Goal: Task Accomplishment & Management: Manage account settings

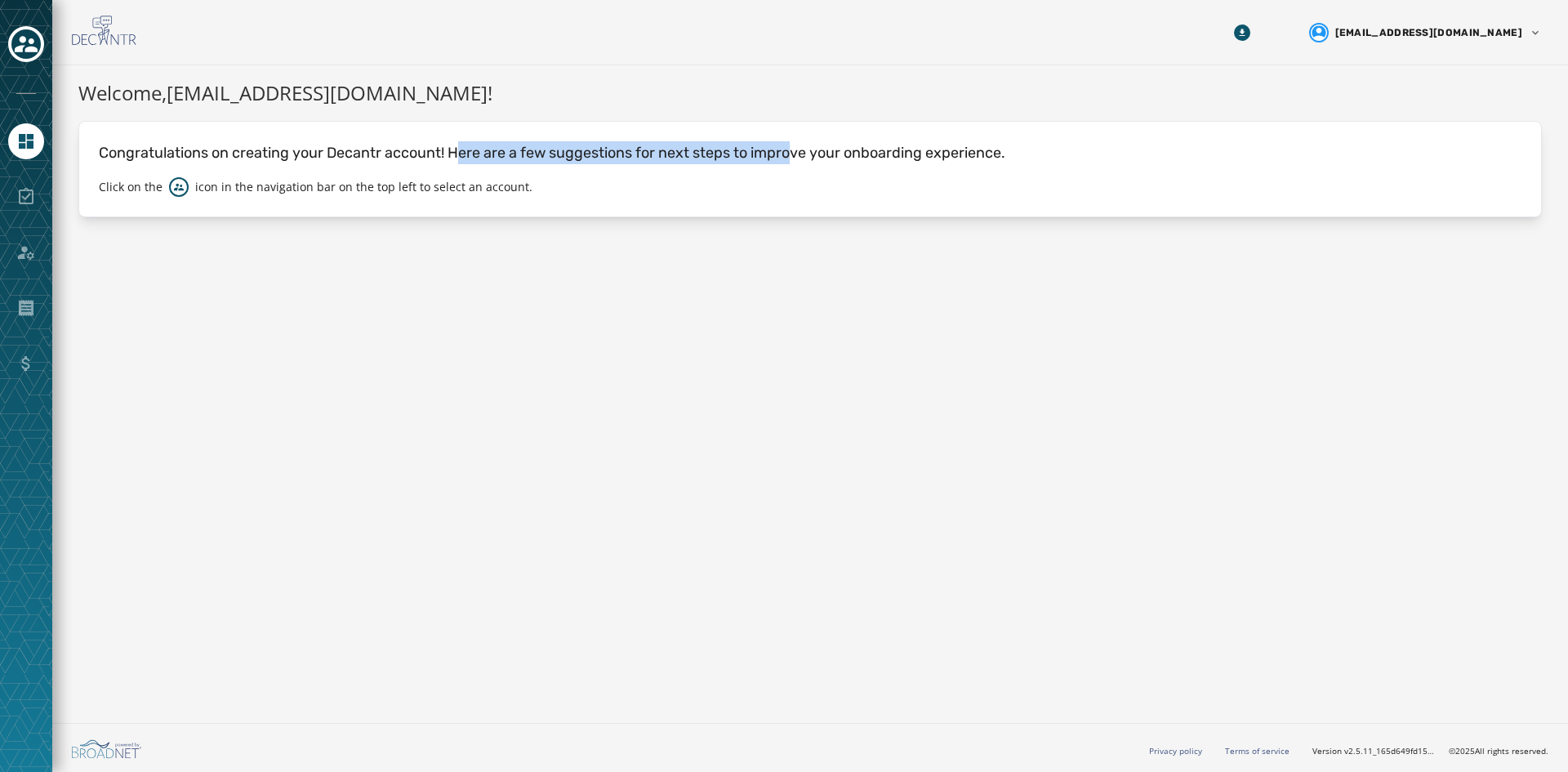
drag, startPoint x: 458, startPoint y: 146, endPoint x: 793, endPoint y: 166, distance: 335.6
click at [793, 166] on div "Congratulations on creating your Decantr account! Here are a few suggestions fo…" at bounding box center [810, 169] width 1464 height 97
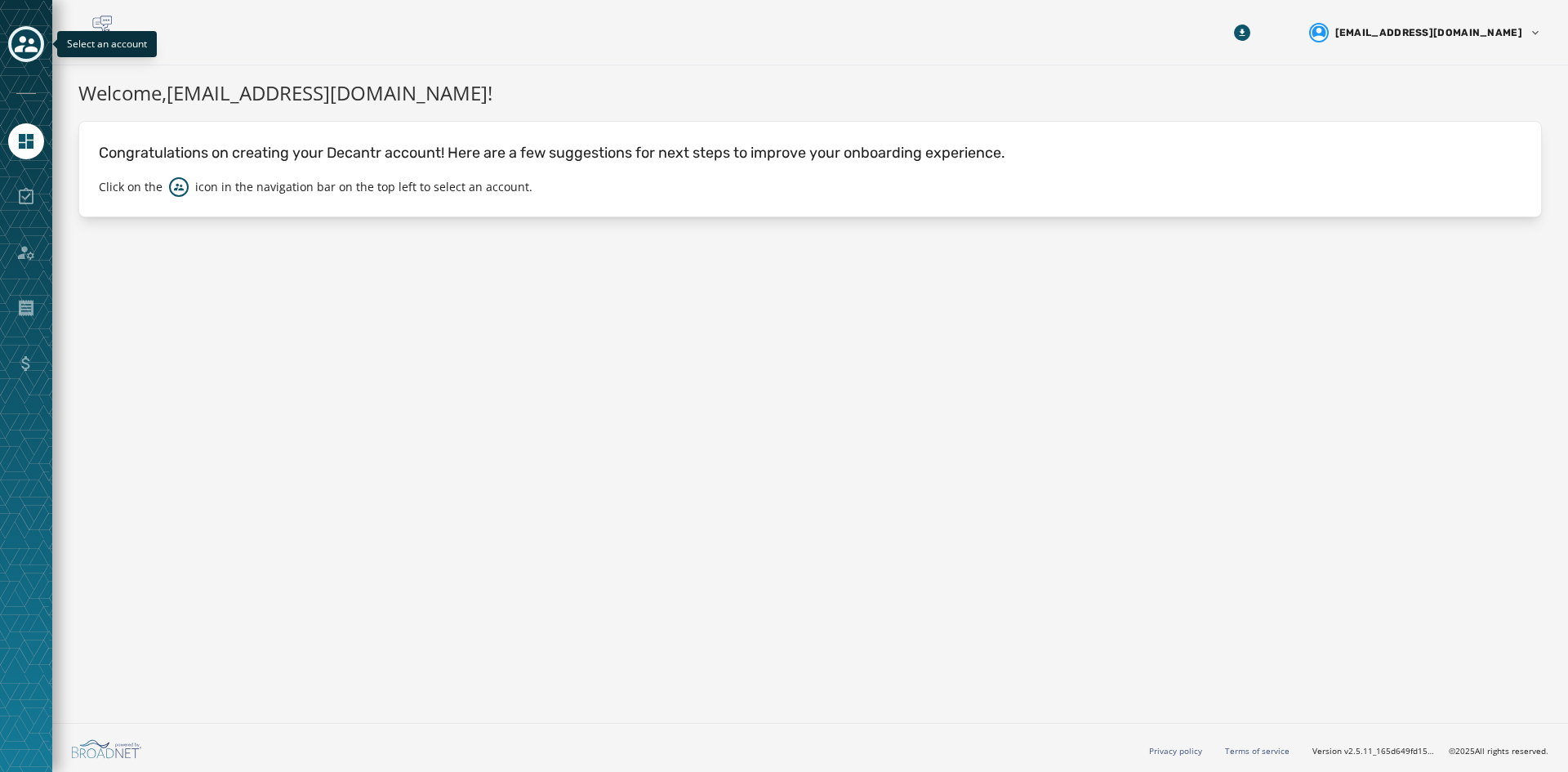
click at [42, 48] on button "Toggle account select drawer" at bounding box center [26, 44] width 36 height 36
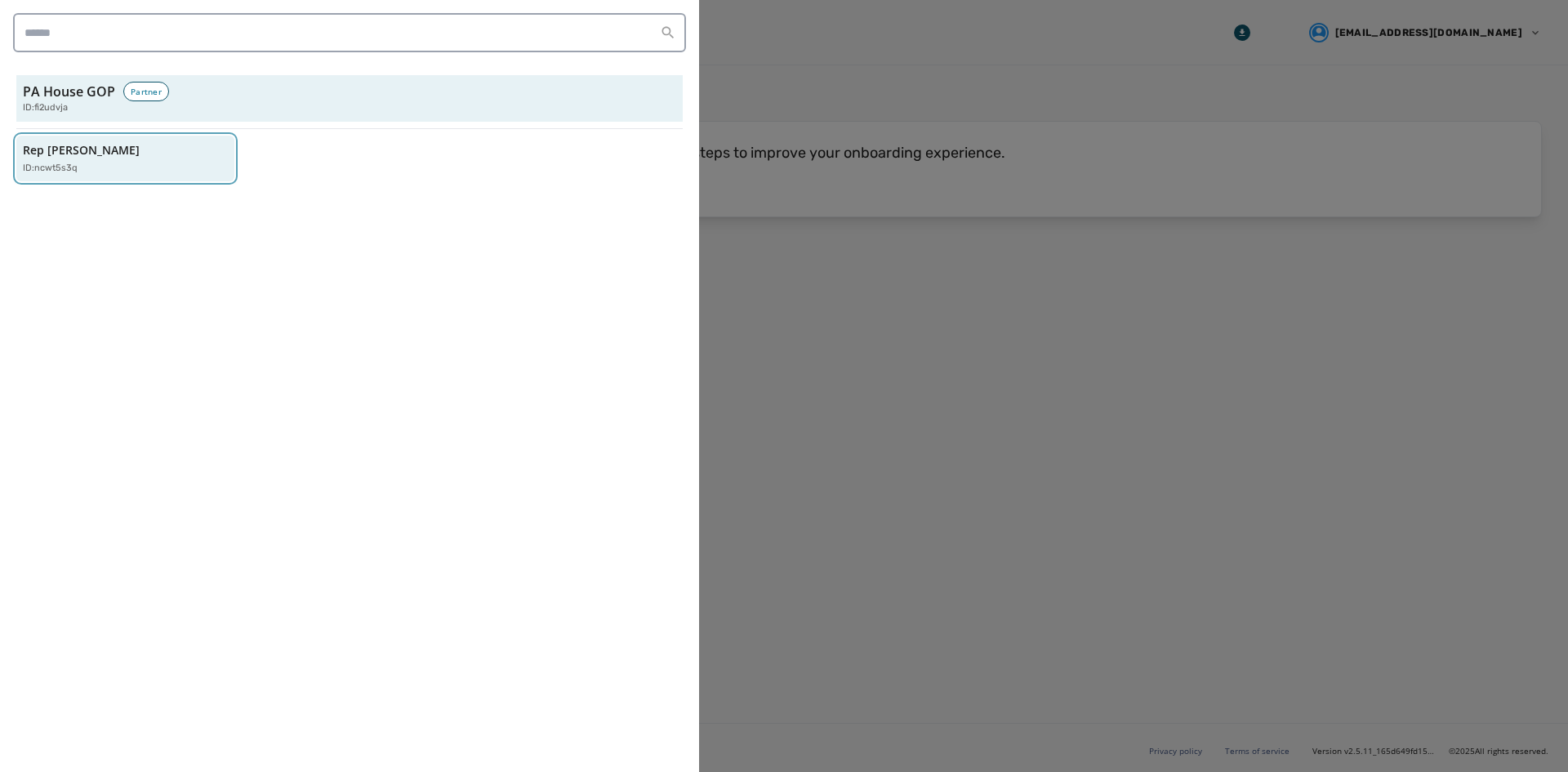
click at [110, 151] on p "Rep [PERSON_NAME]" at bounding box center [81, 149] width 117 height 16
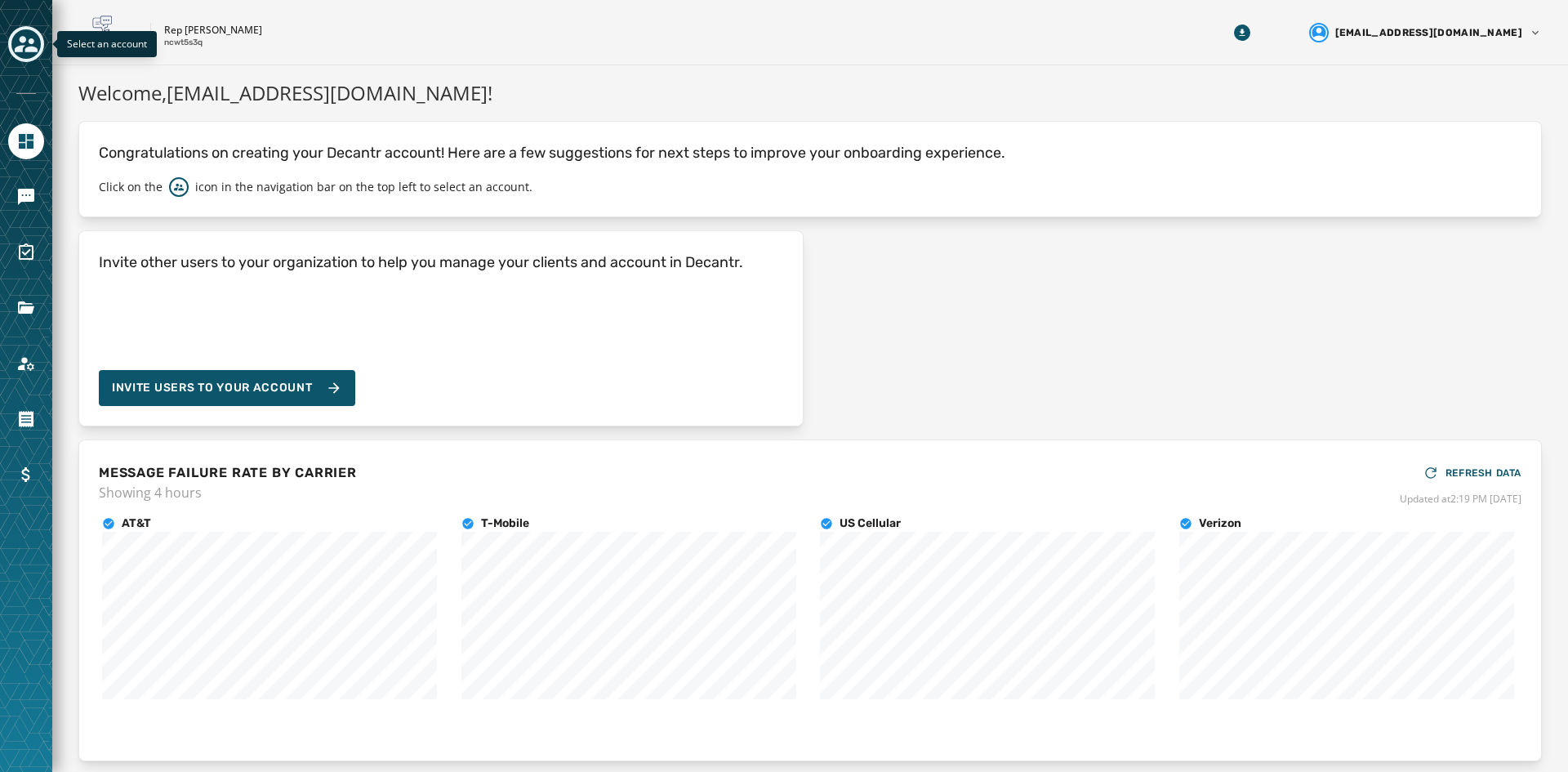
click at [32, 48] on icon "Toggle account select drawer" at bounding box center [25, 43] width 23 height 16
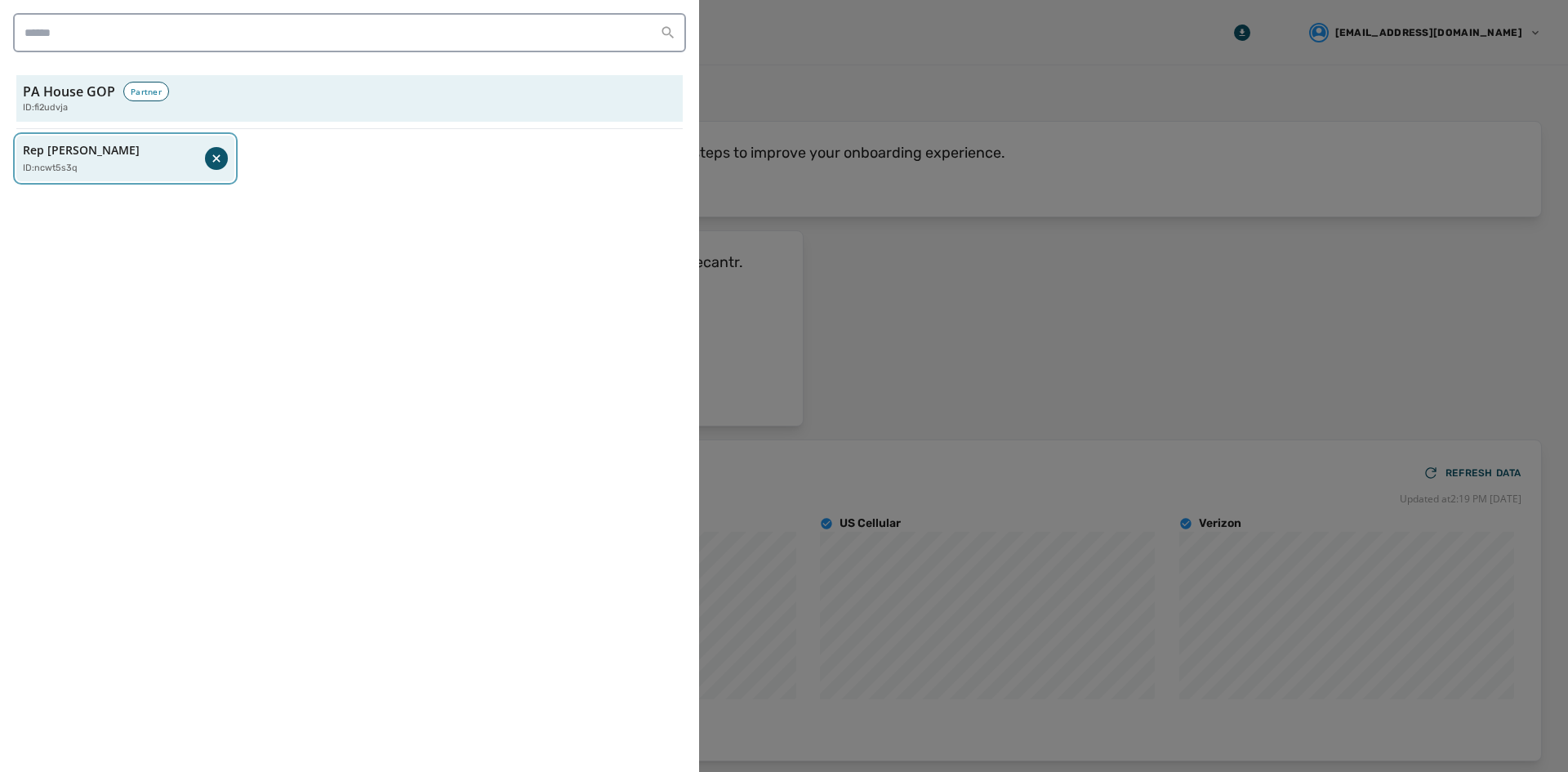
click at [44, 155] on p "Rep [PERSON_NAME]" at bounding box center [81, 149] width 117 height 16
click at [62, 164] on p "ID: ncwt5s3q" at bounding box center [50, 169] width 54 height 14
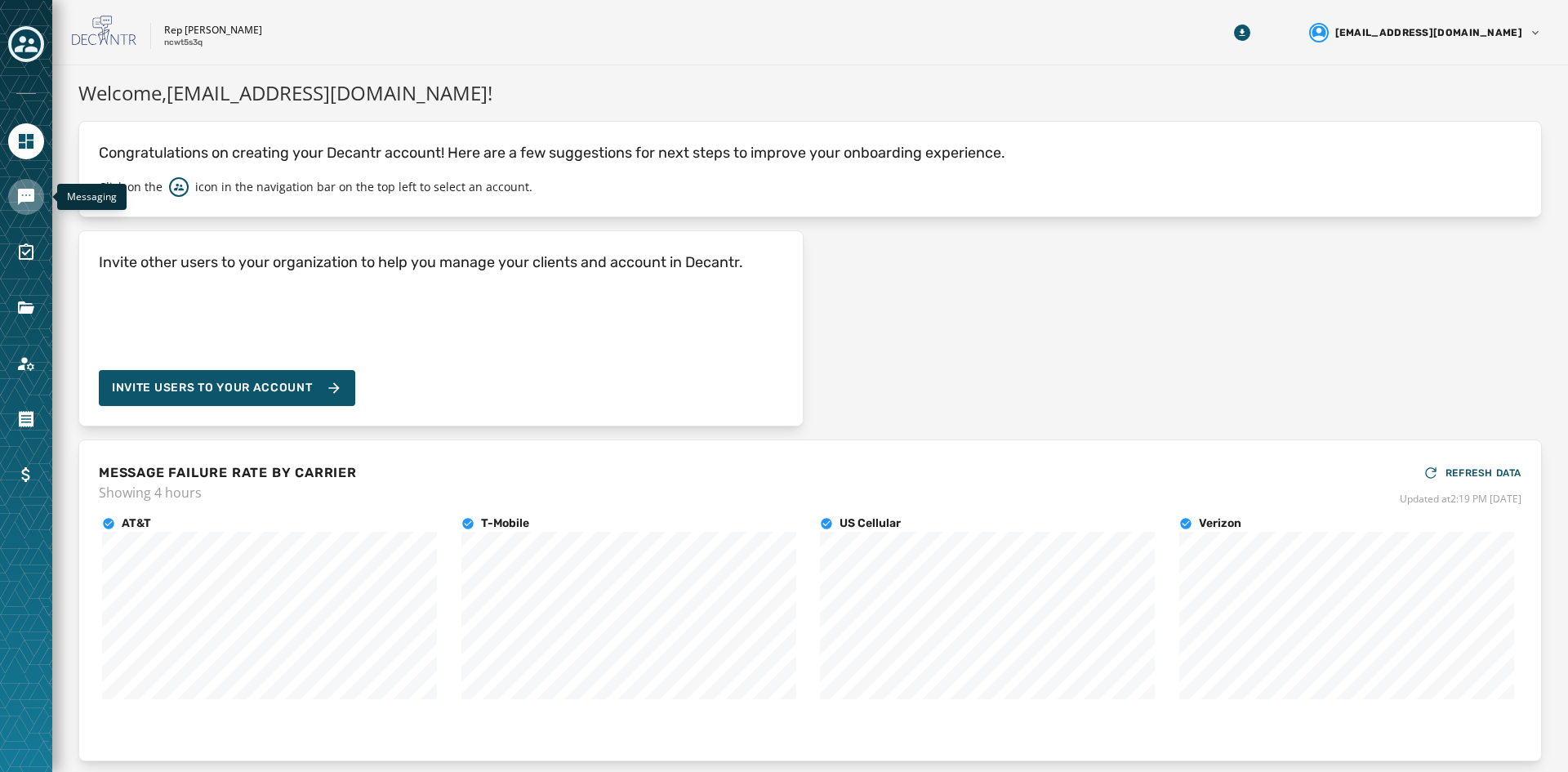
click at [15, 193] on link "Navigate to Messaging" at bounding box center [26, 197] width 36 height 36
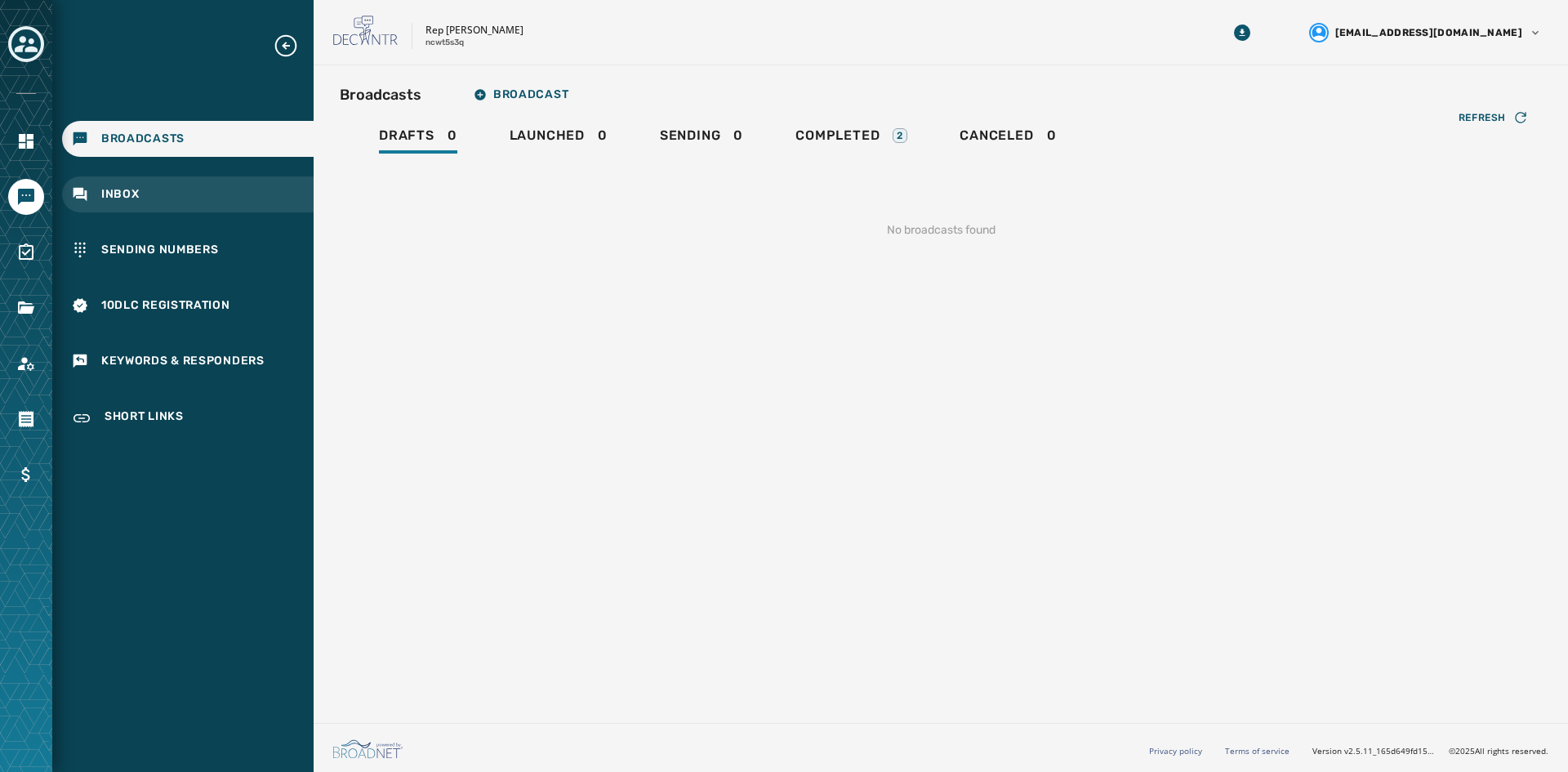
click at [134, 201] on span "Inbox" at bounding box center [120, 194] width 38 height 16
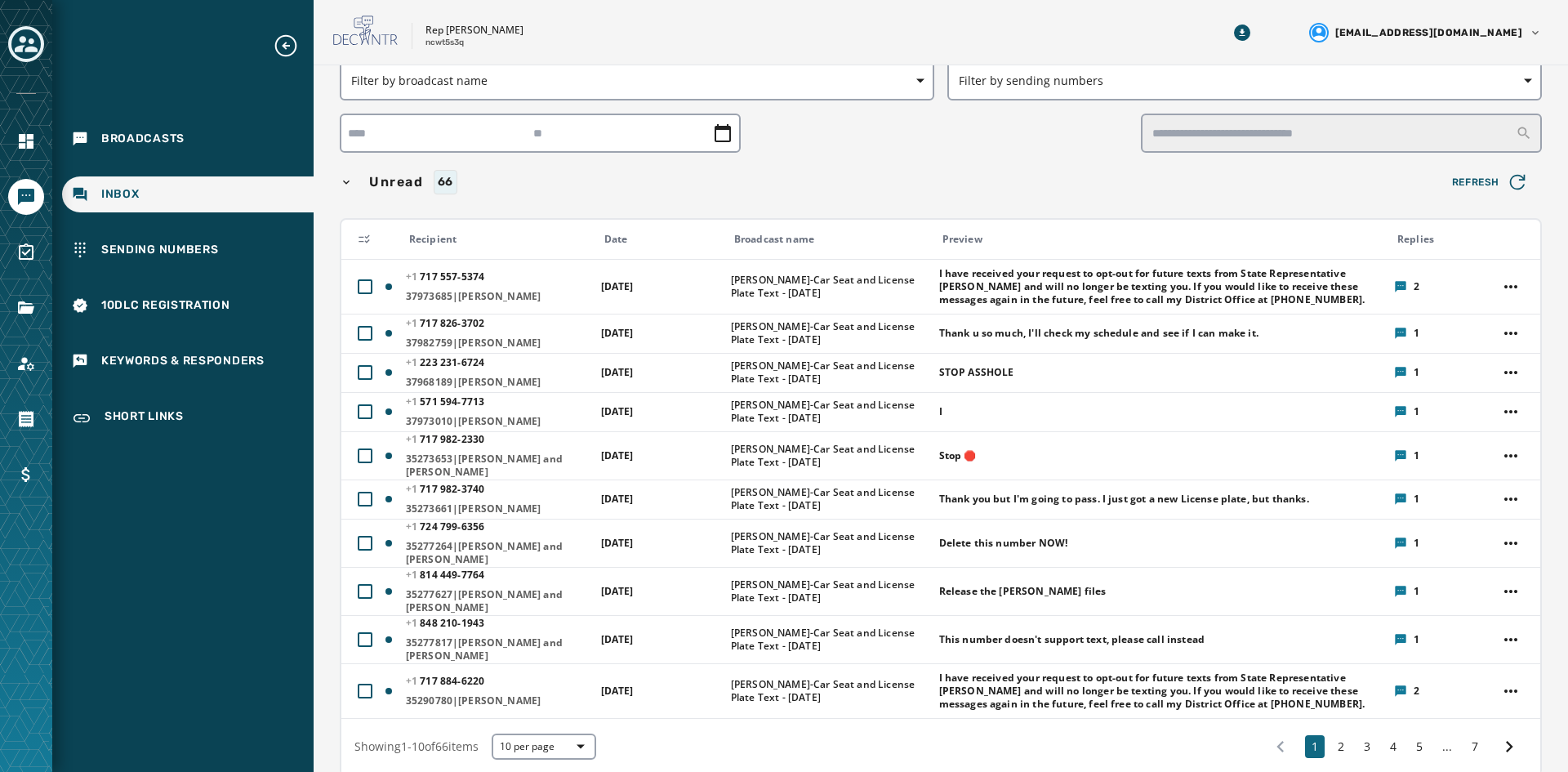
scroll to position [82, 0]
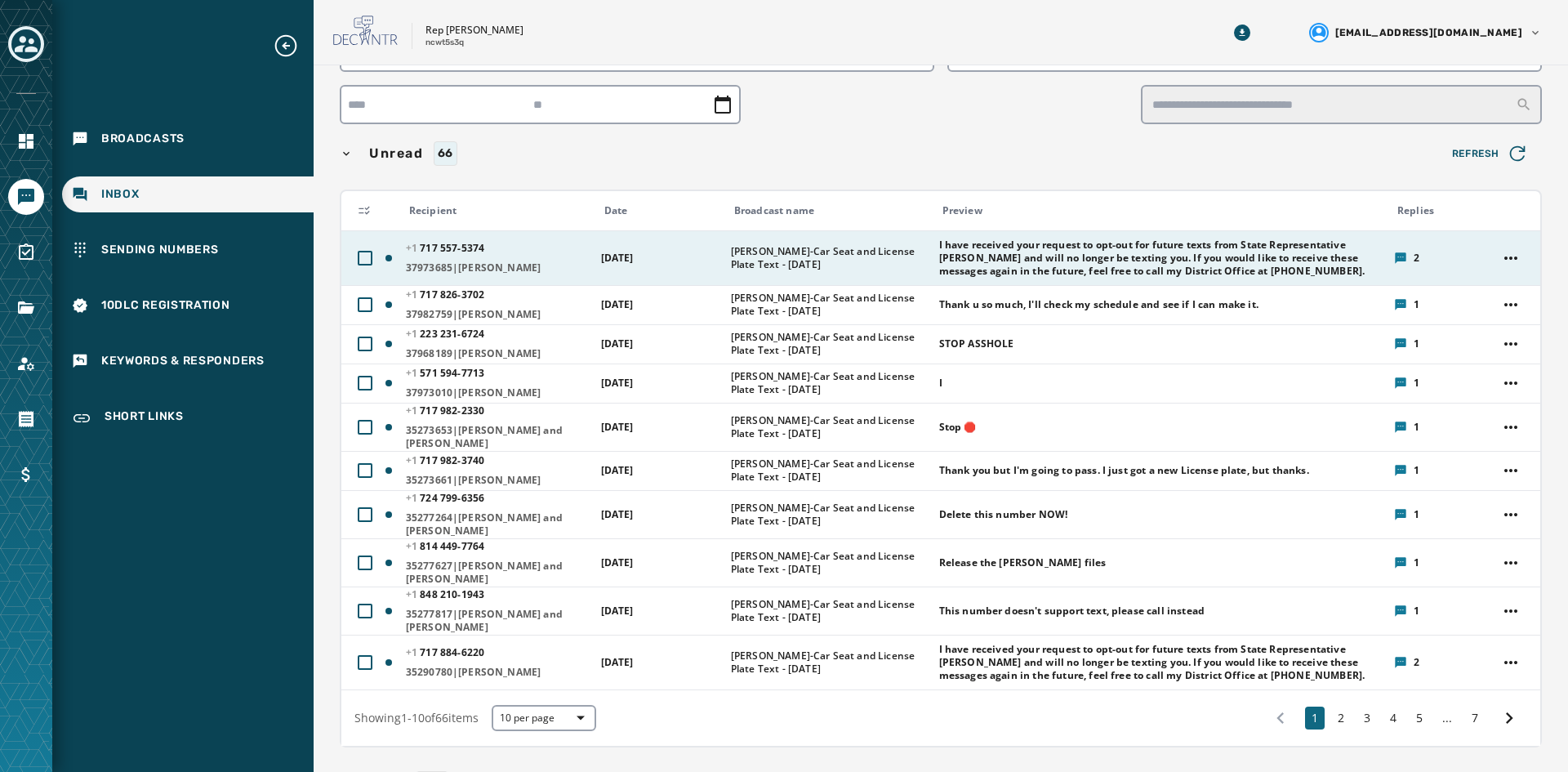
click at [1395, 256] on icon at bounding box center [1400, 257] width 11 height 11
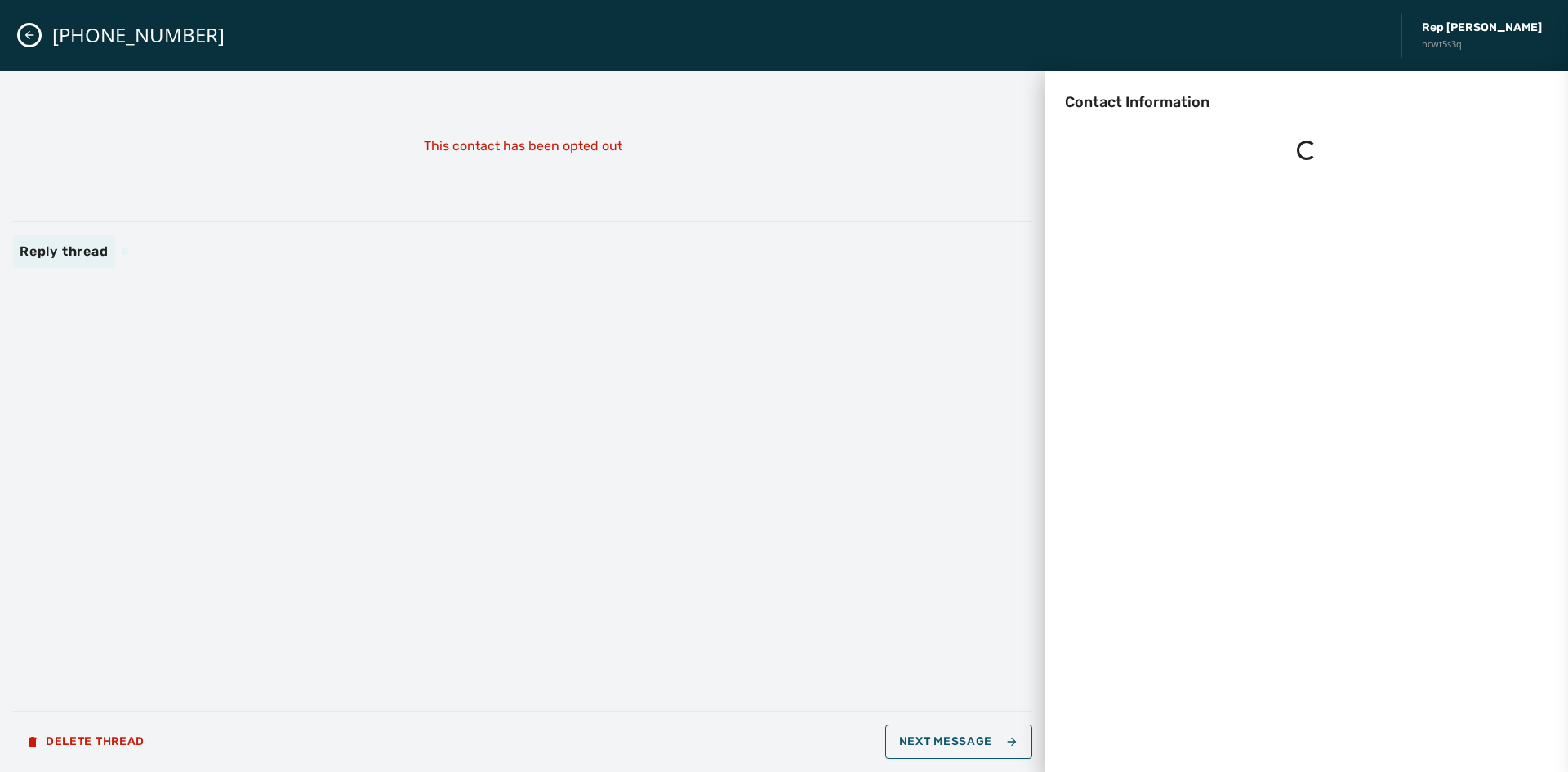
scroll to position [0, 0]
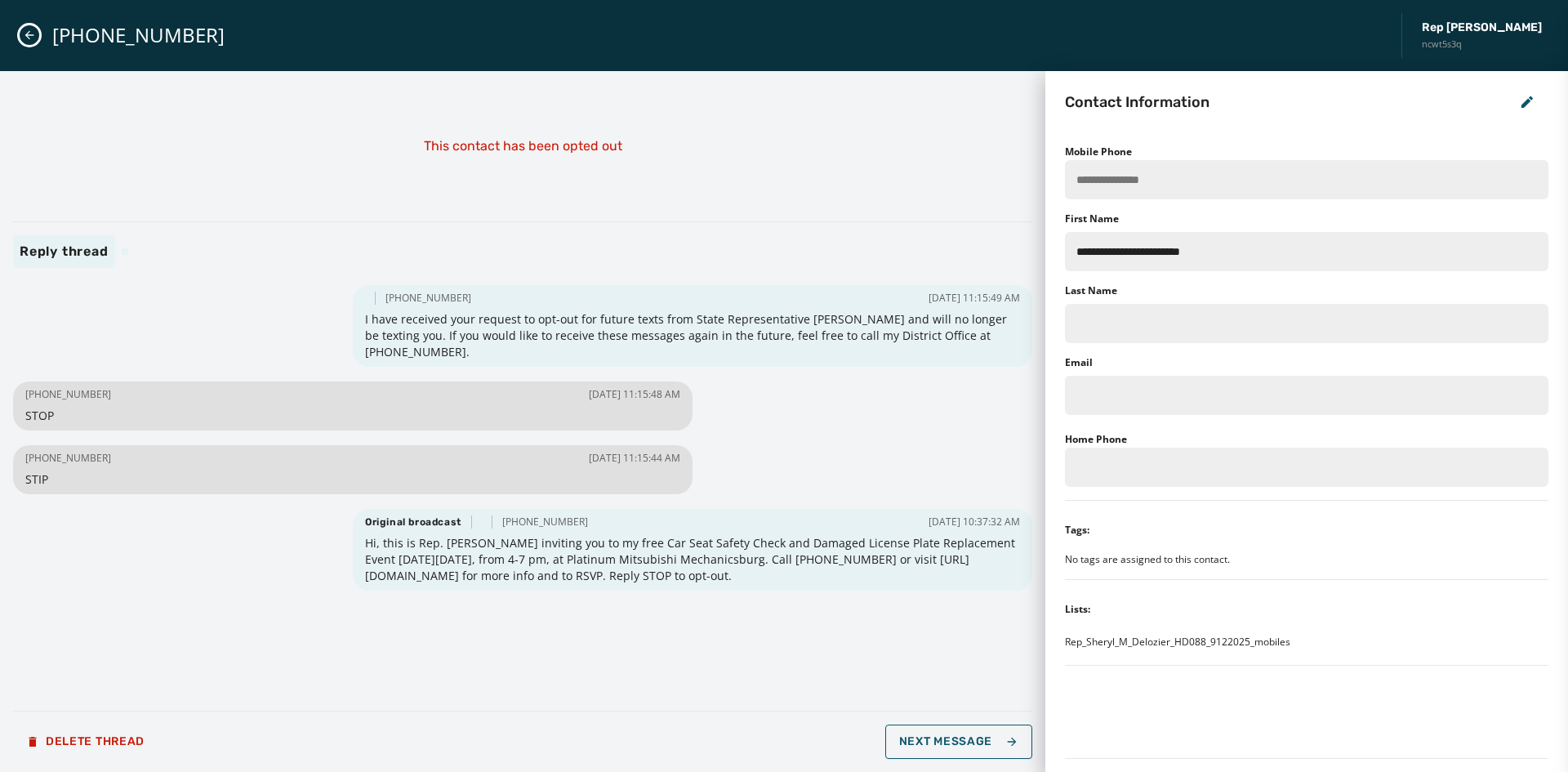
click at [29, 29] on icon "Close admin drawer" at bounding box center [29, 35] width 13 height 13
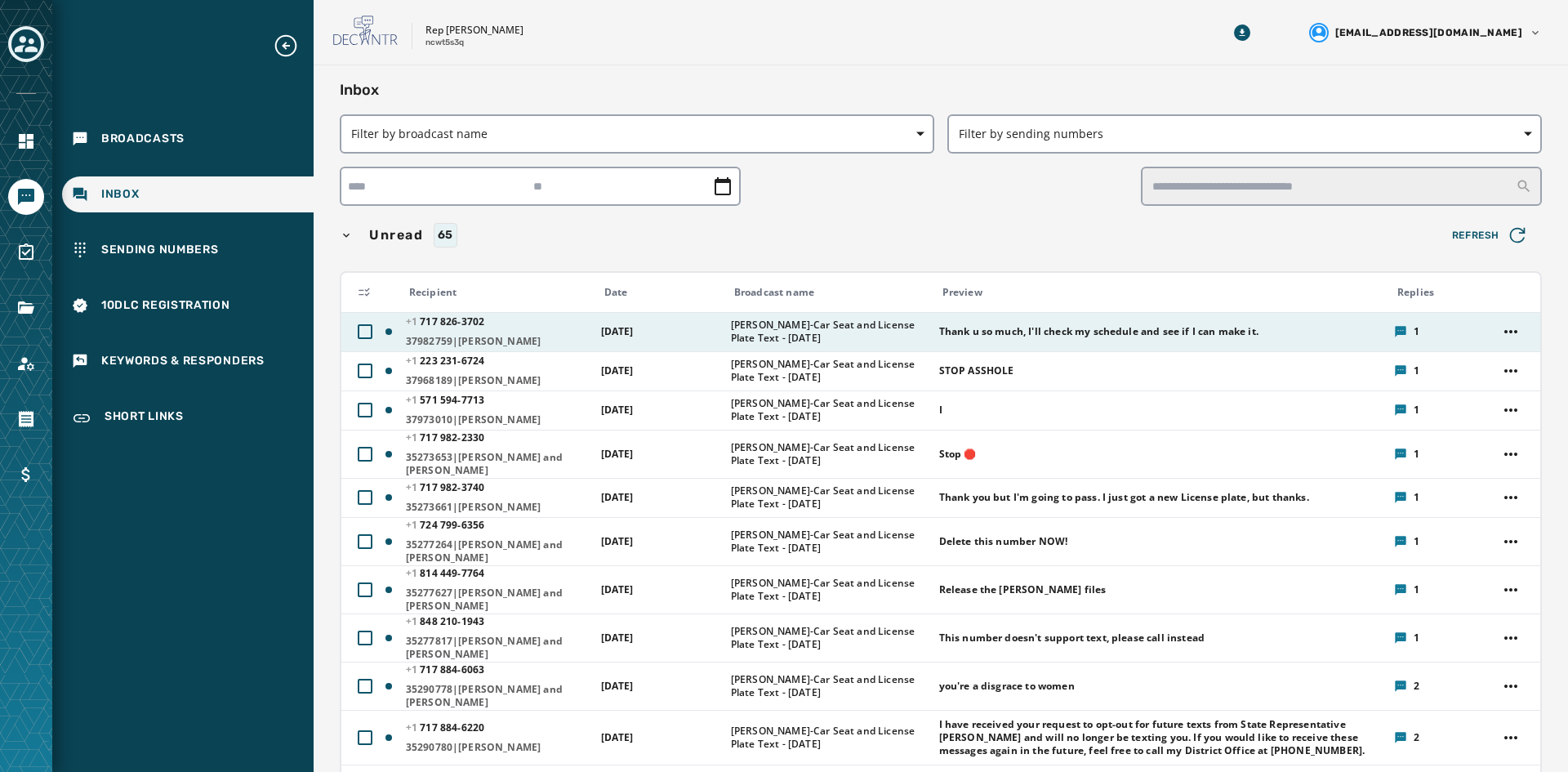
click at [747, 325] on span "[PERSON_NAME]-Car Seat and License Plate Text - [DATE]" at bounding box center [829, 331] width 198 height 26
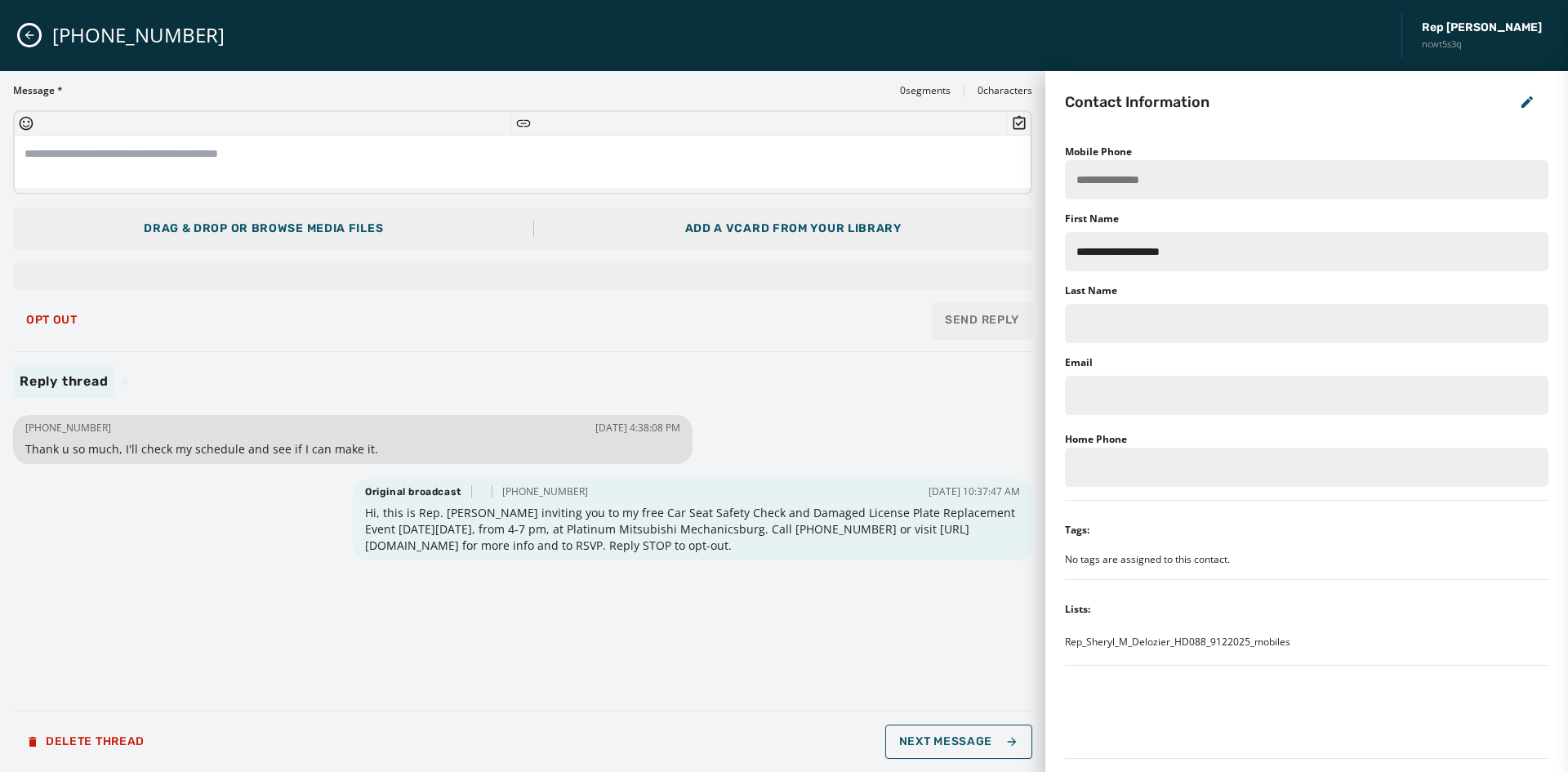
click at [30, 35] on icon "Close admin drawer" at bounding box center [29, 35] width 13 height 13
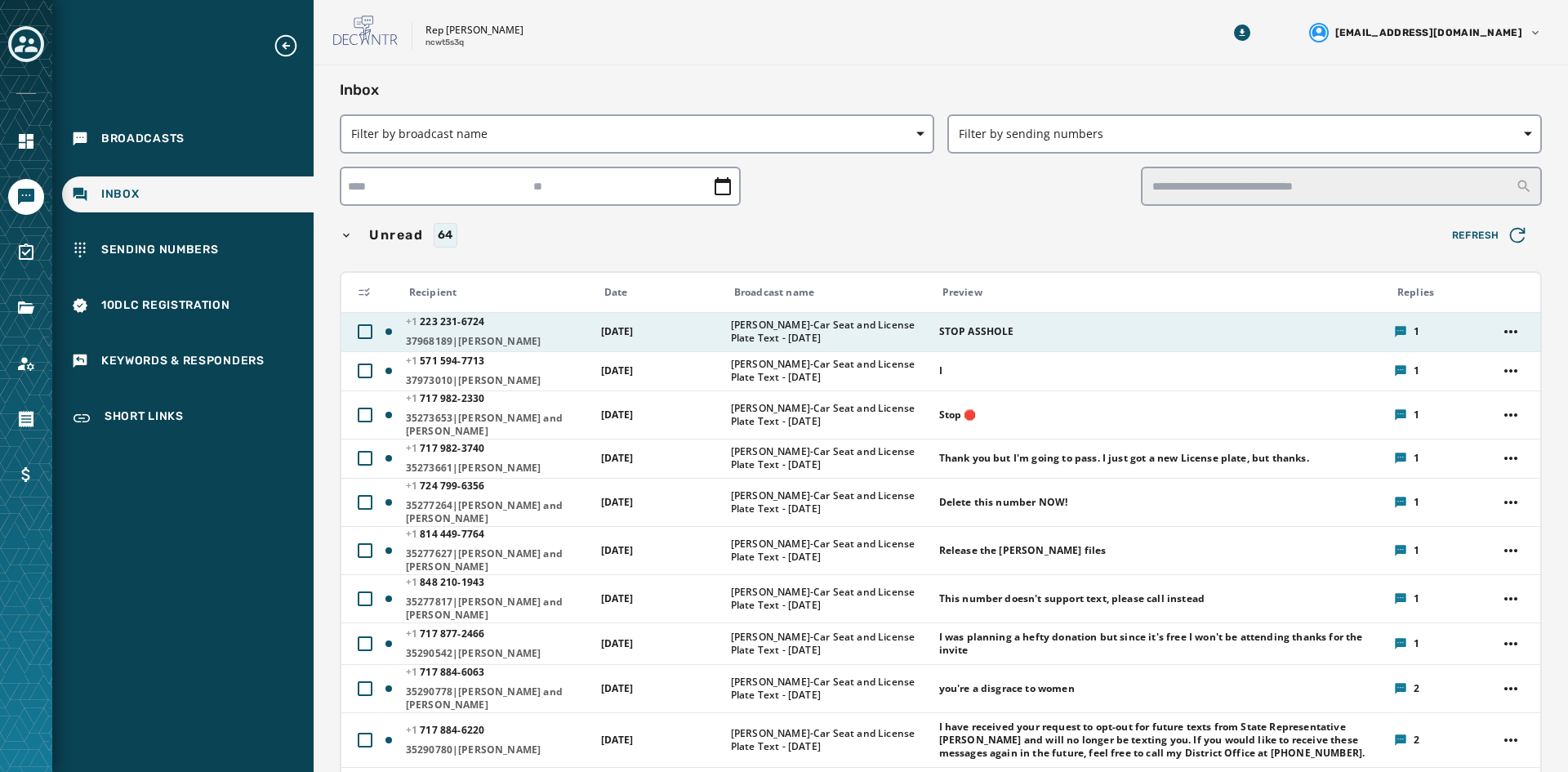
click at [790, 330] on span "[PERSON_NAME]-Car Seat and License Plate Text - [DATE]" at bounding box center [829, 331] width 198 height 26
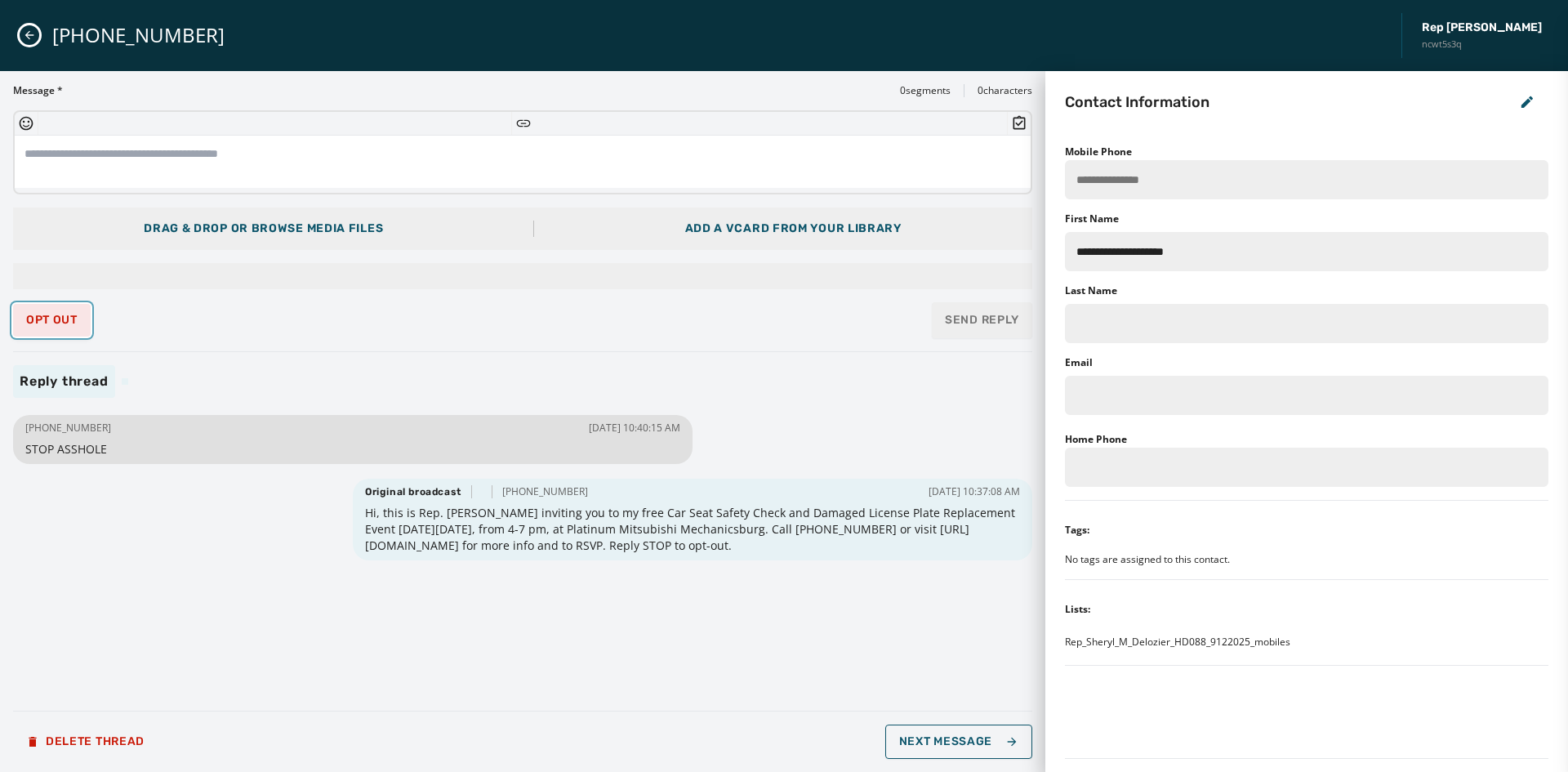
click at [26, 313] on button "Opt Out" at bounding box center [51, 320] width 77 height 32
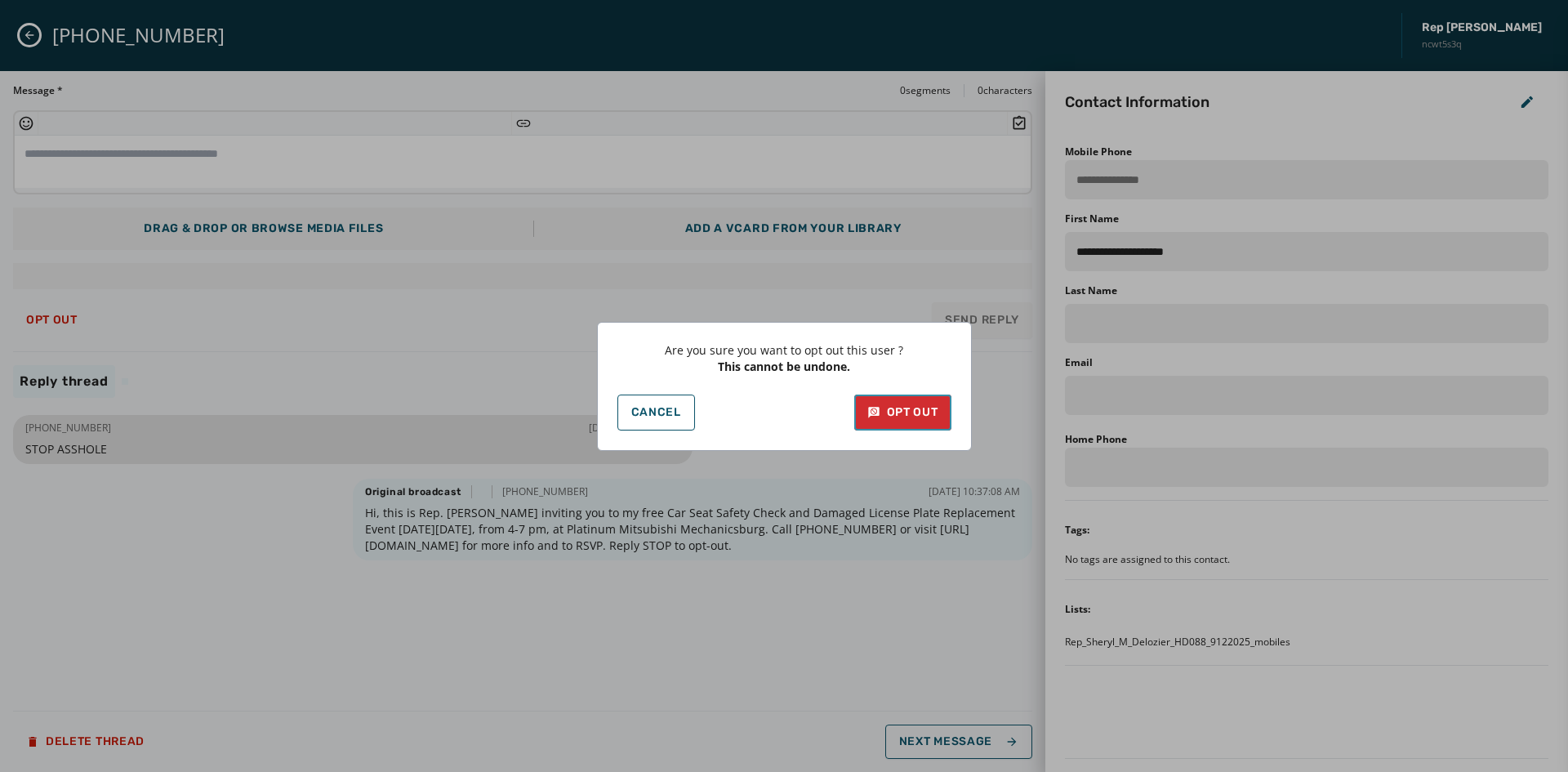
drag, startPoint x: 932, startPoint y: 413, endPoint x: 875, endPoint y: 433, distance: 60.4
click at [931, 413] on div "Opt Out" at bounding box center [903, 412] width 71 height 16
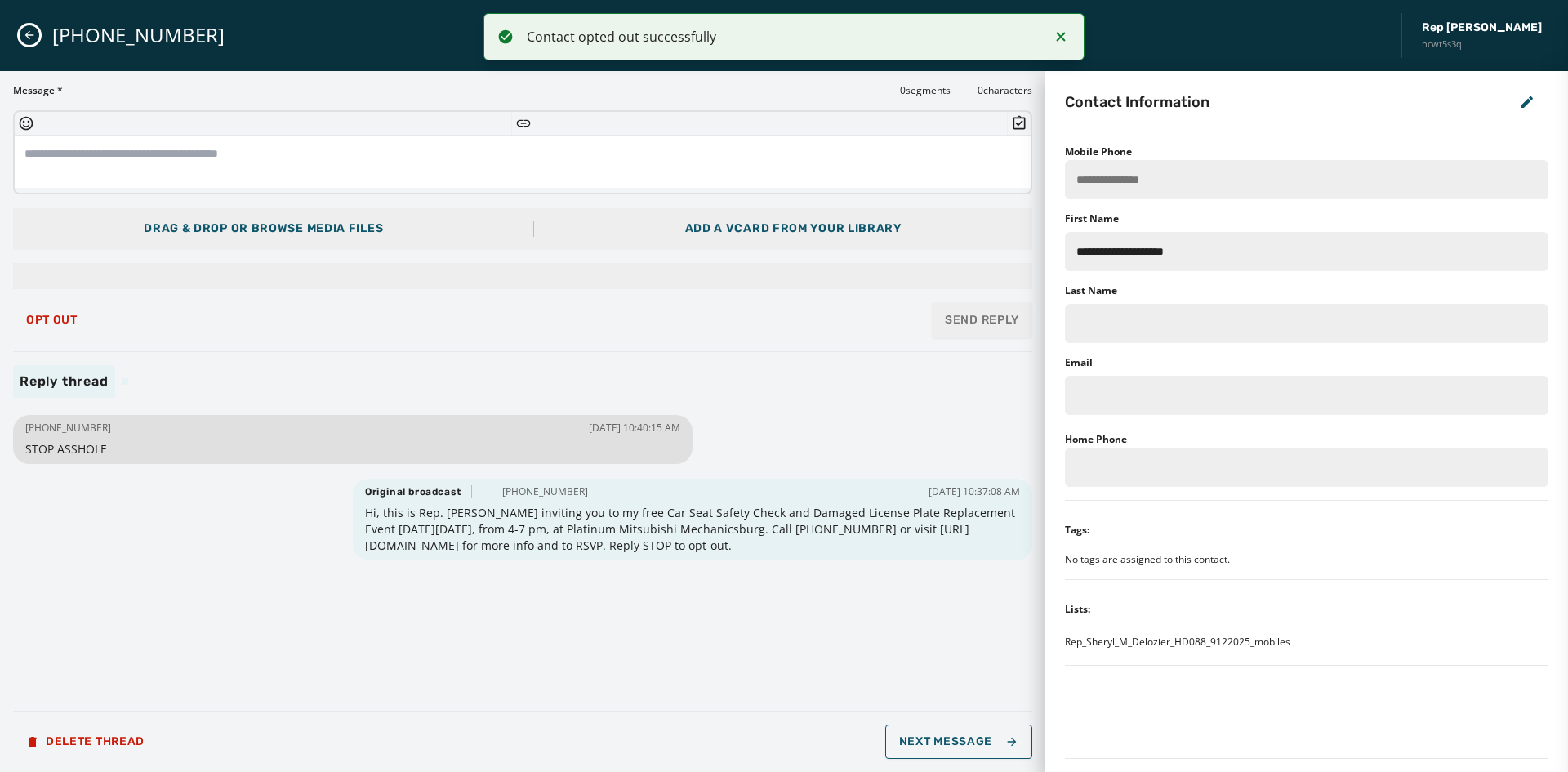
click at [29, 39] on icon "Close admin drawer" at bounding box center [29, 35] width 13 height 13
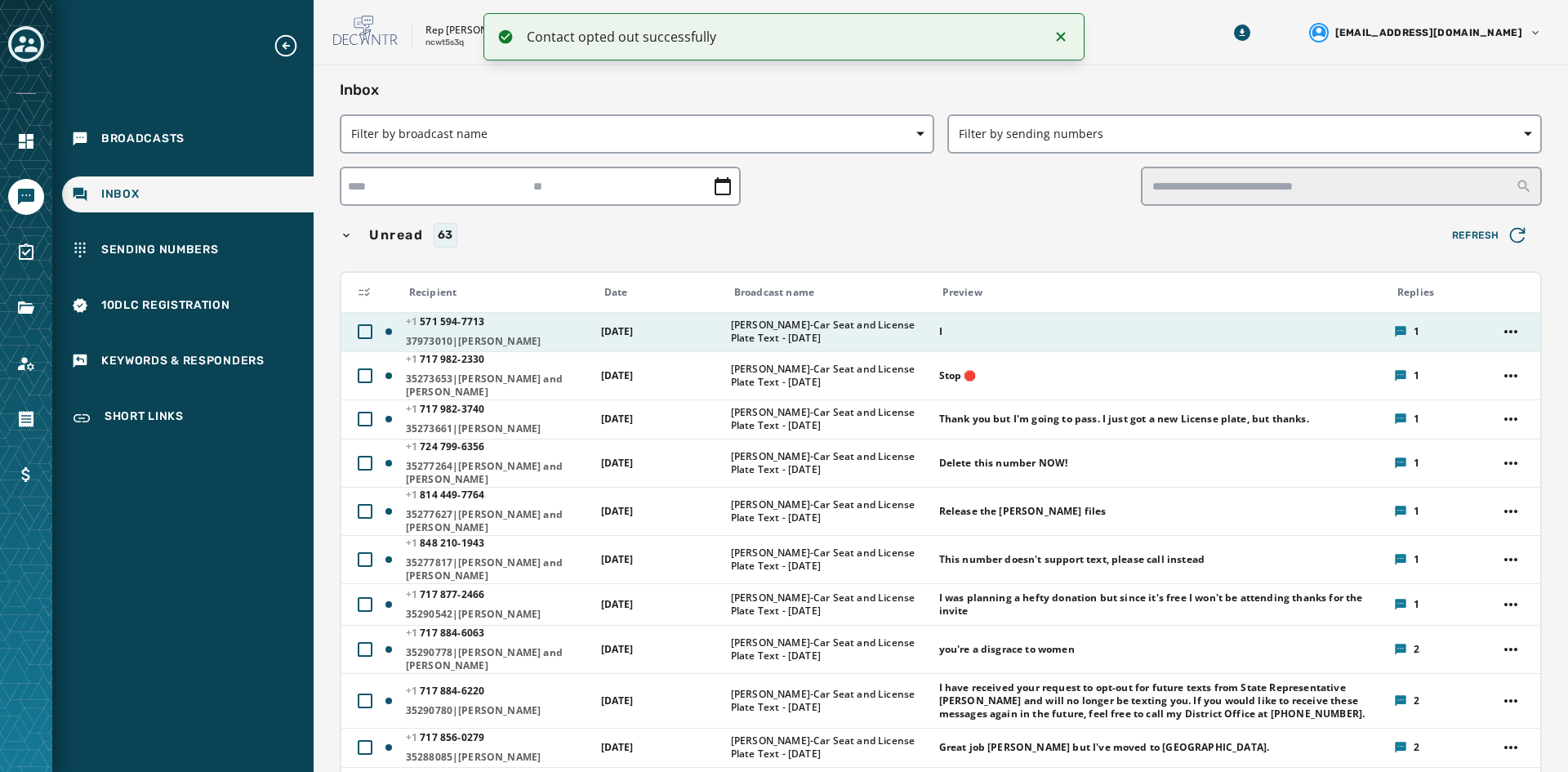
click at [817, 335] on span "[PERSON_NAME]-Car Seat and License Plate Text - [DATE]" at bounding box center [829, 331] width 198 height 26
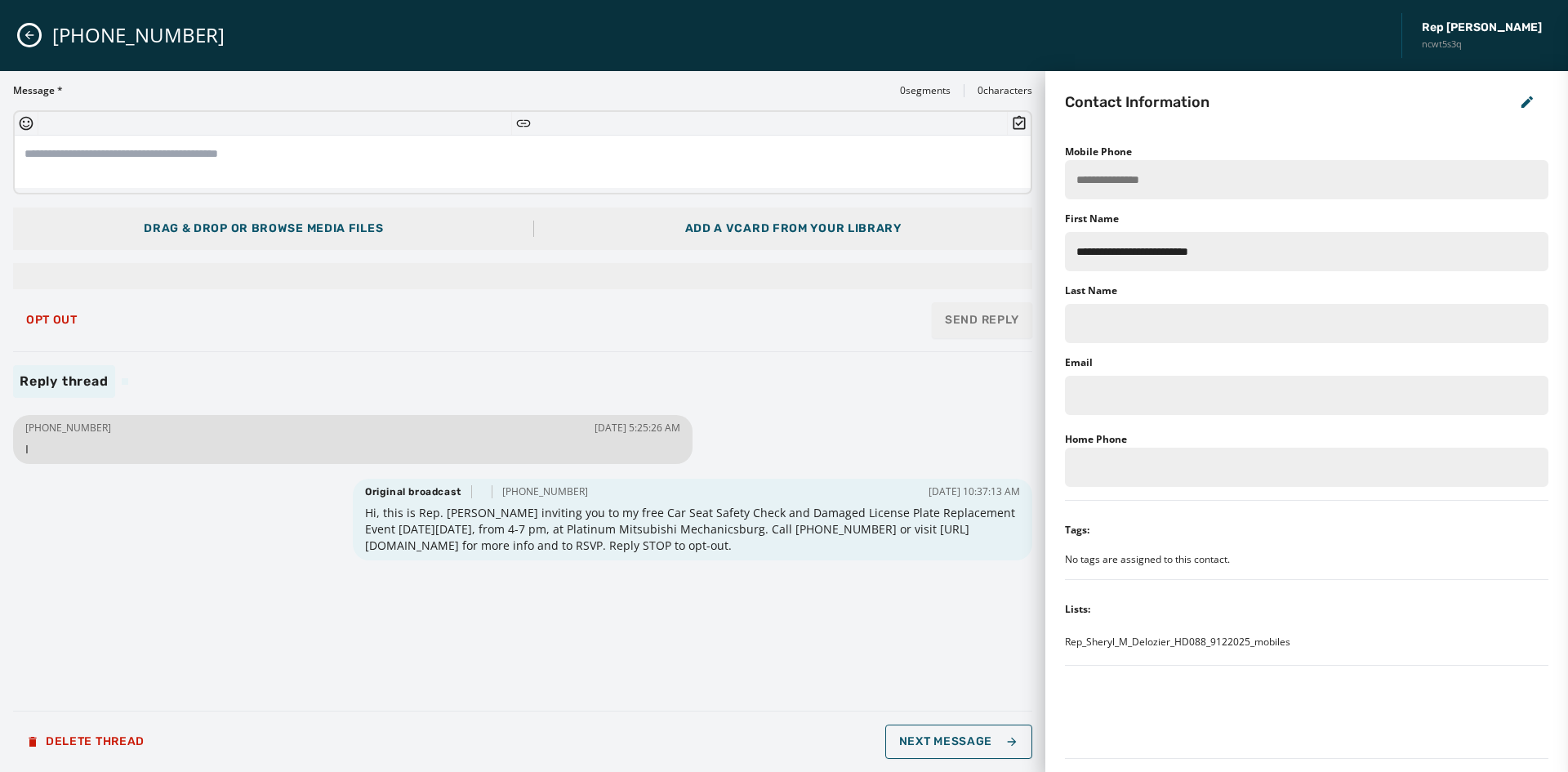
click at [32, 35] on icon "Close admin drawer" at bounding box center [30, 36] width 9 height 9
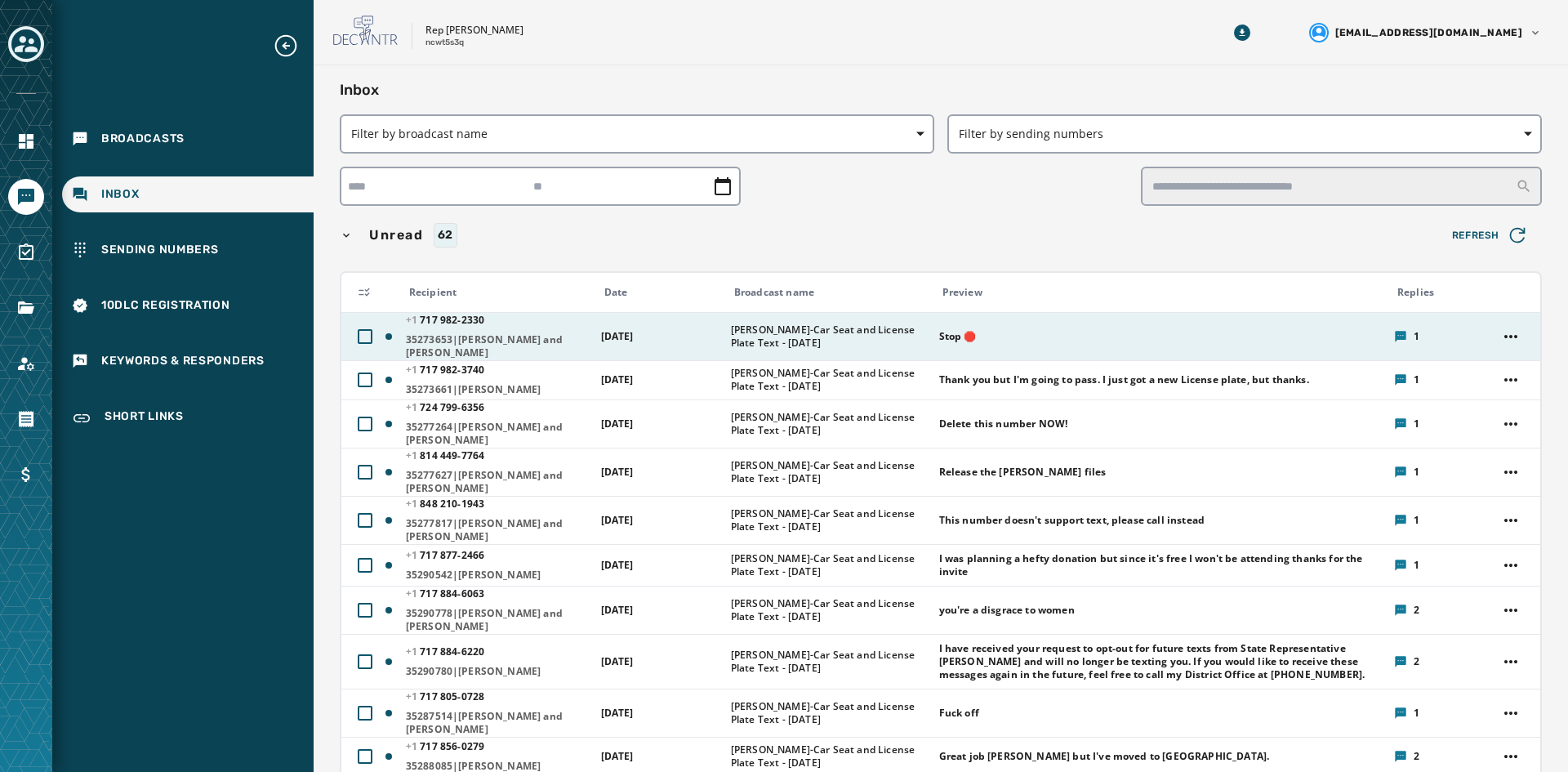
click at [634, 336] on span "[DATE]" at bounding box center [617, 336] width 32 height 14
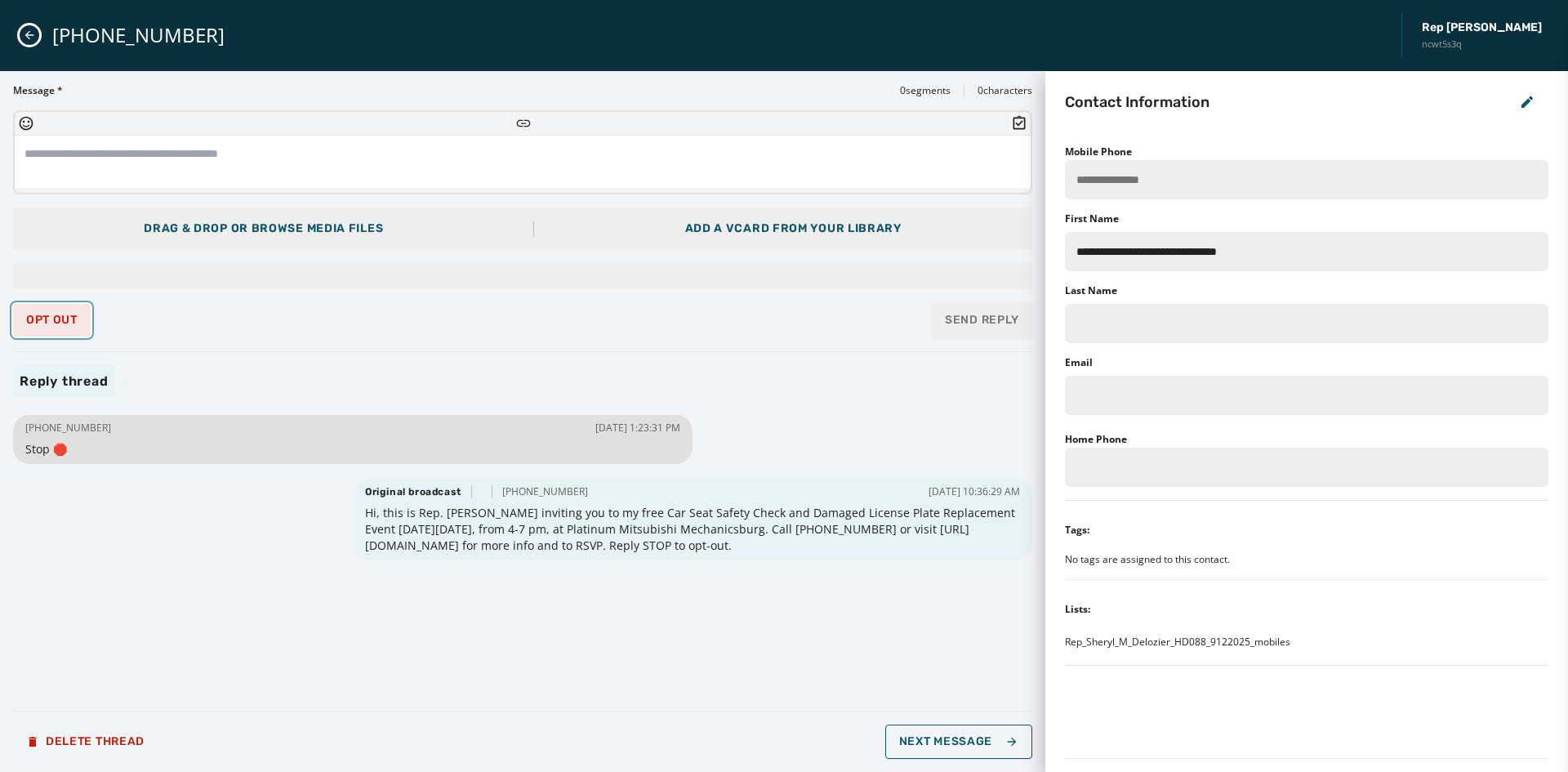
click at [54, 312] on button "Opt Out" at bounding box center [51, 320] width 77 height 32
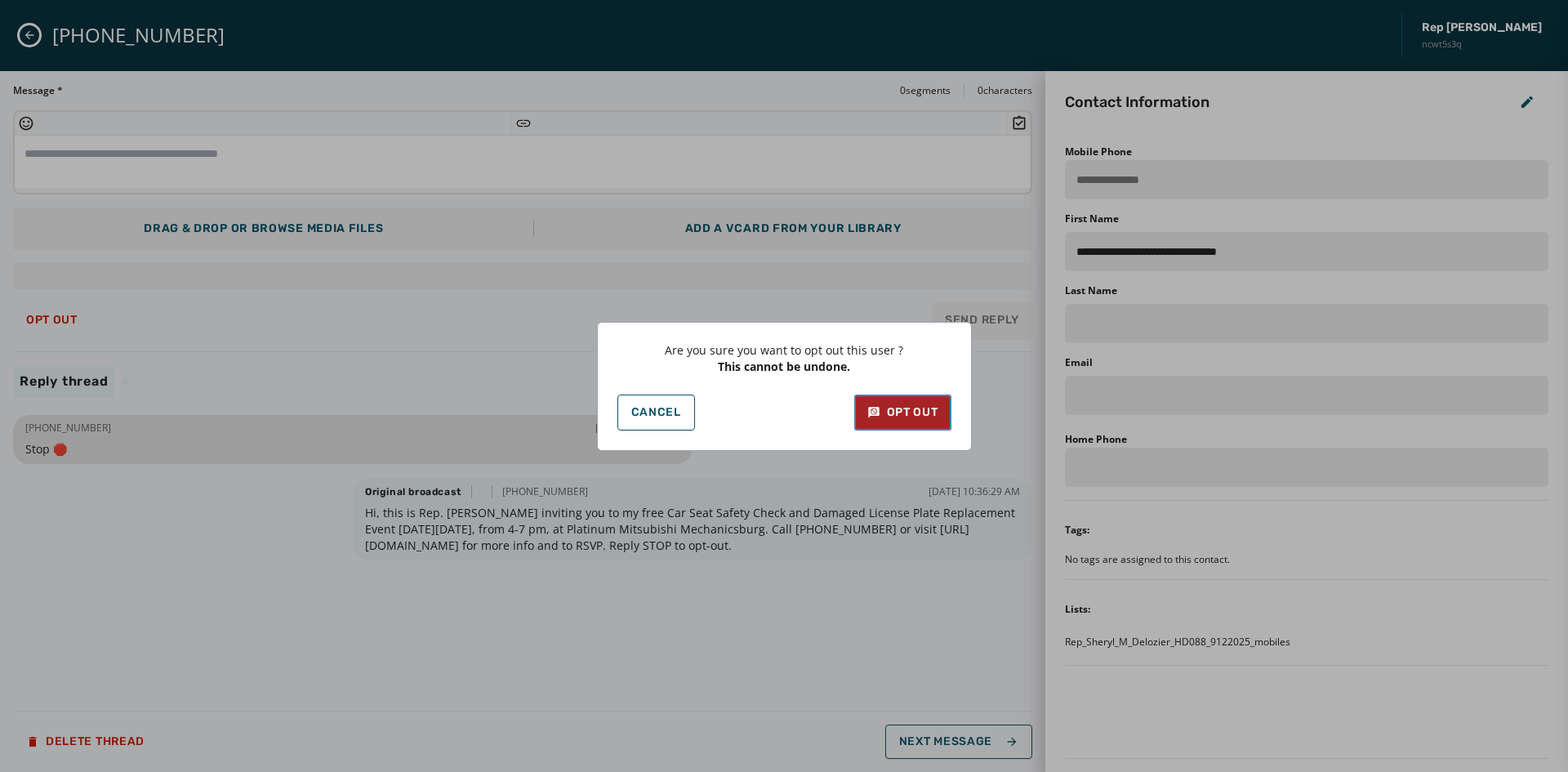
click at [906, 419] on div "Opt Out" at bounding box center [903, 412] width 71 height 16
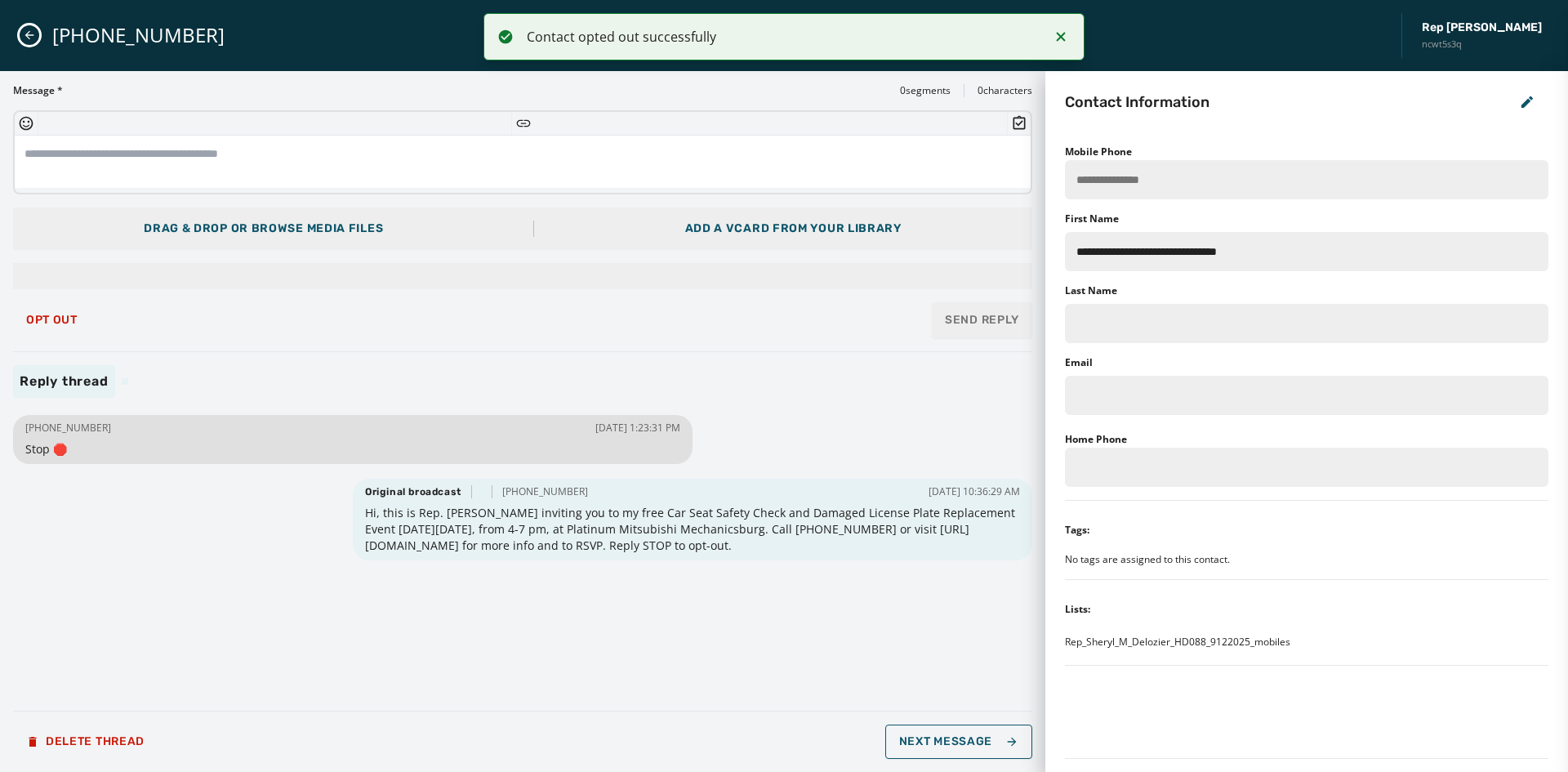
click at [23, 32] on icon "Close admin drawer" at bounding box center [29, 35] width 13 height 13
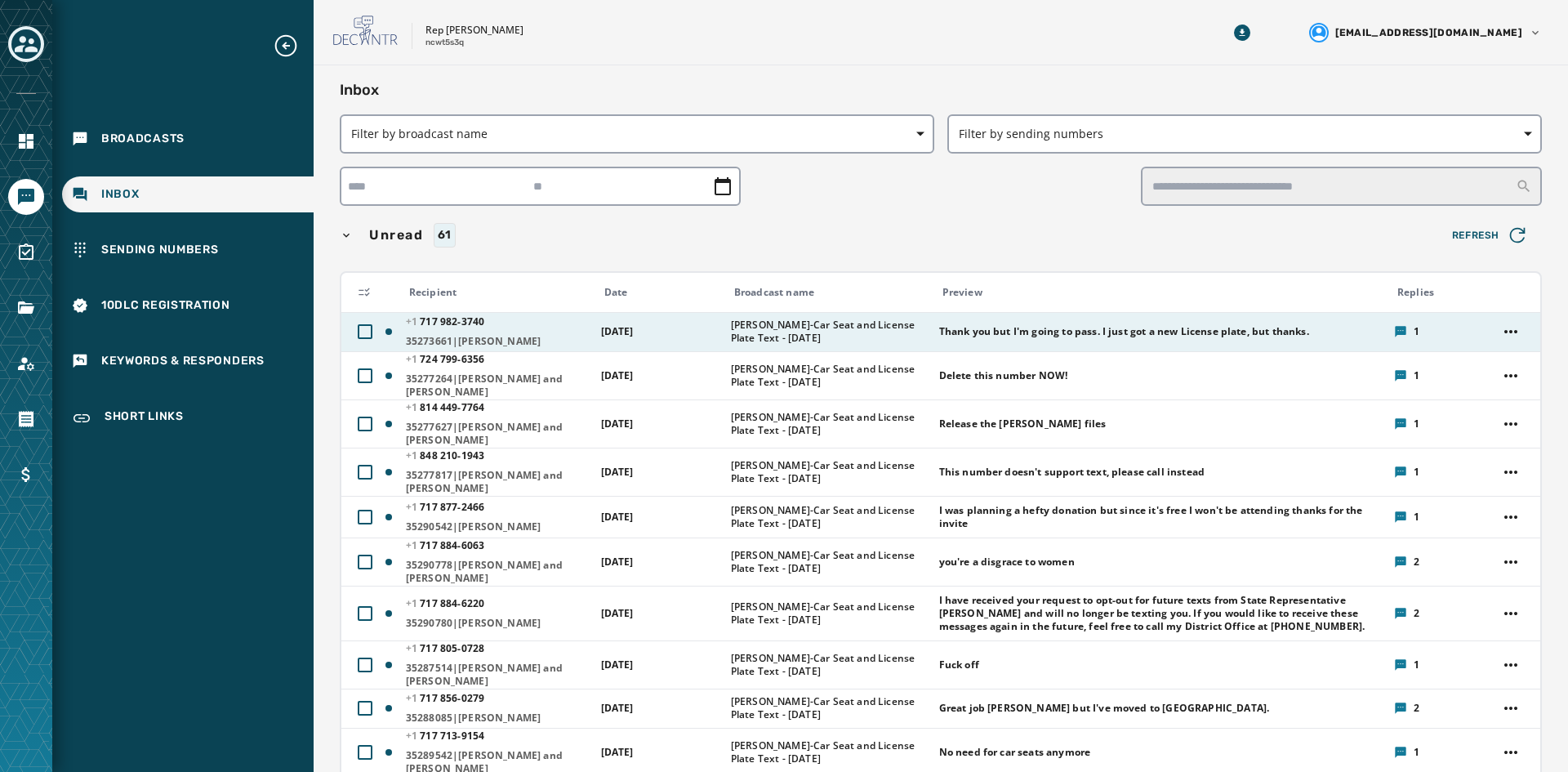
click at [634, 330] on span "[DATE]" at bounding box center [617, 331] width 32 height 14
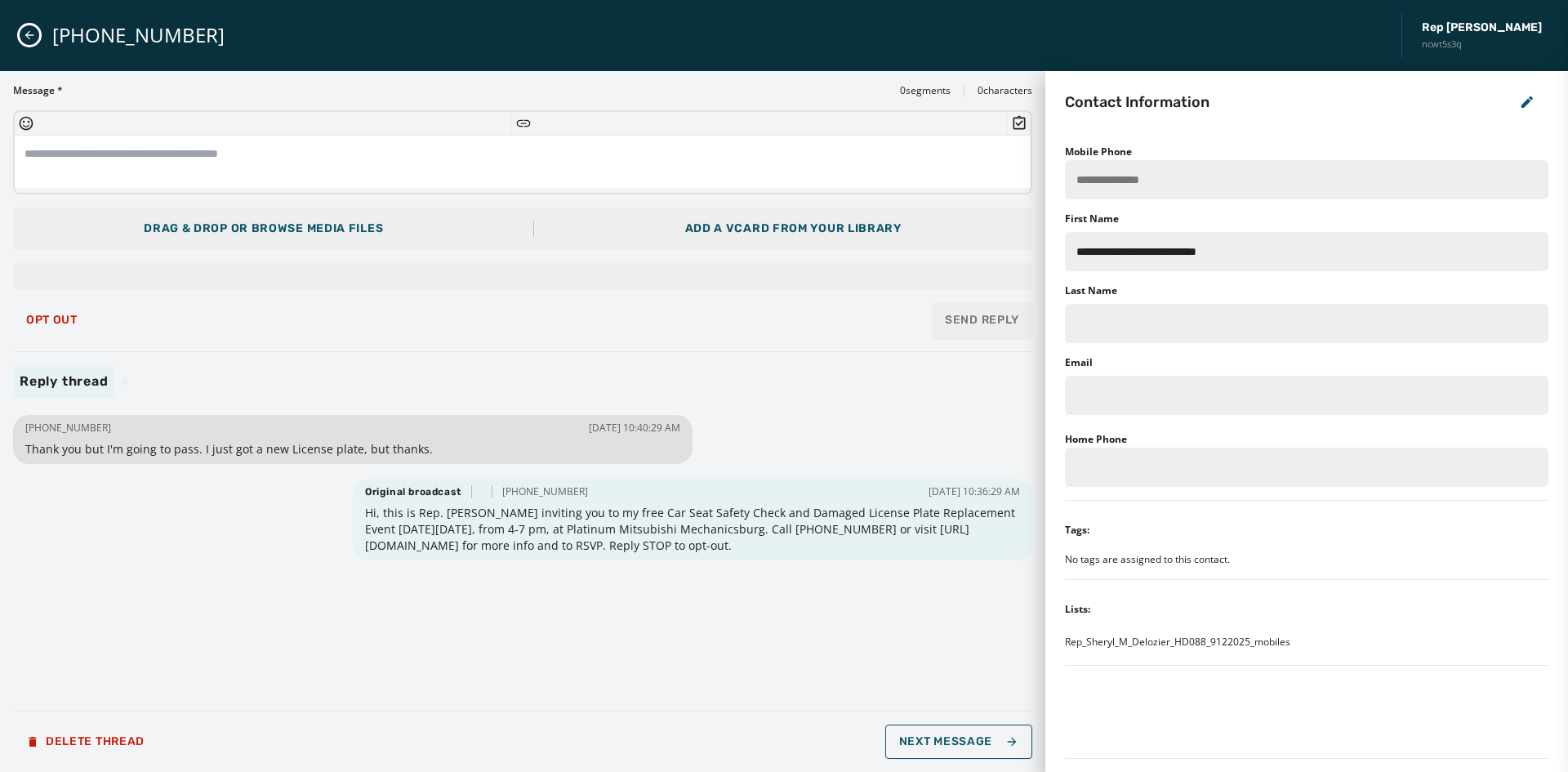
click at [31, 41] on icon "Close admin drawer" at bounding box center [29, 35] width 13 height 13
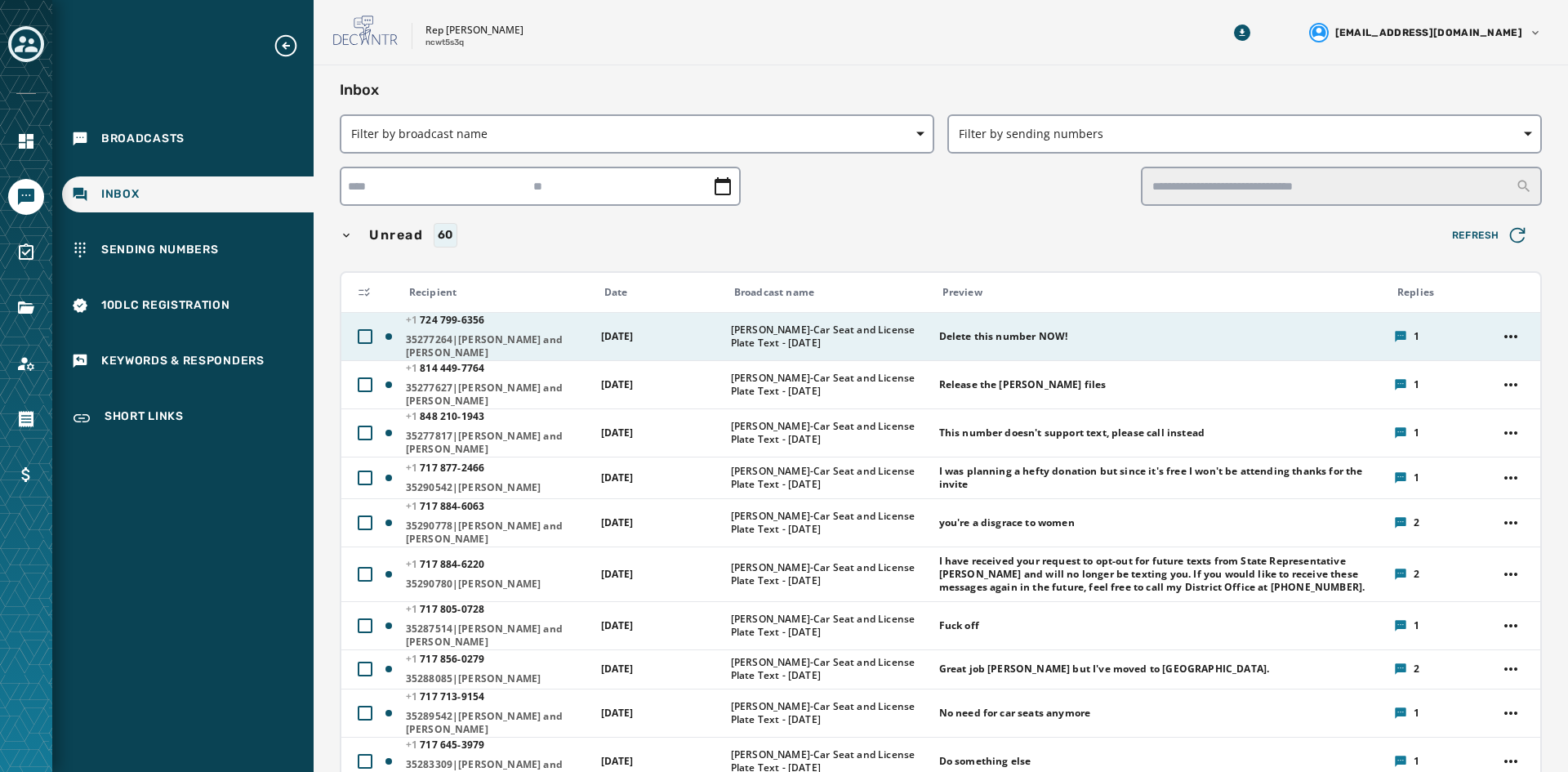
click at [733, 330] on span "[PERSON_NAME]-Car Seat and License Plate Text - [DATE]" at bounding box center [829, 336] width 198 height 26
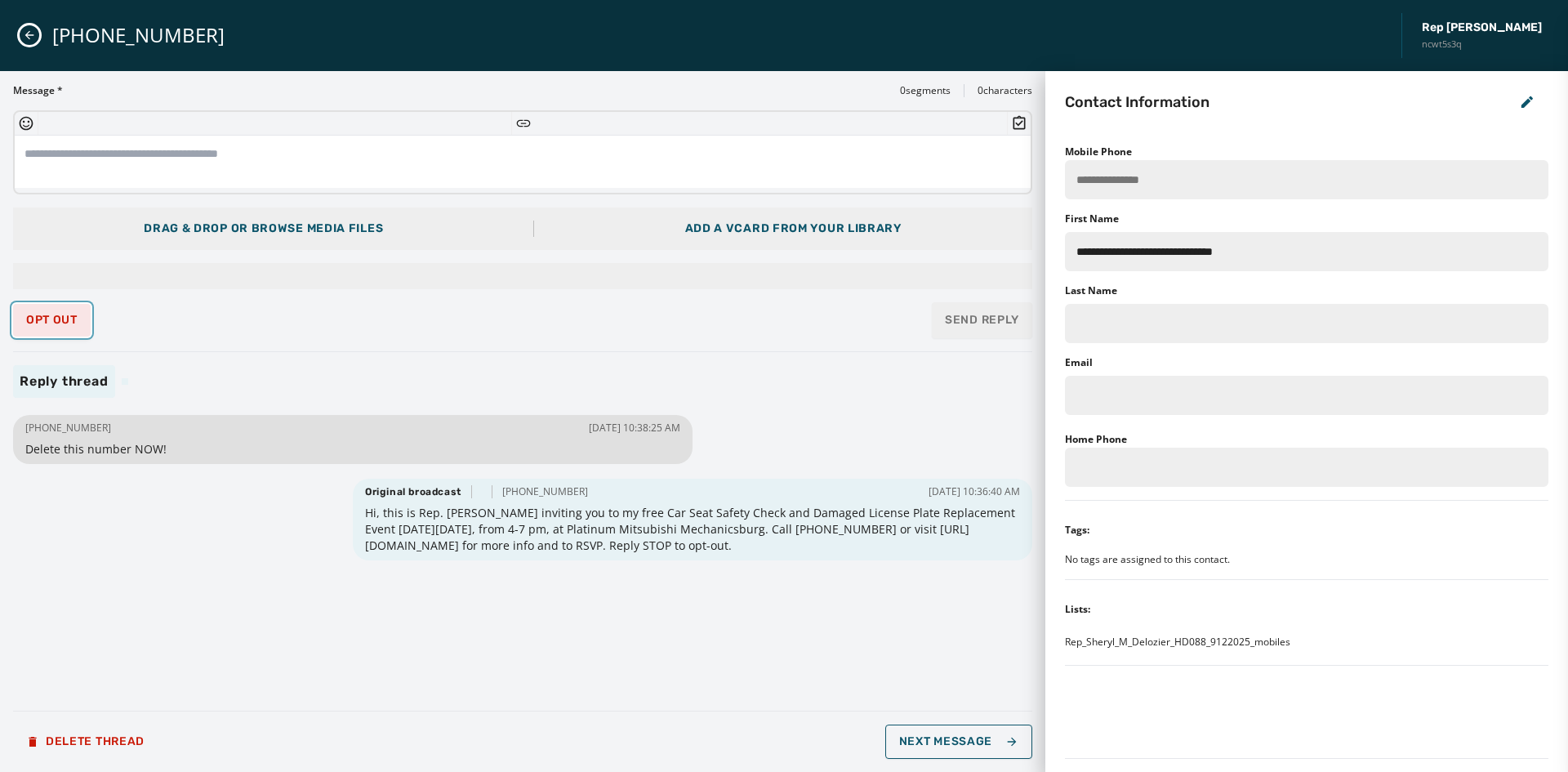
click at [64, 313] on span "Opt Out" at bounding box center [52, 319] width 52 height 13
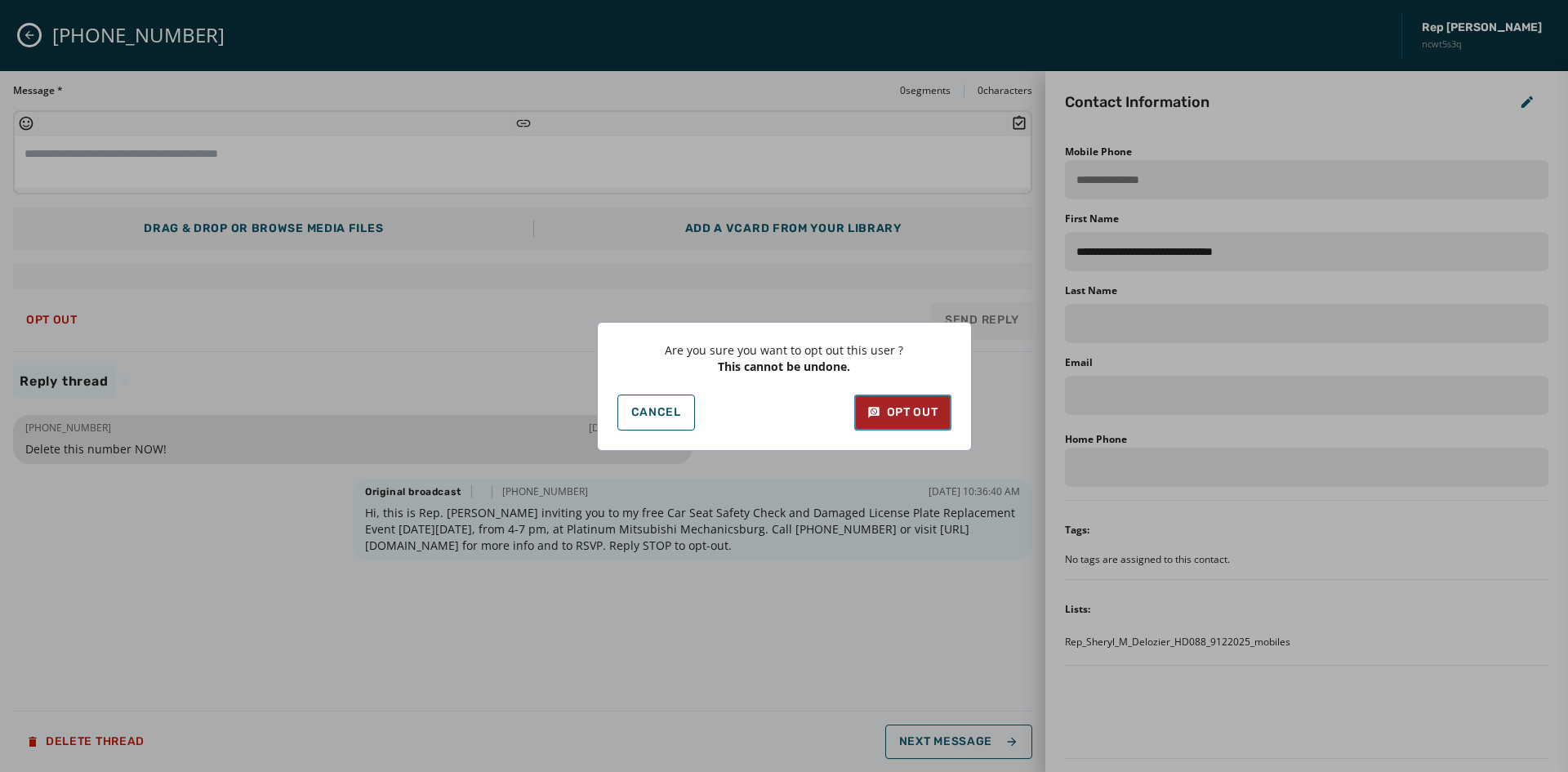
click at [900, 414] on div "Opt Out" at bounding box center [903, 412] width 71 height 16
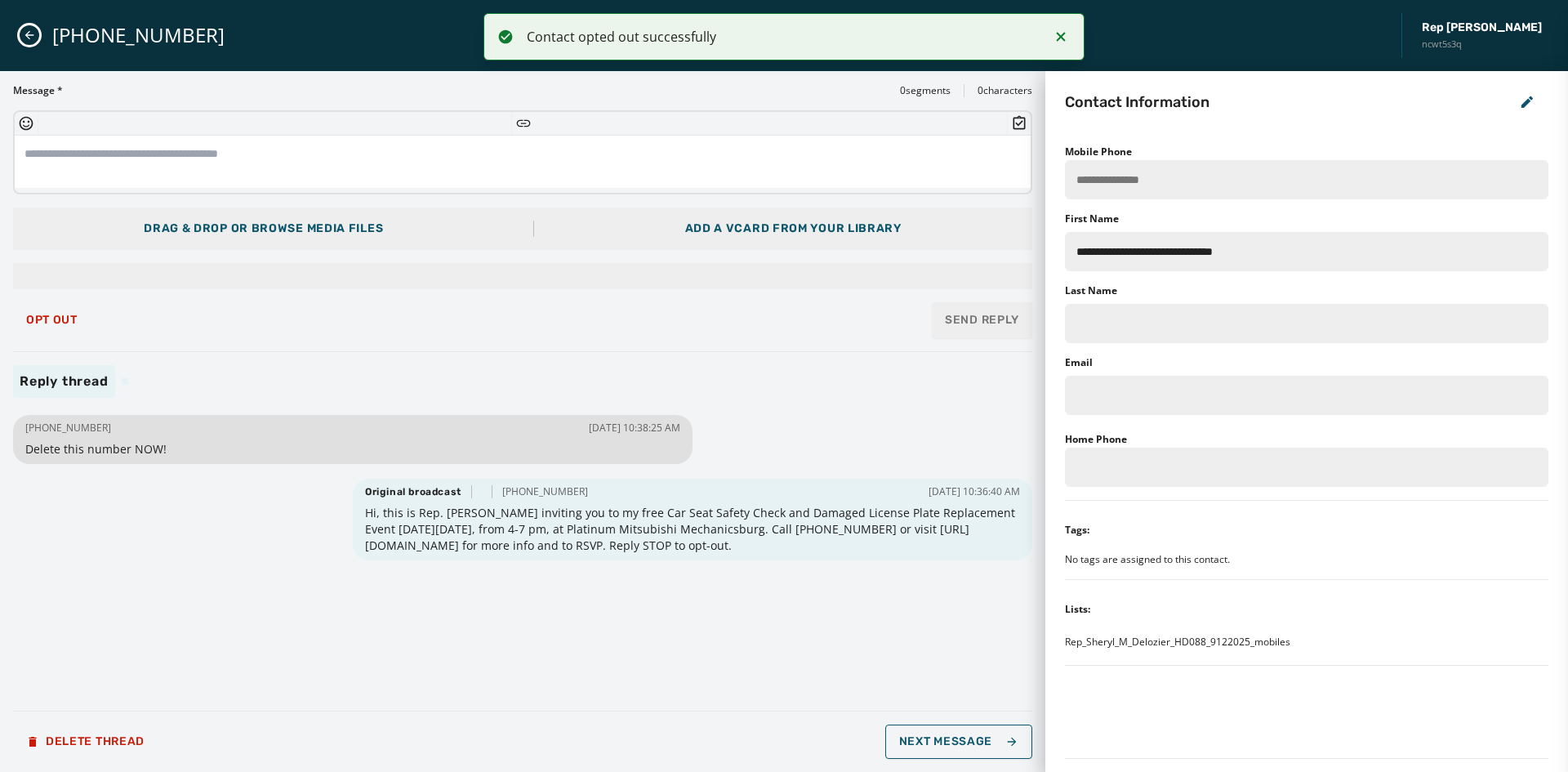
click at [34, 33] on icon "Close admin drawer" at bounding box center [29, 35] width 13 height 13
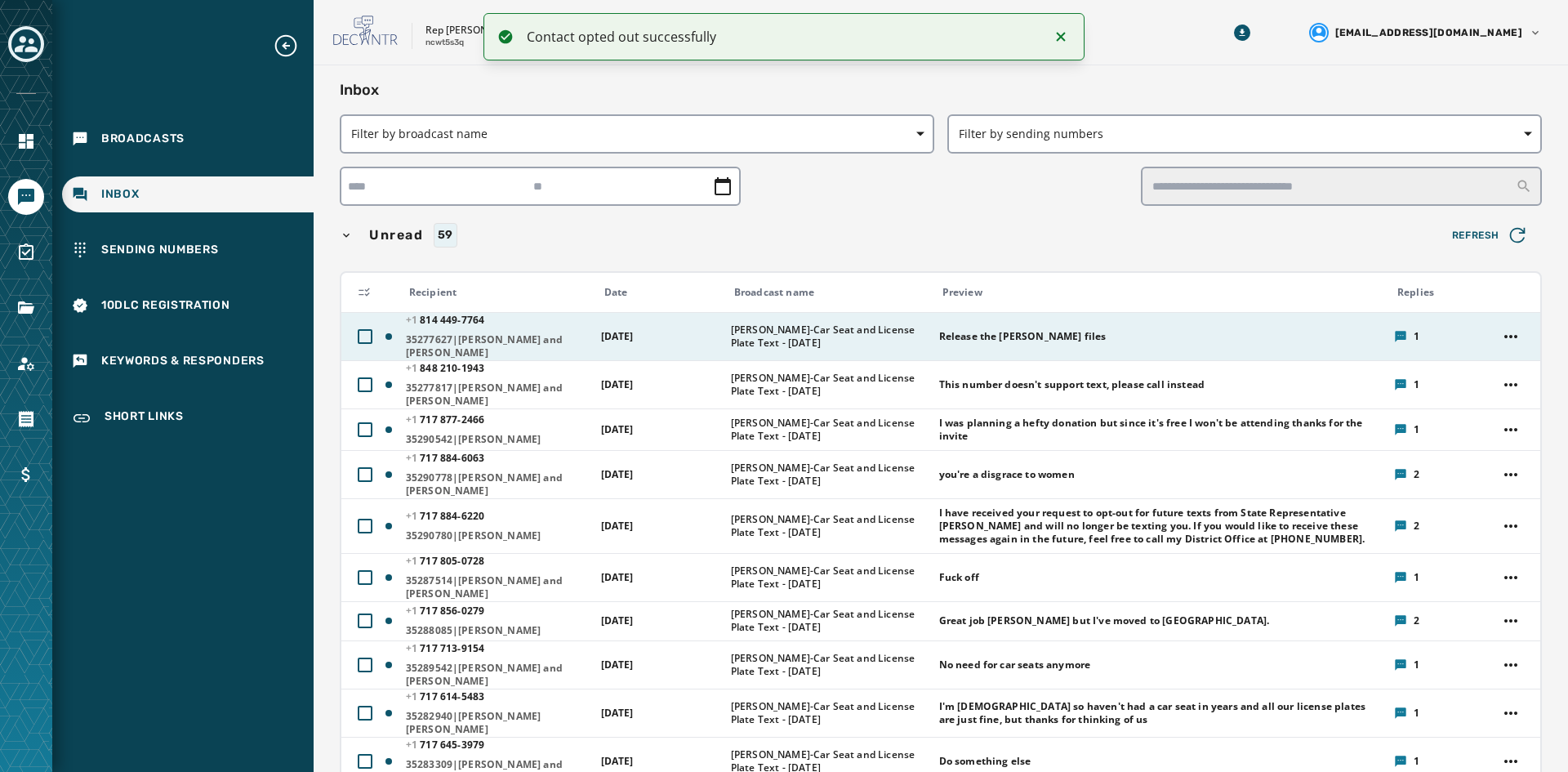
click at [615, 335] on span "[DATE]" at bounding box center [617, 336] width 32 height 14
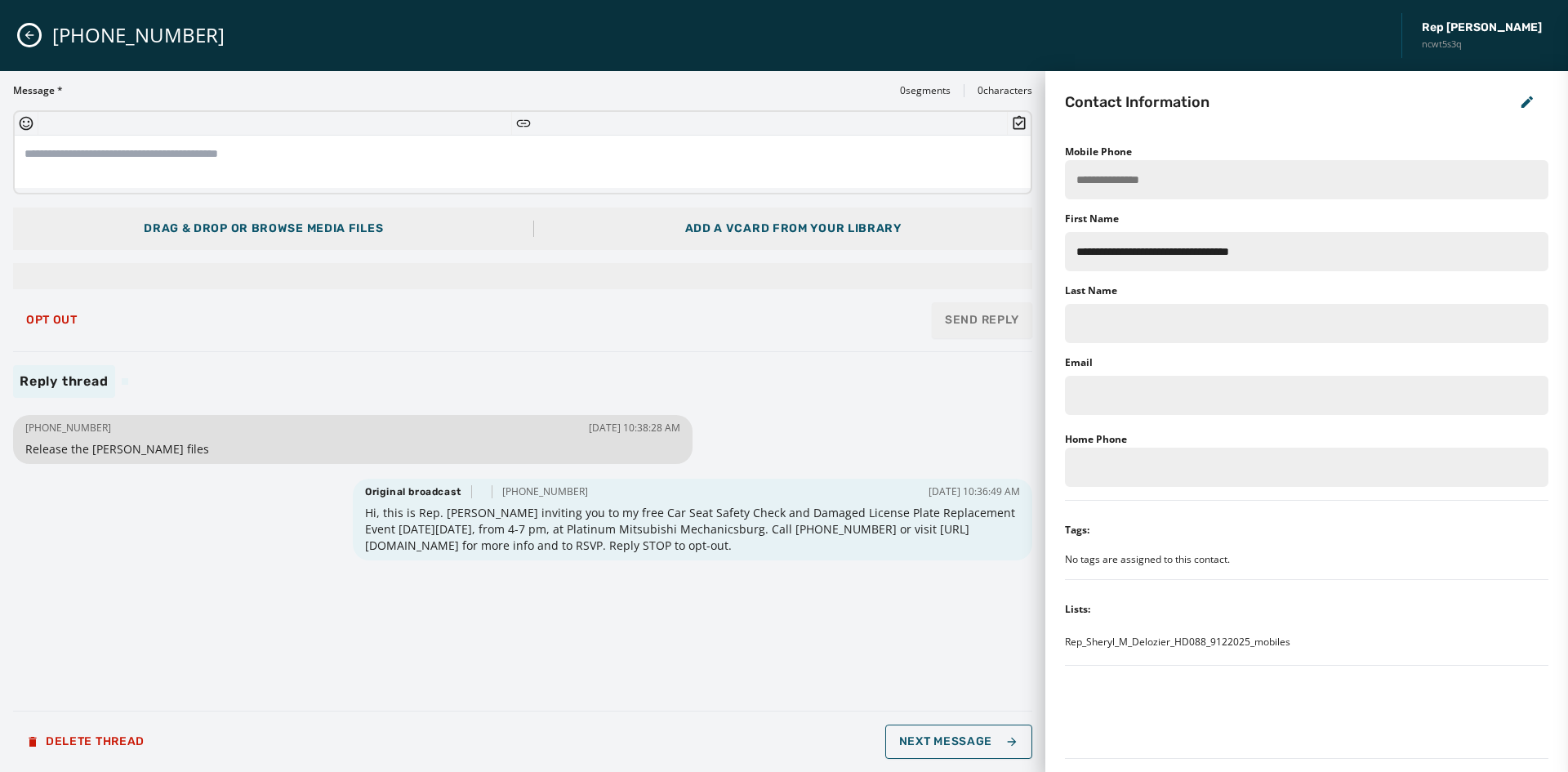
drag, startPoint x: 118, startPoint y: 426, endPoint x: 31, endPoint y: 421, distance: 87.1
click at [31, 421] on div "[PHONE_NUMBER] [DATE] 10:38:28 AM" at bounding box center [353, 427] width 655 height 13
click at [41, 422] on span "[PHONE_NUMBER]" at bounding box center [68, 427] width 86 height 13
drag, startPoint x: 40, startPoint y: 422, endPoint x: 98, endPoint y: 423, distance: 58.0
click at [98, 423] on span "[PHONE_NUMBER]" at bounding box center [68, 427] width 86 height 13
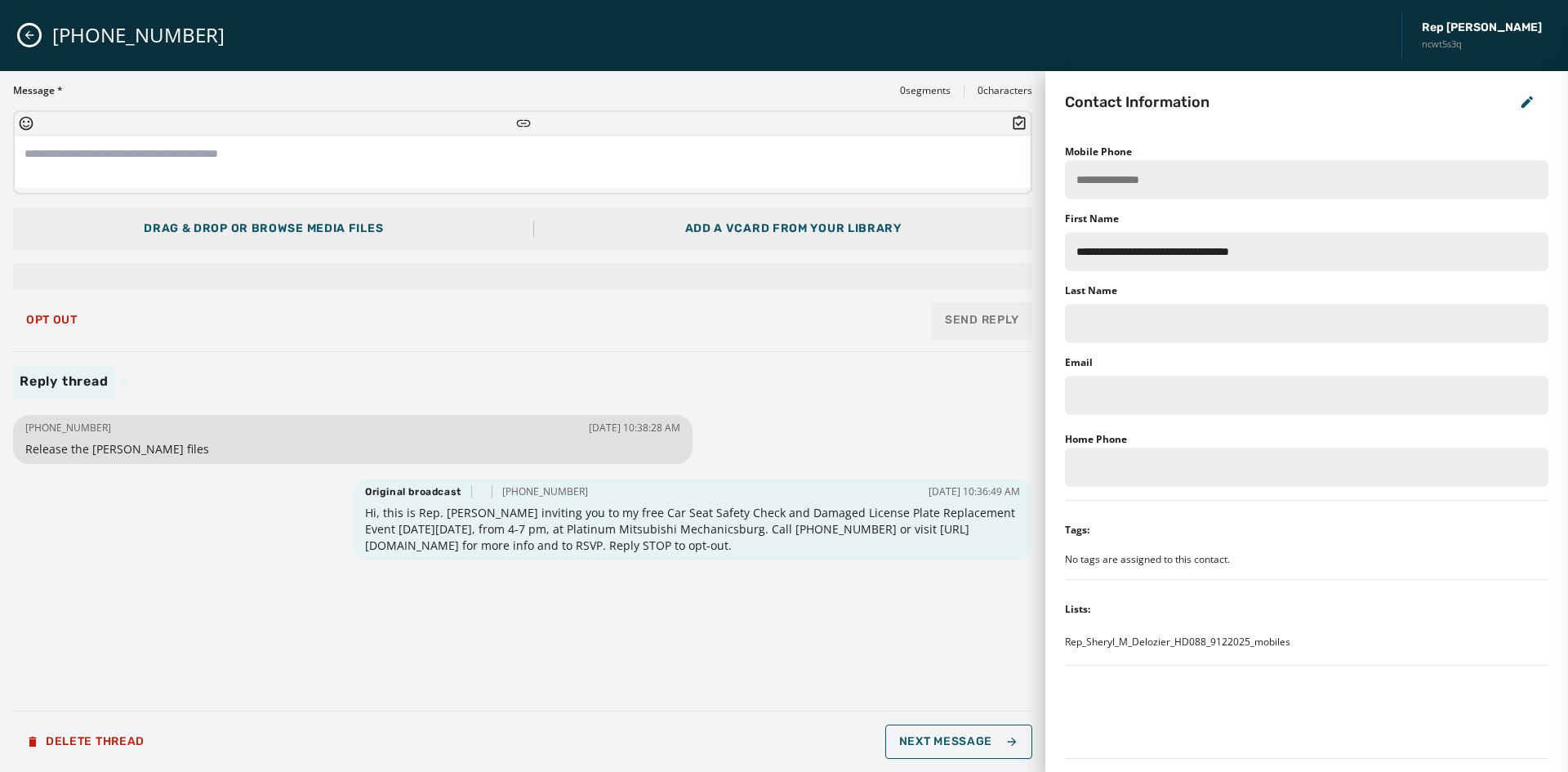
copy span "[PHONE_NUMBER]"
click at [77, 316] on span "Opt Out" at bounding box center [52, 319] width 52 height 13
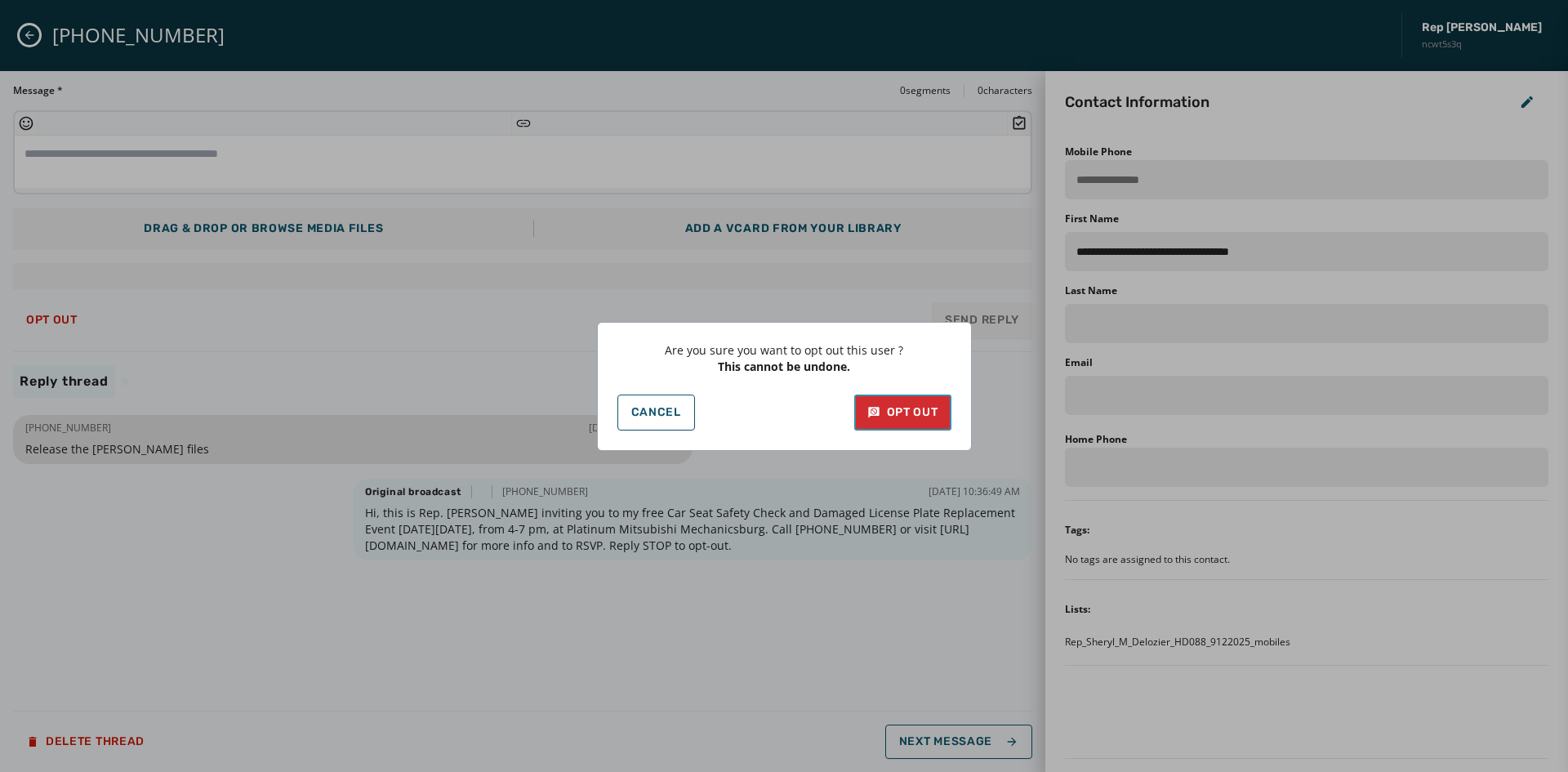
drag, startPoint x: 891, startPoint y: 400, endPoint x: 896, endPoint y: 410, distance: 11.2
click at [894, 399] on button "Opt Out" at bounding box center [902, 413] width 97 height 36
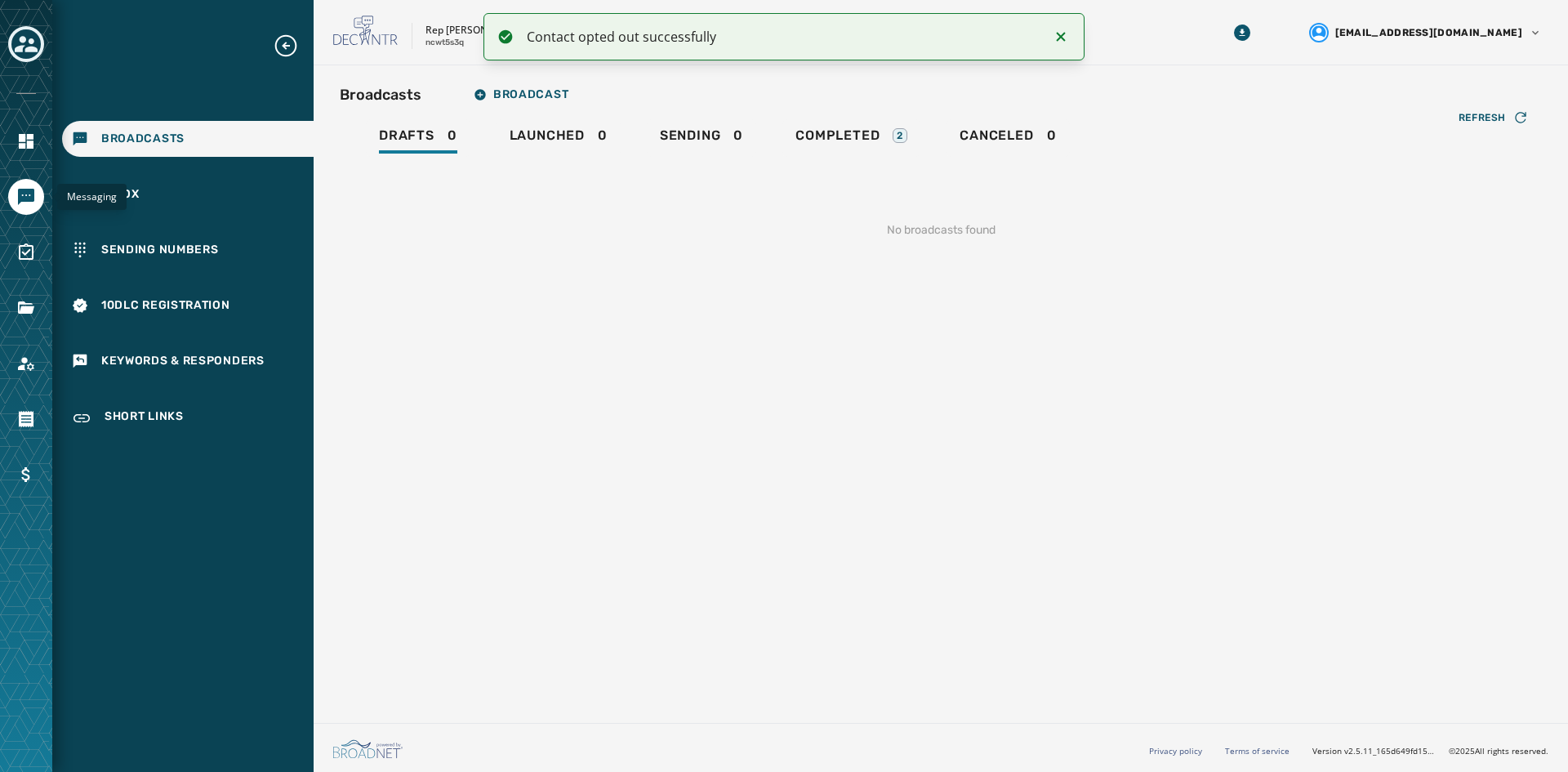
click at [17, 202] on icon "Navigate to Messaging" at bounding box center [25, 196] width 20 height 20
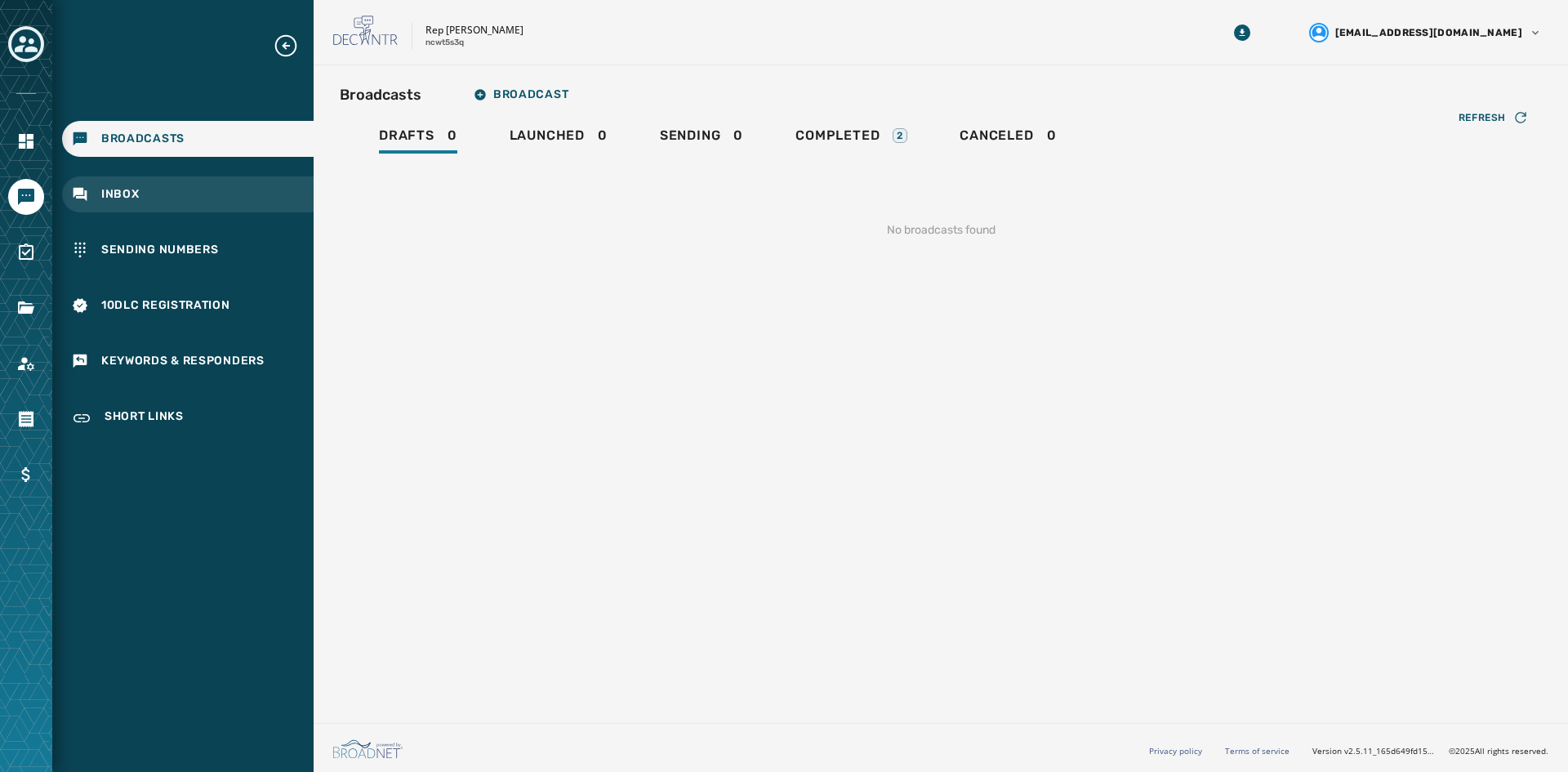
click at [126, 192] on span "Inbox" at bounding box center [120, 194] width 38 height 16
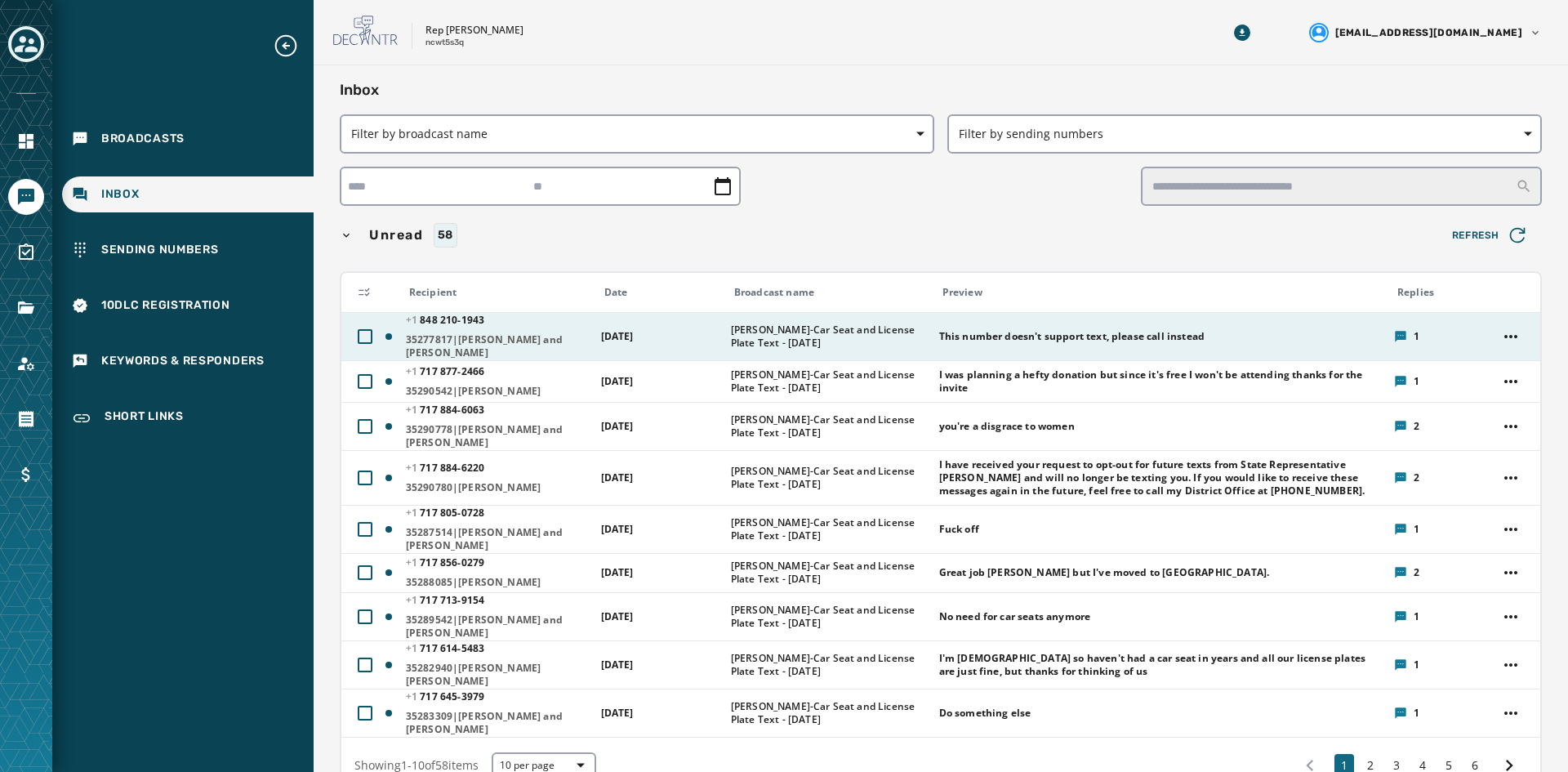
click at [1076, 330] on span "This number doesn't support text, please call instead" at bounding box center [1071, 336] width 266 height 13
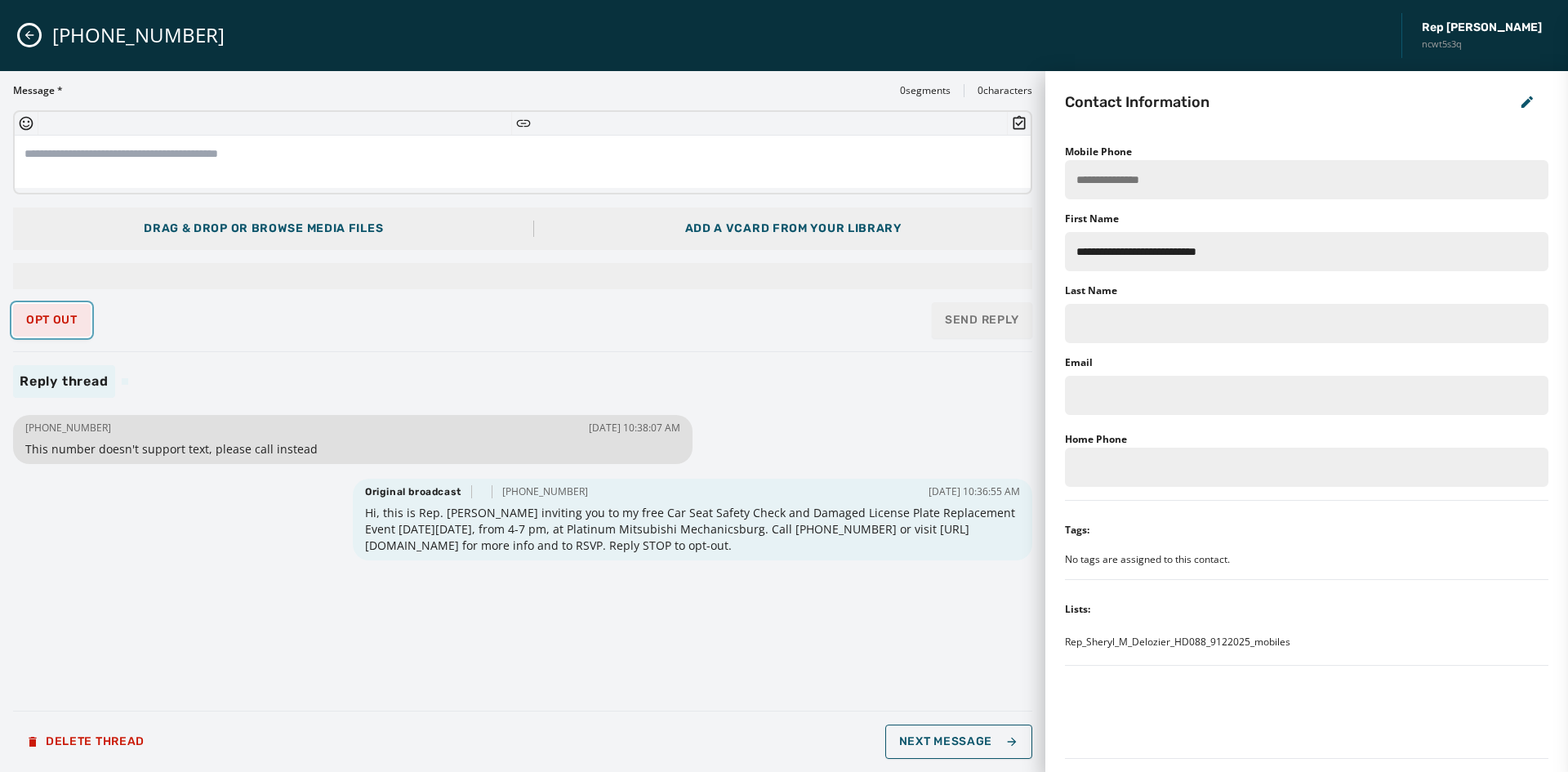
click at [37, 324] on span "Opt Out" at bounding box center [52, 319] width 52 height 13
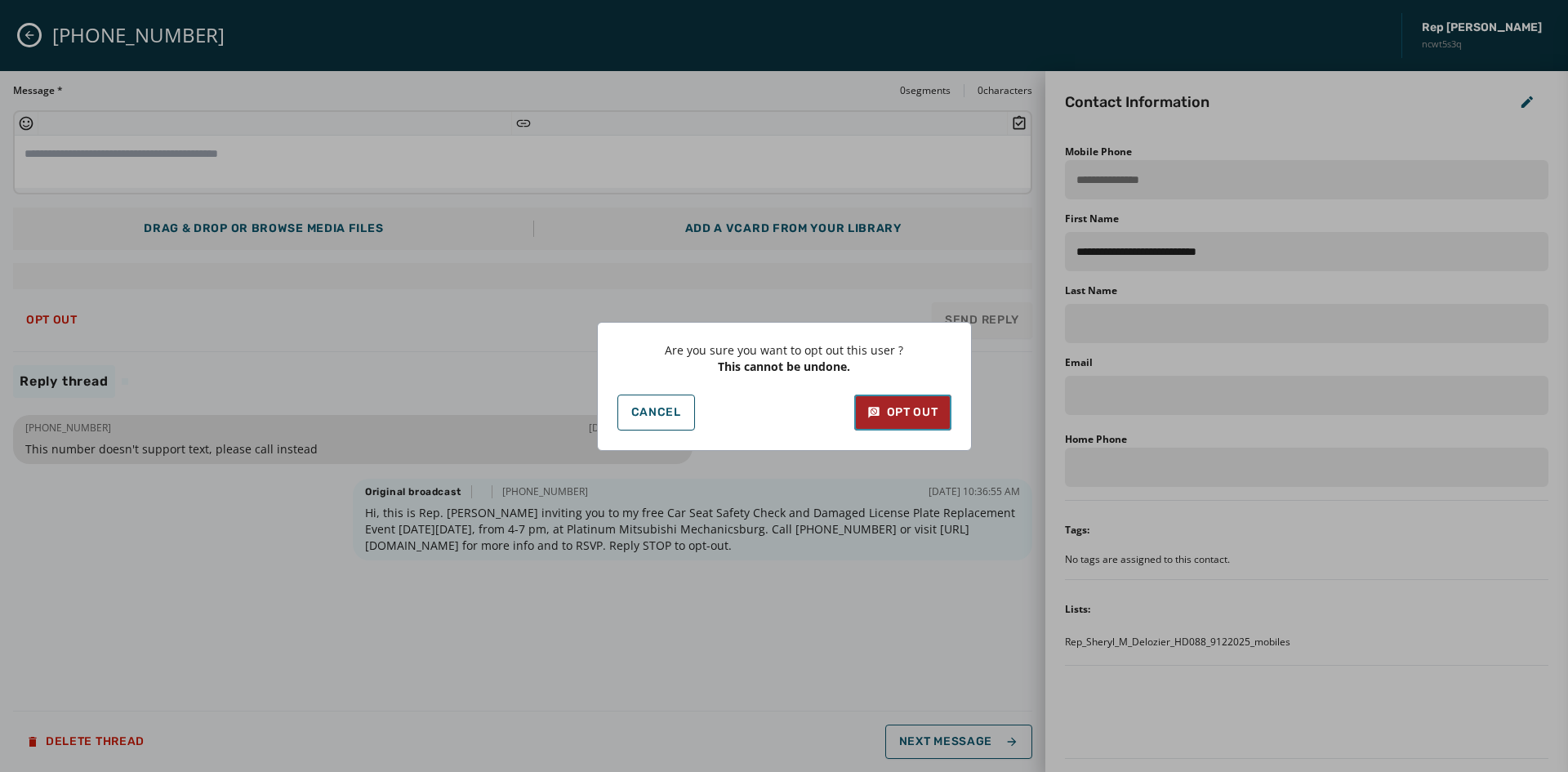
click at [918, 415] on div "Opt Out" at bounding box center [903, 412] width 71 height 16
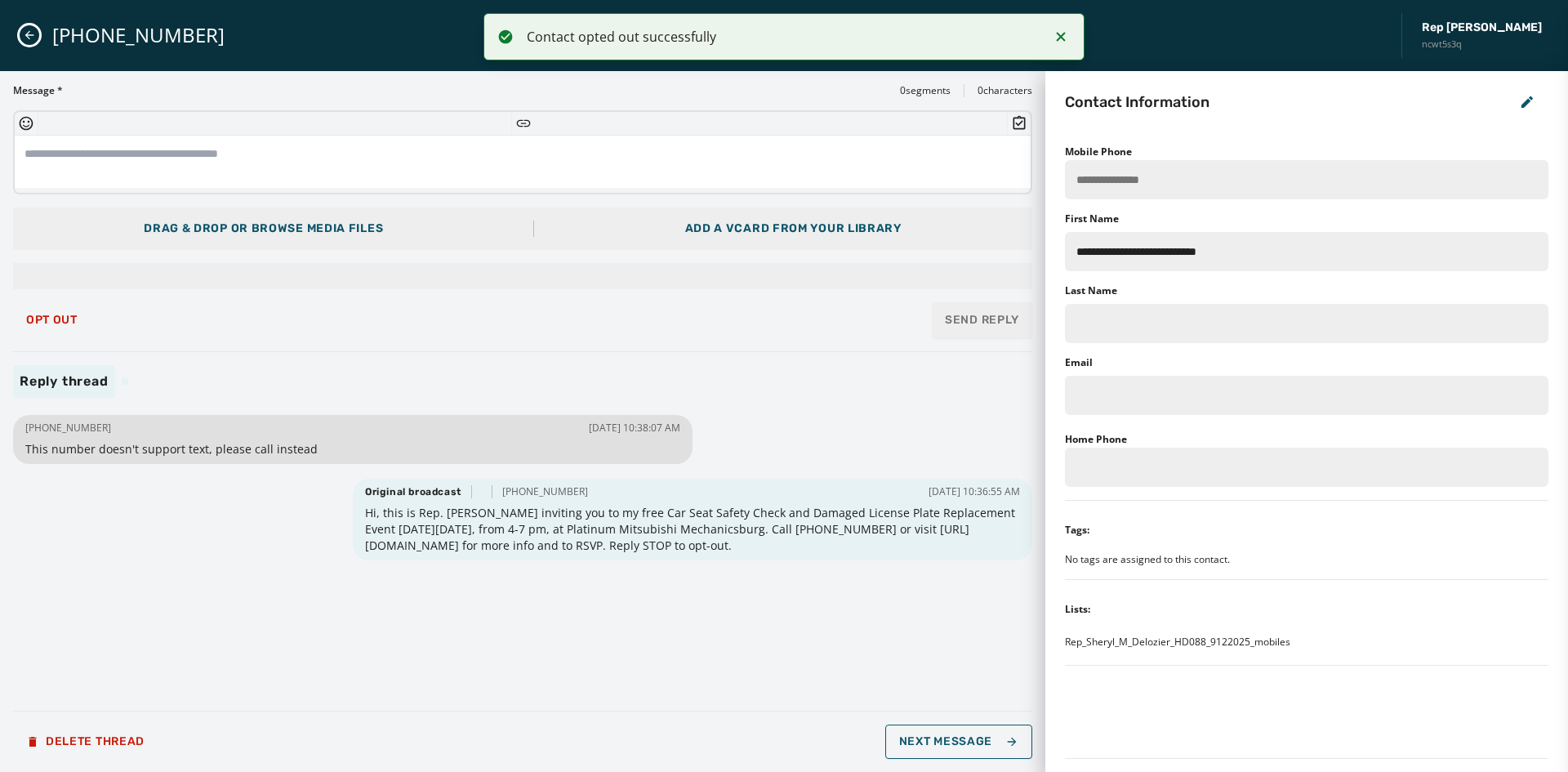
click at [22, 37] on button "Close admin drawer" at bounding box center [29, 35] width 20 height 20
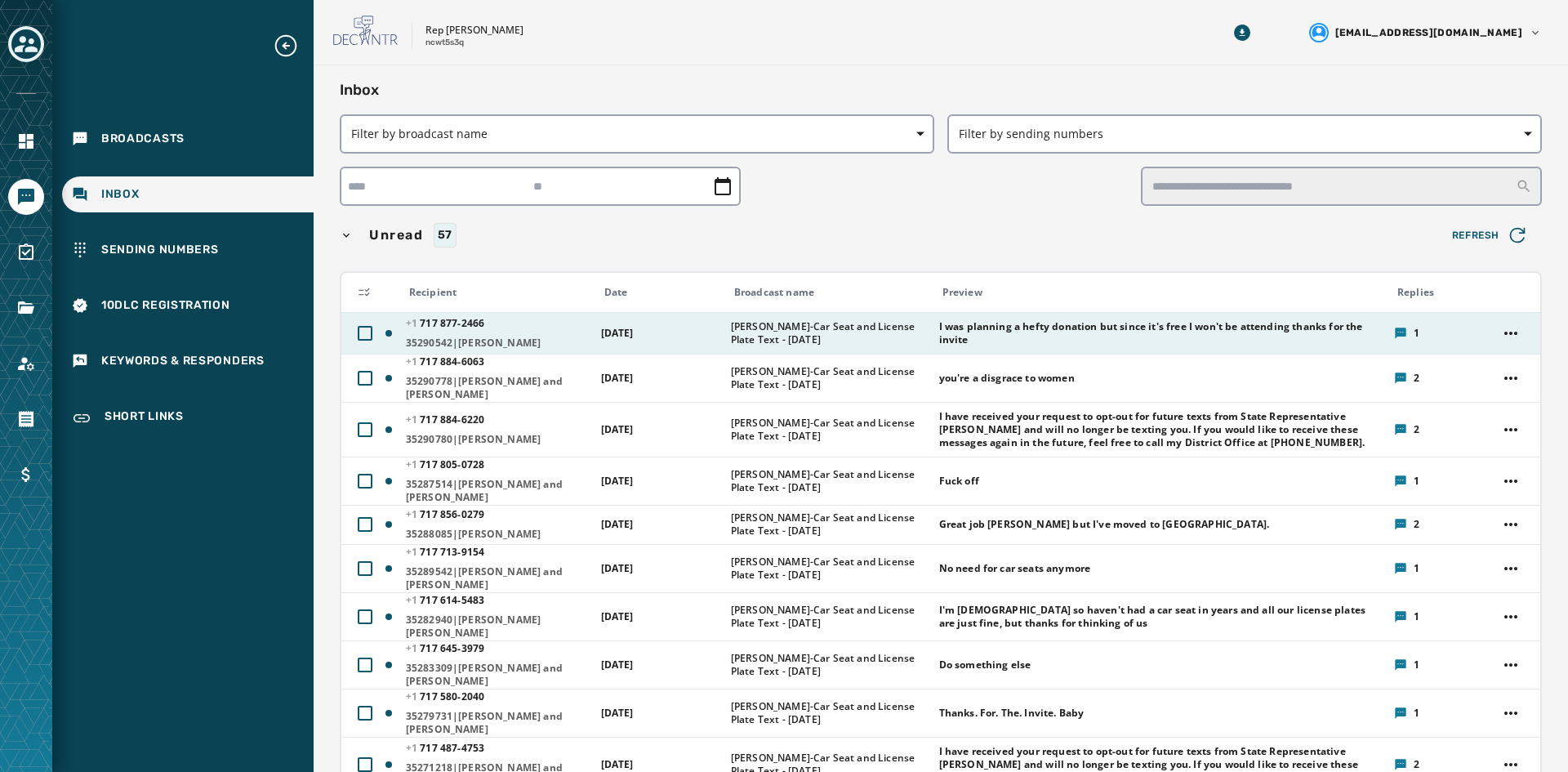
click at [514, 321] on span "[PHONE_NUMBER] - 2466" at bounding box center [497, 323] width 184 height 13
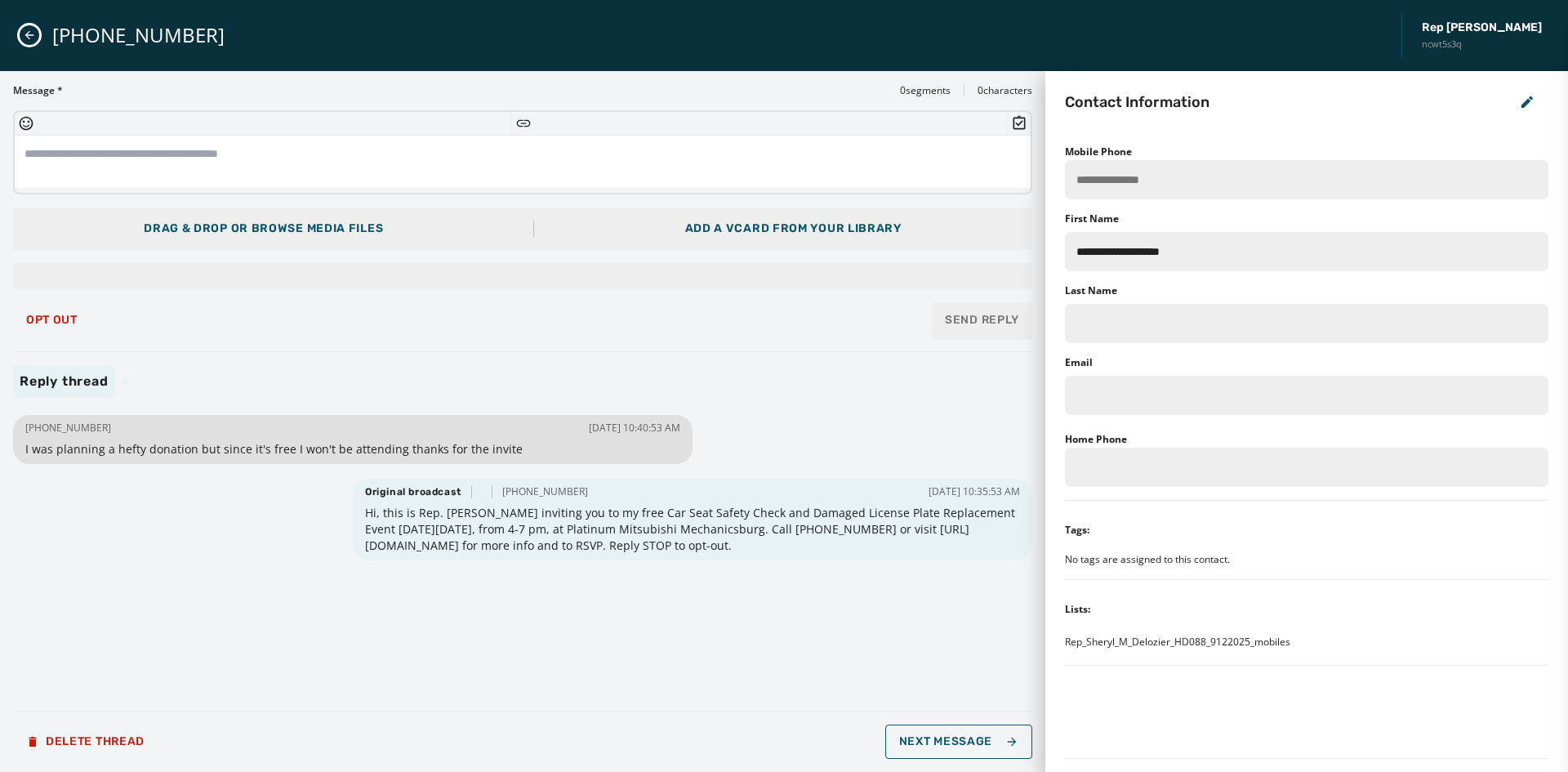
drag, startPoint x: 100, startPoint y: 428, endPoint x: 39, endPoint y: 425, distance: 61.1
click at [39, 425] on span "[PHONE_NUMBER]" at bounding box center [68, 427] width 86 height 13
copy span "[PHONE_NUMBER]"
click at [29, 32] on icon "Close admin drawer" at bounding box center [30, 36] width 9 height 9
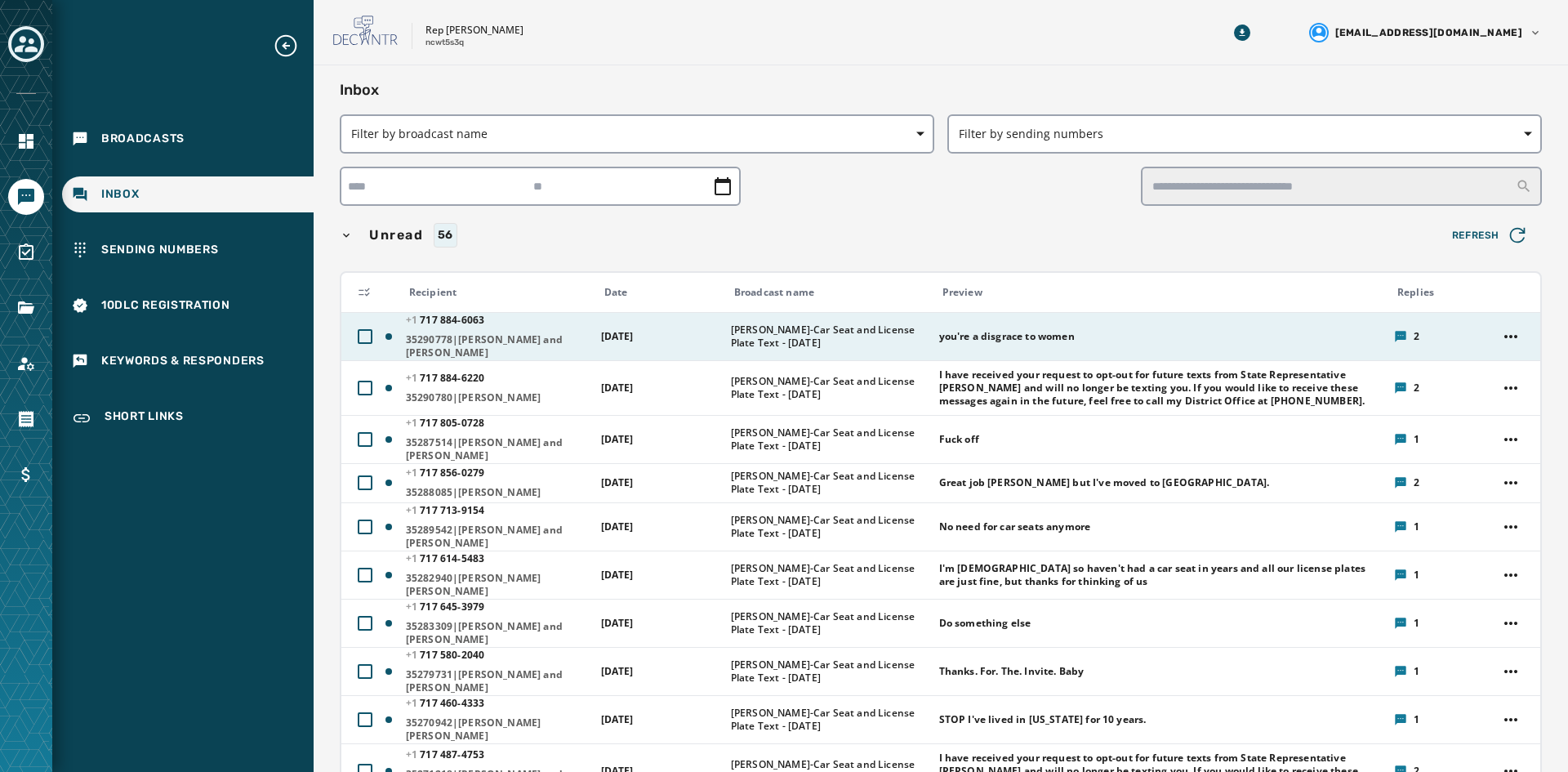
click at [650, 324] on td "[DATE]" at bounding box center [656, 336] width 130 height 48
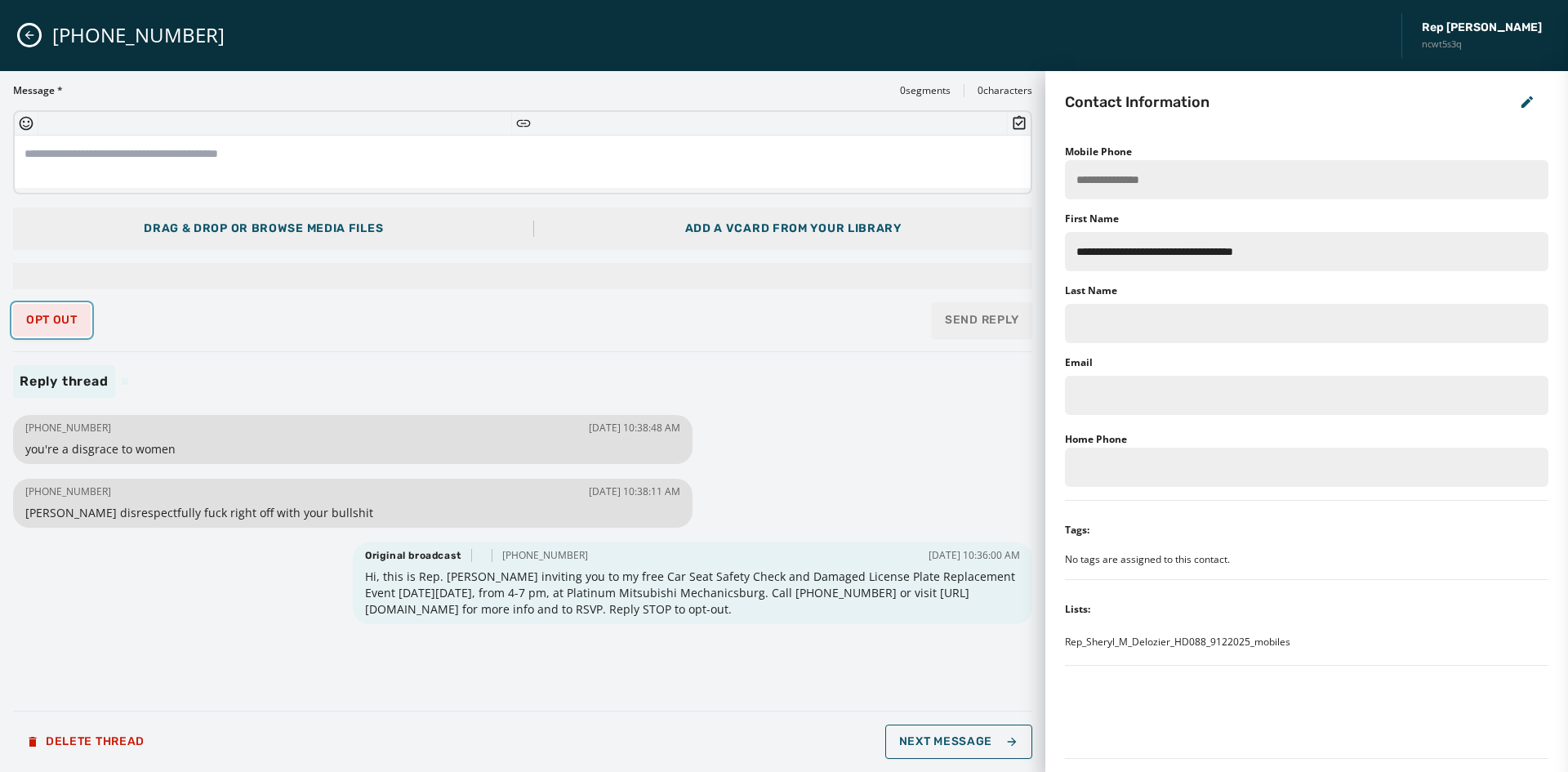
click at [62, 324] on span "Opt Out" at bounding box center [52, 319] width 52 height 13
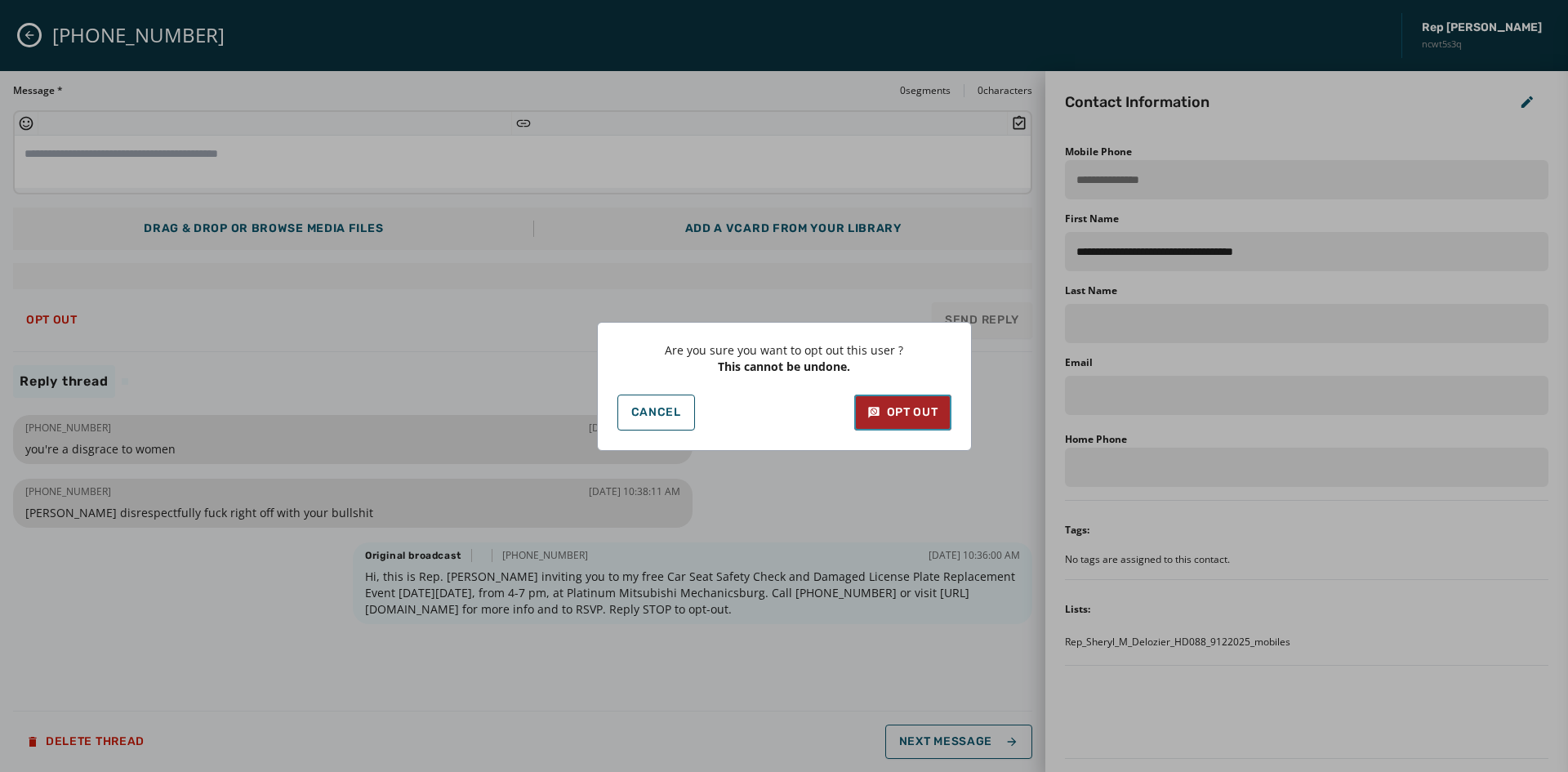
click at [930, 416] on div "Opt Out" at bounding box center [903, 412] width 71 height 16
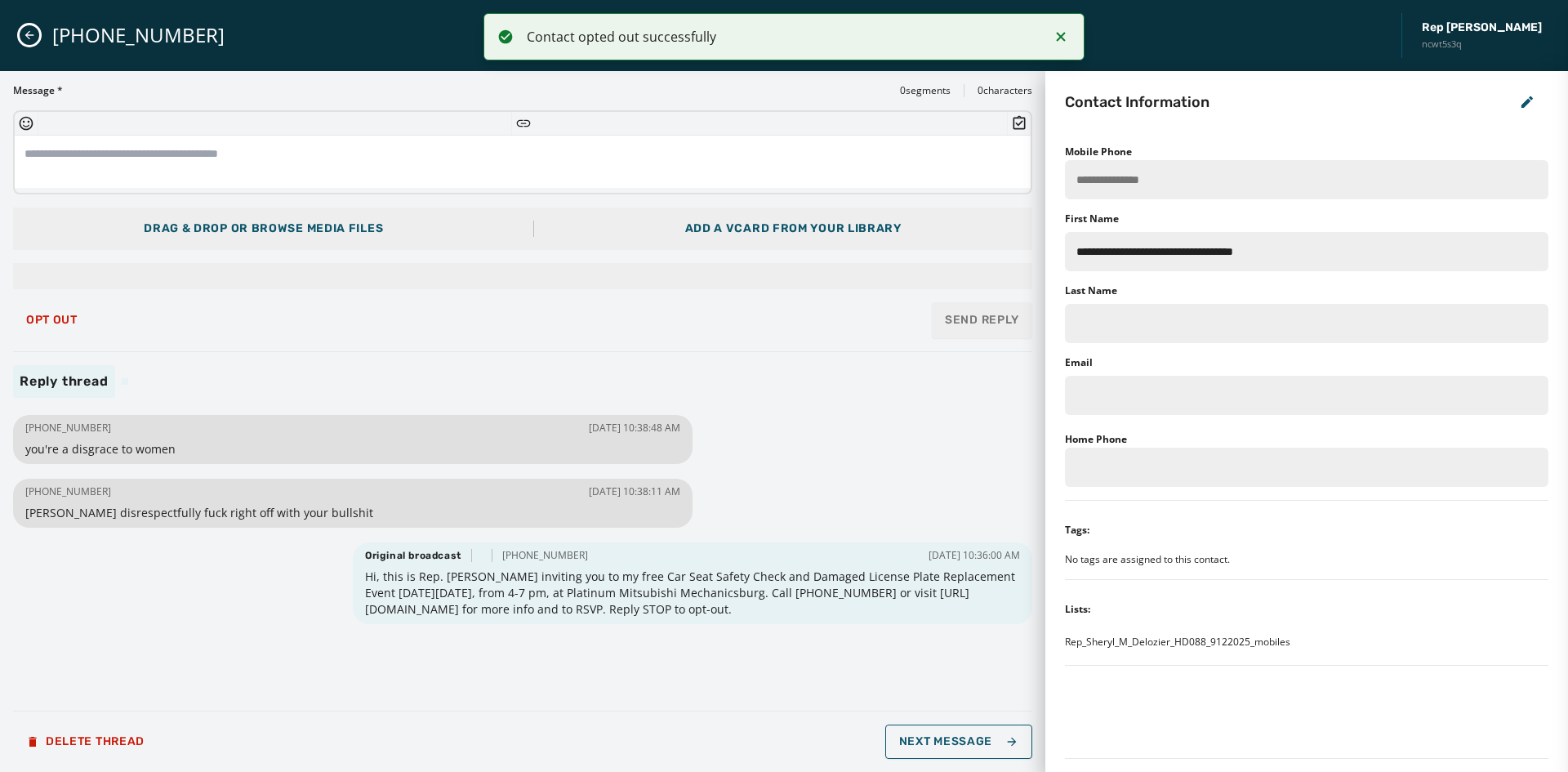
click at [27, 41] on icon "Close admin drawer" at bounding box center [29, 35] width 13 height 13
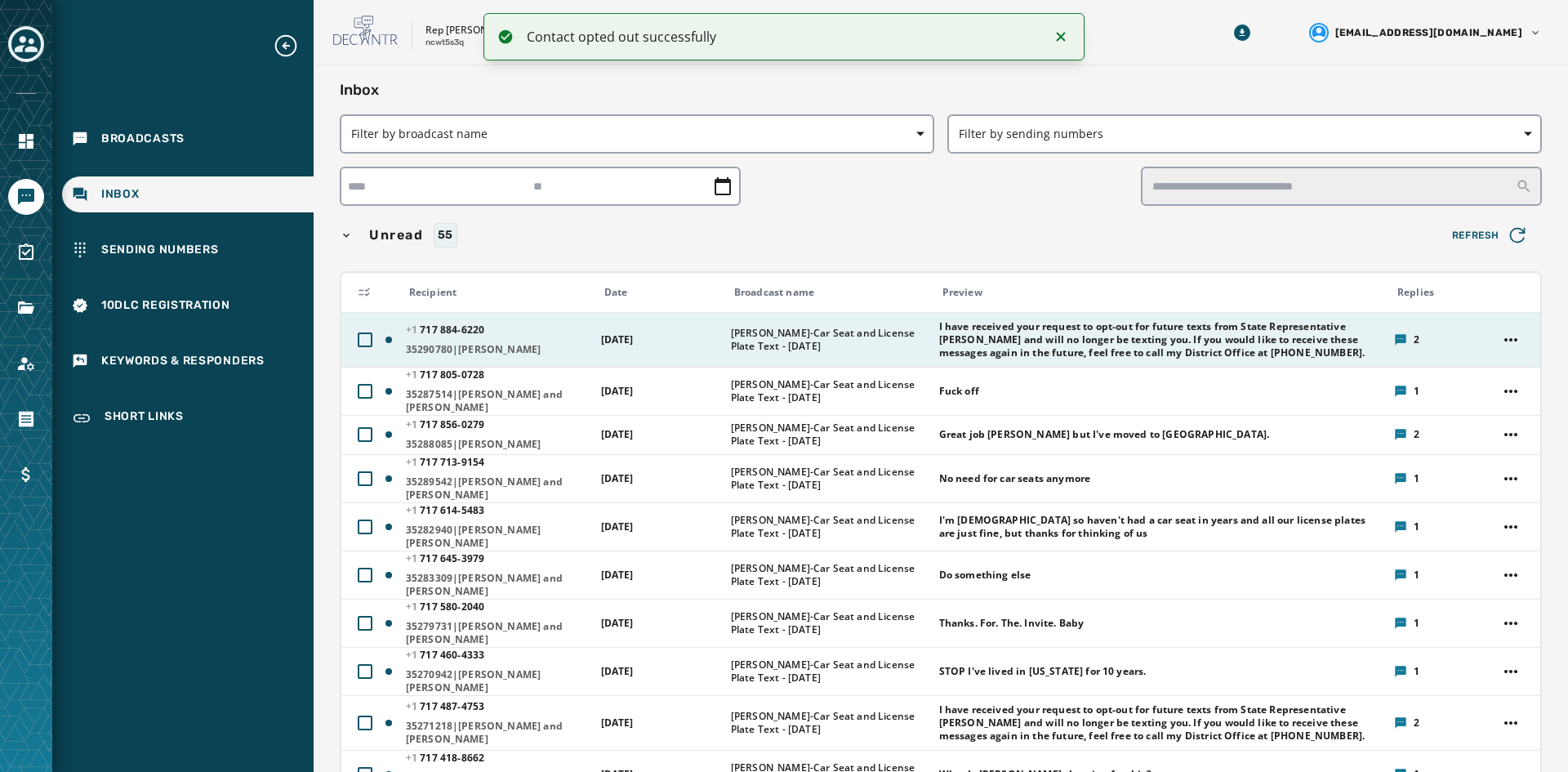
click at [787, 335] on span "[PERSON_NAME]-Car Seat and License Plate Text - [DATE]" at bounding box center [829, 340] width 198 height 26
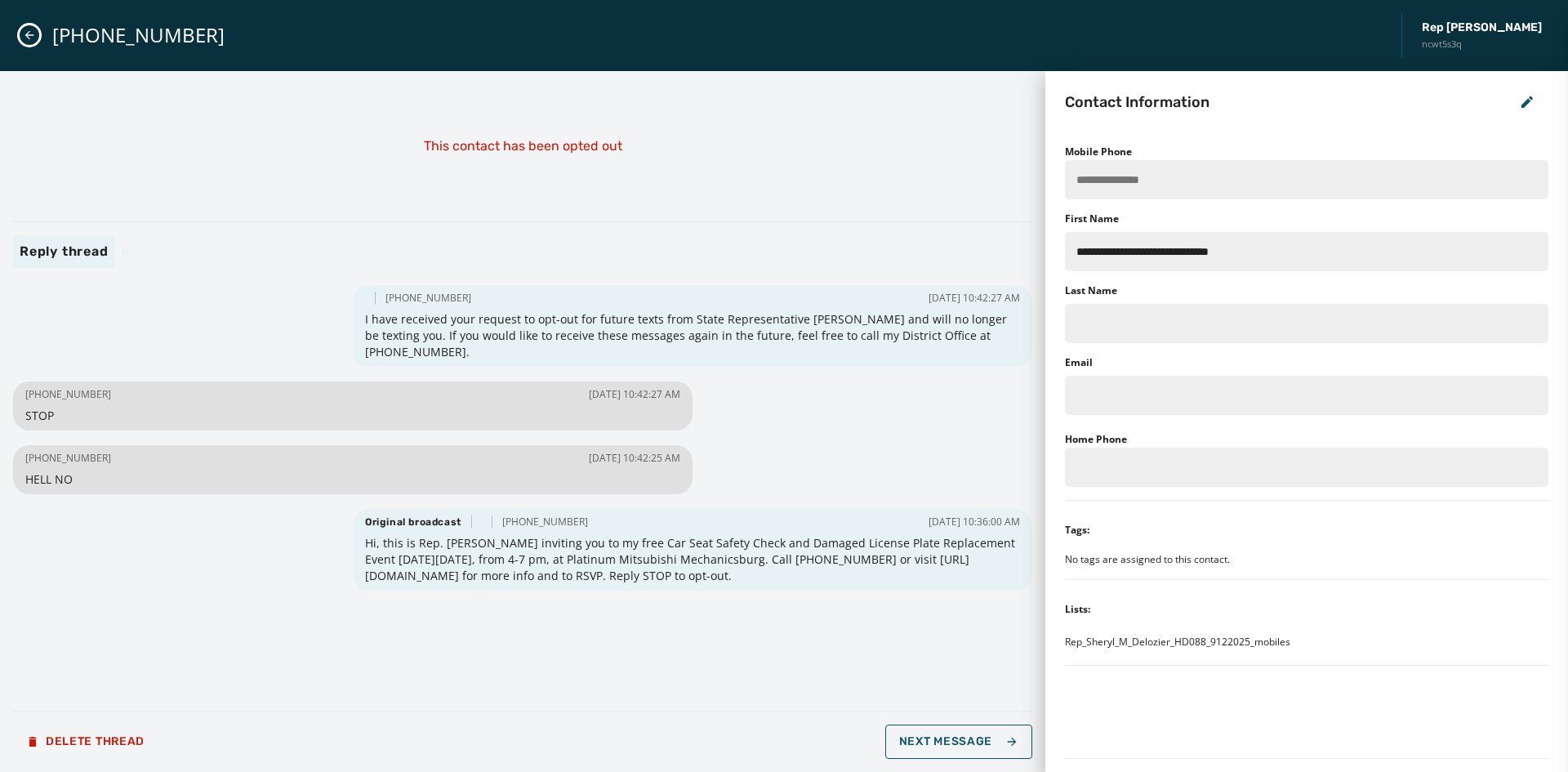
drag, startPoint x: 30, startPoint y: 34, endPoint x: 178, endPoint y: 137, distance: 180.3
click at [104, 82] on div "**********" at bounding box center [784, 386] width 1568 height 772
click at [31, 33] on icon "Close admin drawer" at bounding box center [29, 35] width 13 height 13
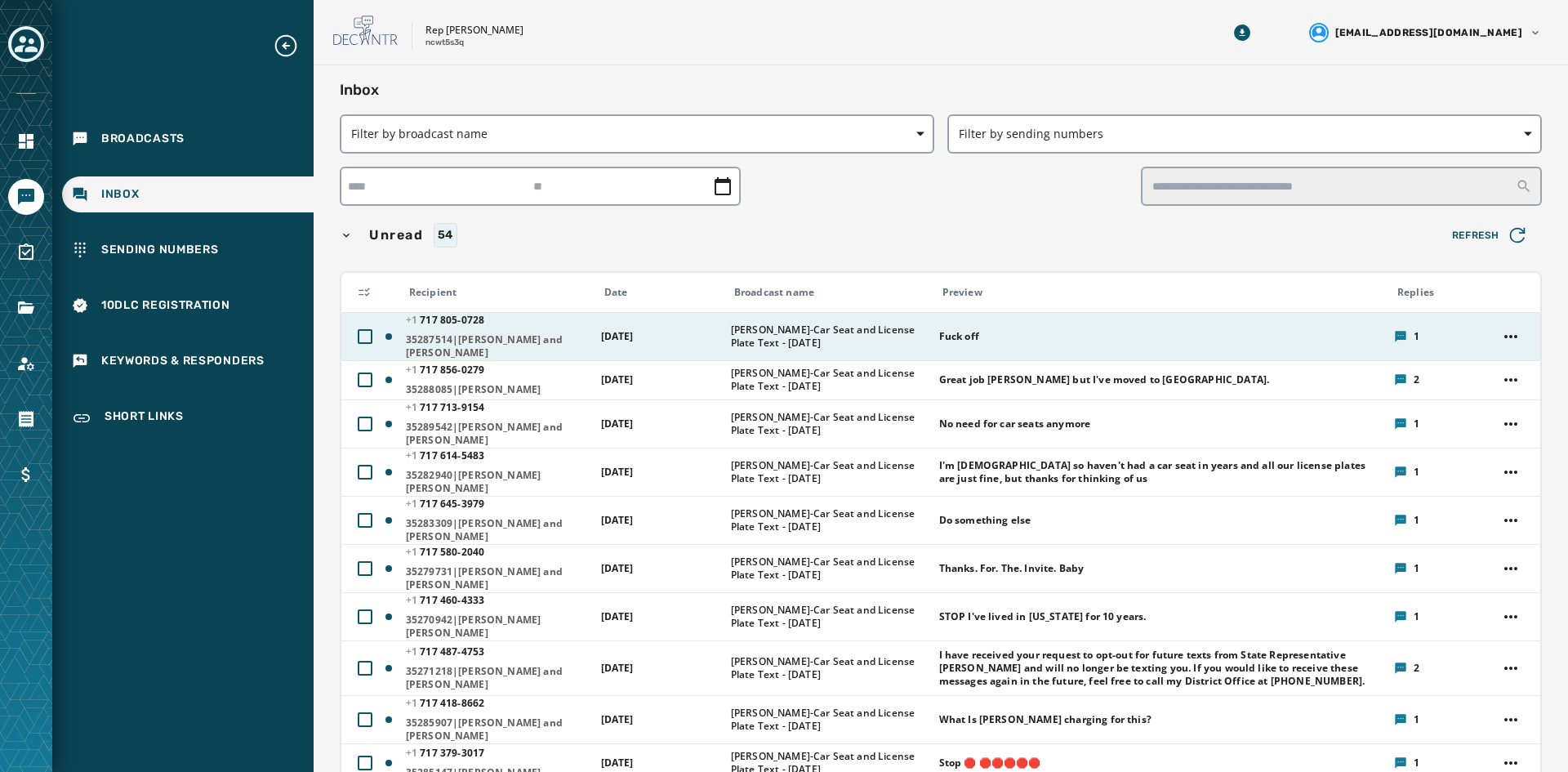
click at [896, 330] on span "[PERSON_NAME]-Car Seat and License Plate Text - [DATE]" at bounding box center [829, 336] width 198 height 26
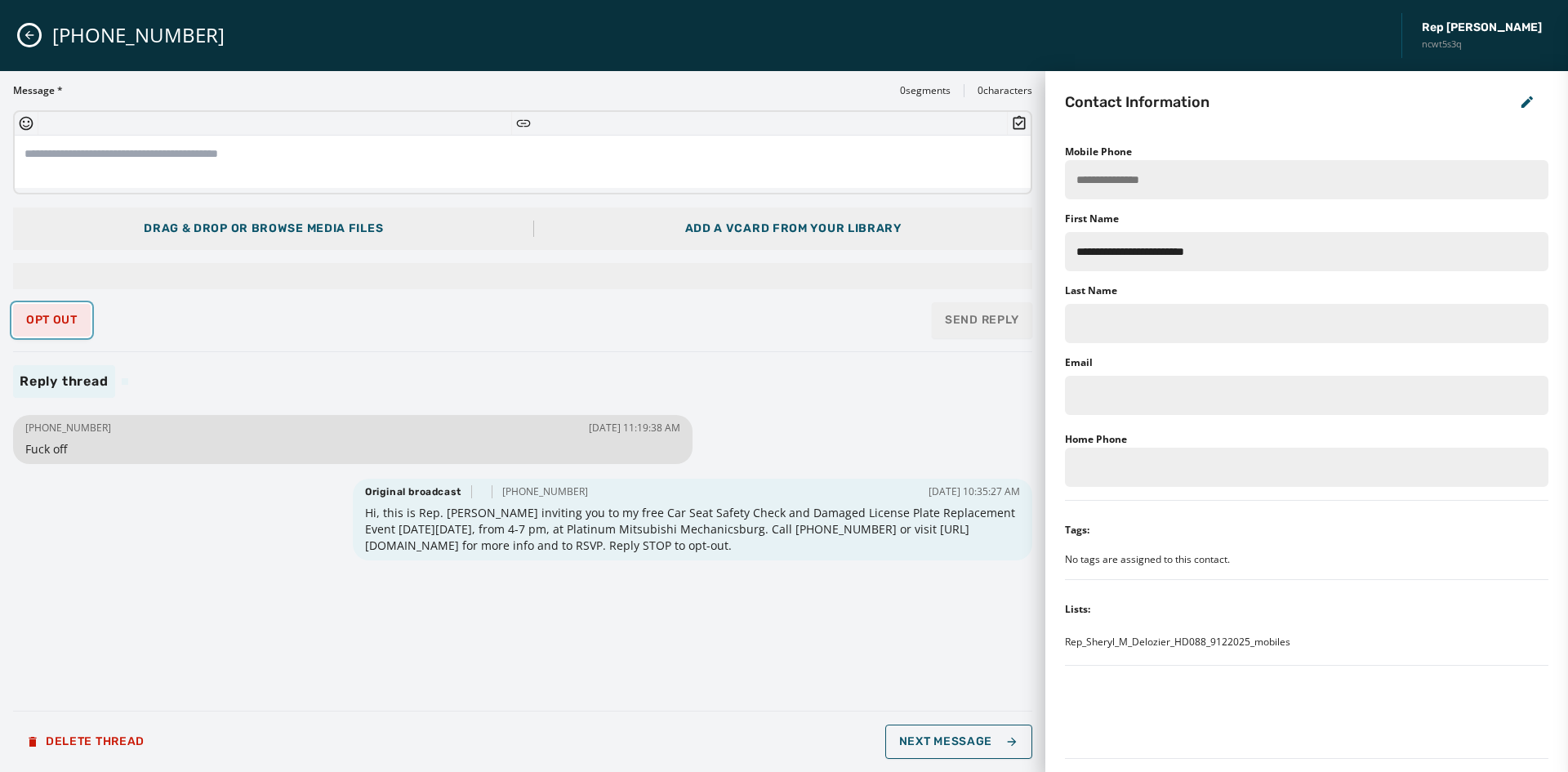
click at [59, 328] on button "Opt Out" at bounding box center [51, 320] width 77 height 32
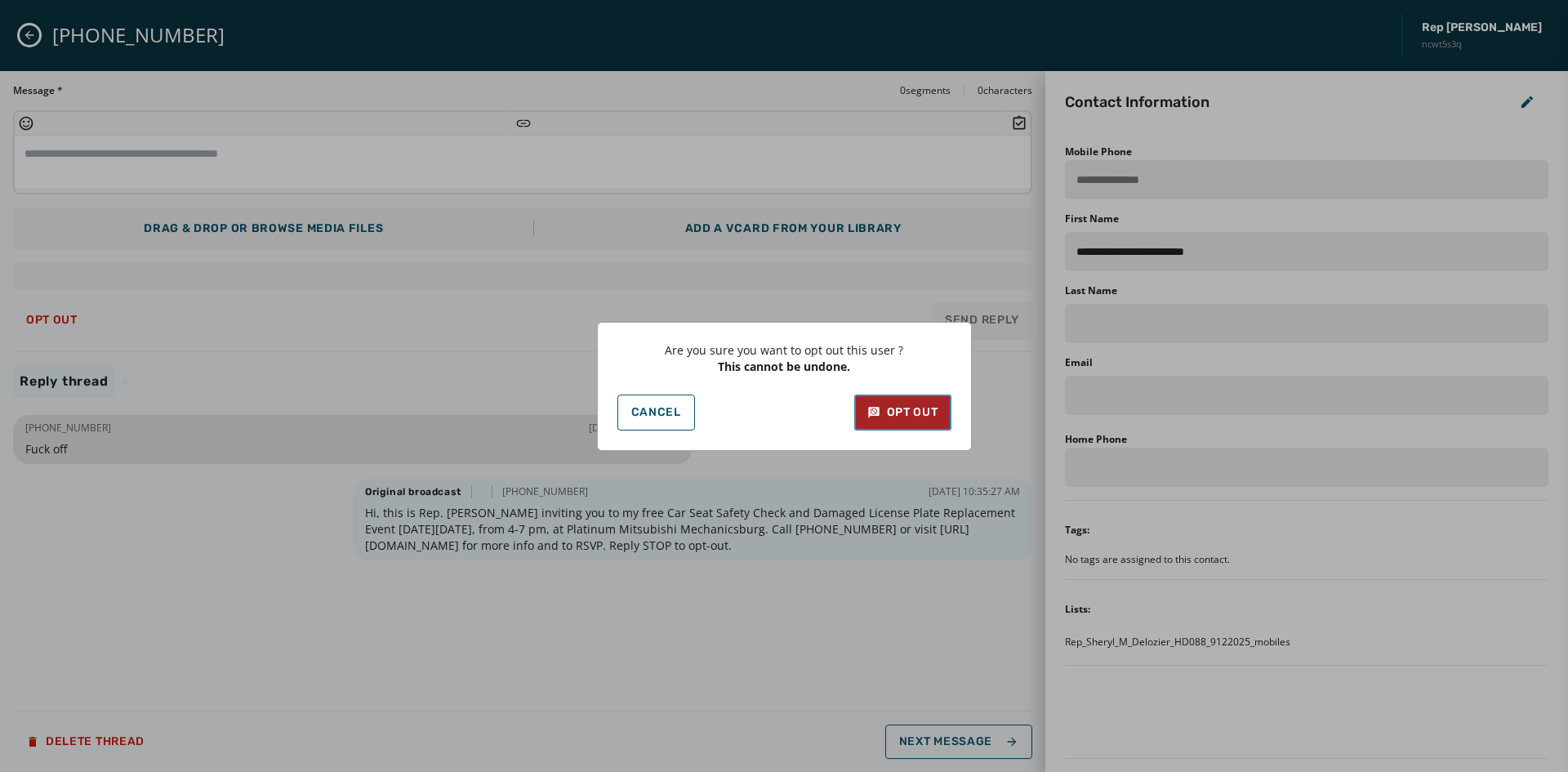
click at [893, 412] on div "Opt Out" at bounding box center [903, 412] width 71 height 16
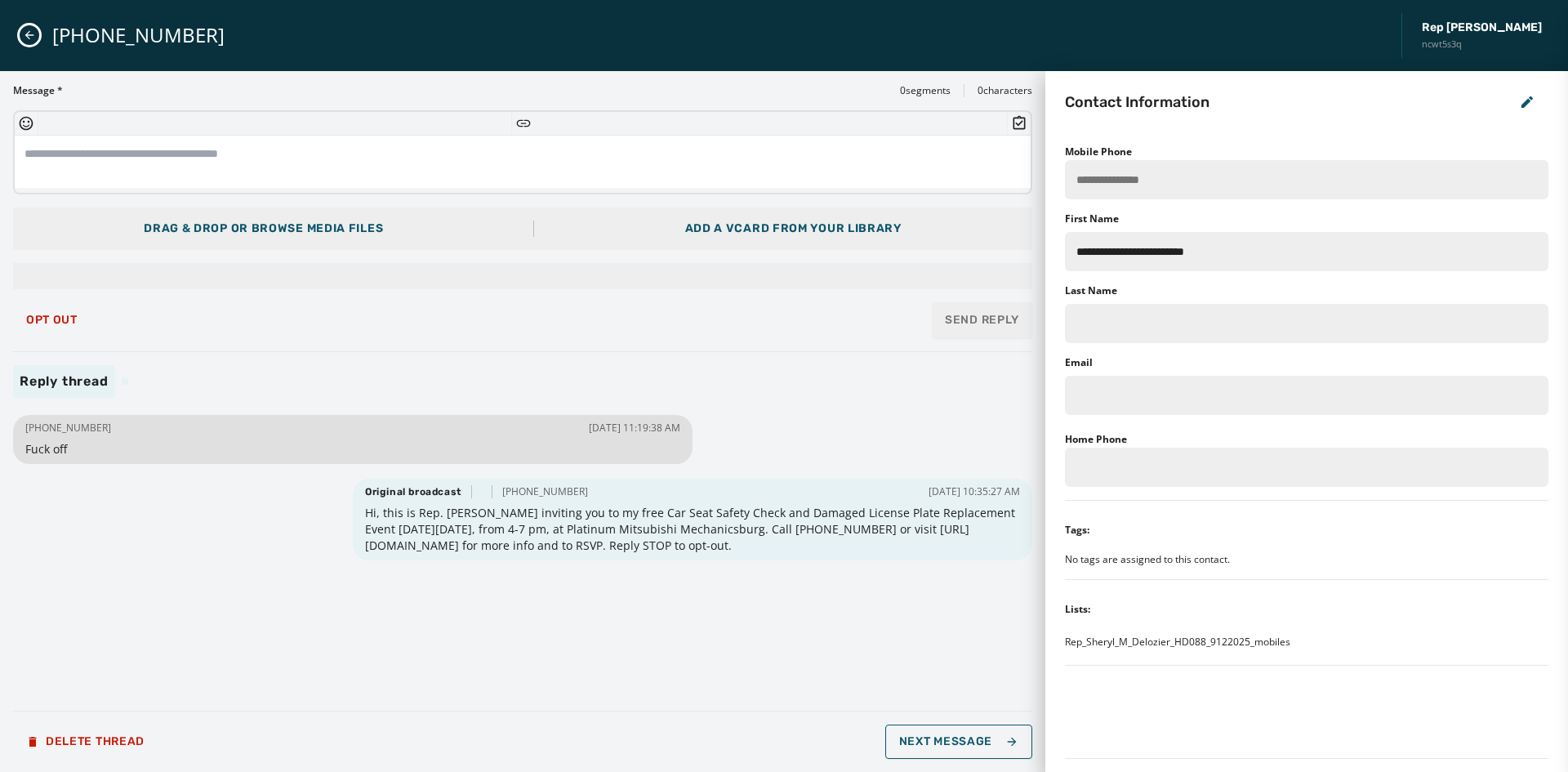
click at [32, 34] on icon "Close admin drawer" at bounding box center [29, 35] width 13 height 13
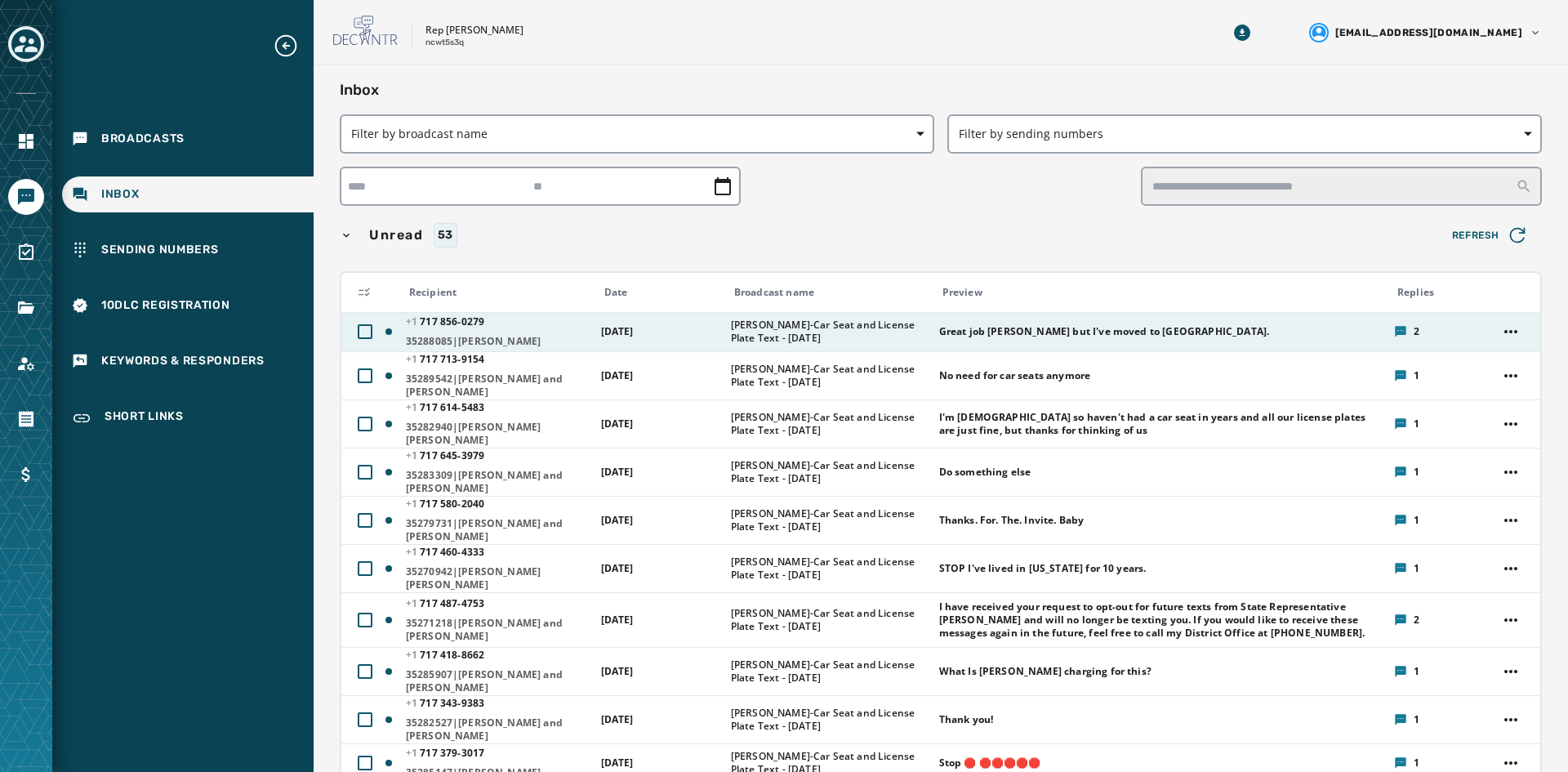
click at [981, 335] on span "Great job [PERSON_NAME] but I've moved to [GEOGRAPHIC_DATA]." at bounding box center [1104, 331] width 331 height 13
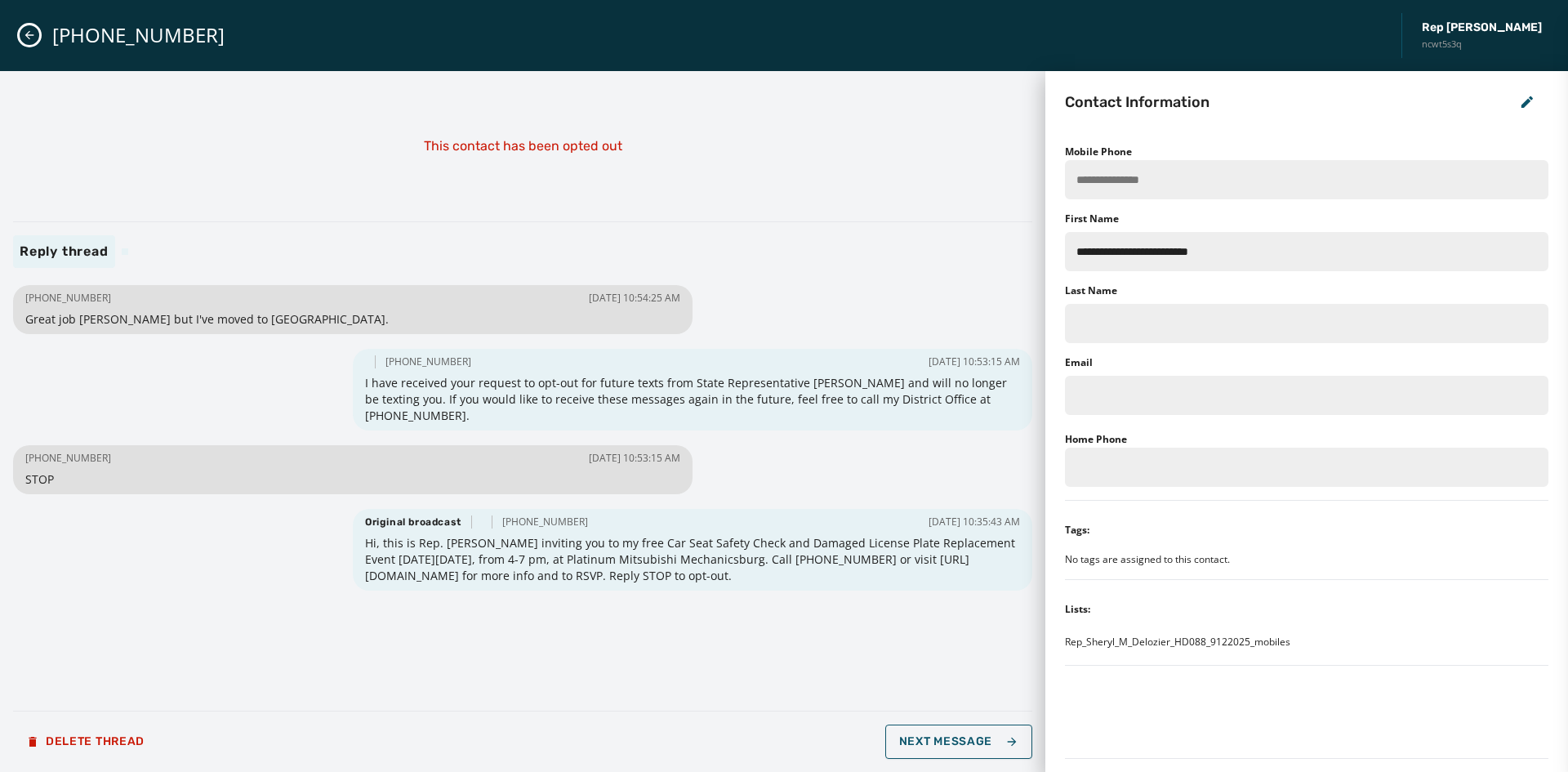
click at [32, 32] on icon "Close admin drawer" at bounding box center [29, 35] width 13 height 13
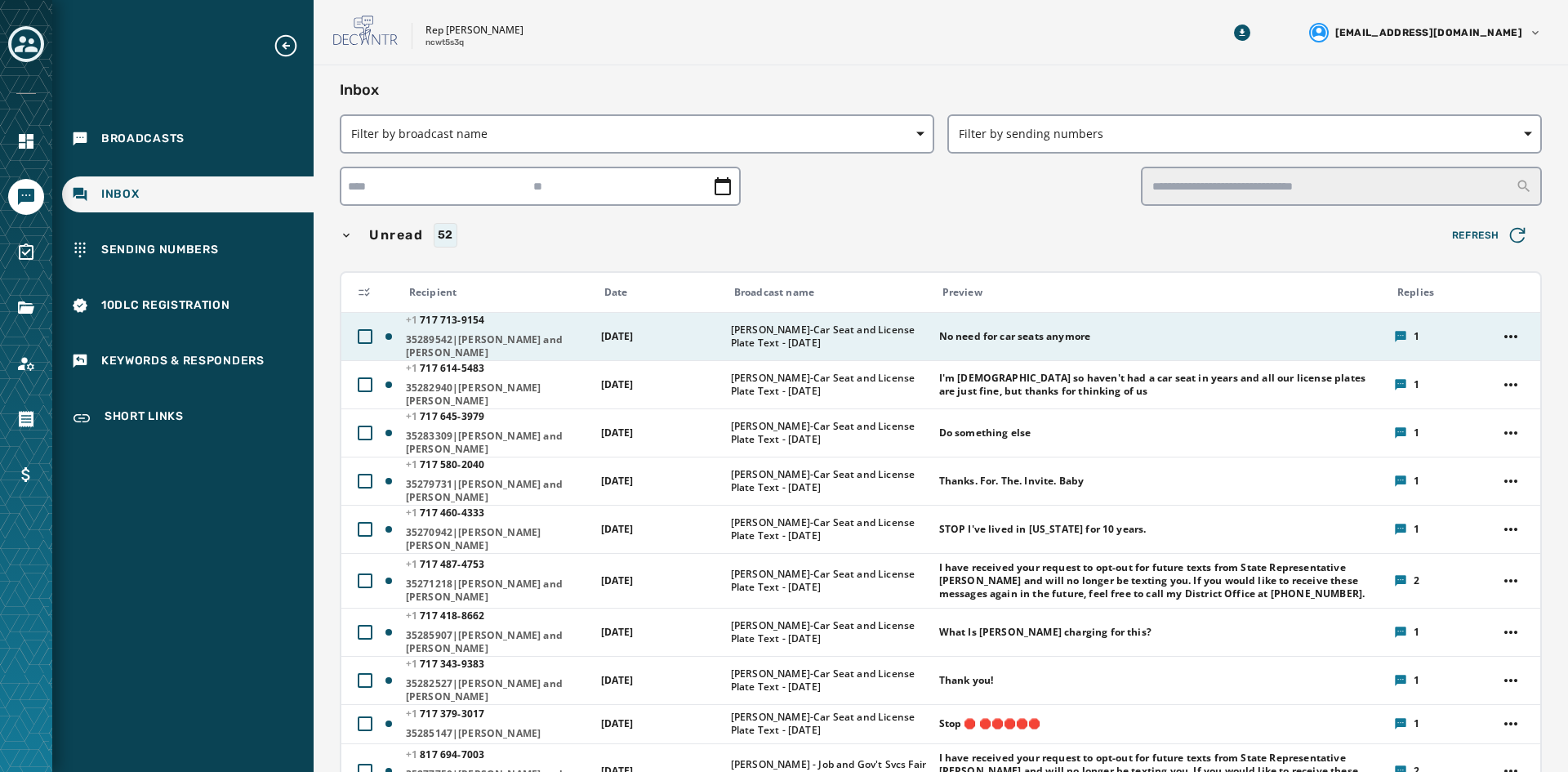
click at [634, 330] on span "[DATE]" at bounding box center [617, 336] width 32 height 14
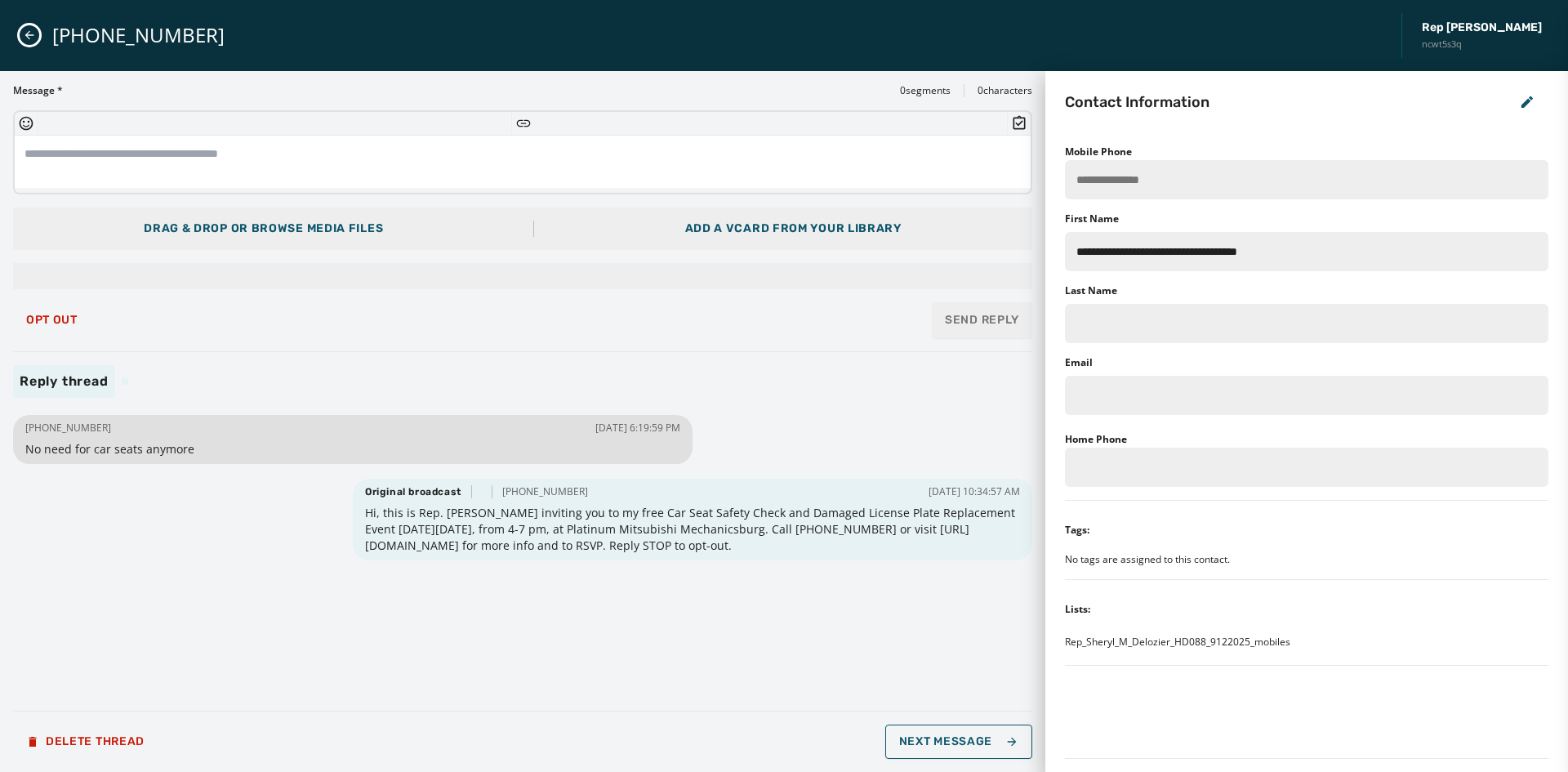
click at [30, 35] on icon "Close admin drawer" at bounding box center [30, 36] width 9 height 9
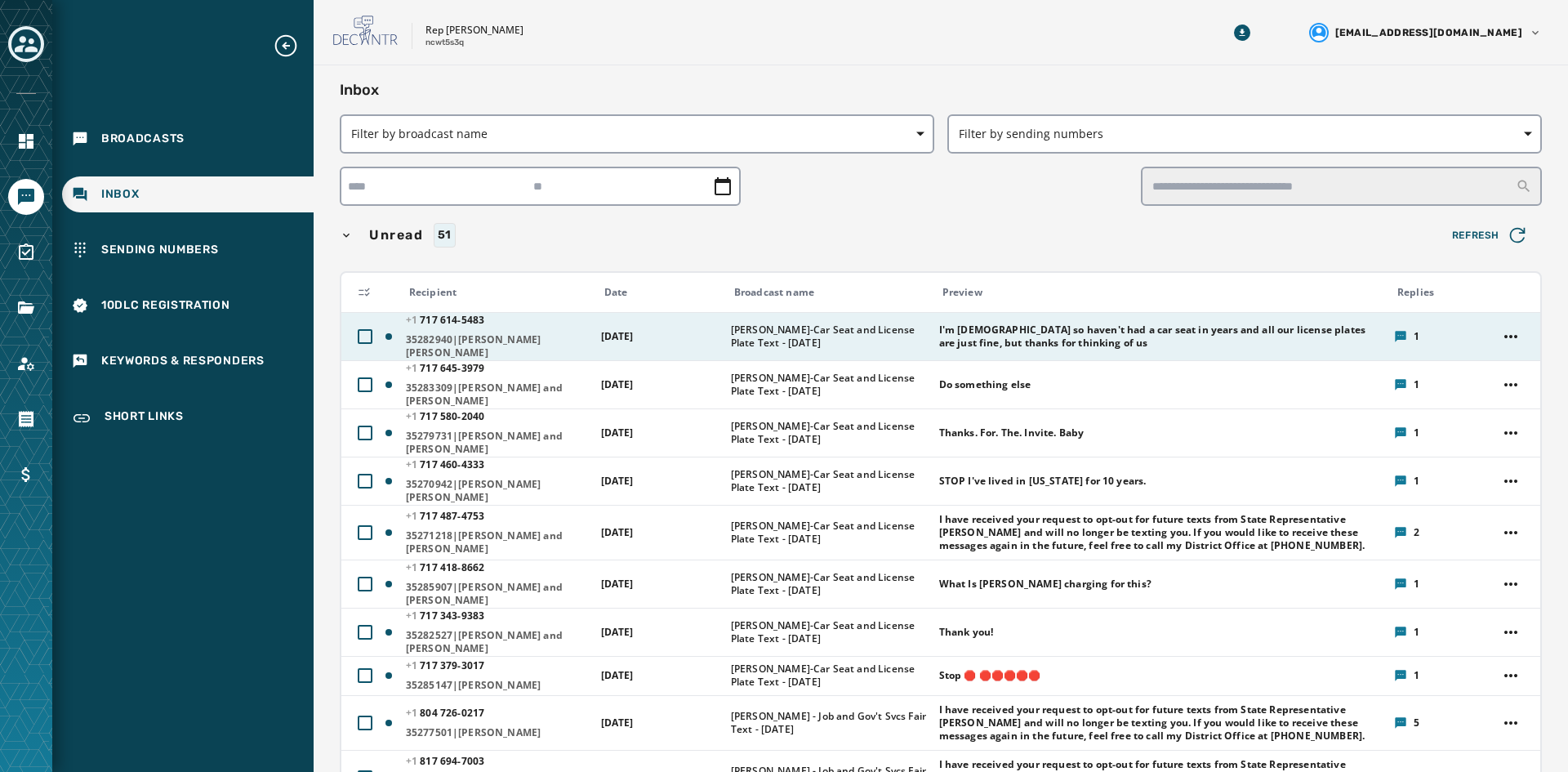
click at [604, 331] on span "[DATE]" at bounding box center [617, 336] width 32 height 14
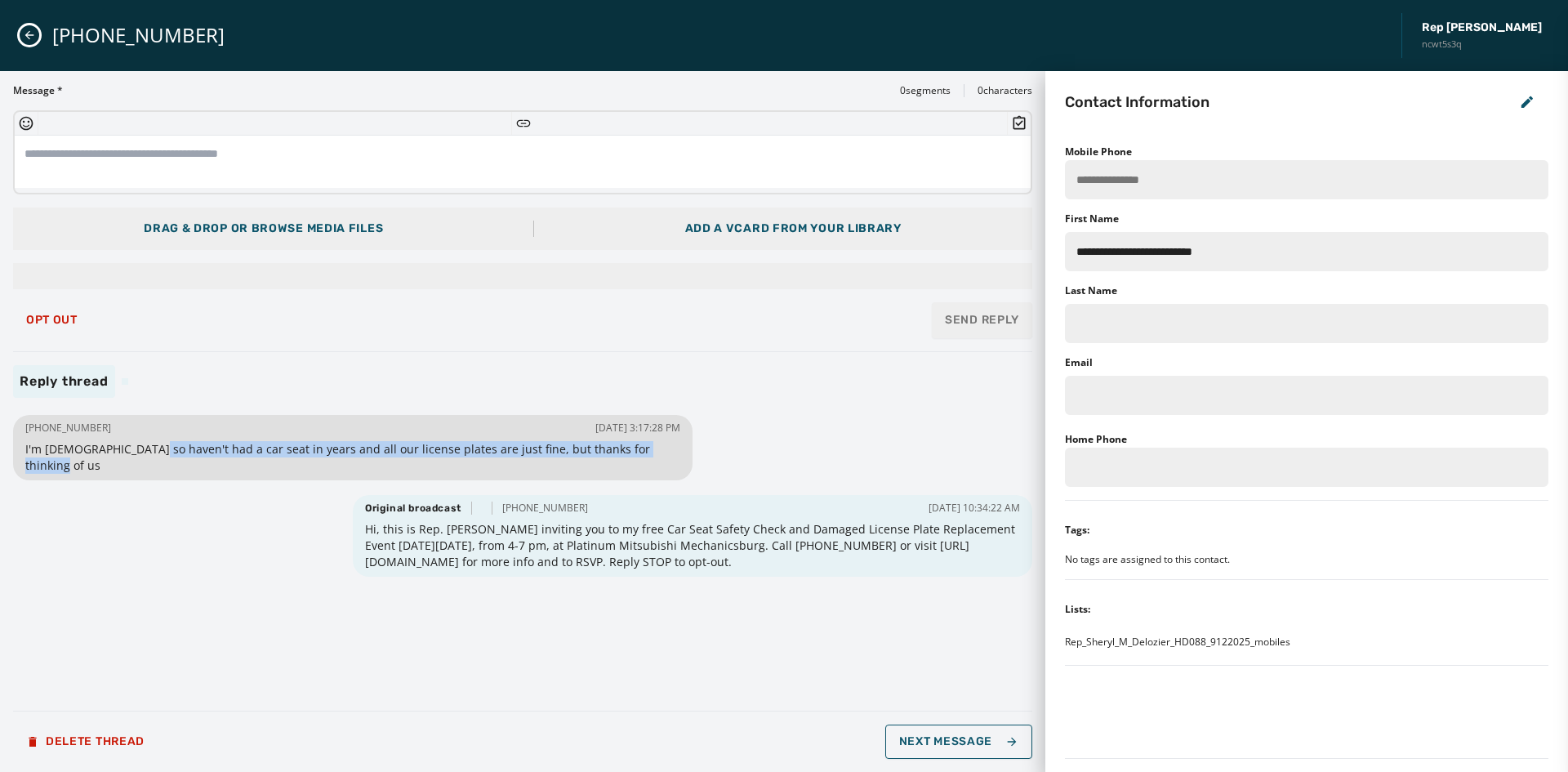
drag, startPoint x: 141, startPoint y: 453, endPoint x: 643, endPoint y: 456, distance: 502.0
click at [643, 456] on span "I'm [DEMOGRAPHIC_DATA] so haven't had a car seat in years and all our license p…" at bounding box center [353, 458] width 655 height 32
click at [23, 34] on icon "Close admin drawer" at bounding box center [29, 35] width 13 height 13
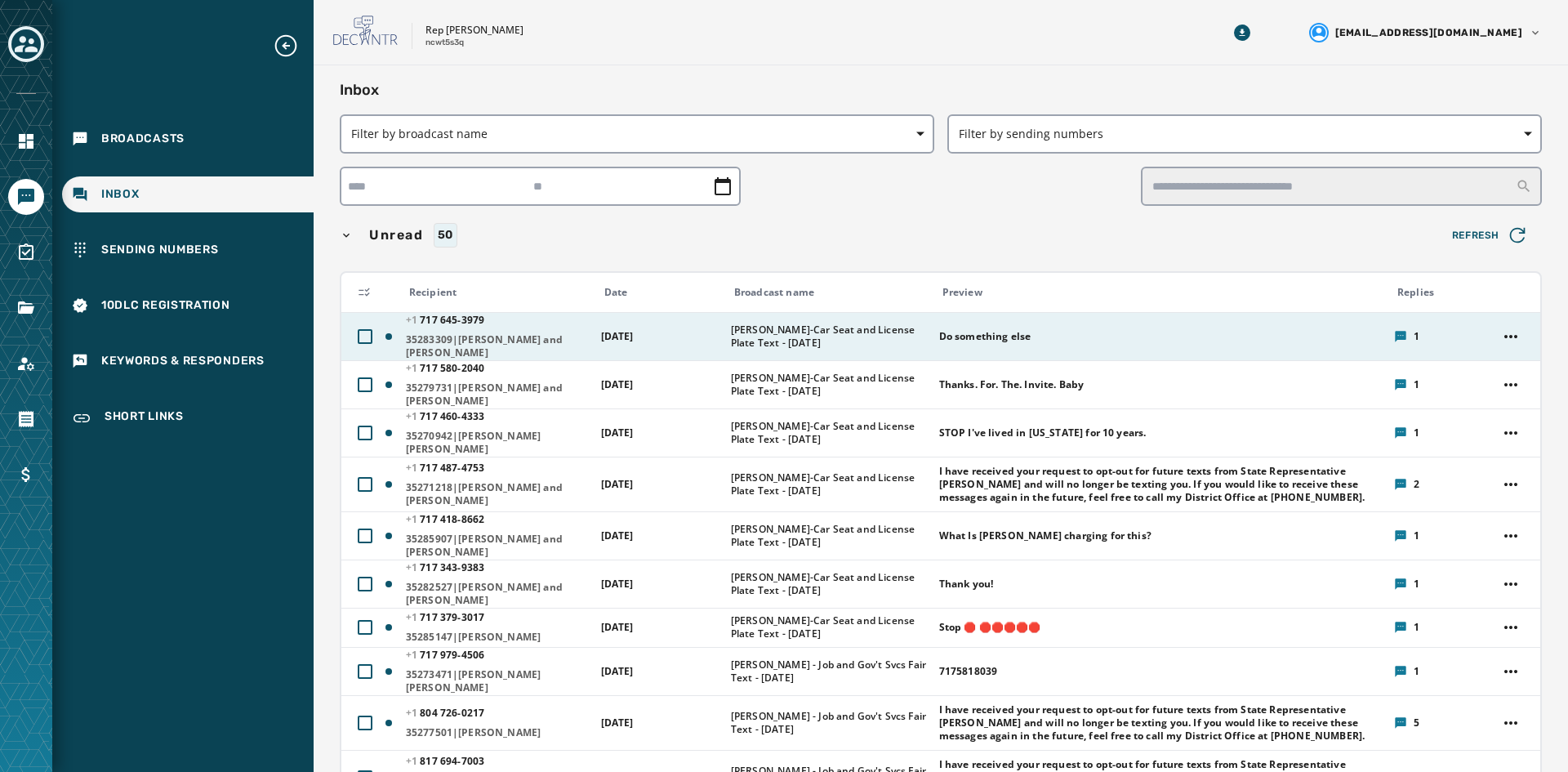
click at [503, 331] on div "[PHONE_NUMBER] - [PHONE_NUMBER]|[PERSON_NAME] and [PERSON_NAME]" at bounding box center [497, 336] width 184 height 46
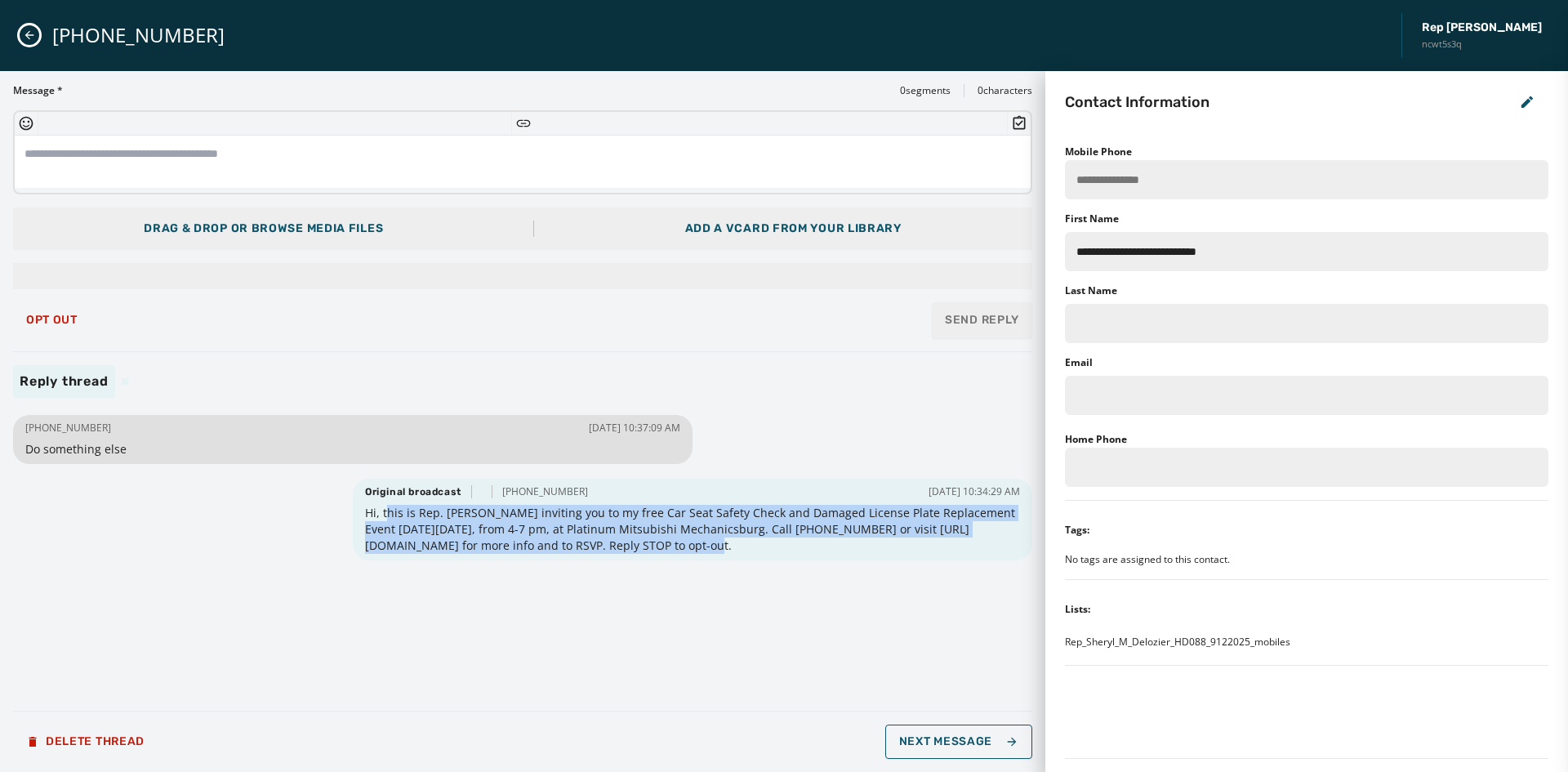
drag, startPoint x: 445, startPoint y: 527, endPoint x: 544, endPoint y: 540, distance: 99.8
click at [542, 539] on span "Hi, this is Rep. [PERSON_NAME] inviting you to my free Car Seat Safety Check an…" at bounding box center [693, 530] width 655 height 49
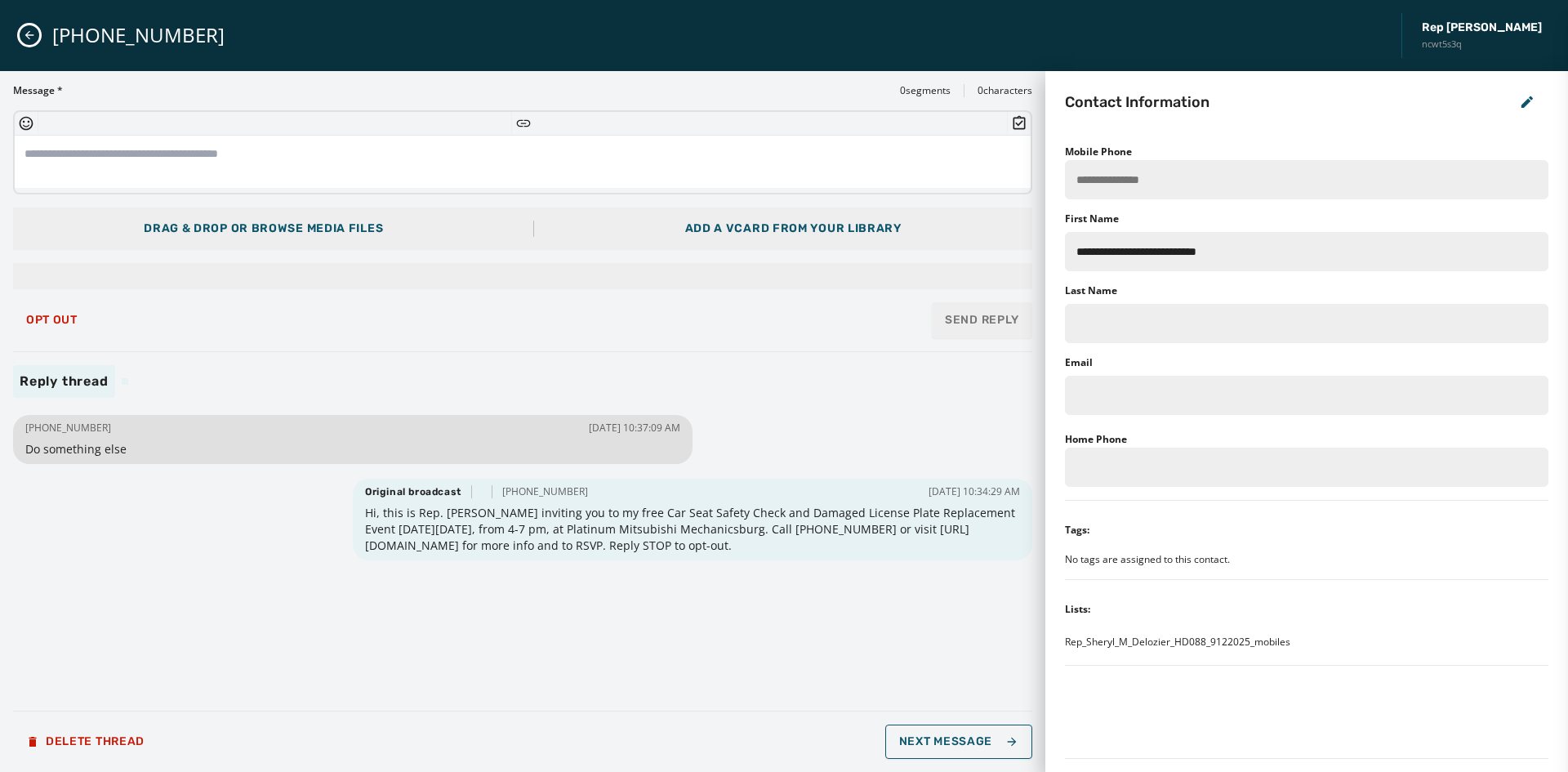
click at [545, 541] on span "Hi, this is Rep. [PERSON_NAME] inviting you to my free Car Seat Safety Check an…" at bounding box center [693, 530] width 655 height 49
click at [71, 323] on span "Opt Out" at bounding box center [52, 319] width 52 height 13
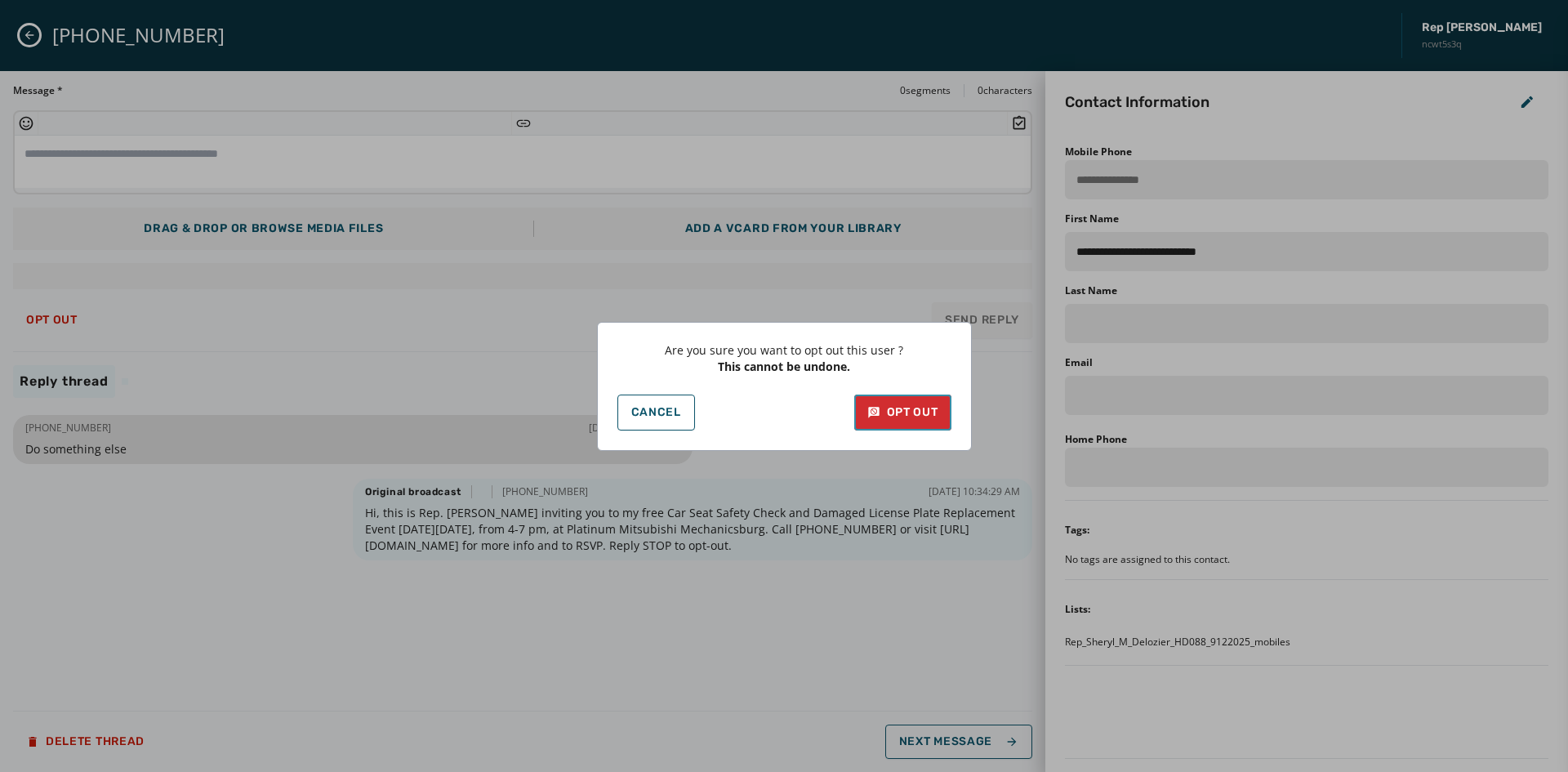
drag, startPoint x: 900, startPoint y: 414, endPoint x: 886, endPoint y: 421, distance: 15.7
click at [901, 414] on div "Opt Out" at bounding box center [903, 412] width 71 height 16
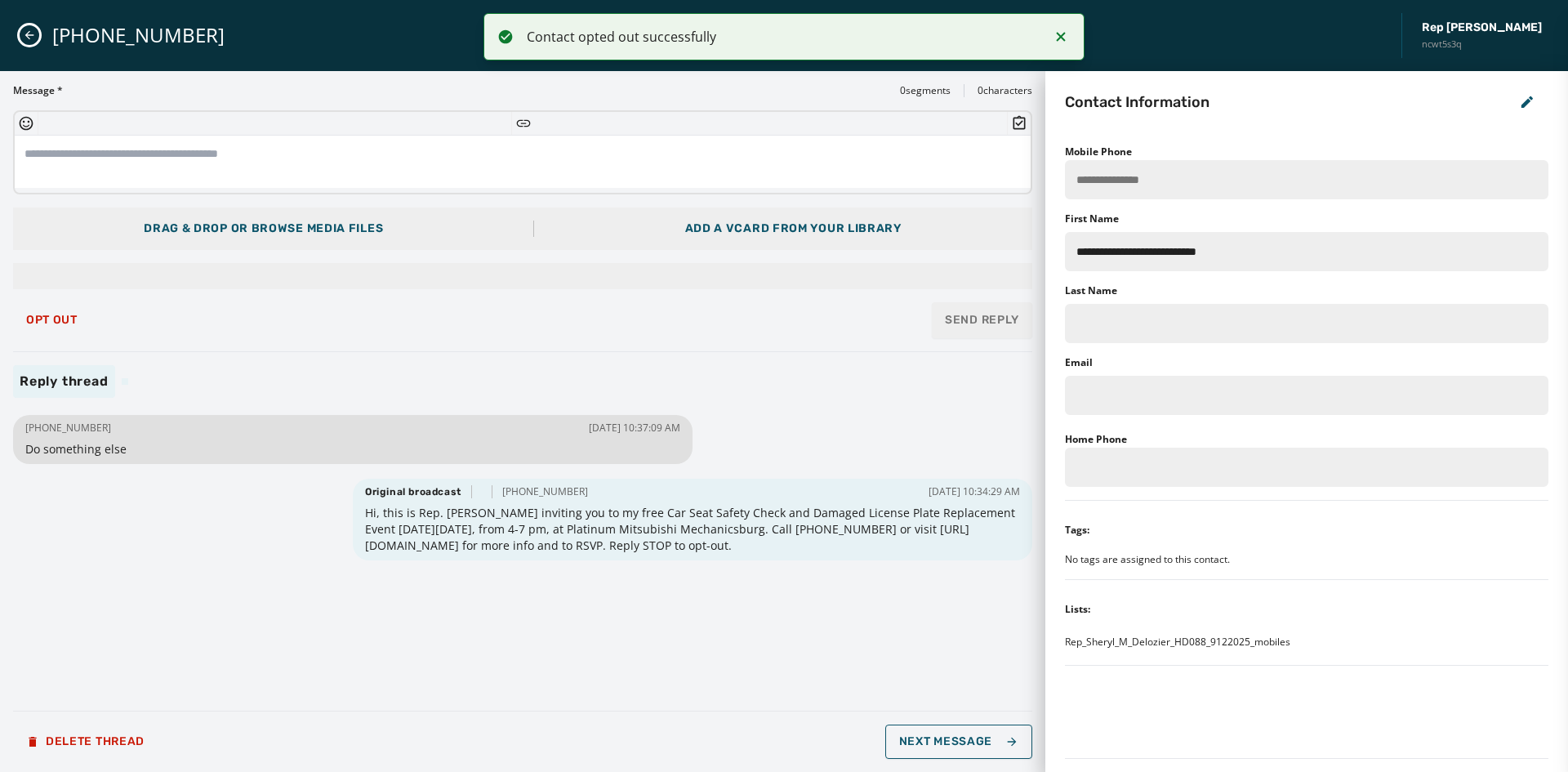
click at [25, 33] on icon "Close admin drawer" at bounding box center [29, 35] width 13 height 13
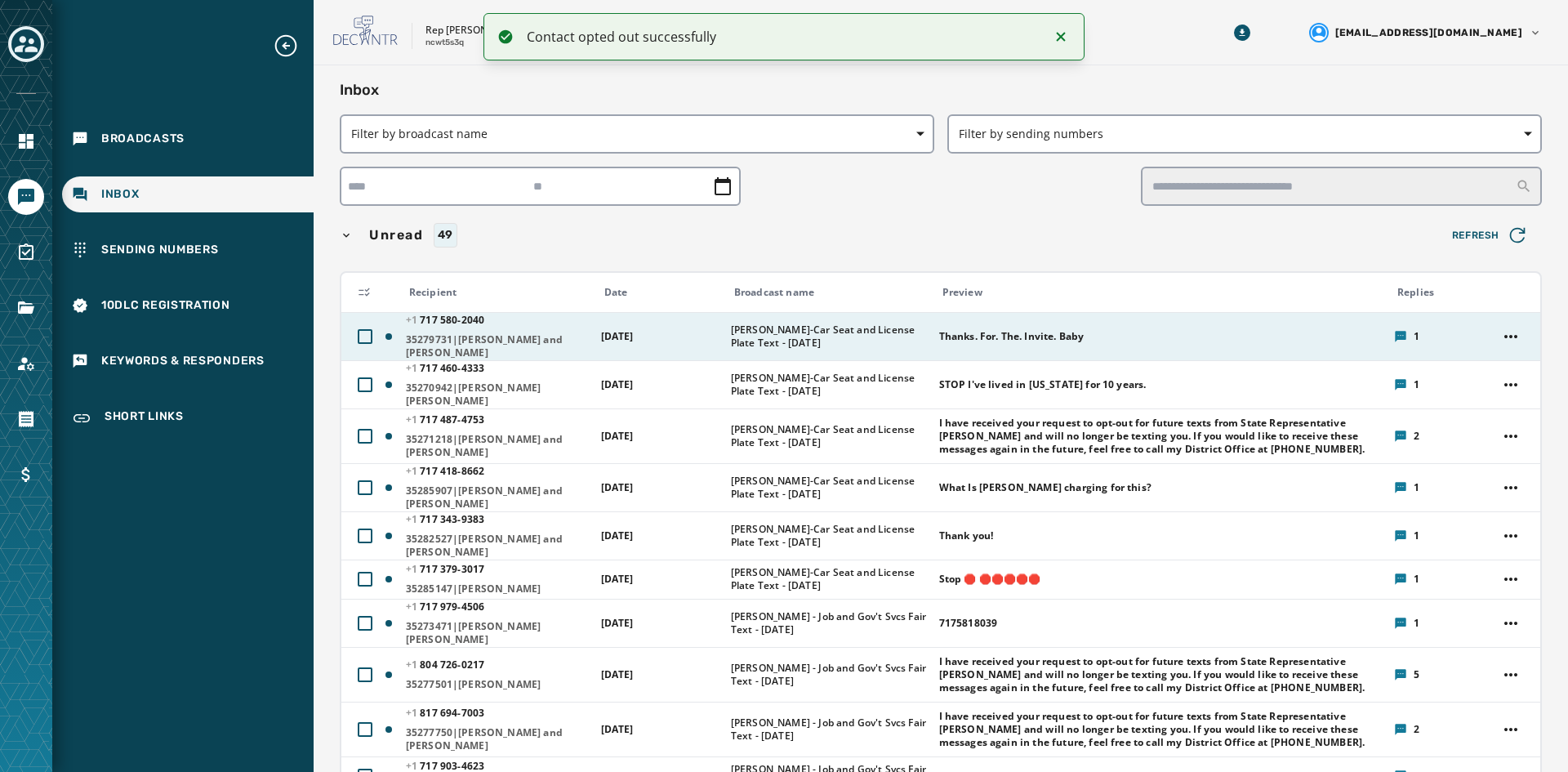
click at [948, 331] on span "Thanks. For. The. Invite. Baby" at bounding box center [1011, 336] width 145 height 13
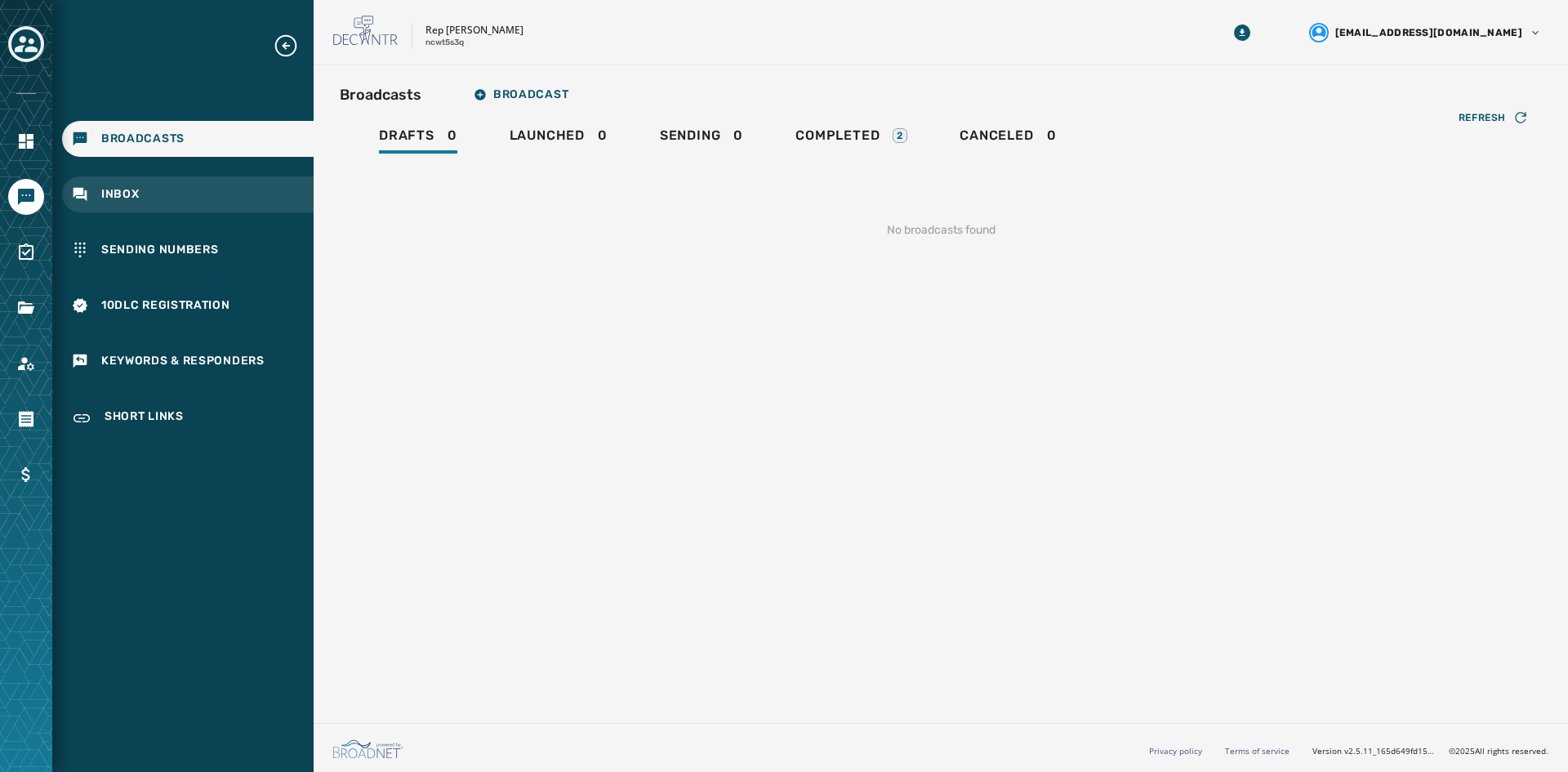
click at [119, 194] on span "Inbox" at bounding box center [120, 194] width 38 height 16
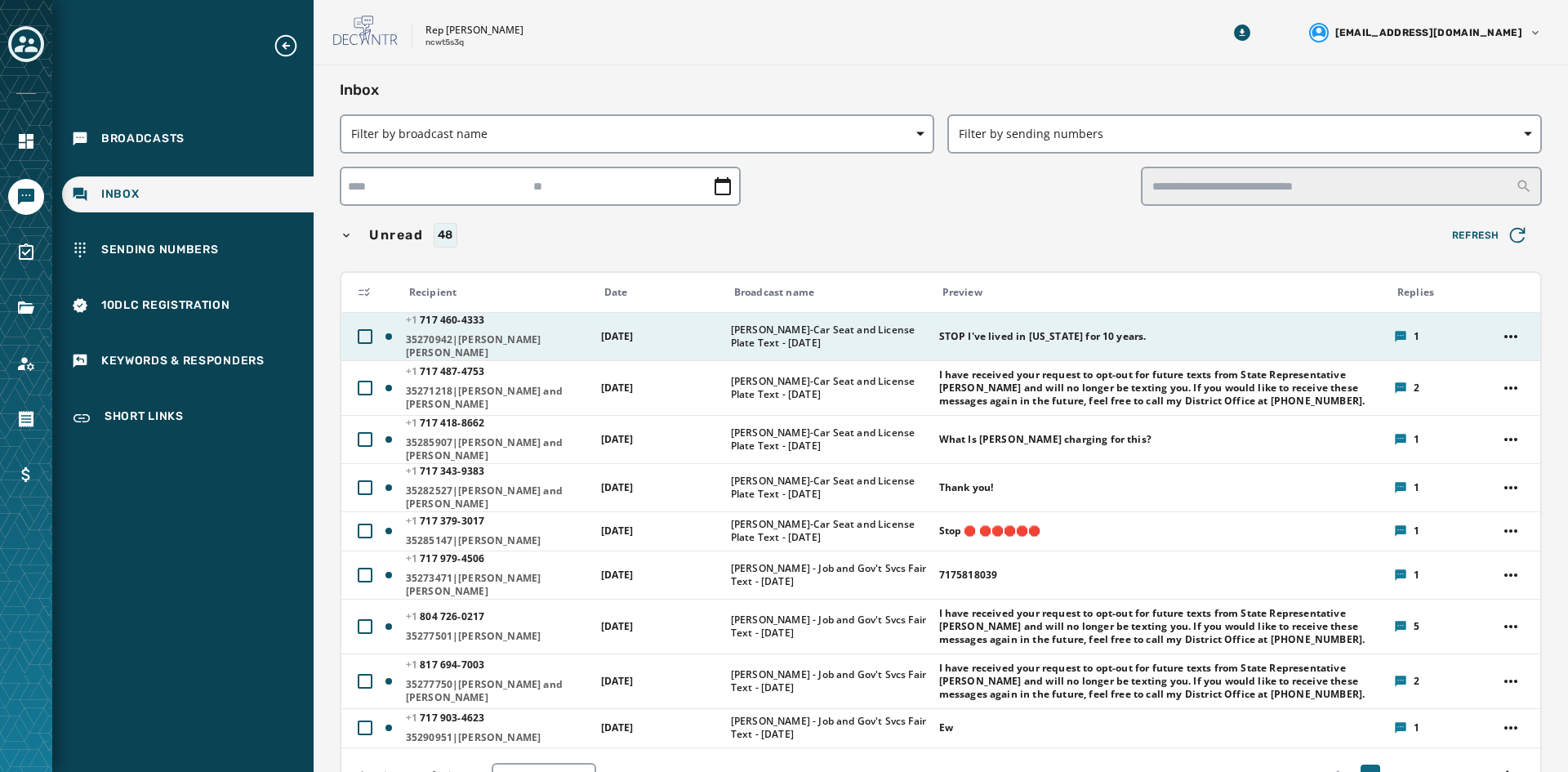
click at [710, 341] on td "[DATE]" at bounding box center [656, 336] width 130 height 48
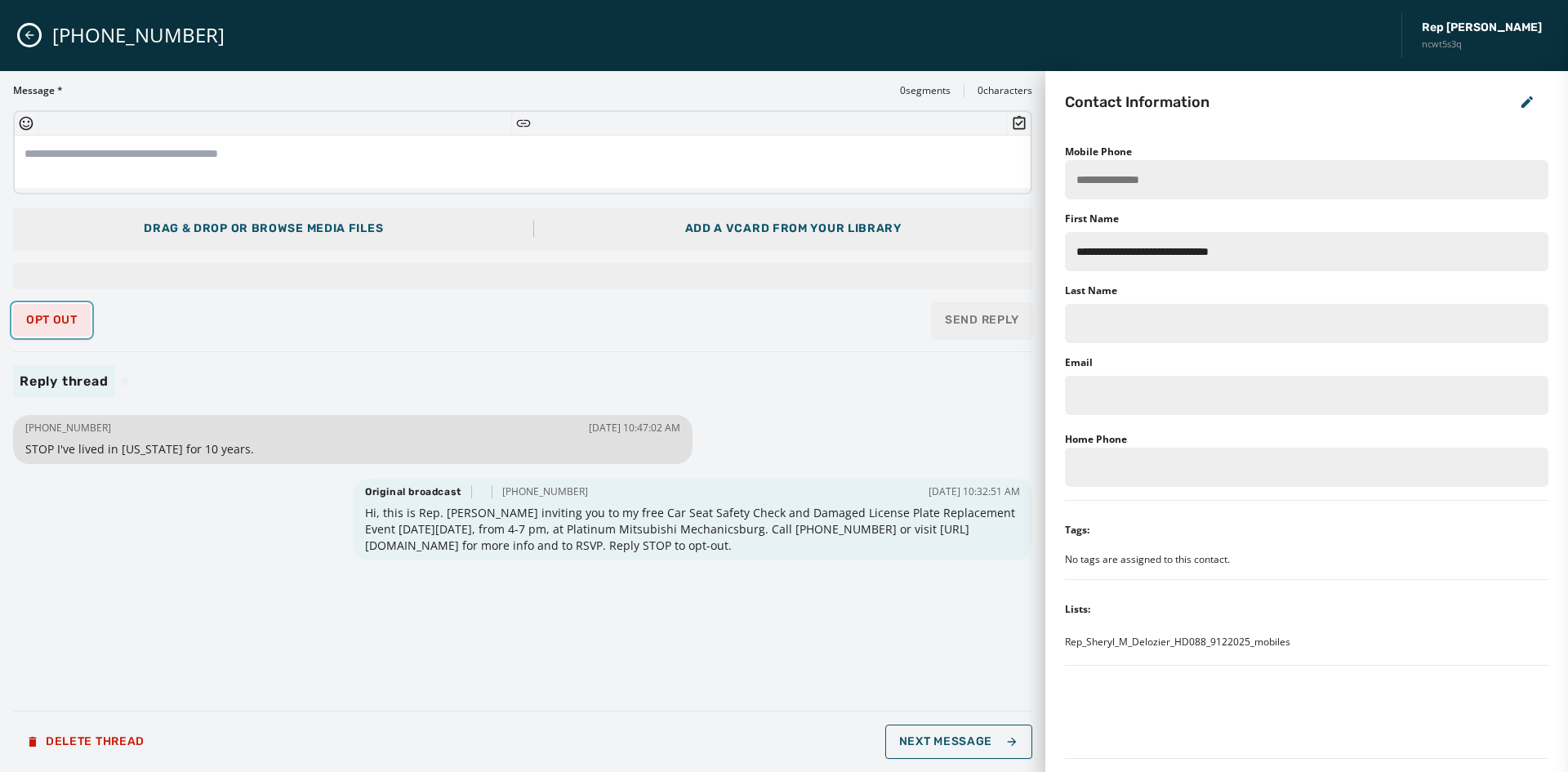
click at [68, 323] on span "Opt Out" at bounding box center [52, 319] width 52 height 13
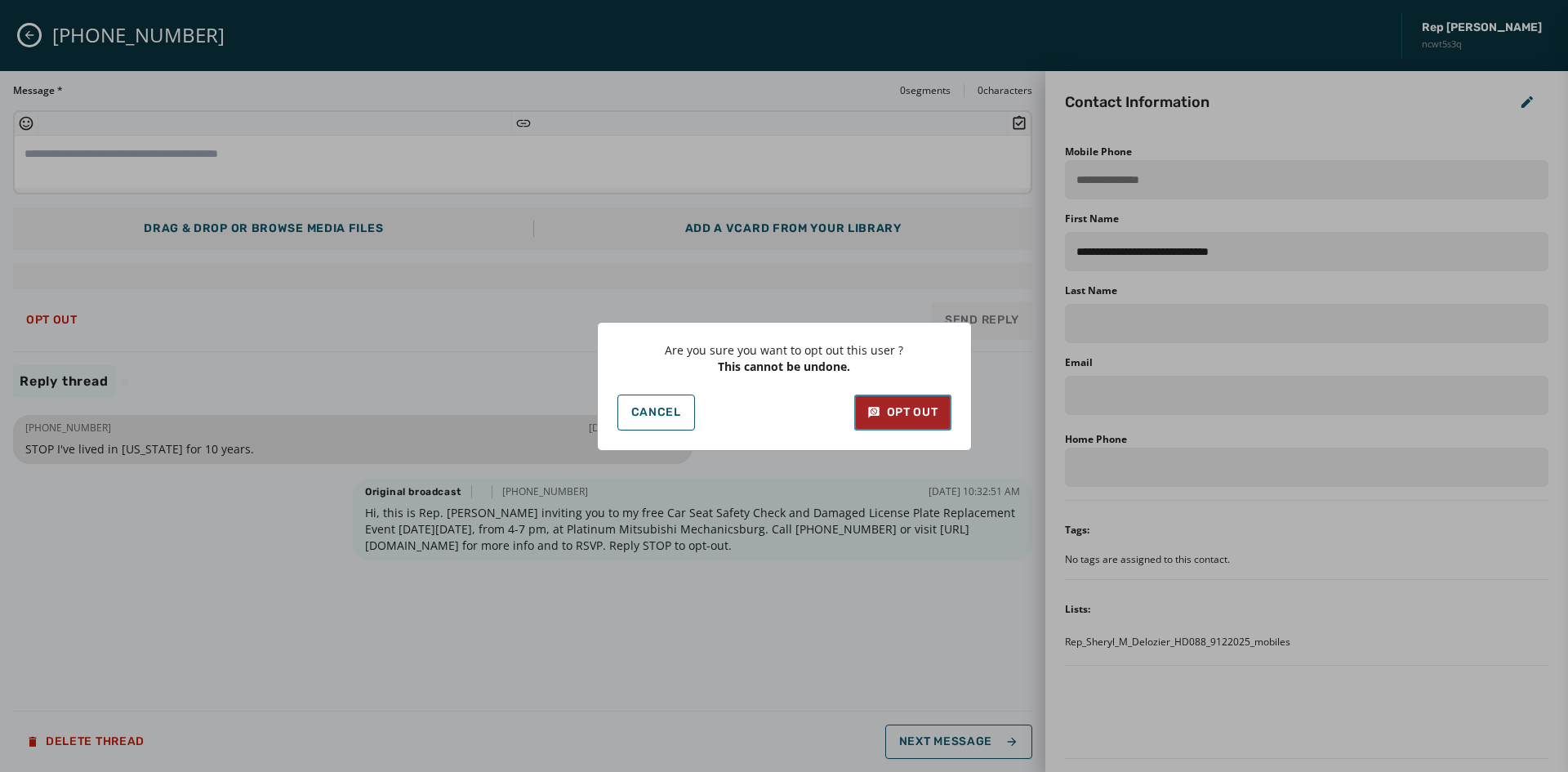
click at [920, 418] on div "Opt Out" at bounding box center [903, 412] width 71 height 16
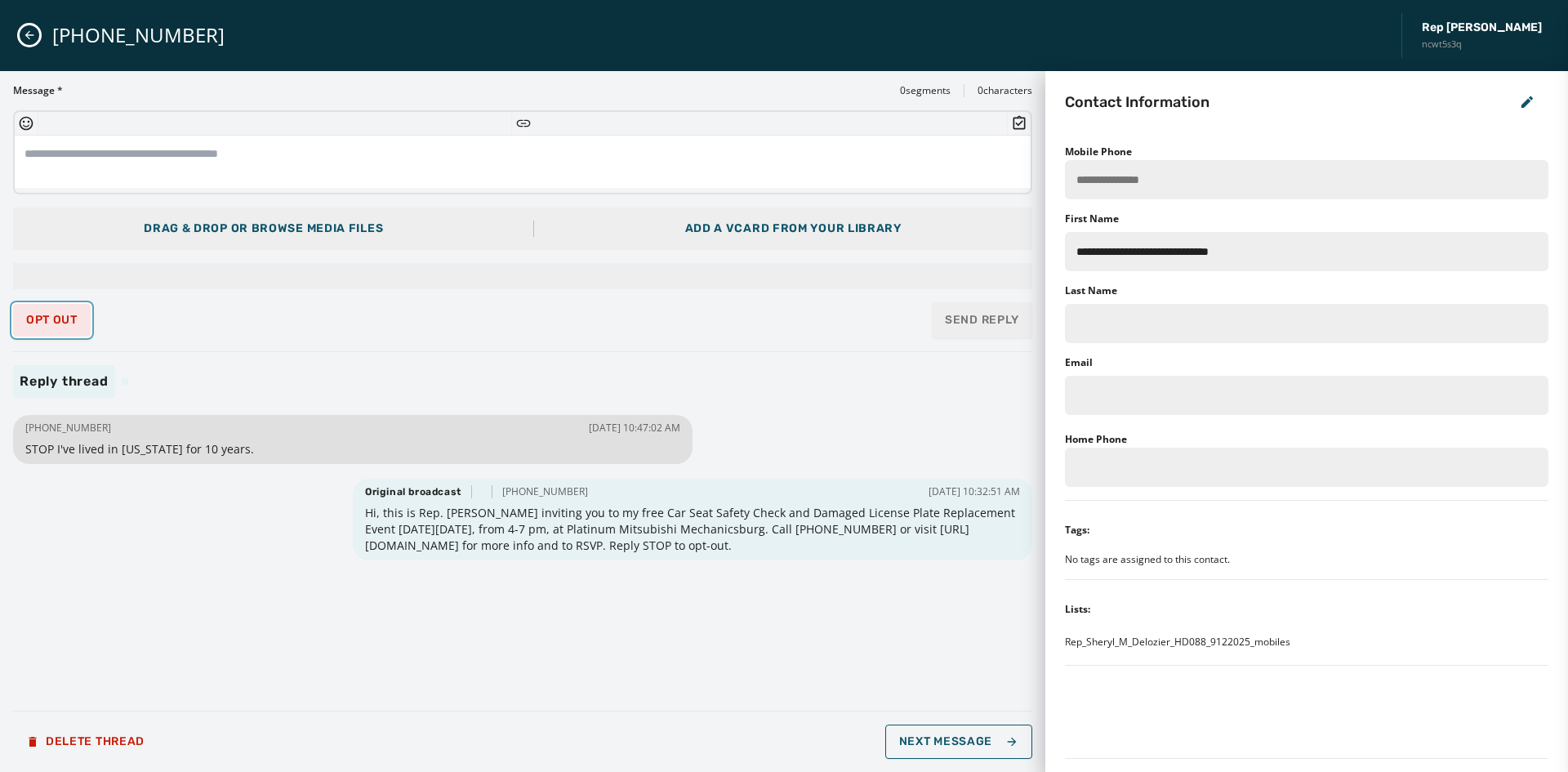
click at [65, 318] on span "Opt Out" at bounding box center [52, 319] width 52 height 13
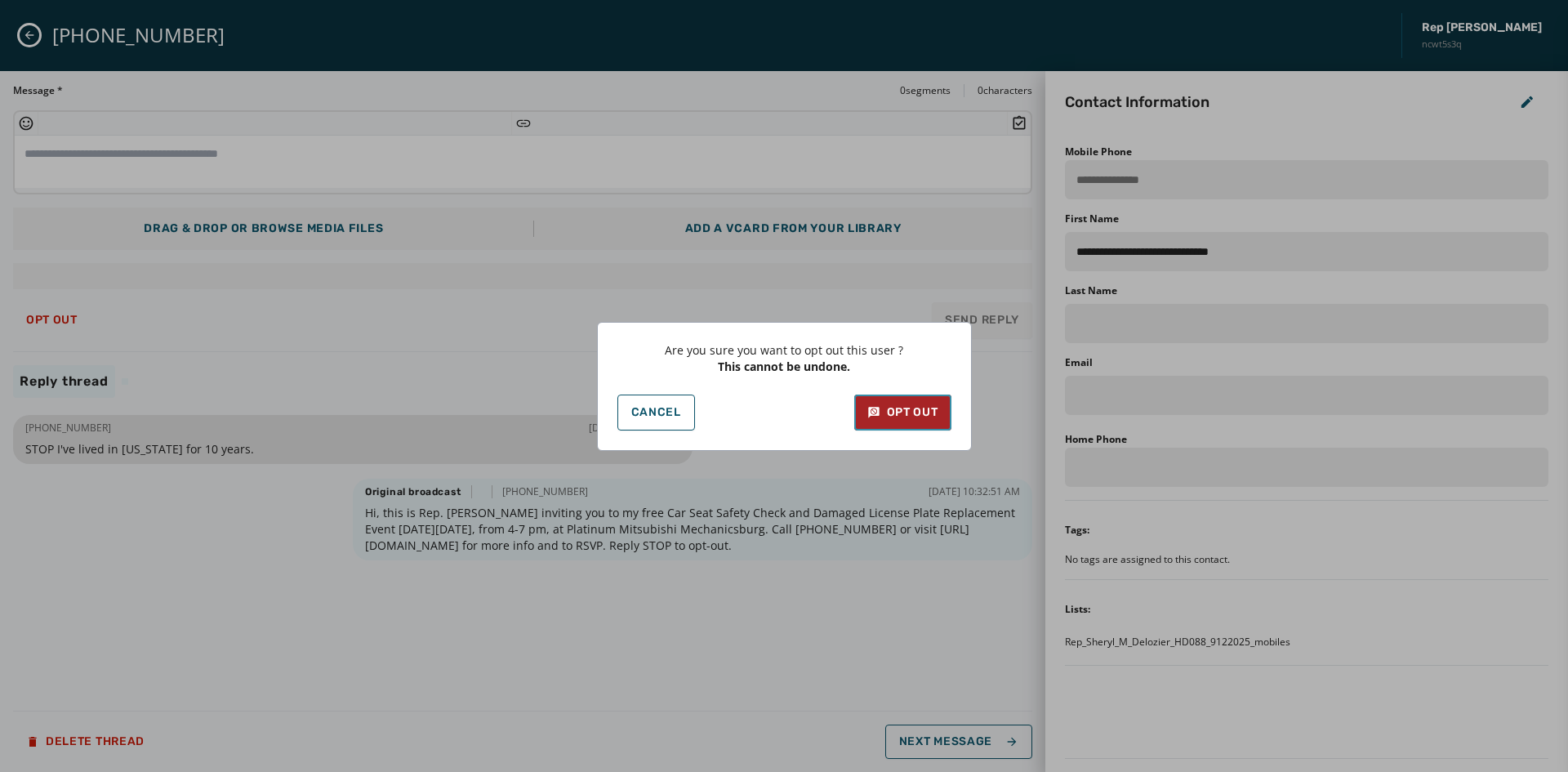
click at [940, 404] on button "Opt Out" at bounding box center [902, 413] width 97 height 36
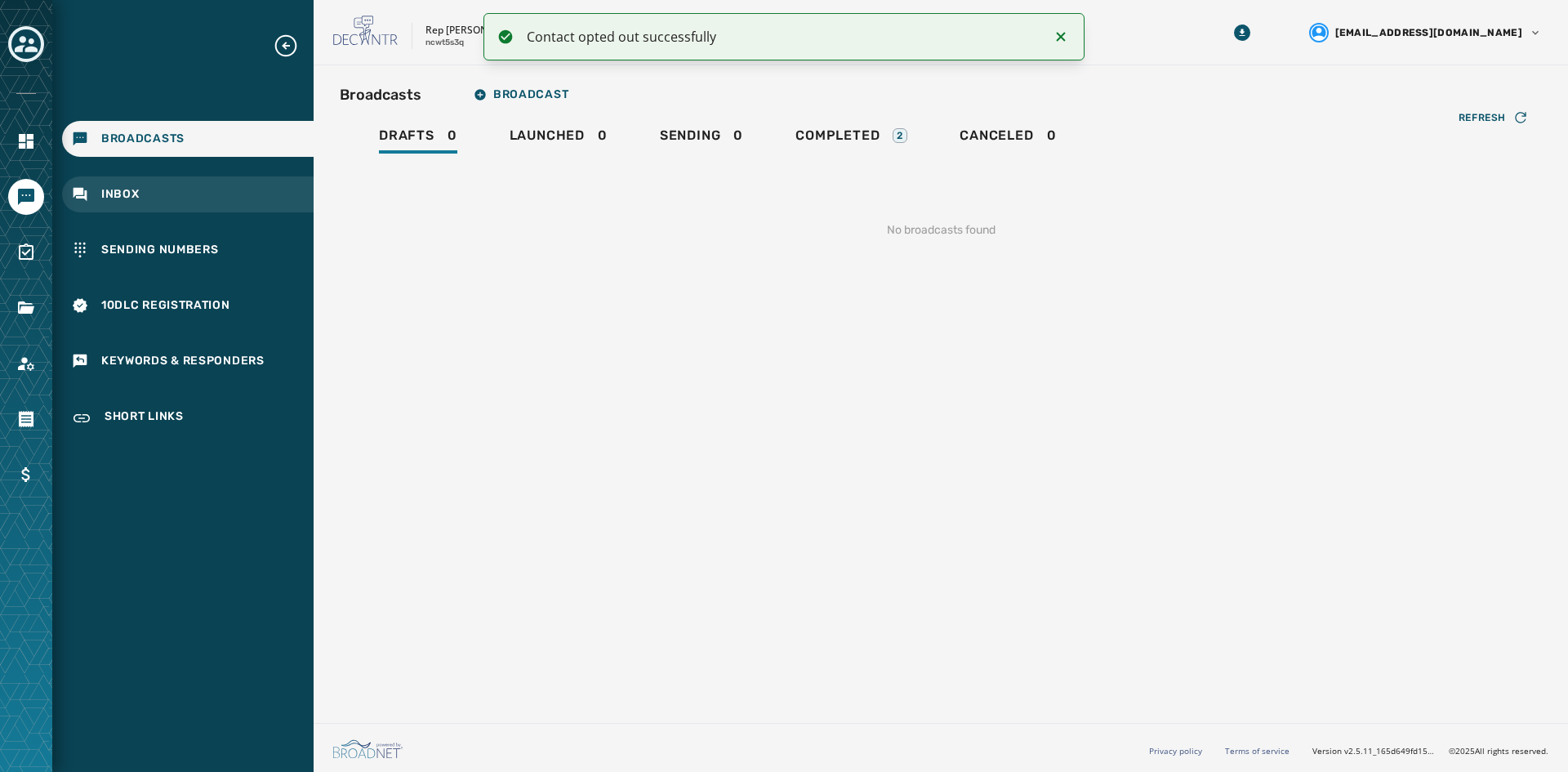
click at [141, 187] on div "Inbox" at bounding box center [188, 194] width 251 height 36
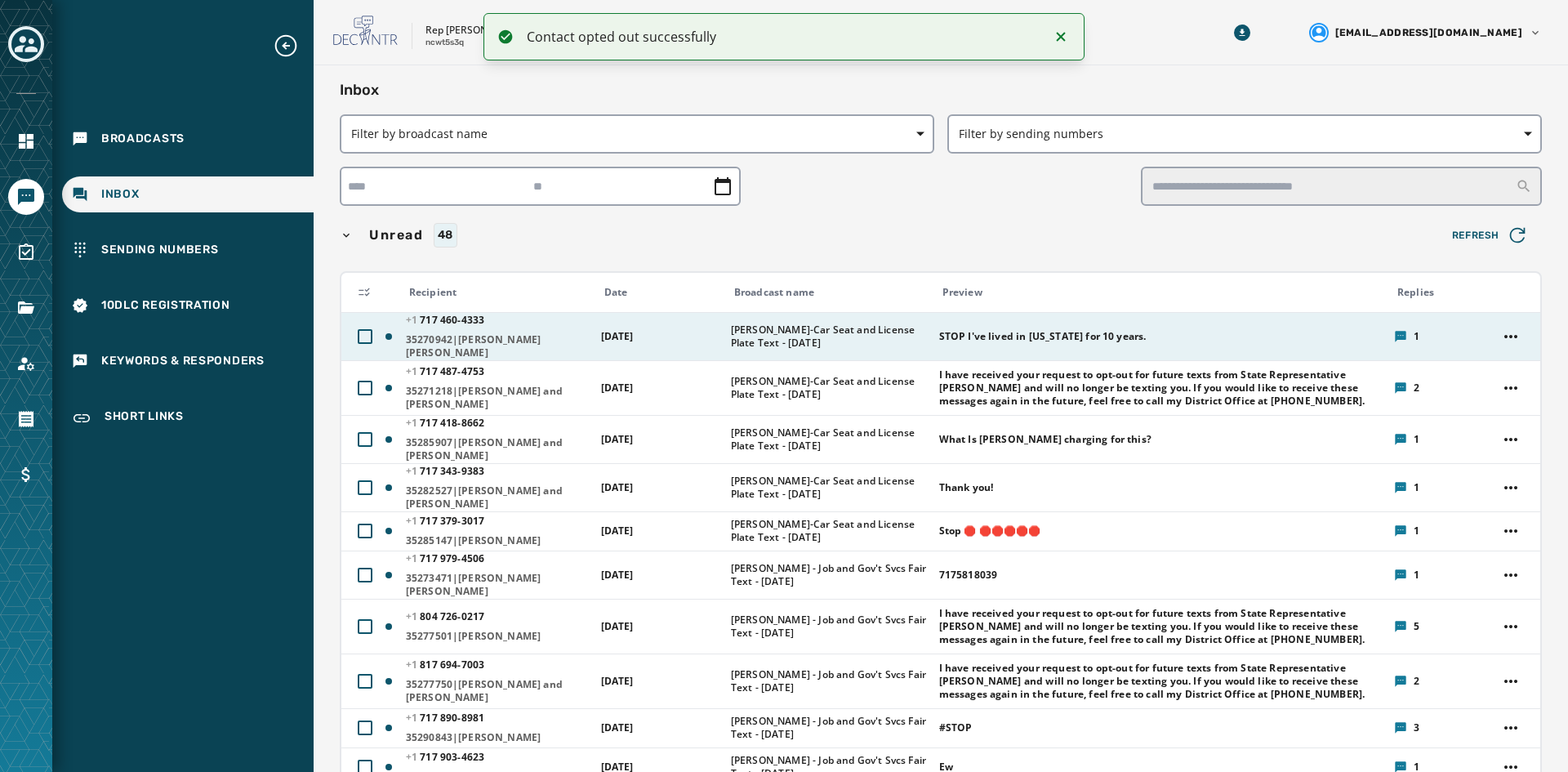
click at [739, 343] on span "[PERSON_NAME]-Car Seat and License Plate Text - [DATE]" at bounding box center [829, 336] width 198 height 26
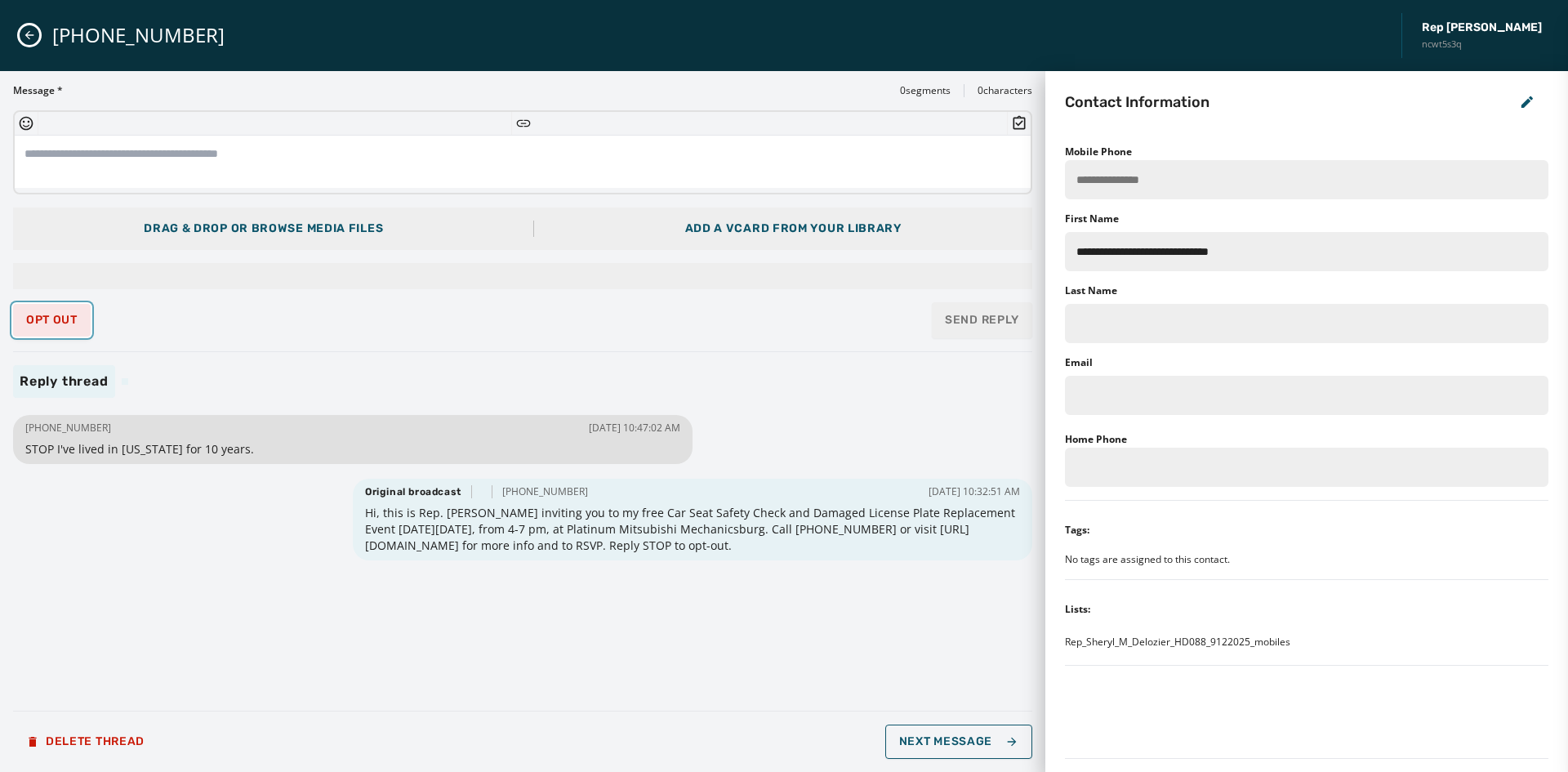
click at [74, 320] on span "Opt Out" at bounding box center [52, 319] width 52 height 13
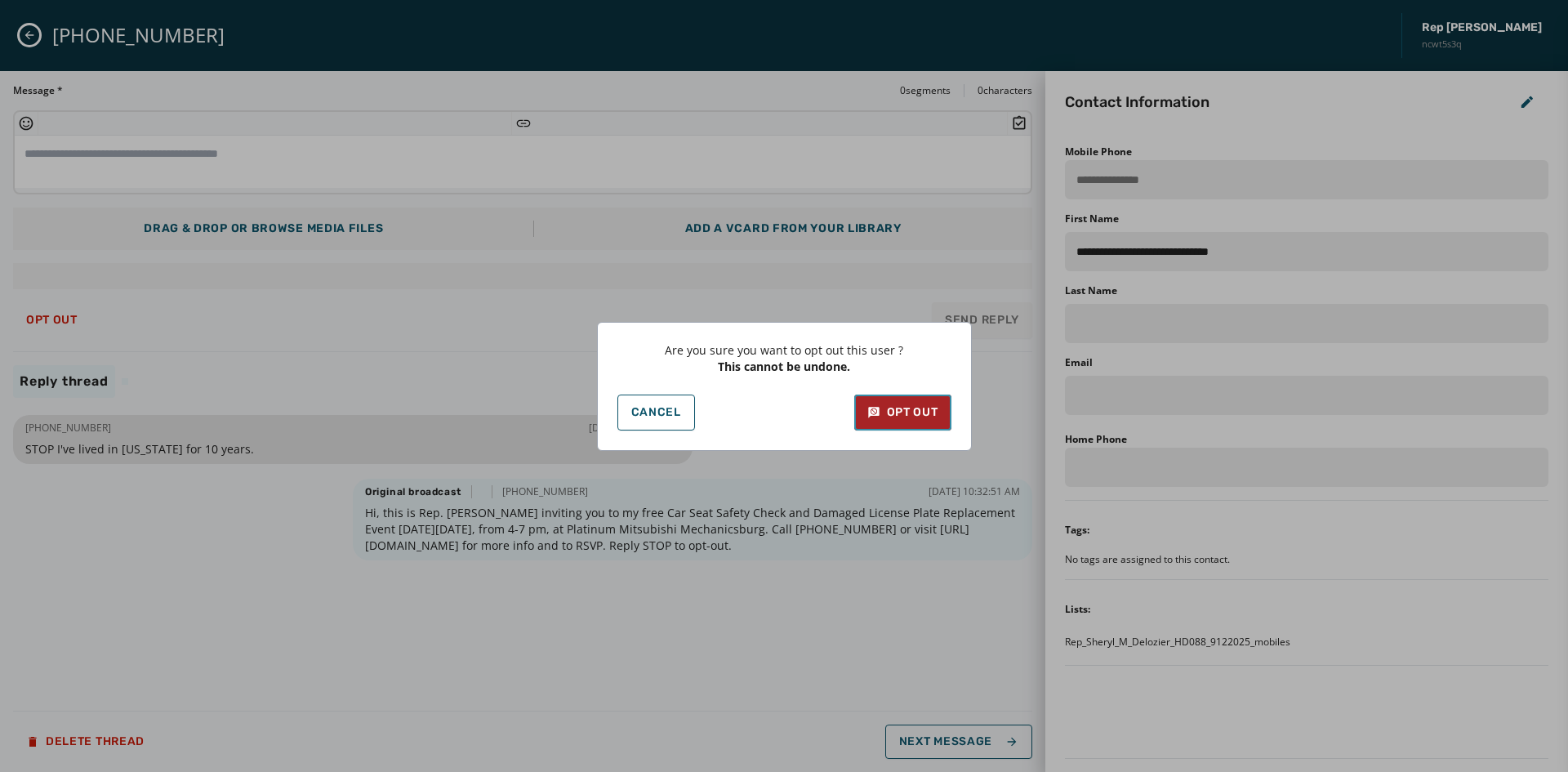
click at [908, 408] on div "Opt Out" at bounding box center [903, 412] width 71 height 16
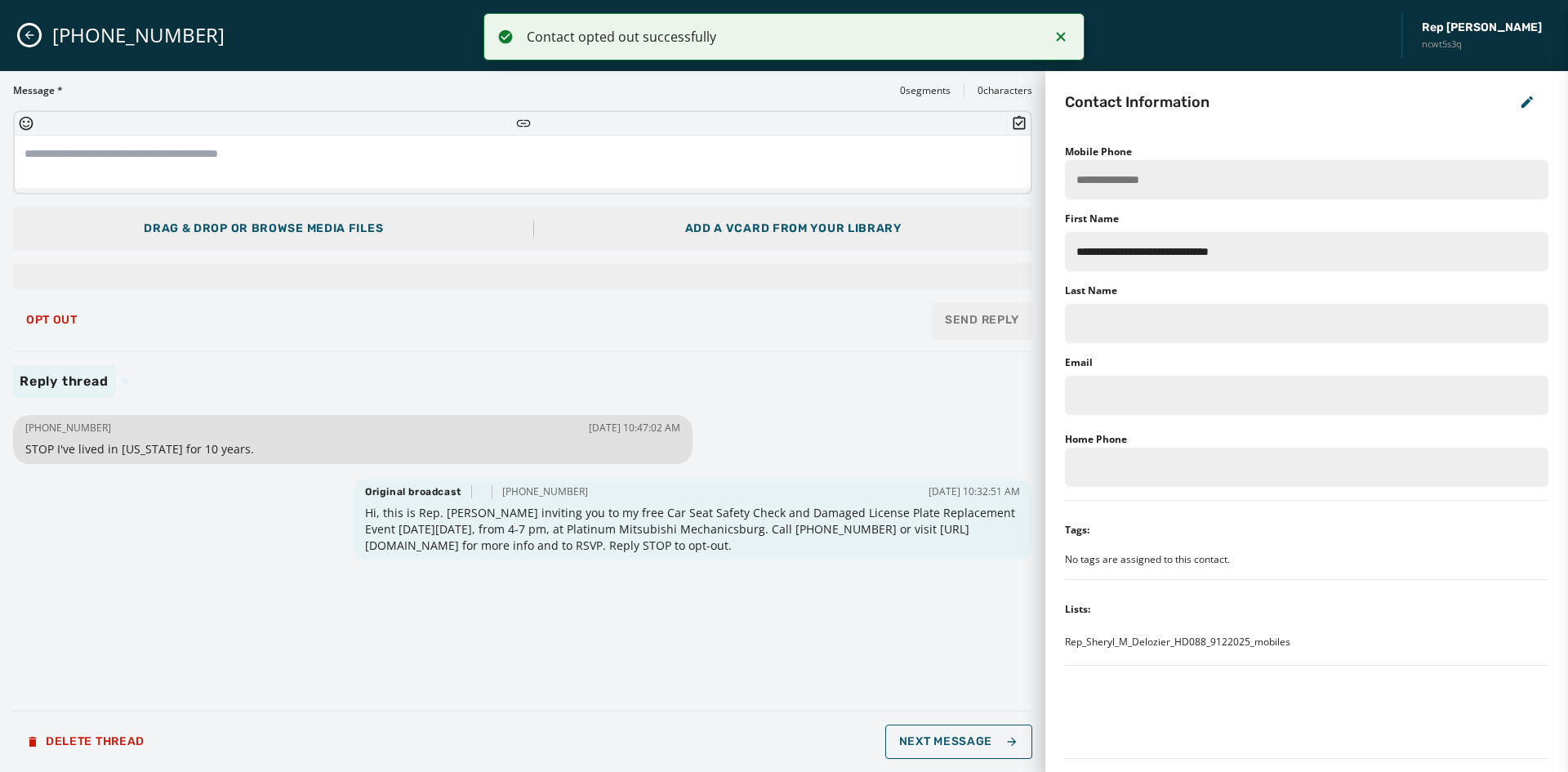
click at [28, 37] on icon "Close admin drawer" at bounding box center [30, 36] width 9 height 9
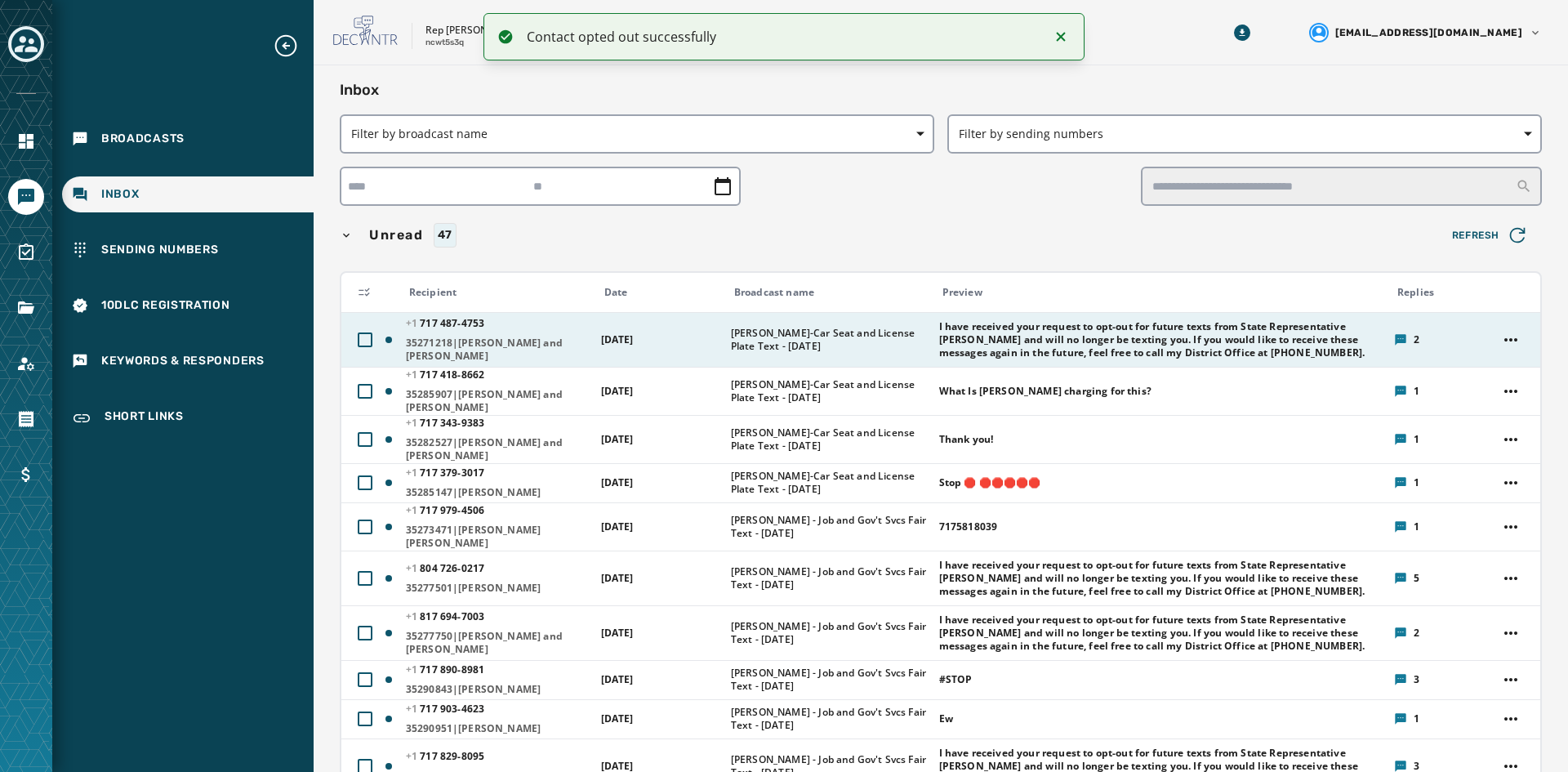
click at [536, 351] on span "35271218|[PERSON_NAME] and [PERSON_NAME]" at bounding box center [497, 349] width 184 height 26
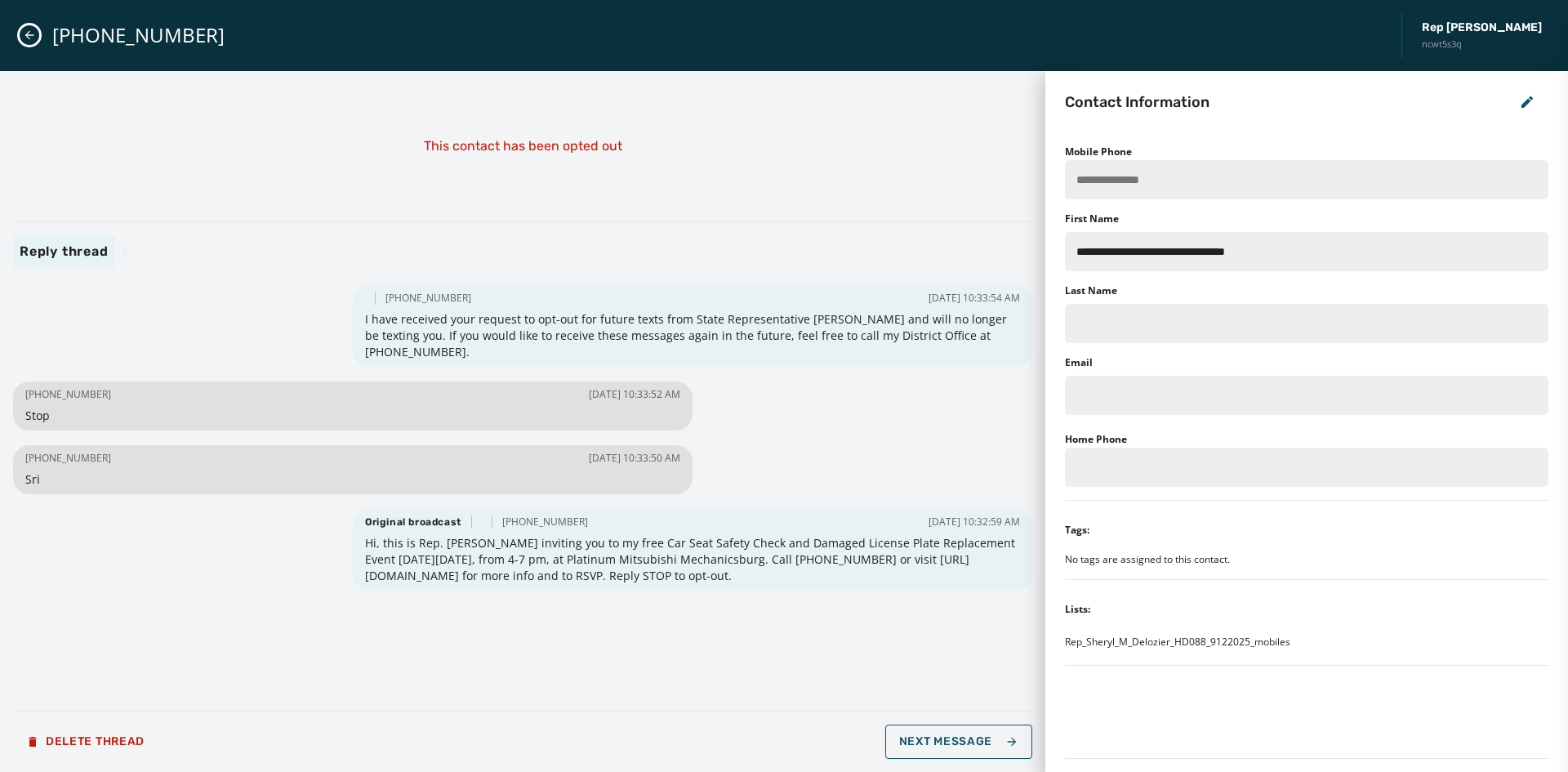
click at [38, 33] on button "Close admin drawer" at bounding box center [29, 35] width 20 height 20
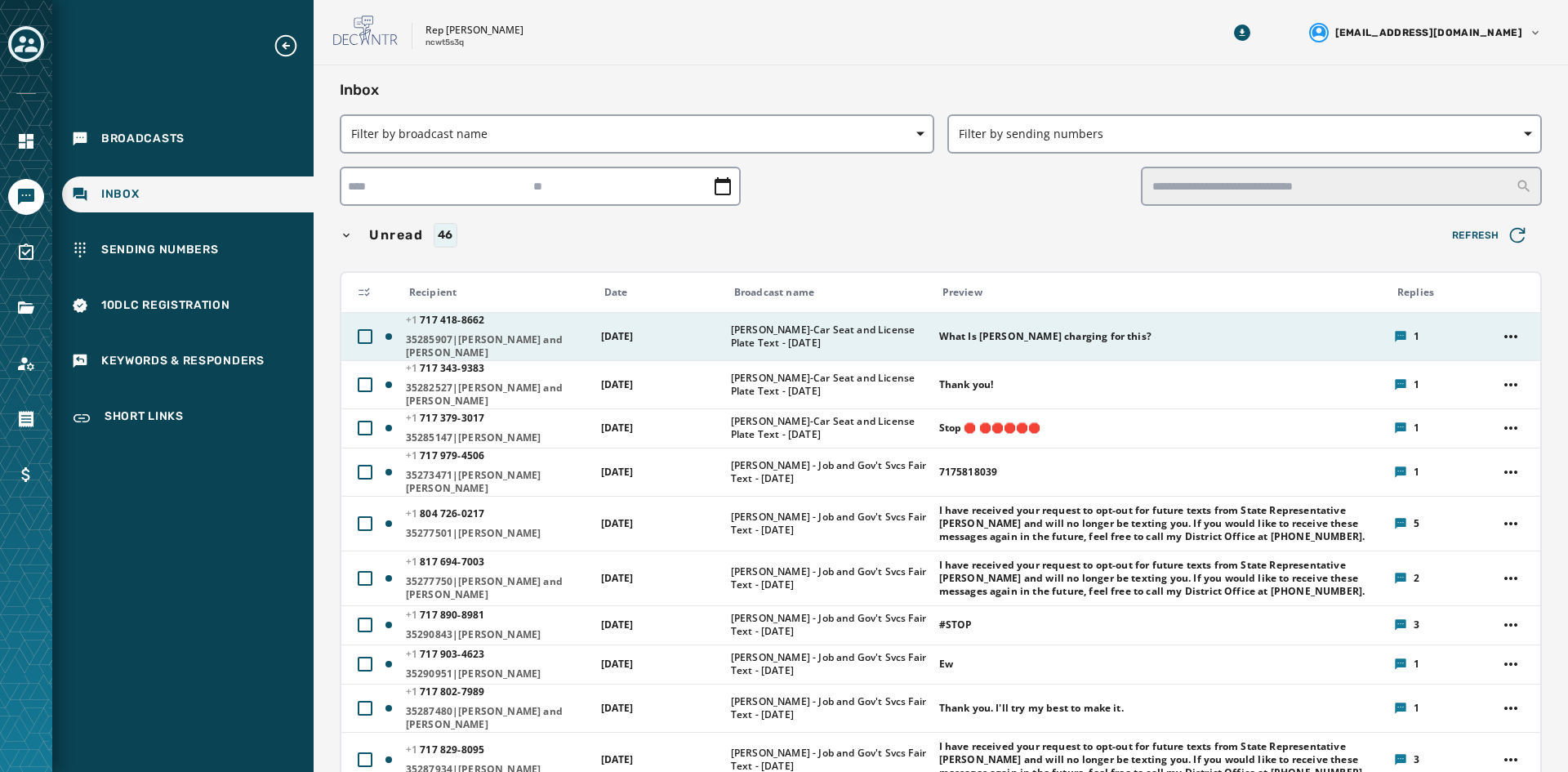
click at [749, 335] on span "[PERSON_NAME]-Car Seat and License Plate Text - [DATE]" at bounding box center [829, 336] width 198 height 26
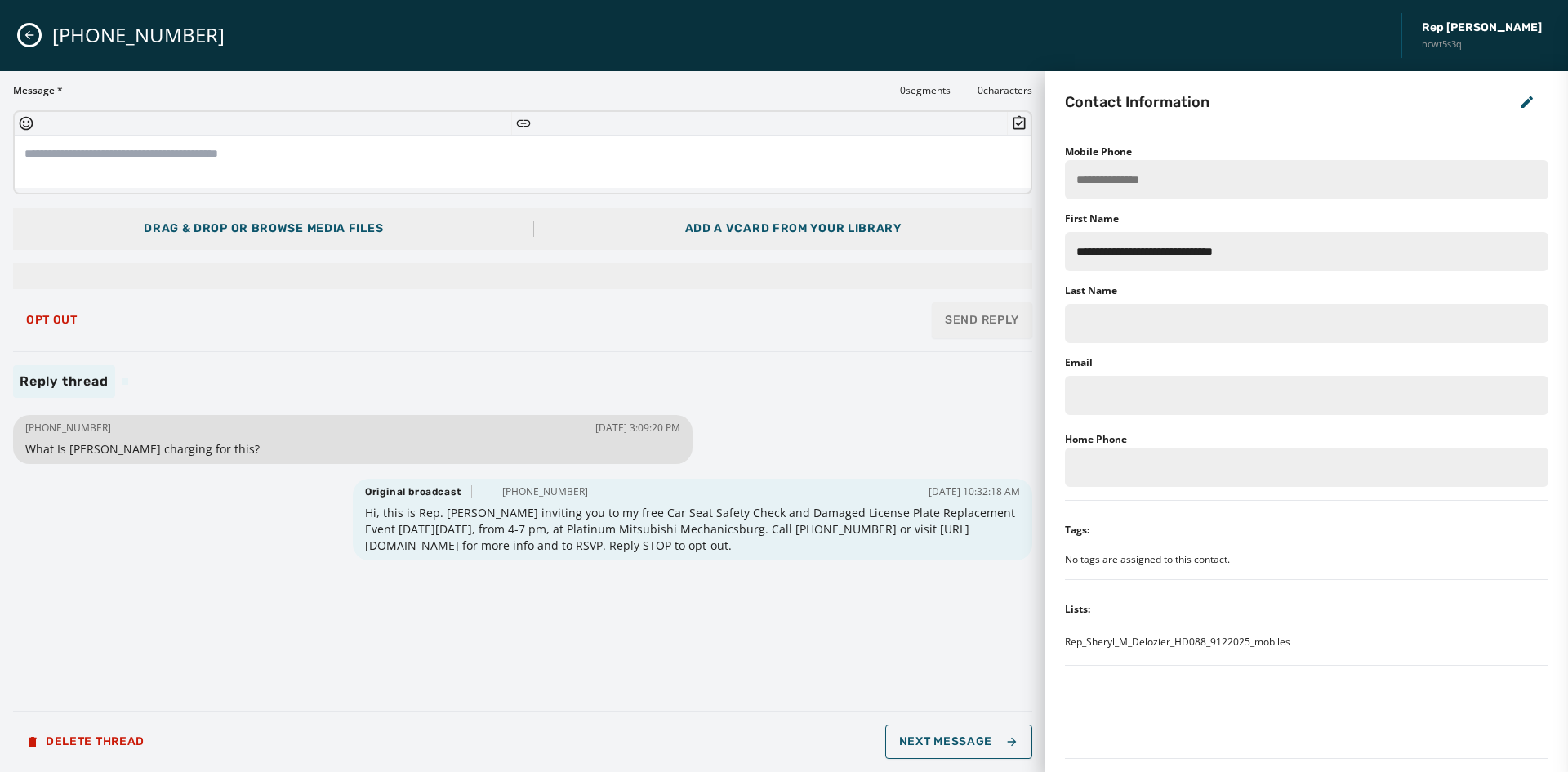
click at [37, 31] on button "Close admin drawer" at bounding box center [29, 35] width 20 height 20
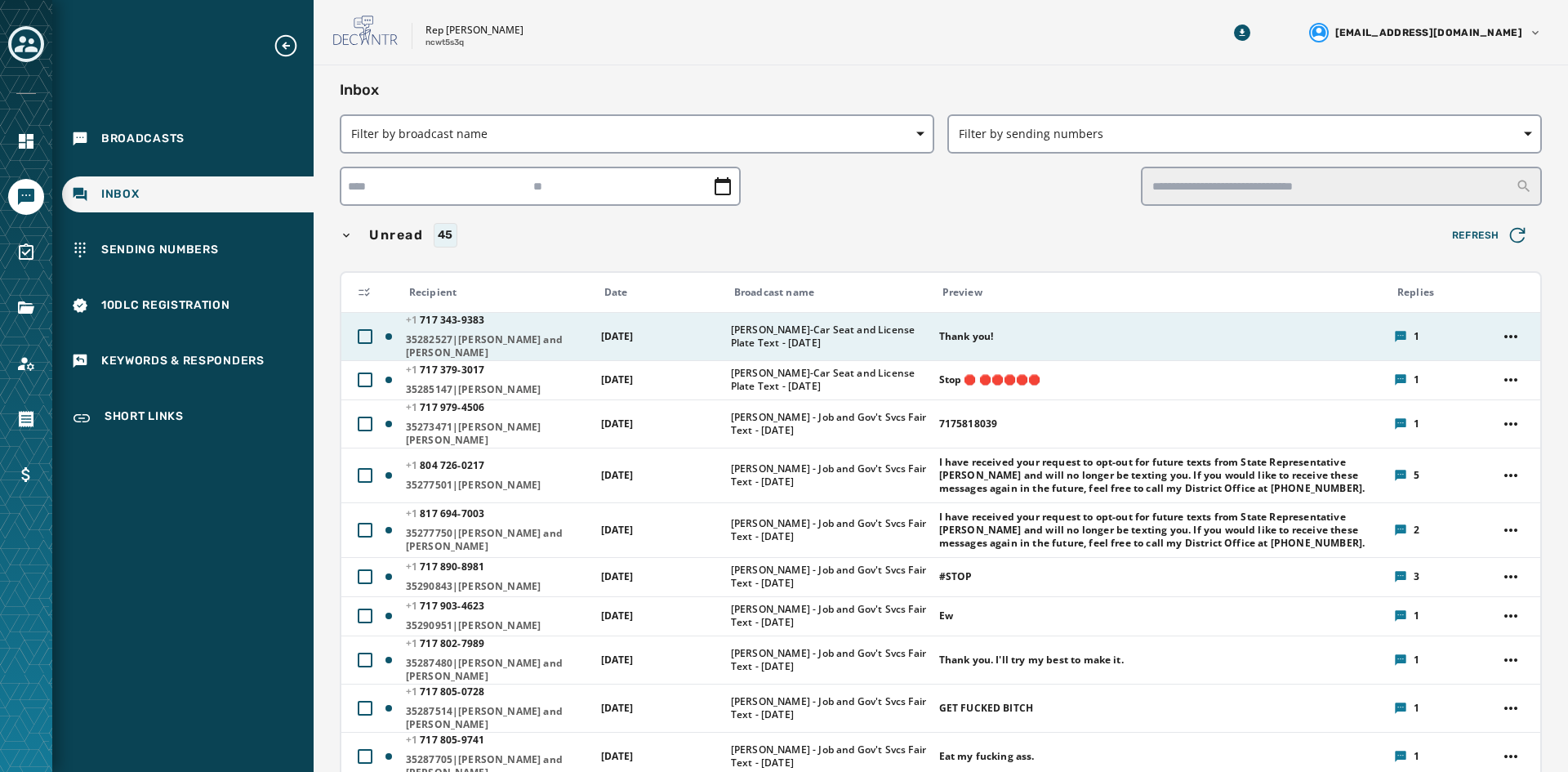
click at [765, 325] on span "[PERSON_NAME]-Car Seat and License Plate Text - [DATE]" at bounding box center [829, 336] width 198 height 26
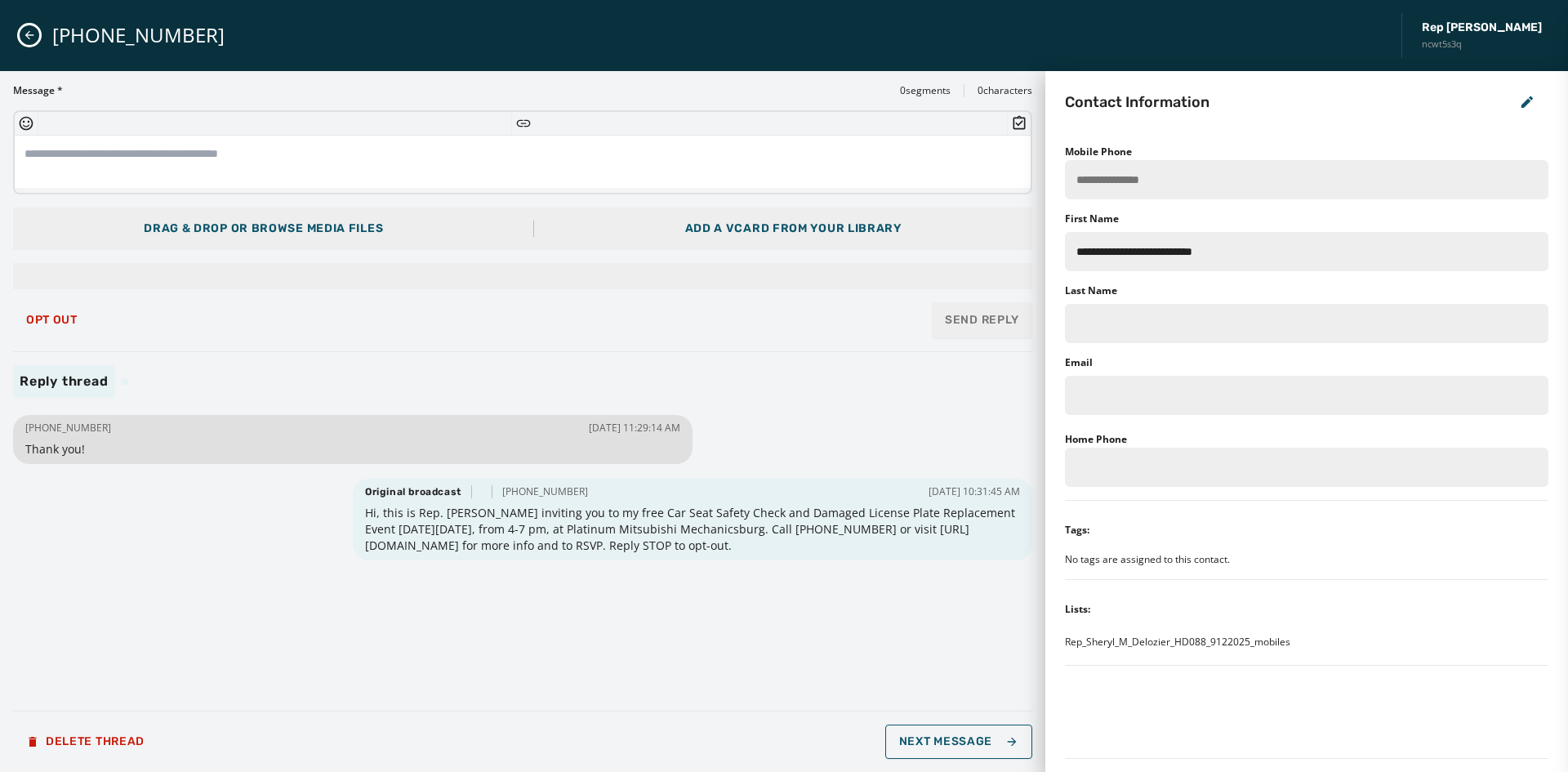
click at [31, 37] on icon "Close admin drawer" at bounding box center [29, 35] width 13 height 13
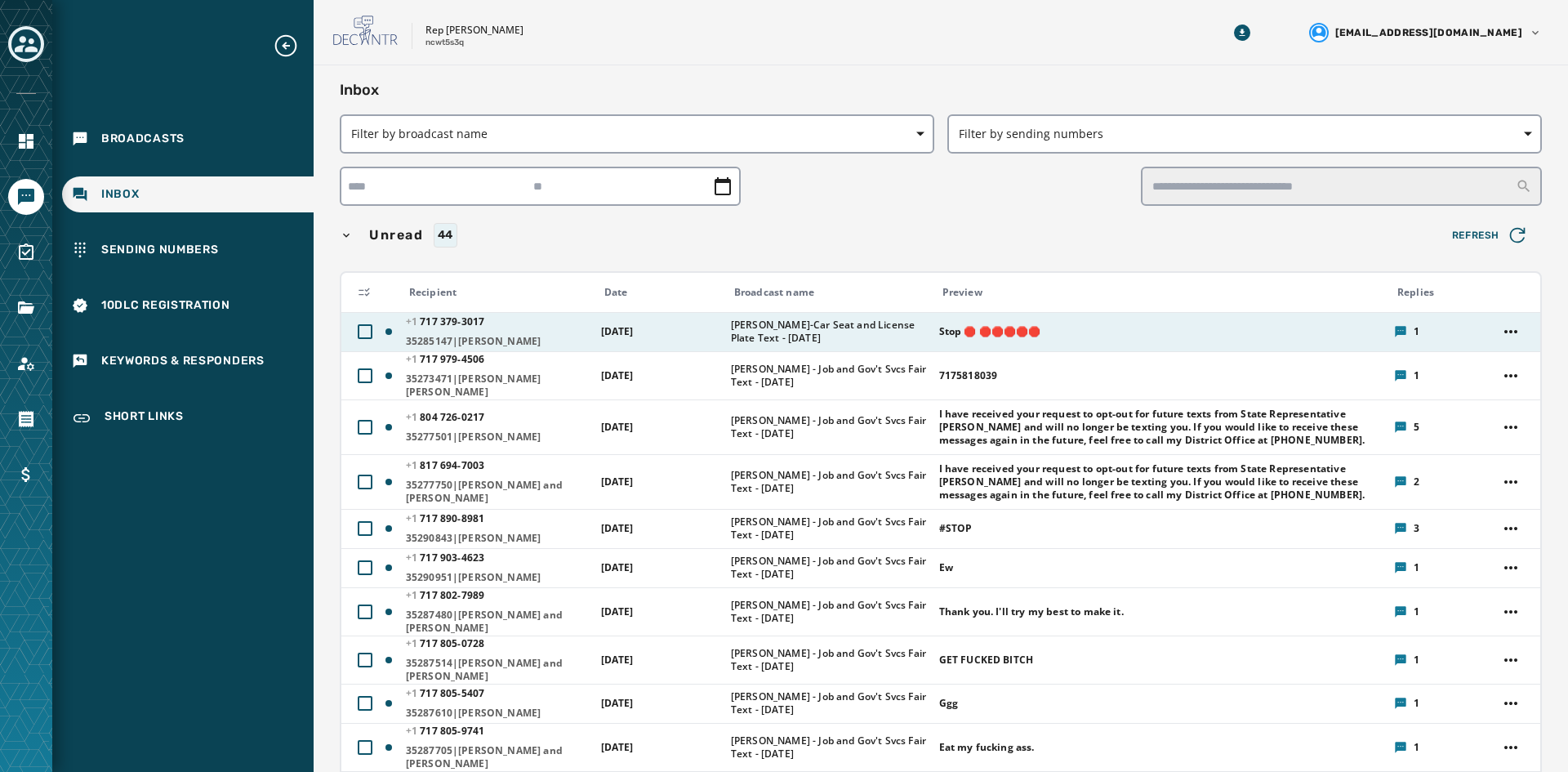
click at [688, 323] on td "[DATE]" at bounding box center [656, 332] width 130 height 39
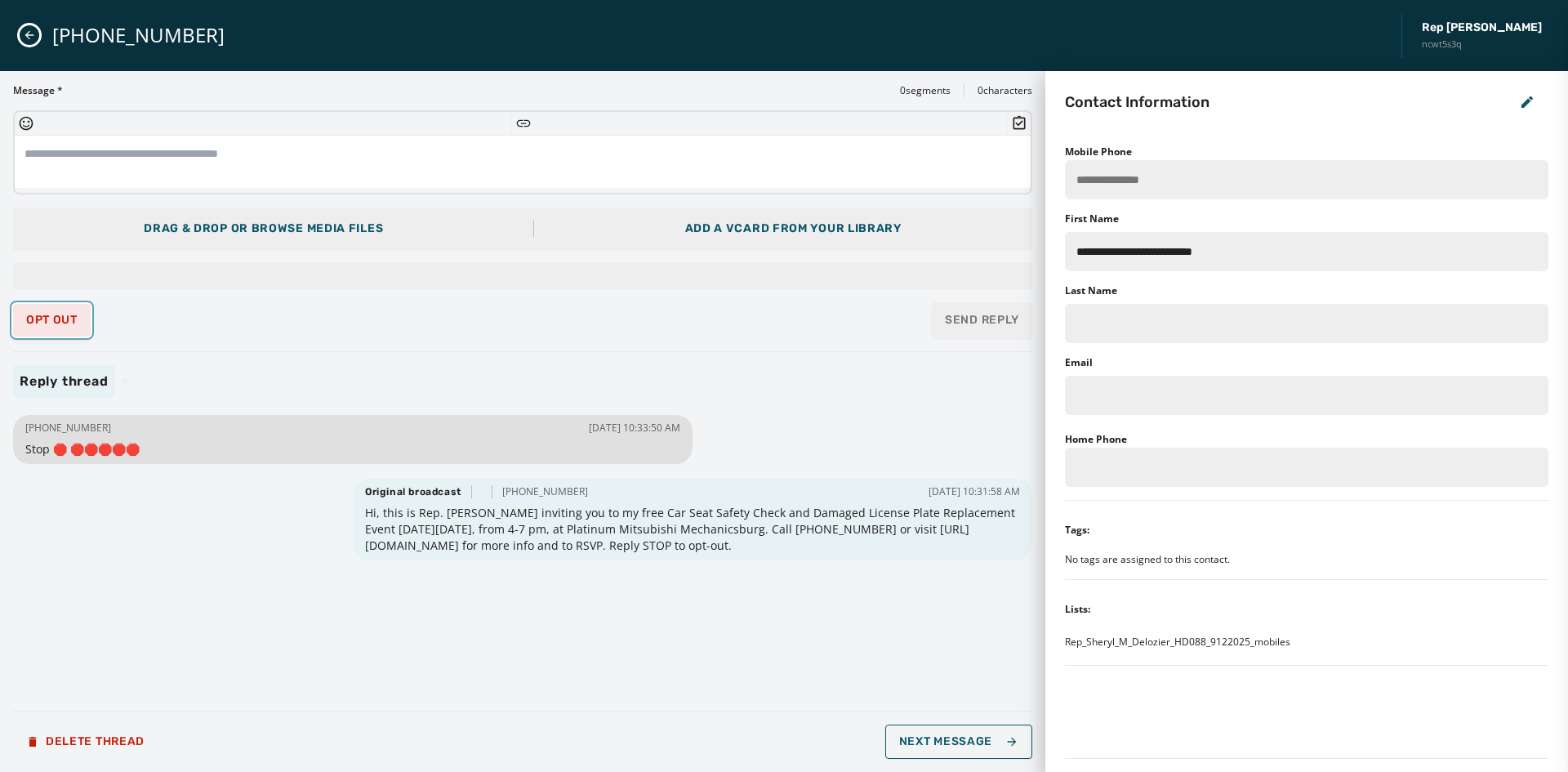
click at [59, 318] on span "Opt Out" at bounding box center [52, 319] width 52 height 13
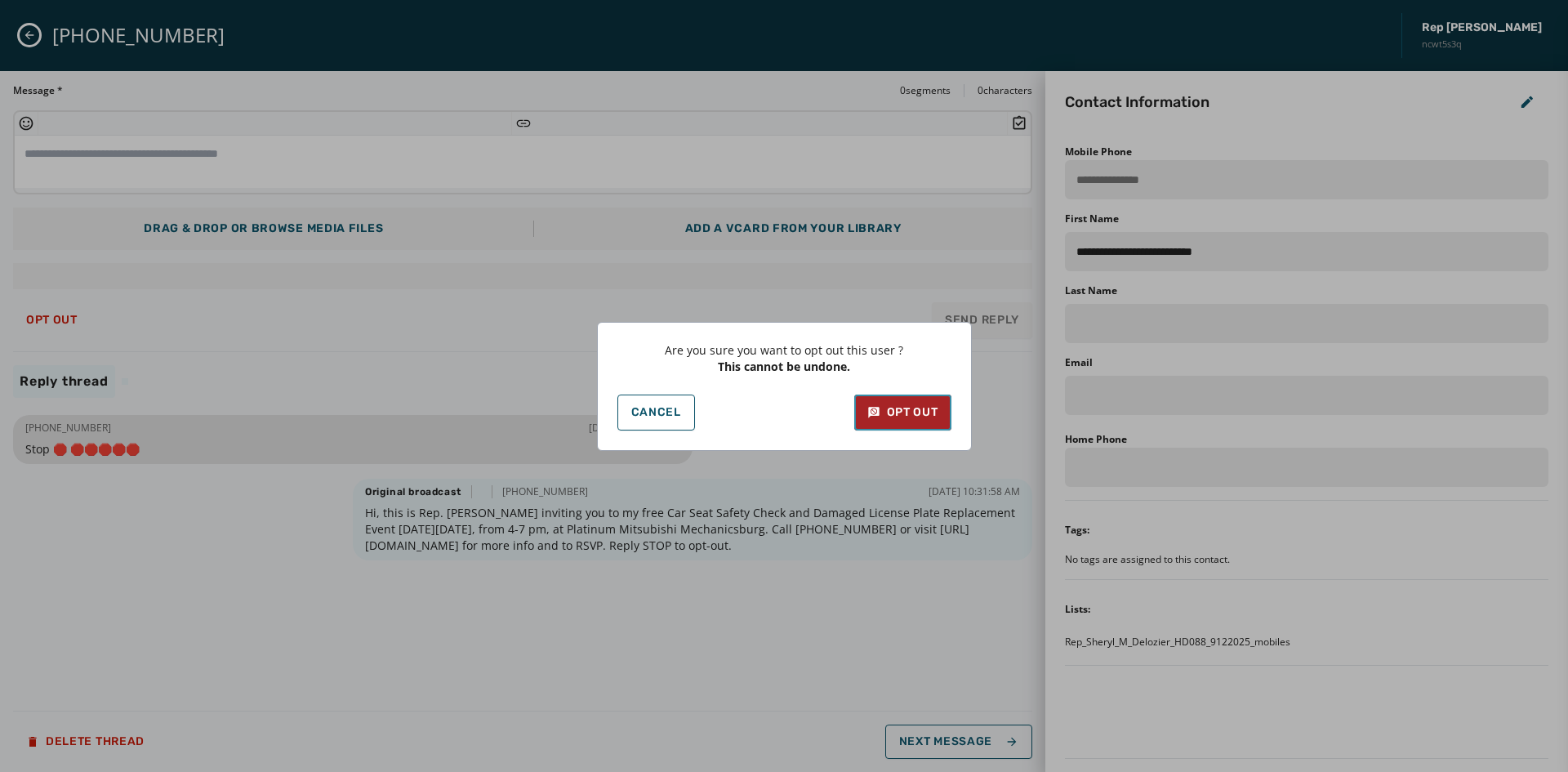
drag, startPoint x: 910, startPoint y: 409, endPoint x: 853, endPoint y: 429, distance: 60.4
click at [907, 411] on div "Opt Out" at bounding box center [903, 412] width 71 height 16
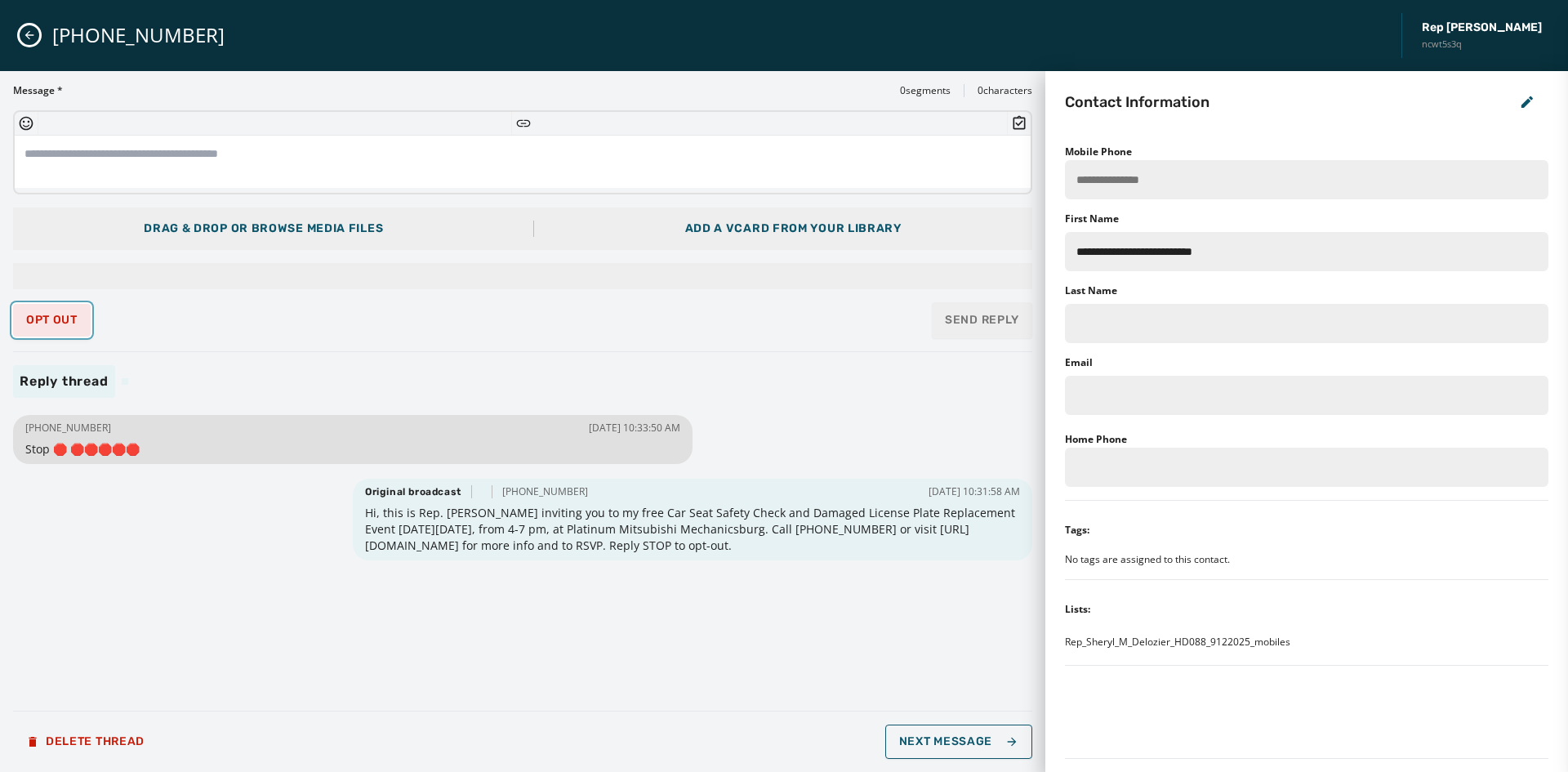
click at [90, 323] on button "Opt Out" at bounding box center [51, 320] width 77 height 32
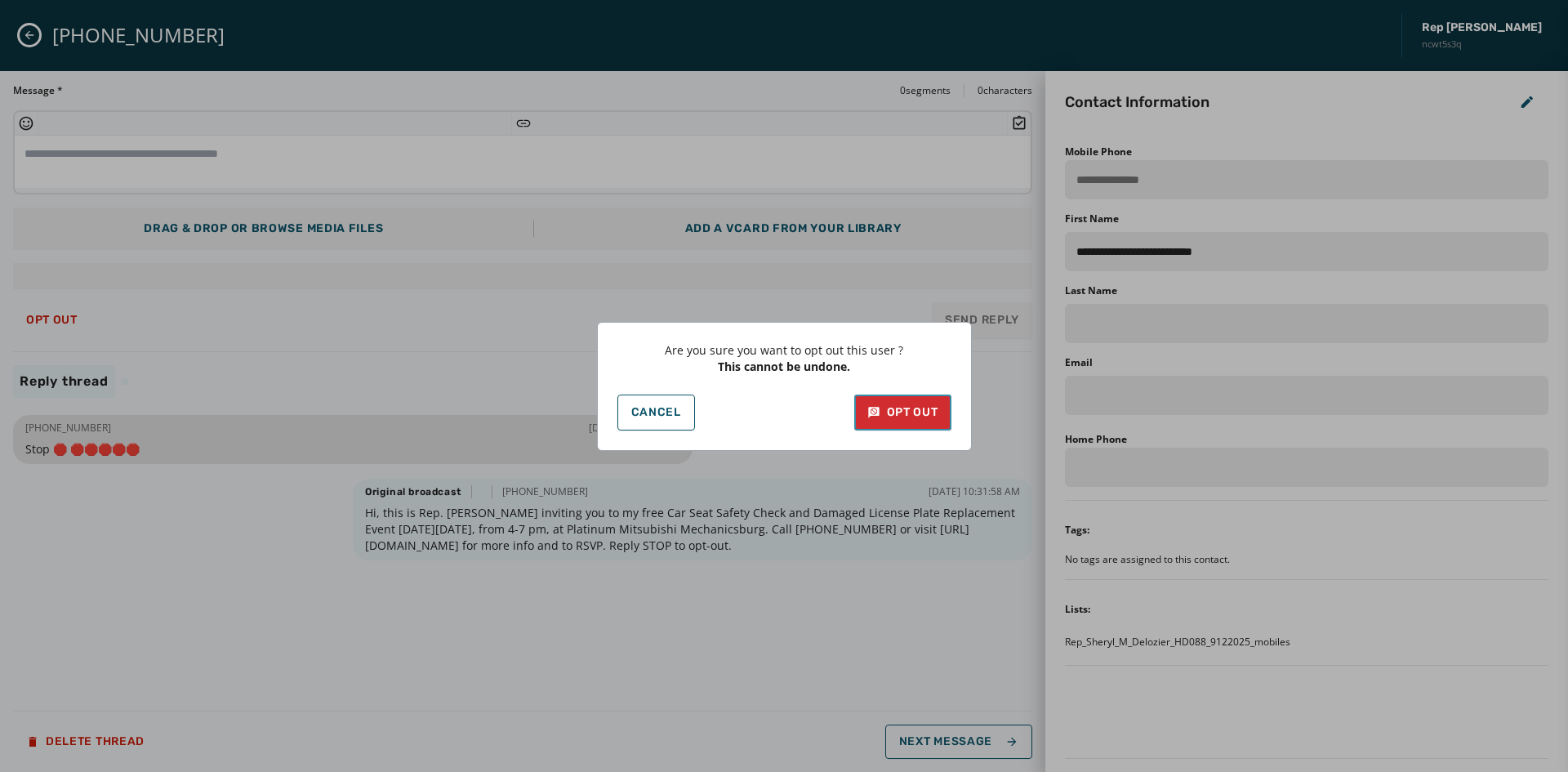
click at [951, 420] on button "Opt Out" at bounding box center [902, 413] width 97 height 36
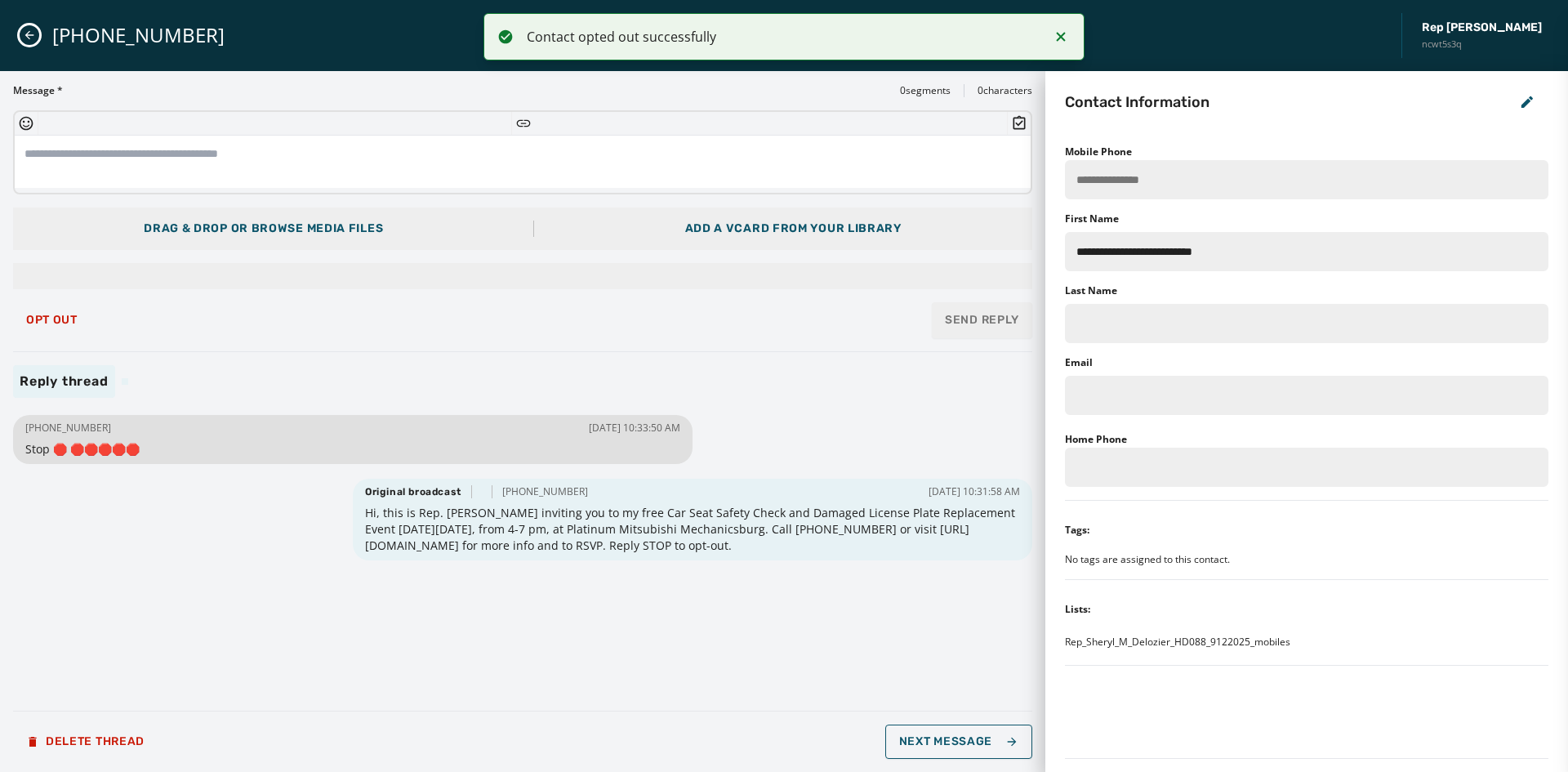
click at [23, 33] on icon "Close admin drawer" at bounding box center [29, 35] width 13 height 13
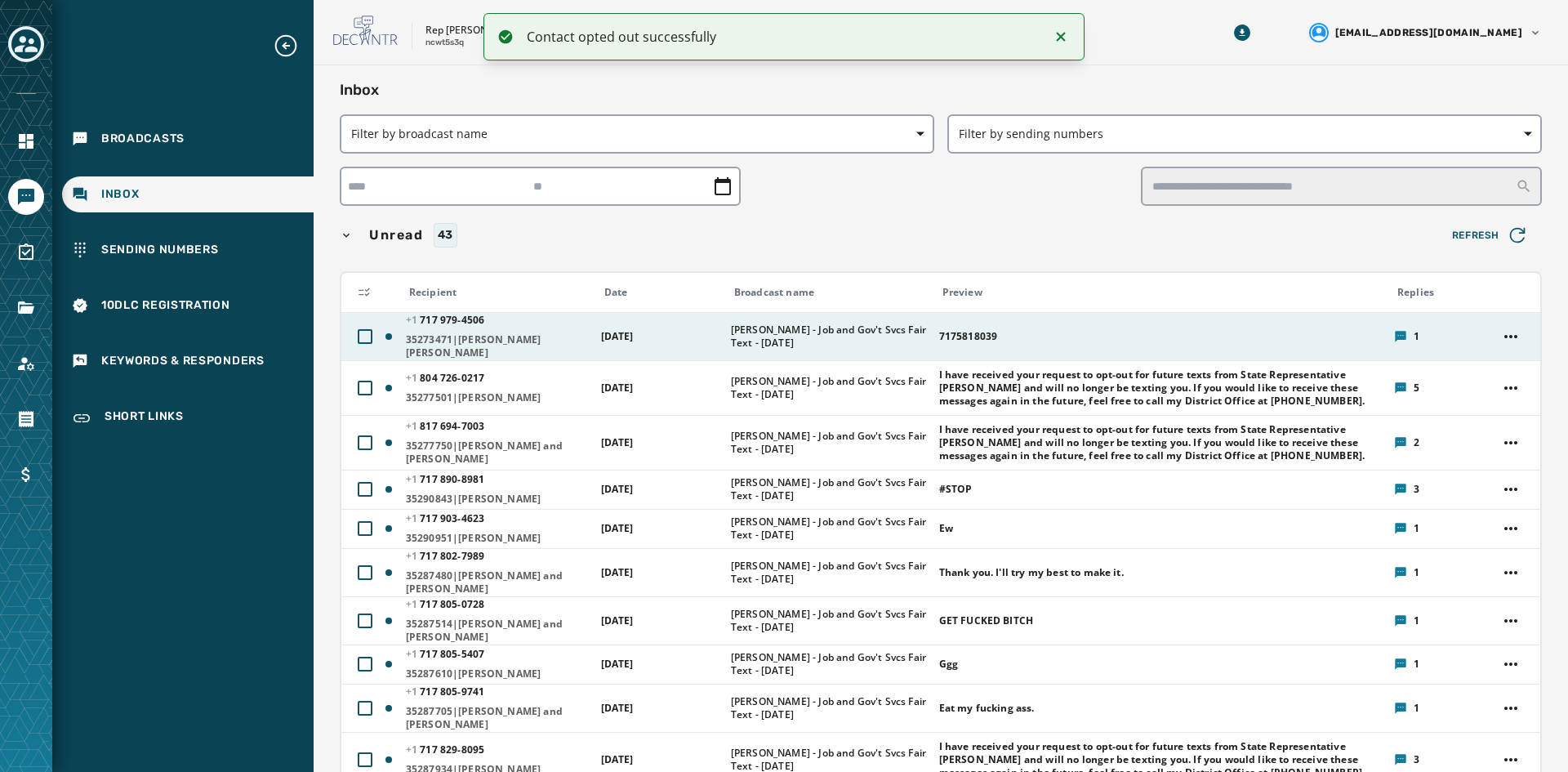
click at [864, 327] on span "[PERSON_NAME] - Job and Gov't Svcs Fair Text - [DATE]" at bounding box center [829, 336] width 198 height 26
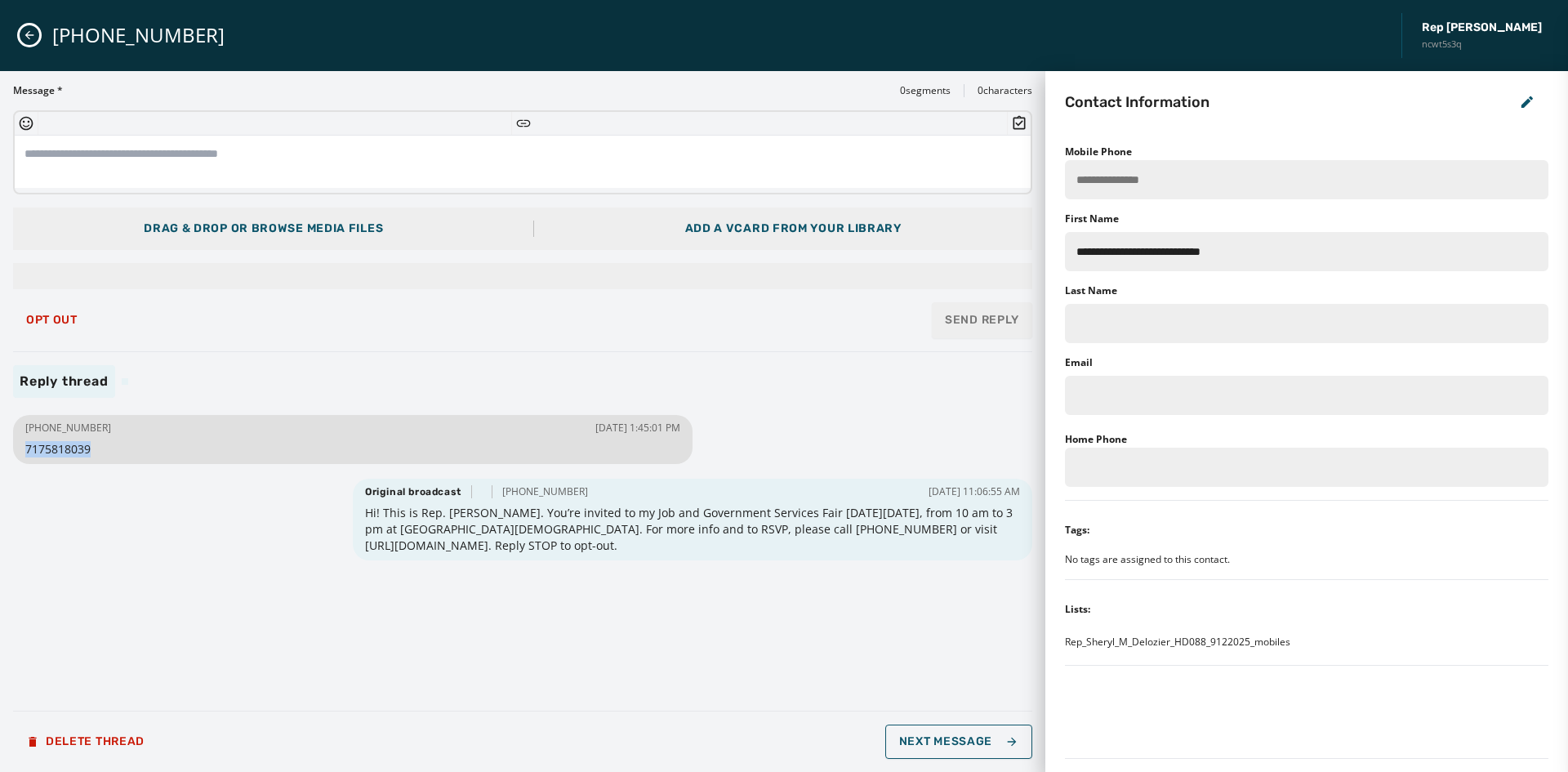
drag, startPoint x: 95, startPoint y: 451, endPoint x: 26, endPoint y: 451, distance: 69.0
click at [26, 451] on span "7175818039" at bounding box center [353, 449] width 655 height 16
copy span "7175818039"
click at [32, 31] on icon "Close admin drawer" at bounding box center [29, 35] width 13 height 13
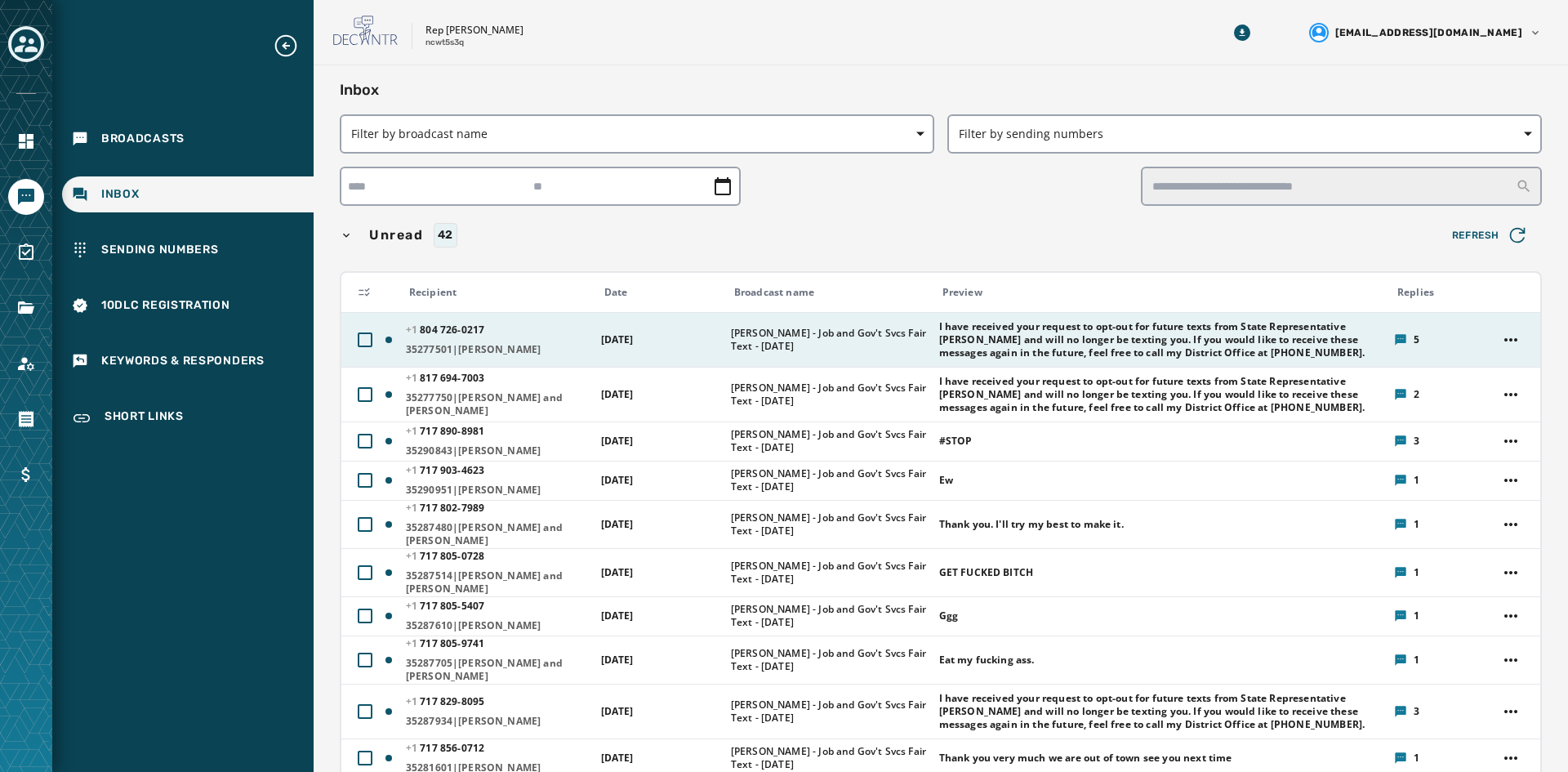
click at [638, 325] on td "[DATE]" at bounding box center [656, 340] width 130 height 54
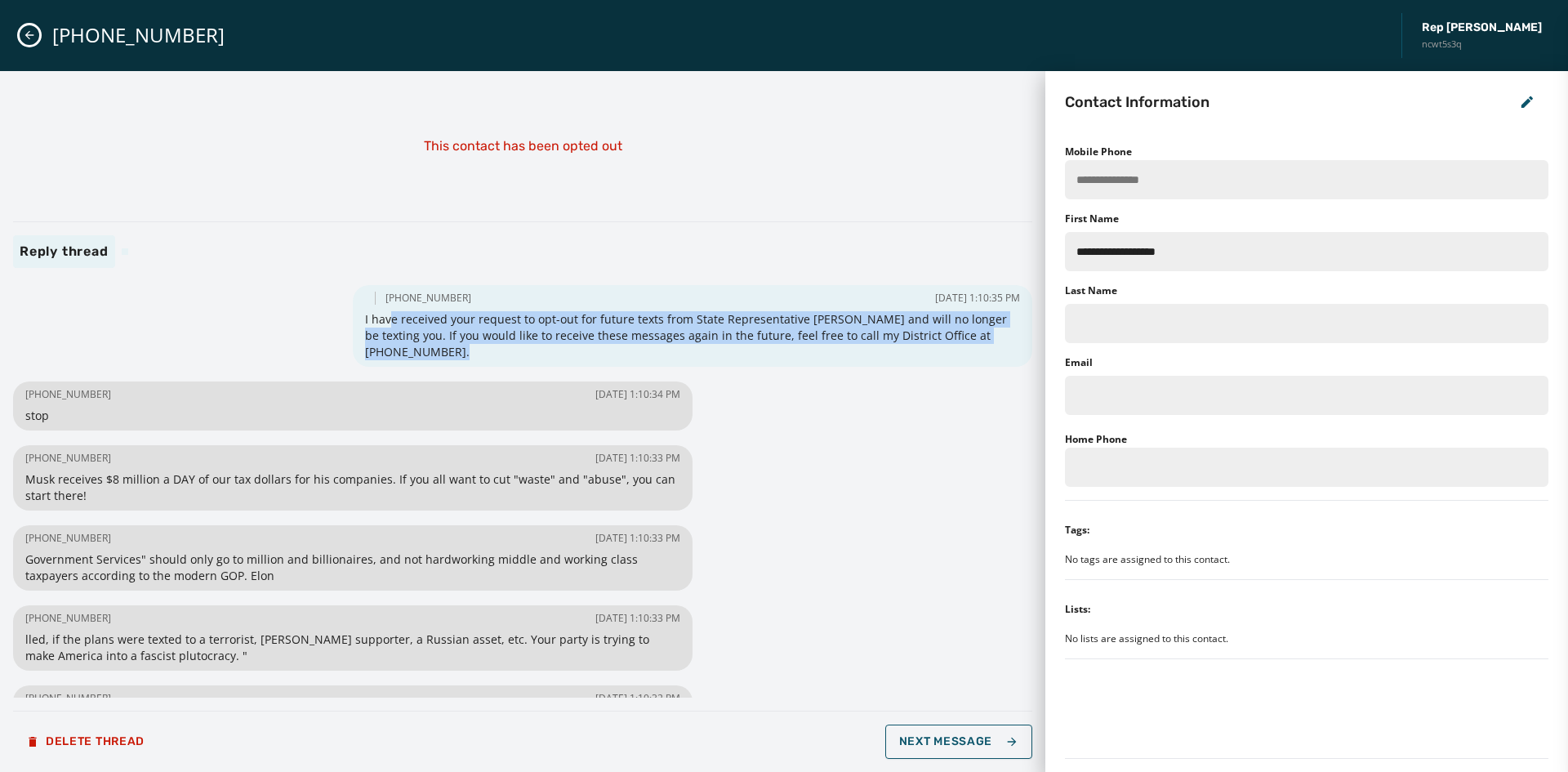
drag, startPoint x: 486, startPoint y: 329, endPoint x: 589, endPoint y: 349, distance: 104.9
click at [589, 349] on span "I have received your request to opt-out for future texts from State Representat…" at bounding box center [693, 336] width 655 height 49
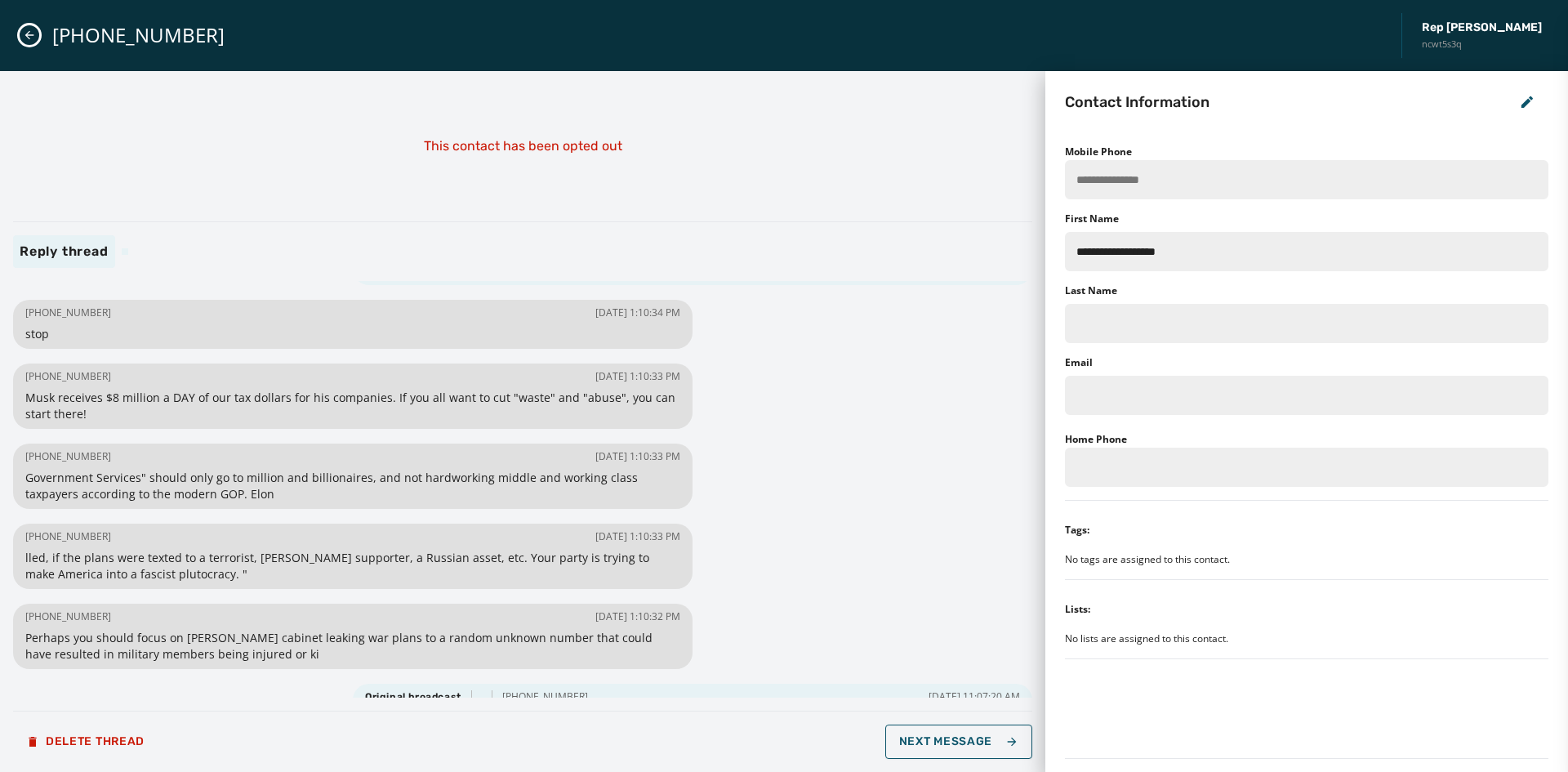
scroll to position [154, 0]
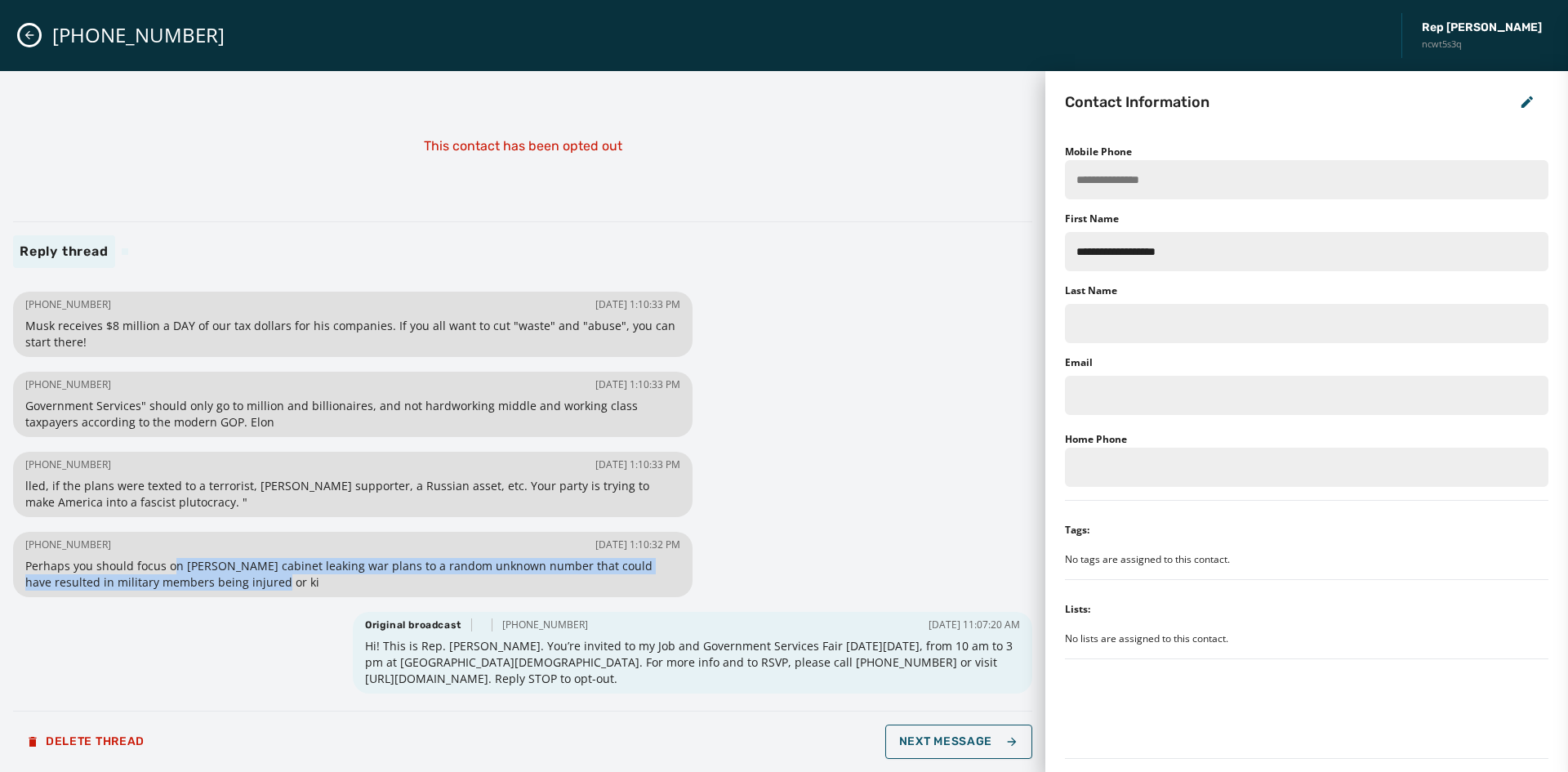
drag, startPoint x: 228, startPoint y: 571, endPoint x: 364, endPoint y: 576, distance: 136.1
click at [364, 576] on span "Perhaps you should focus on [PERSON_NAME] cabinet leaking war plans to a random…" at bounding box center [353, 574] width 655 height 32
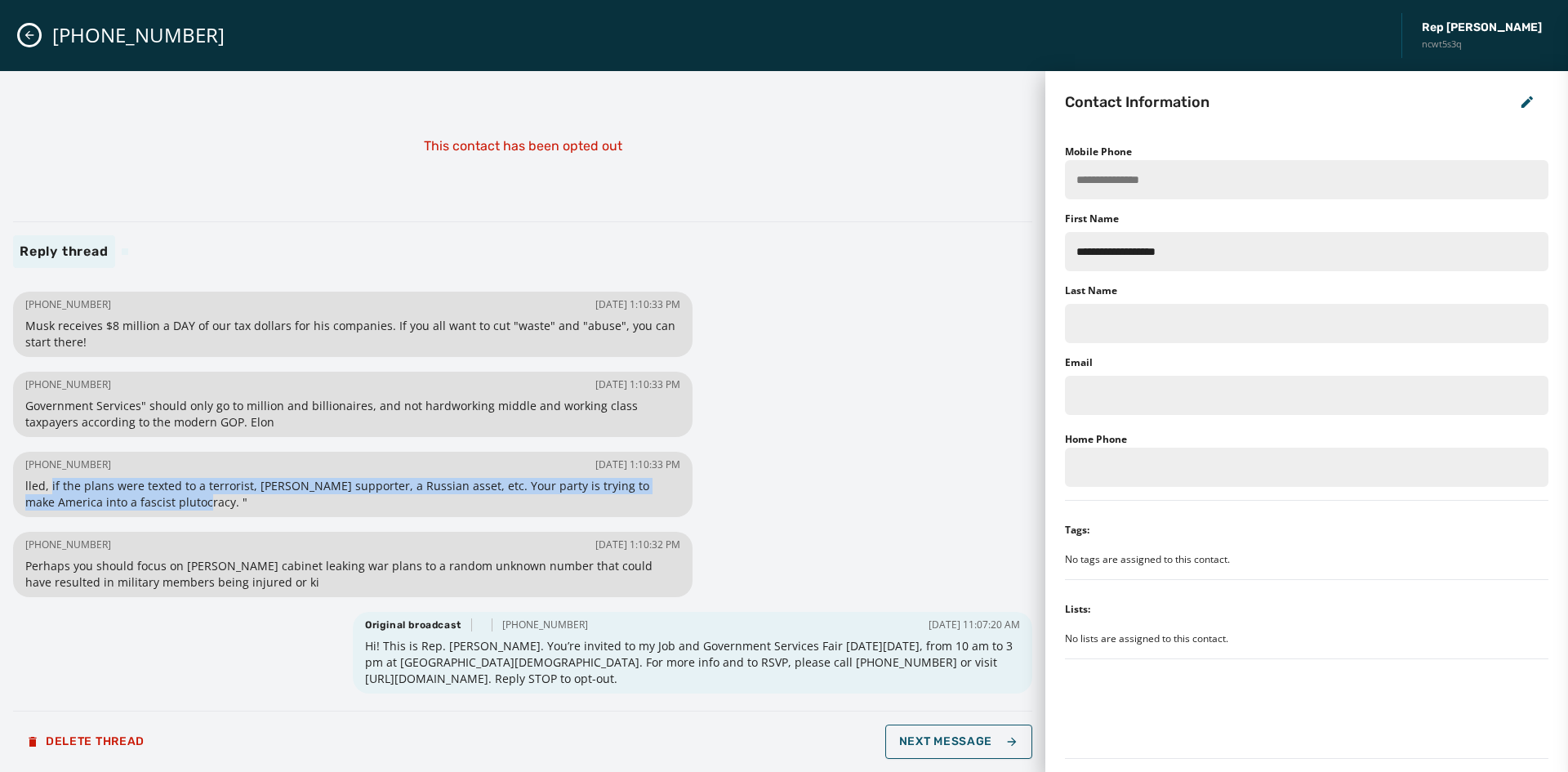
drag, startPoint x: 49, startPoint y: 482, endPoint x: 264, endPoint y: 496, distance: 215.5
click at [264, 496] on span "lled, if the plans were texted to a terrorist, [PERSON_NAME] supporter, a Russi…" at bounding box center [353, 494] width 655 height 32
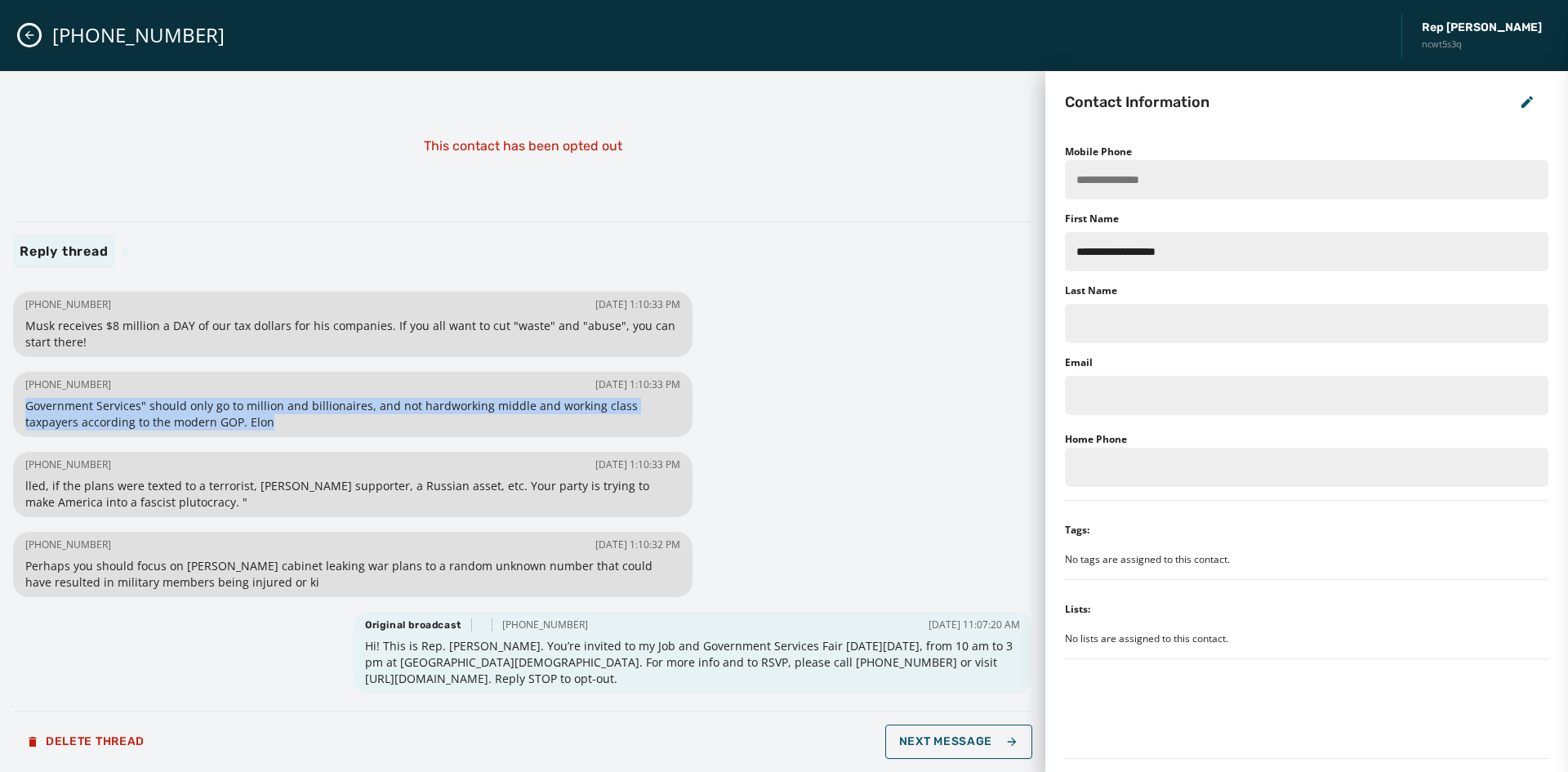
drag, startPoint x: 26, startPoint y: 404, endPoint x: 216, endPoint y: 418, distance: 190.5
click at [216, 418] on span "Government Services" should only go to million and billionaires, and not hardwo…" at bounding box center [353, 414] width 655 height 32
drag, startPoint x: 216, startPoint y: 418, endPoint x: 34, endPoint y: 410, distance: 182.2
click at [34, 410] on span "Government Services" should only go to million and billionaires, and not hardwo…" at bounding box center [353, 414] width 655 height 32
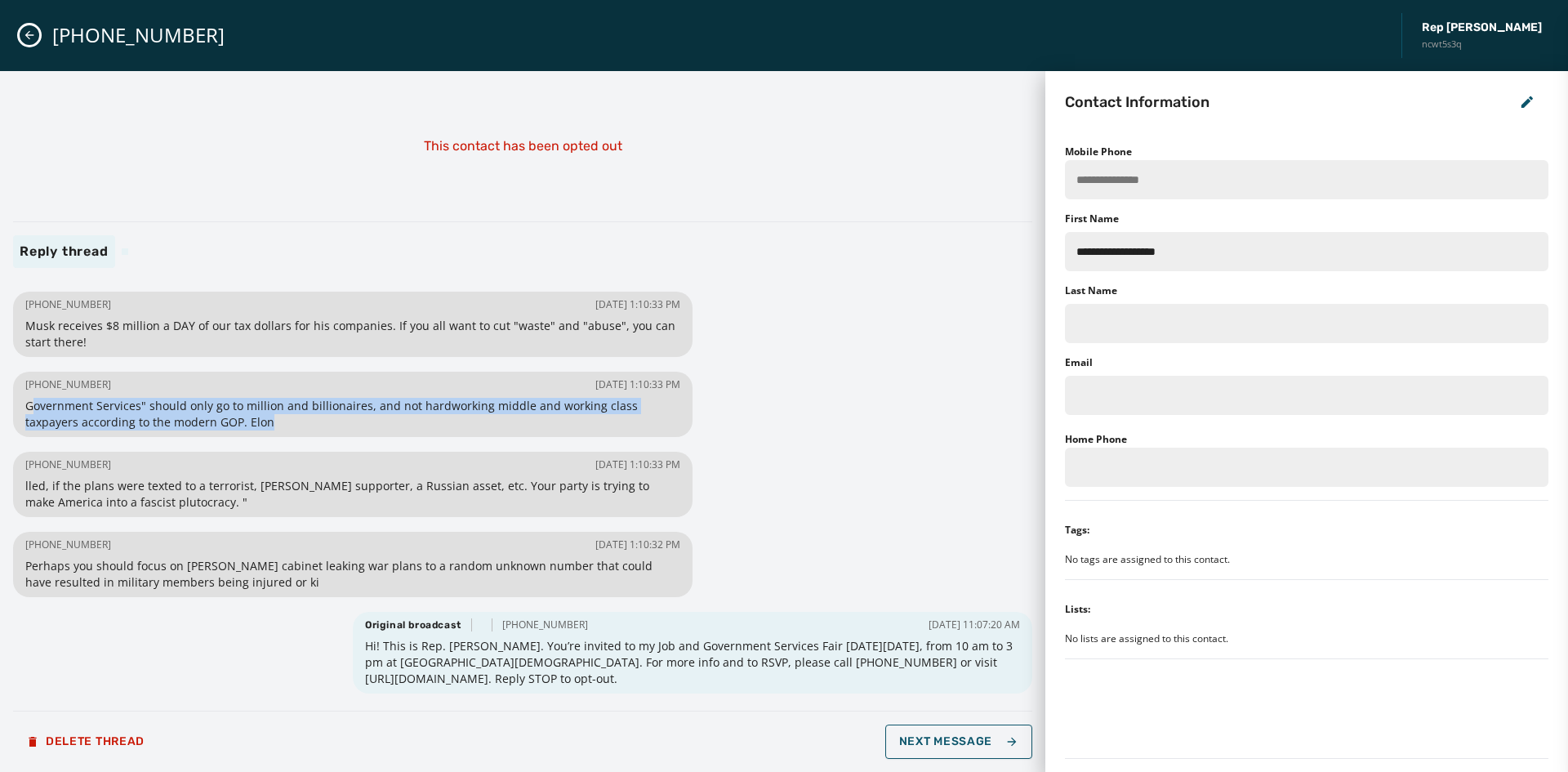
click at [256, 422] on span "Government Services" should only go to million and billionaires, and not hardwo…" at bounding box center [353, 414] width 655 height 32
drag, startPoint x: 256, startPoint y: 422, endPoint x: 37, endPoint y: 411, distance: 219.3
click at [37, 411] on span "Government Services" should only go to million and billionaires, and not hardwo…" at bounding box center [353, 414] width 655 height 32
click at [272, 417] on span "Government Services" should only go to million and billionaires, and not hardwo…" at bounding box center [353, 414] width 655 height 32
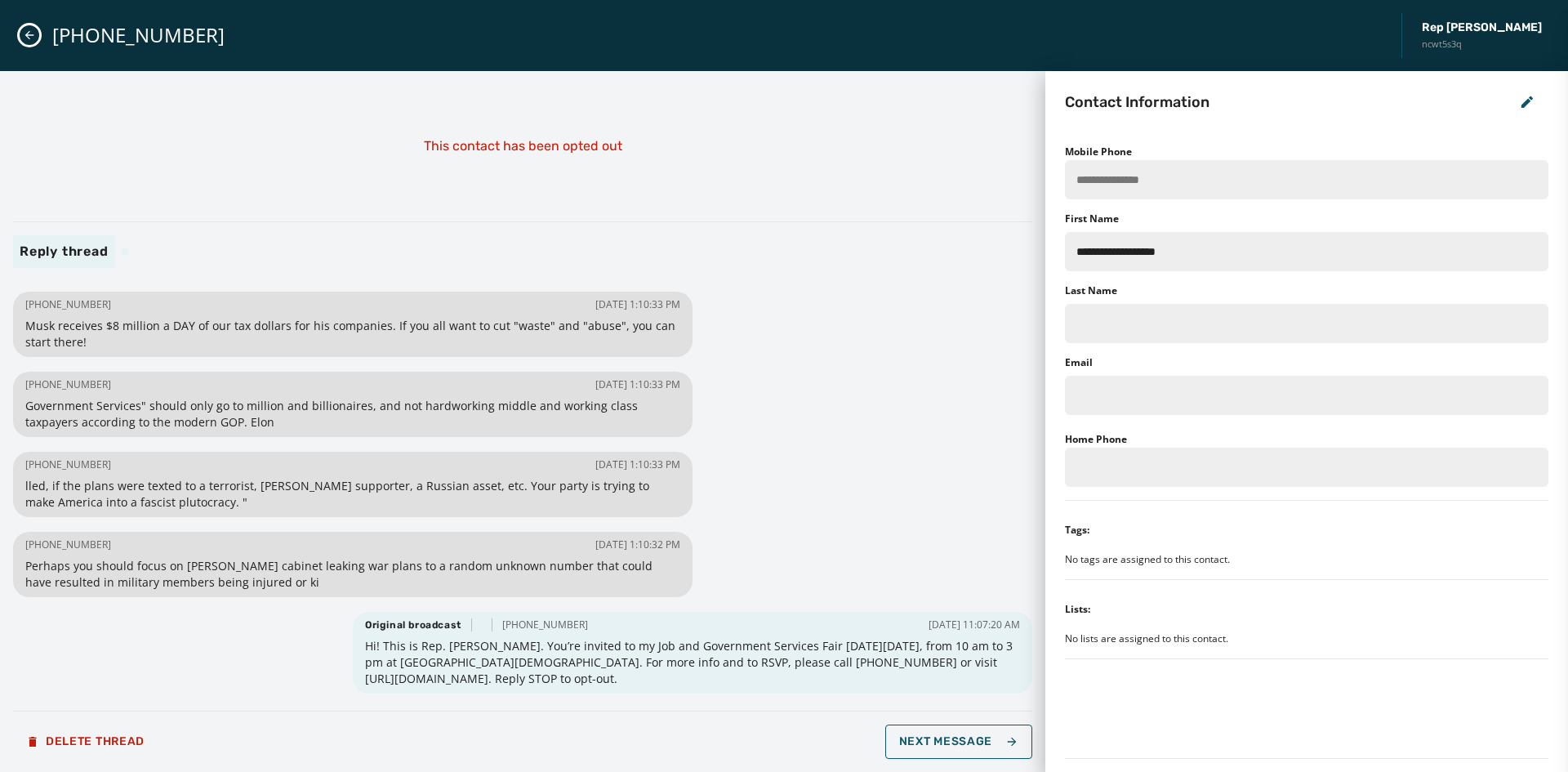
drag, startPoint x: 107, startPoint y: 335, endPoint x: 0, endPoint y: 330, distance: 107.1
click at [0, 330] on div "This contact has been opted out Reply thread [PHONE_NUMBER] [DATE] 1:10:35 PM I…" at bounding box center [523, 422] width 1046 height 702
click at [127, 341] on span "Musk receives $8 million a DAY of our tax dollars for his companies. If you all…" at bounding box center [353, 334] width 655 height 32
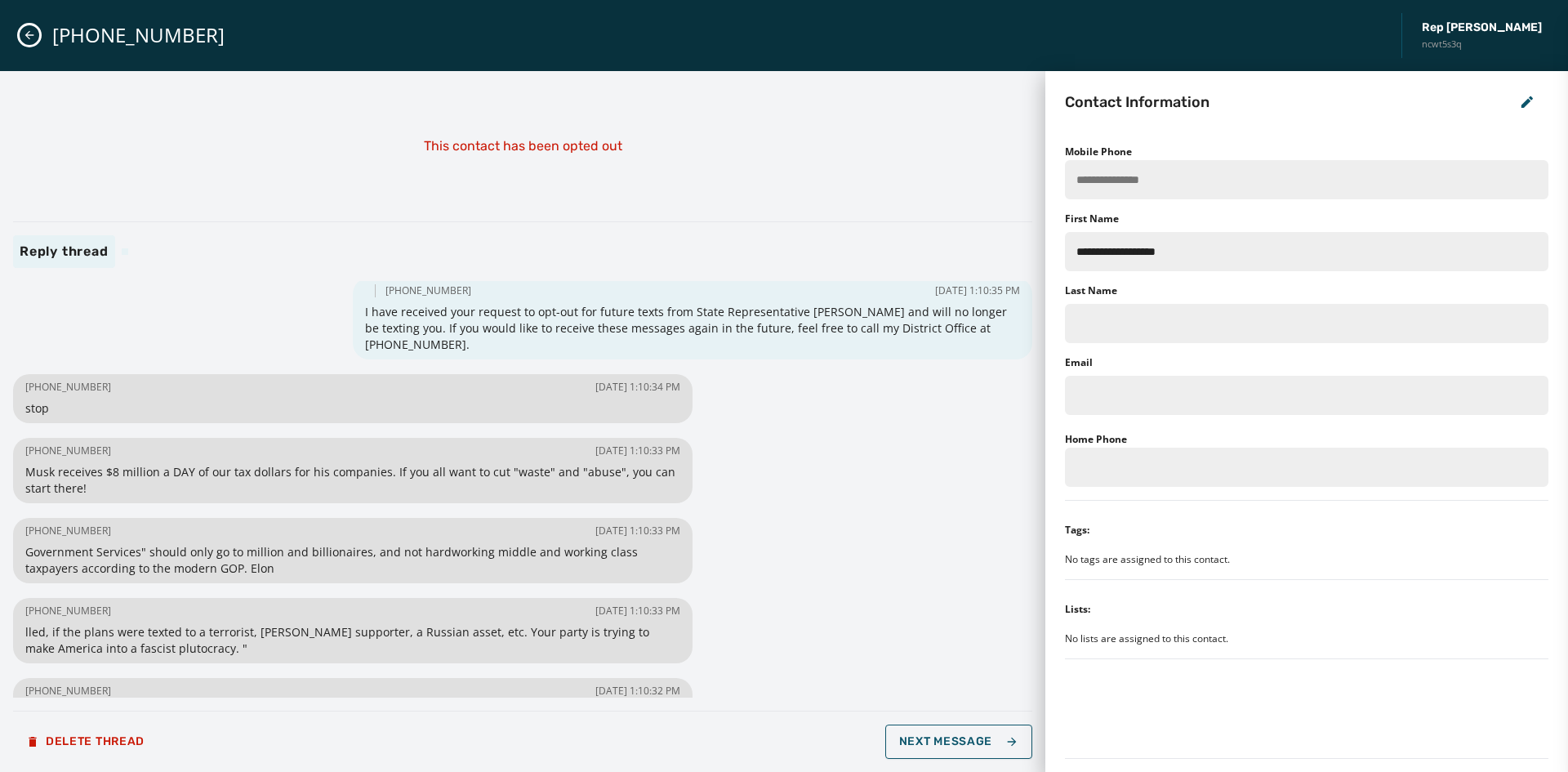
scroll to position [0, 0]
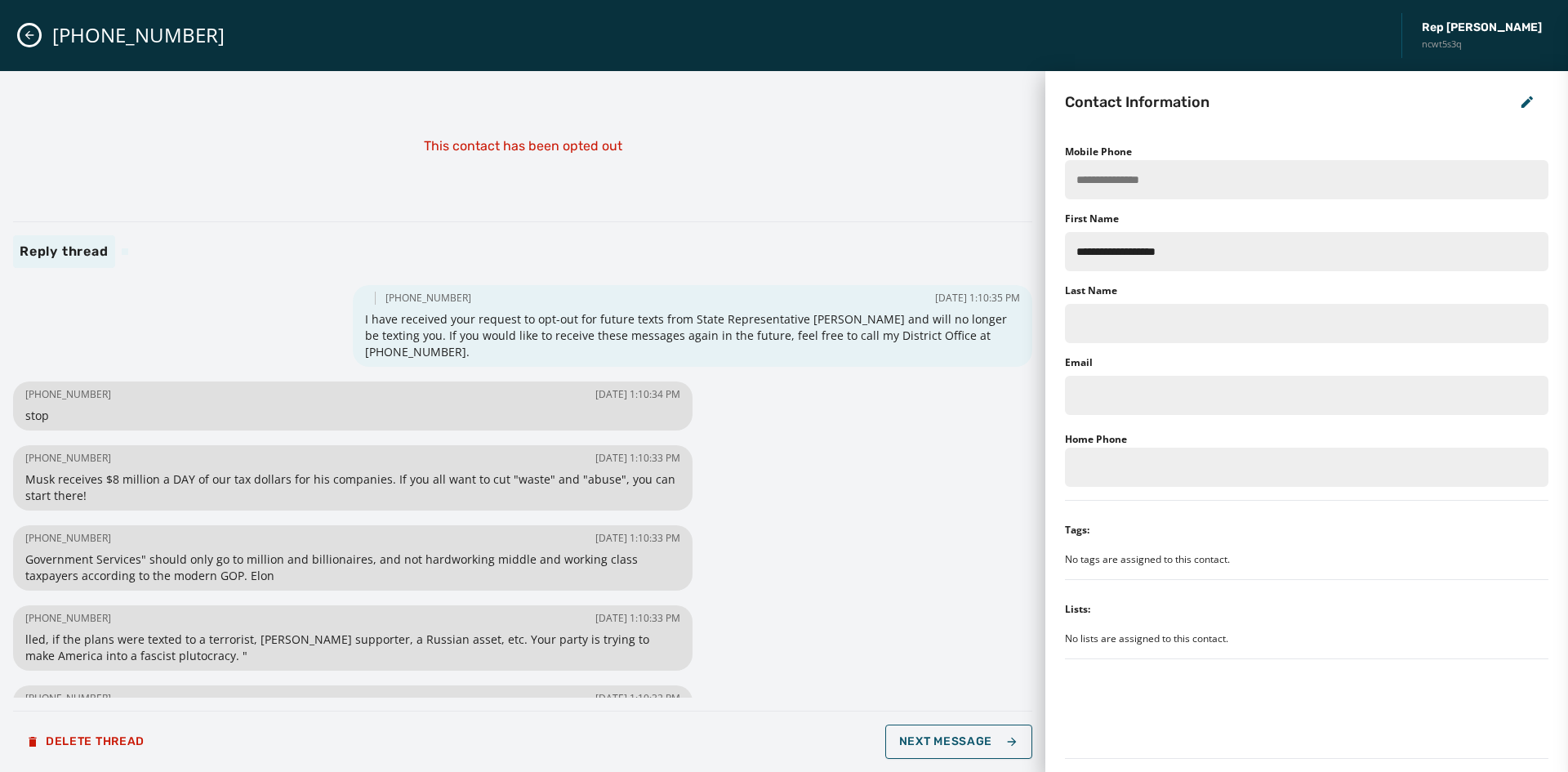
click at [29, 29] on icon "Close admin drawer" at bounding box center [29, 35] width 13 height 13
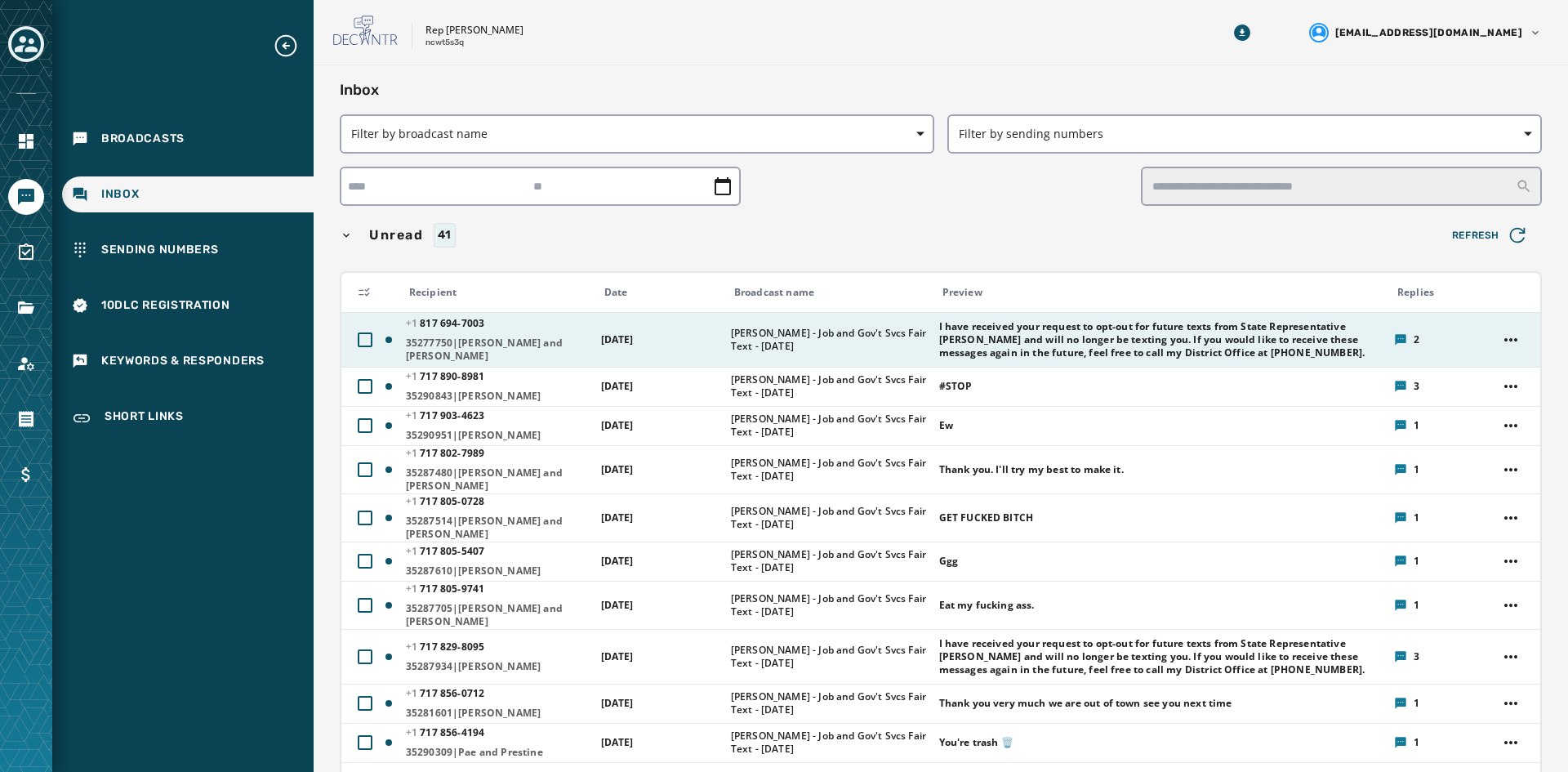
click at [806, 324] on td "[PERSON_NAME] - Job and Gov't Svcs Fair Text - [DATE]" at bounding box center [825, 340] width 208 height 54
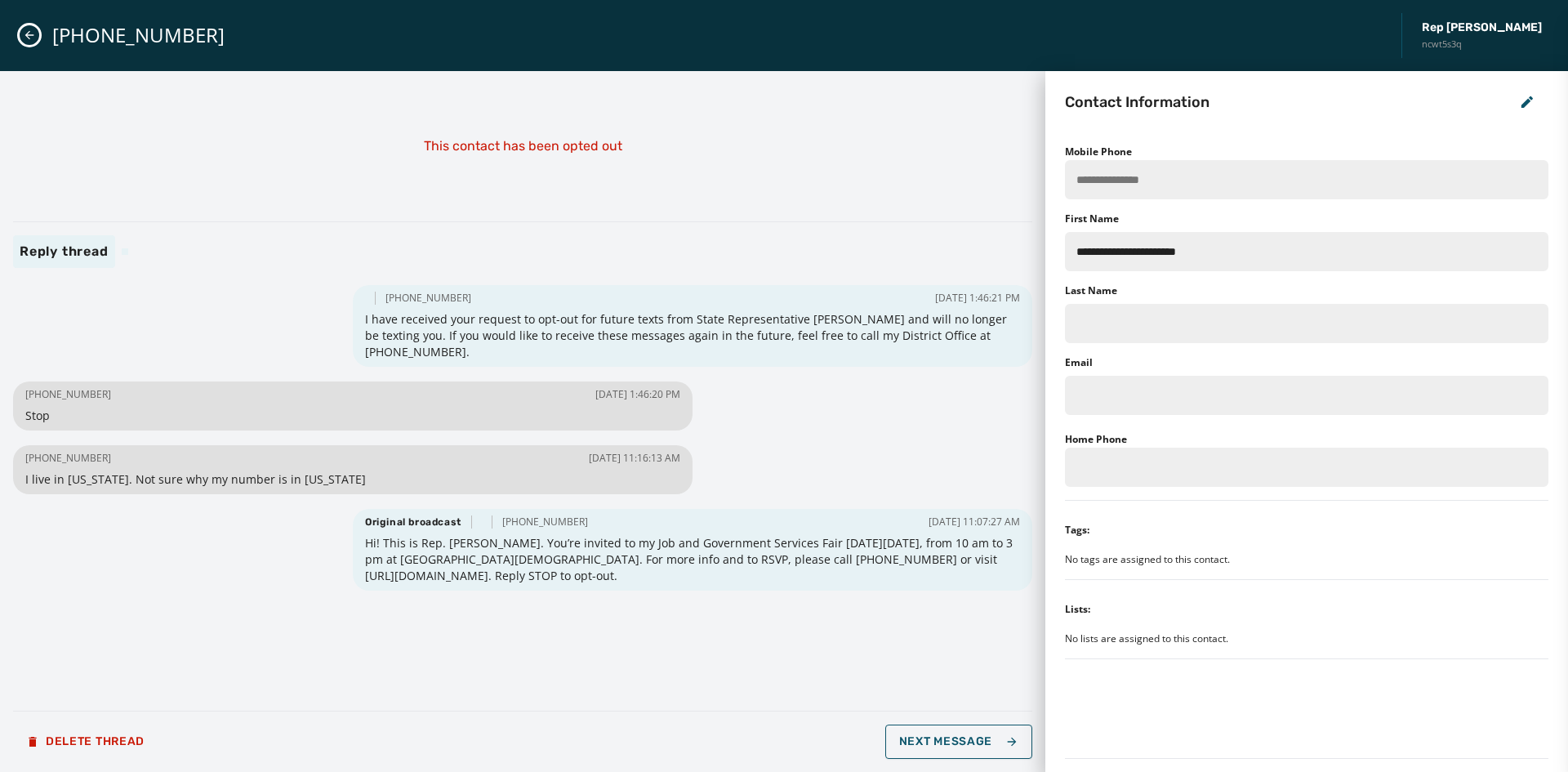
click at [39, 35] on div "[PHONE_NUMBER] Rep [PERSON_NAME] ncwt5s3q" at bounding box center [784, 36] width 1568 height 71
click at [32, 34] on icon "Close admin drawer" at bounding box center [29, 35] width 13 height 13
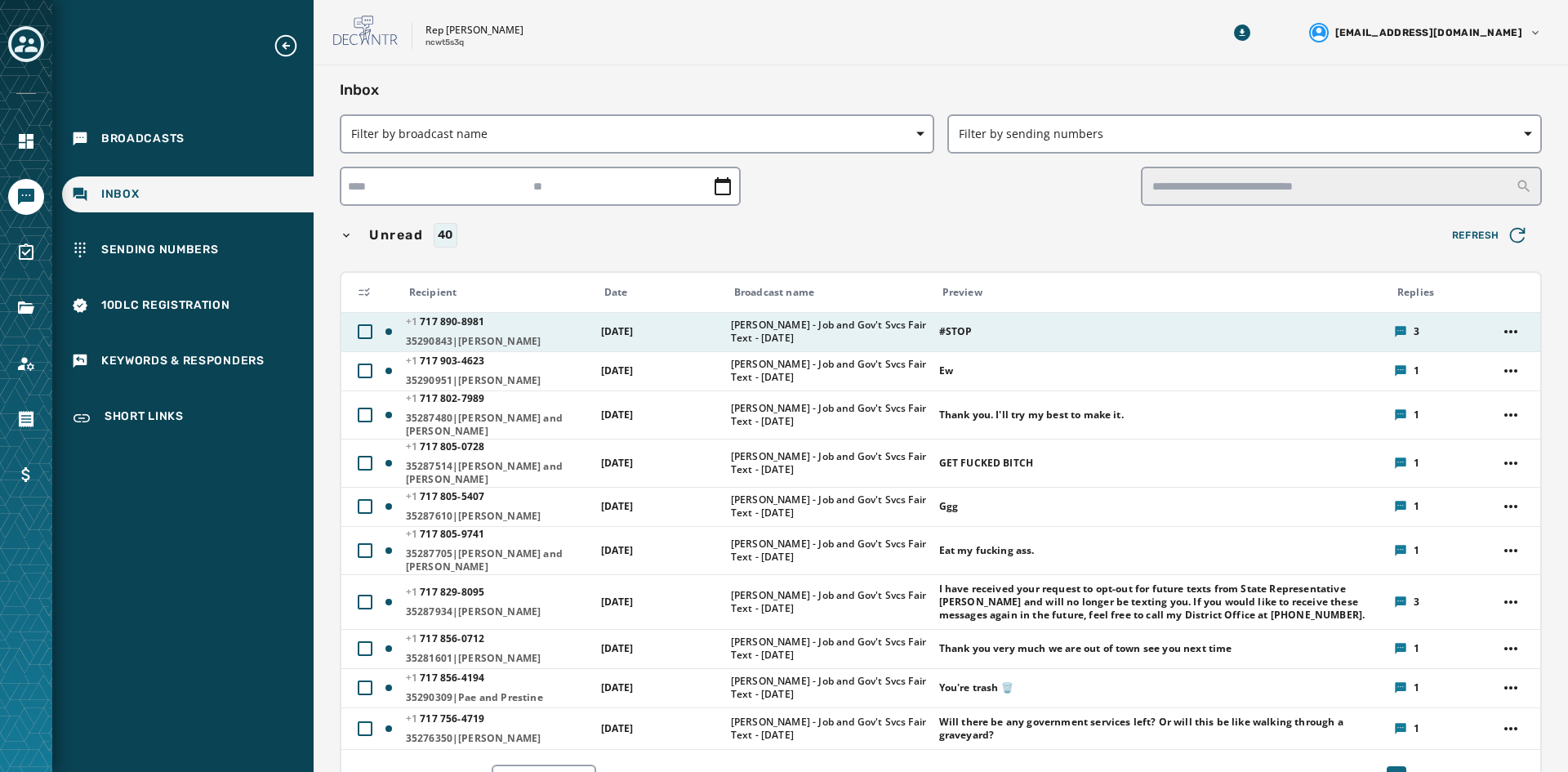
click at [621, 314] on td "[DATE]" at bounding box center [656, 332] width 130 height 39
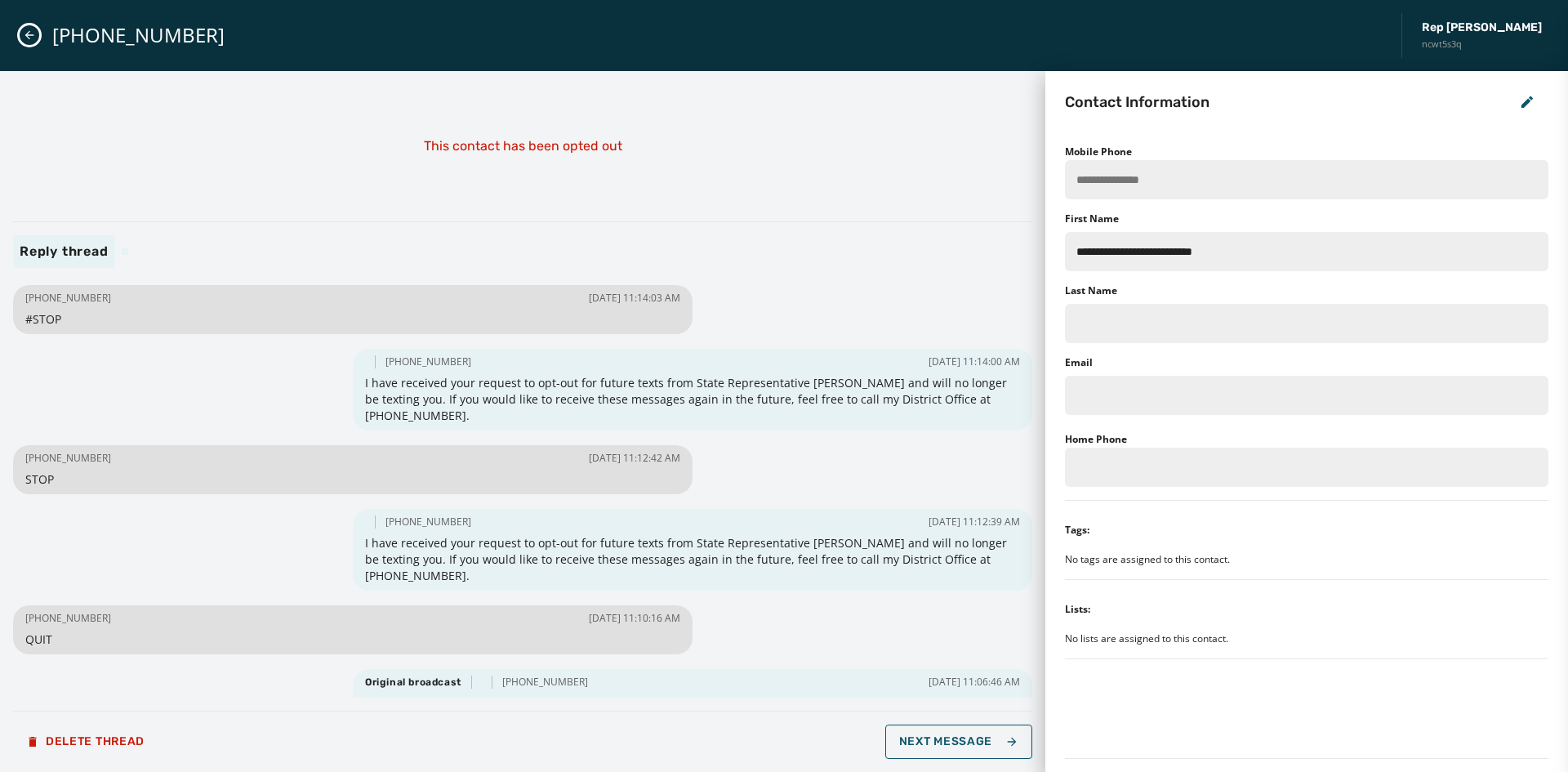
click at [33, 32] on icon "Close admin drawer" at bounding box center [29, 35] width 13 height 13
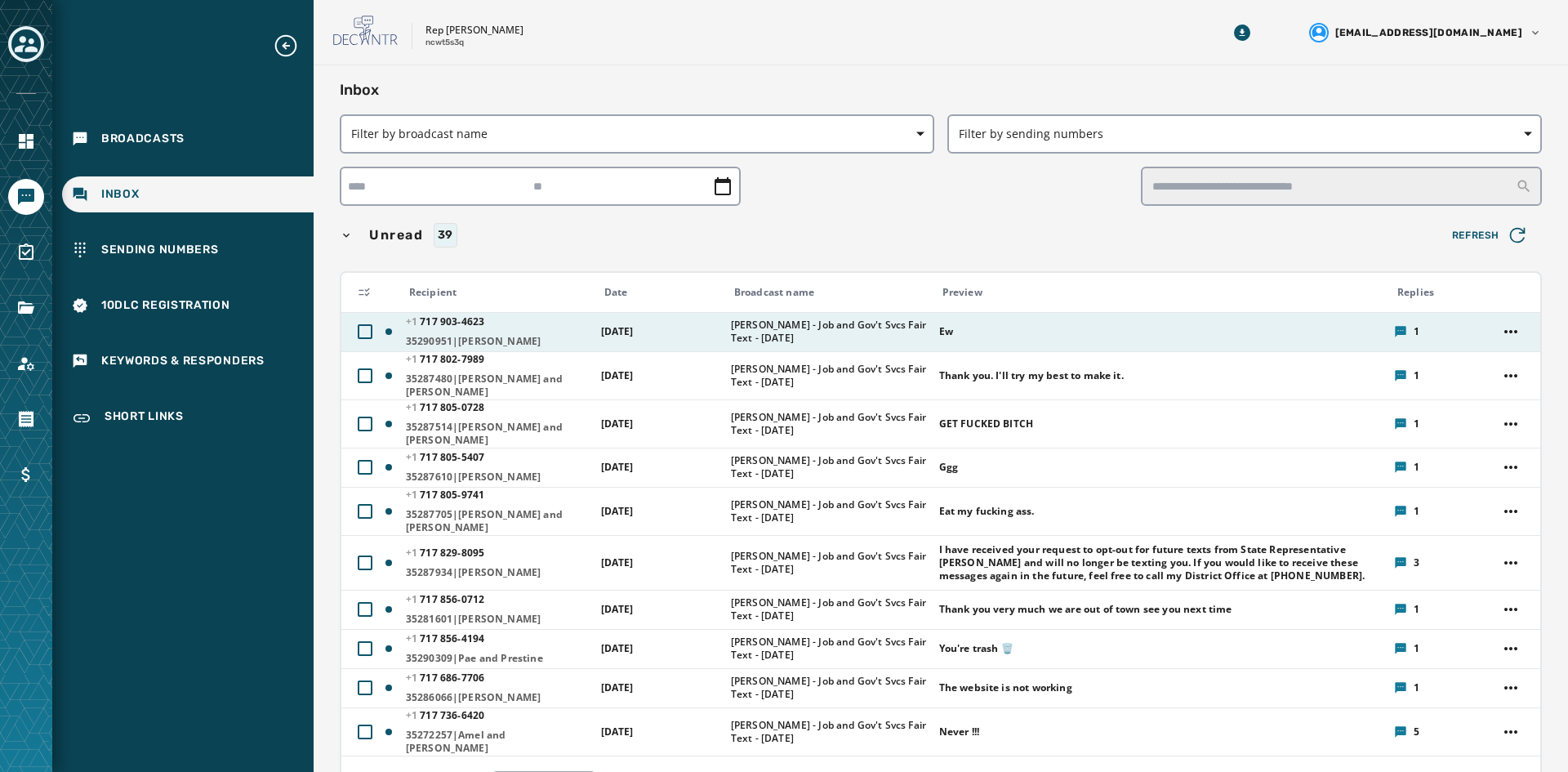
click at [756, 324] on span "[PERSON_NAME] - Job and Gov't Svcs Fair Text - [DATE]" at bounding box center [829, 331] width 198 height 26
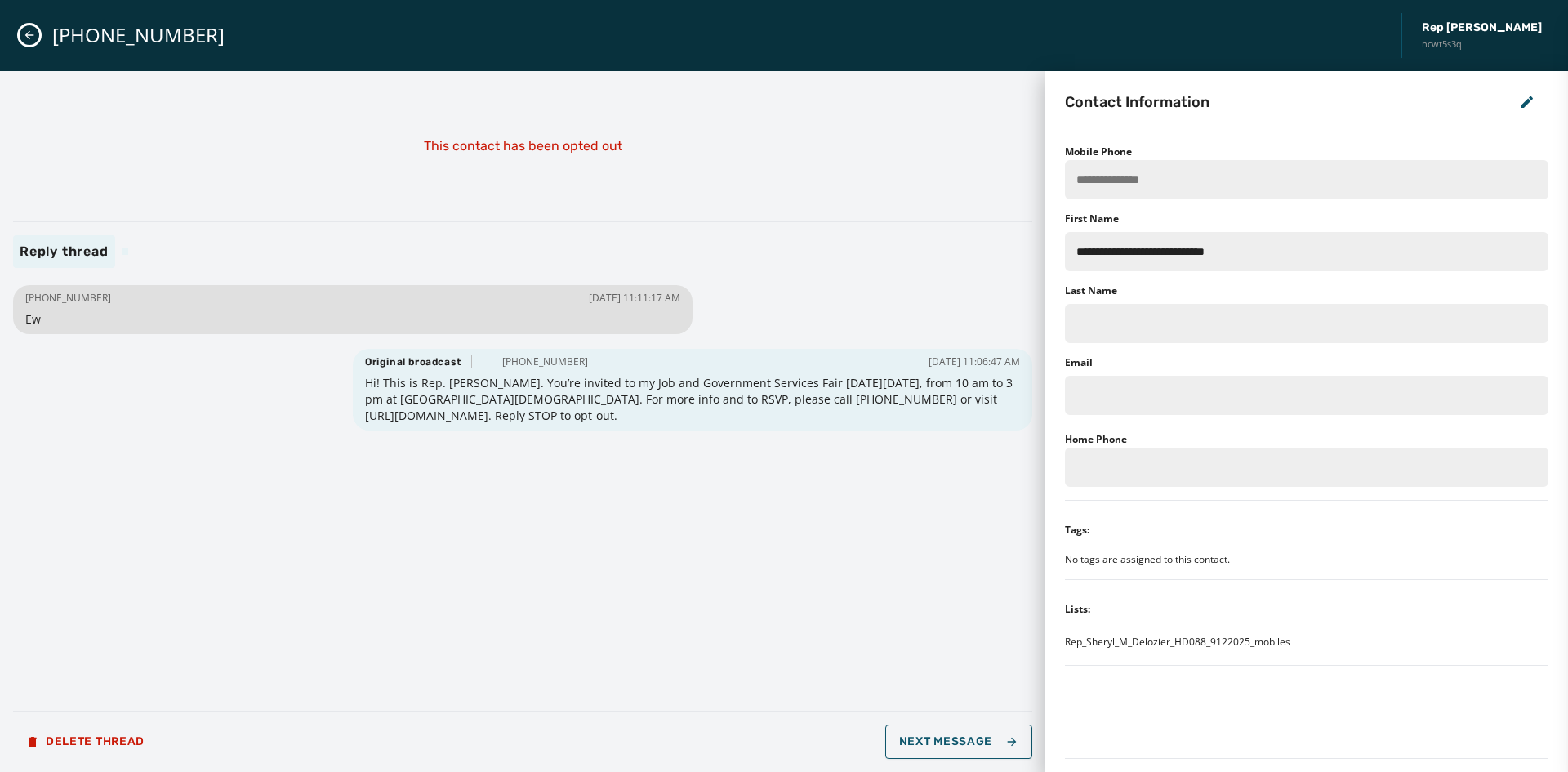
click at [21, 32] on button "Close admin drawer" at bounding box center [29, 35] width 20 height 20
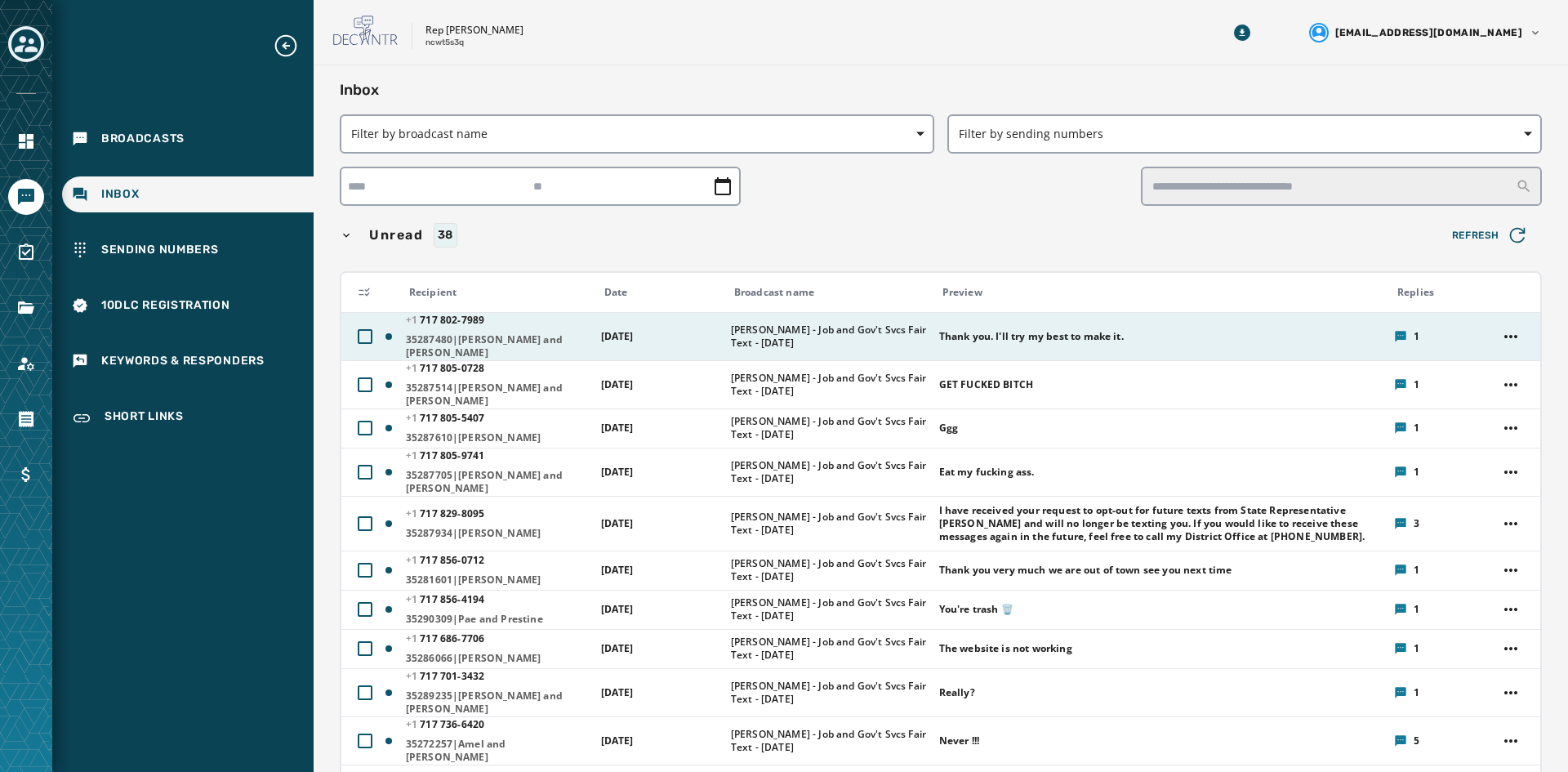
click at [731, 328] on span "[PERSON_NAME] - Job and Gov't Svcs Fair Text - [DATE]" at bounding box center [829, 336] width 198 height 26
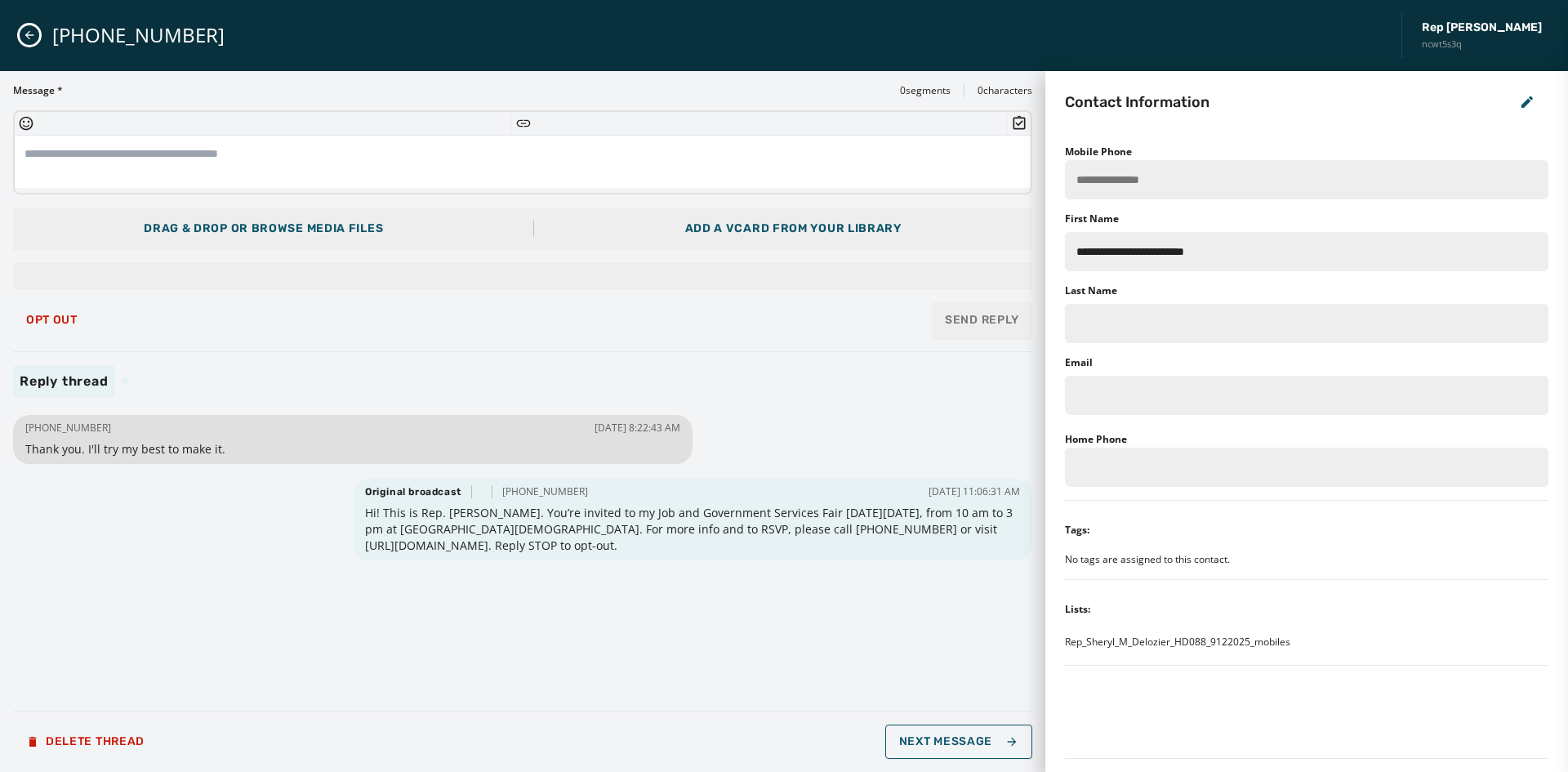
click at [26, 33] on icon "Close admin drawer" at bounding box center [29, 35] width 13 height 13
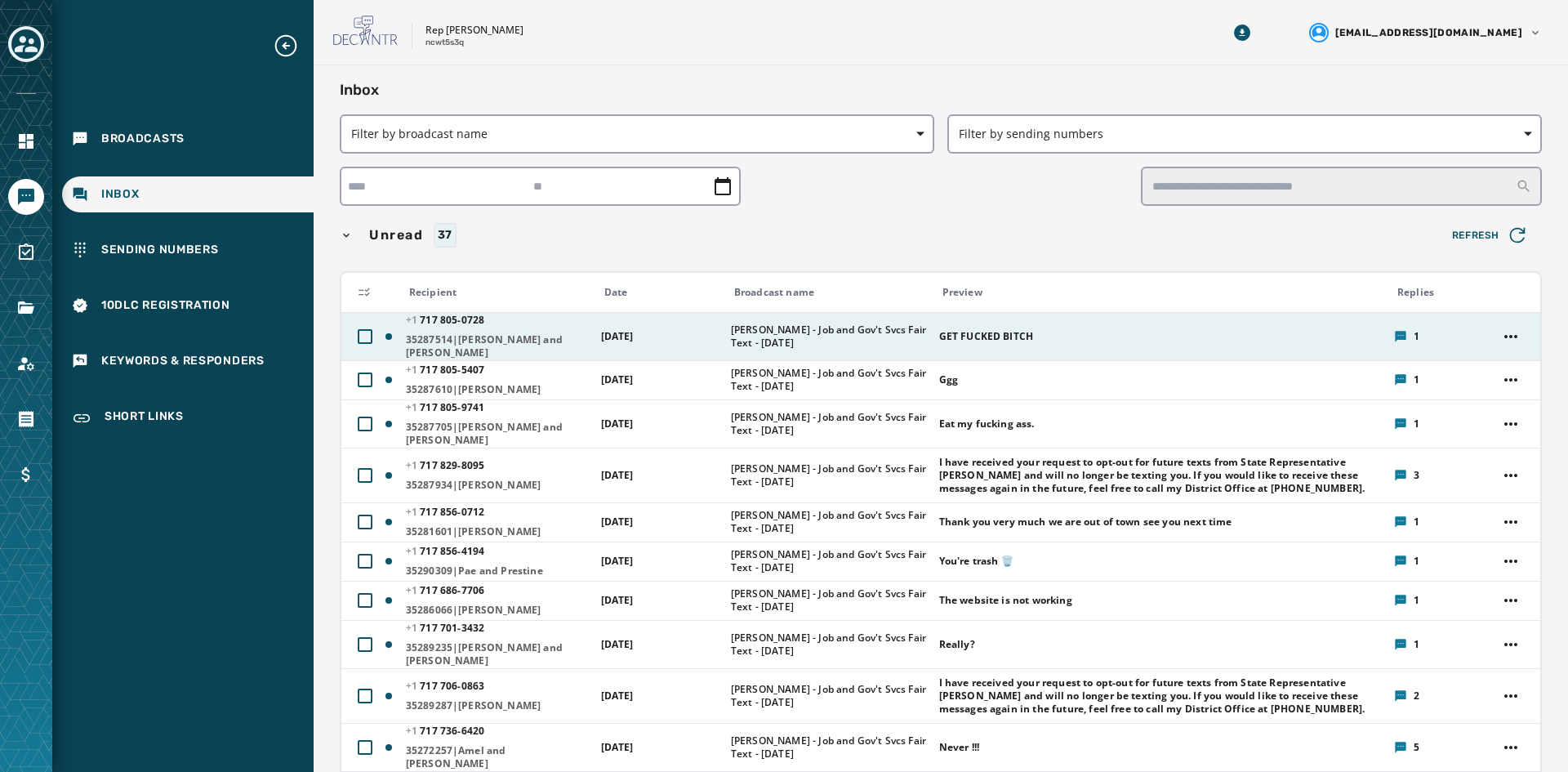
click at [674, 335] on td "[DATE]" at bounding box center [656, 336] width 130 height 48
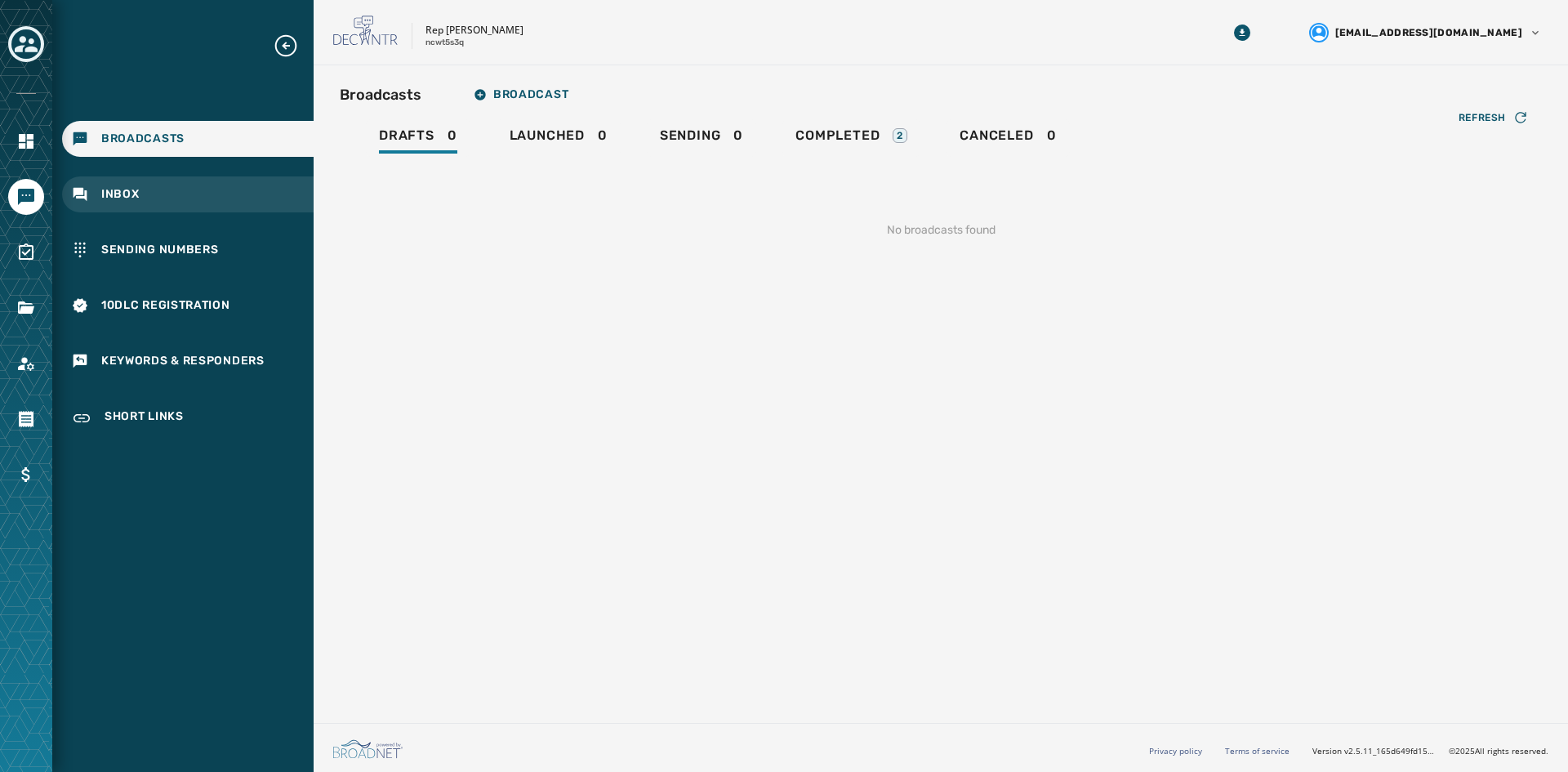
click at [159, 204] on div "Inbox" at bounding box center [188, 194] width 251 height 36
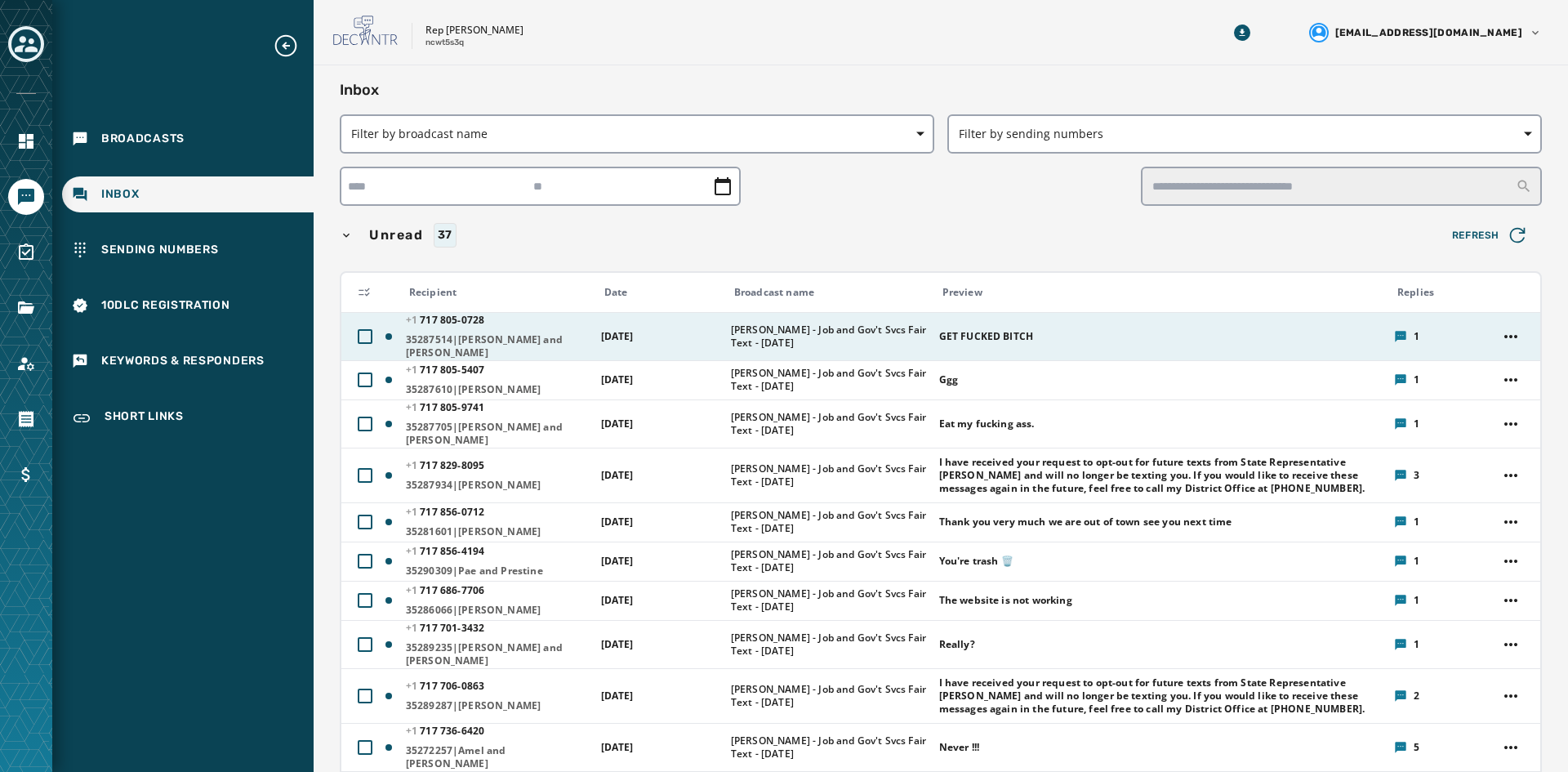
click at [766, 324] on span "[PERSON_NAME] - Job and Gov't Svcs Fair Text - [DATE]" at bounding box center [829, 336] width 198 height 26
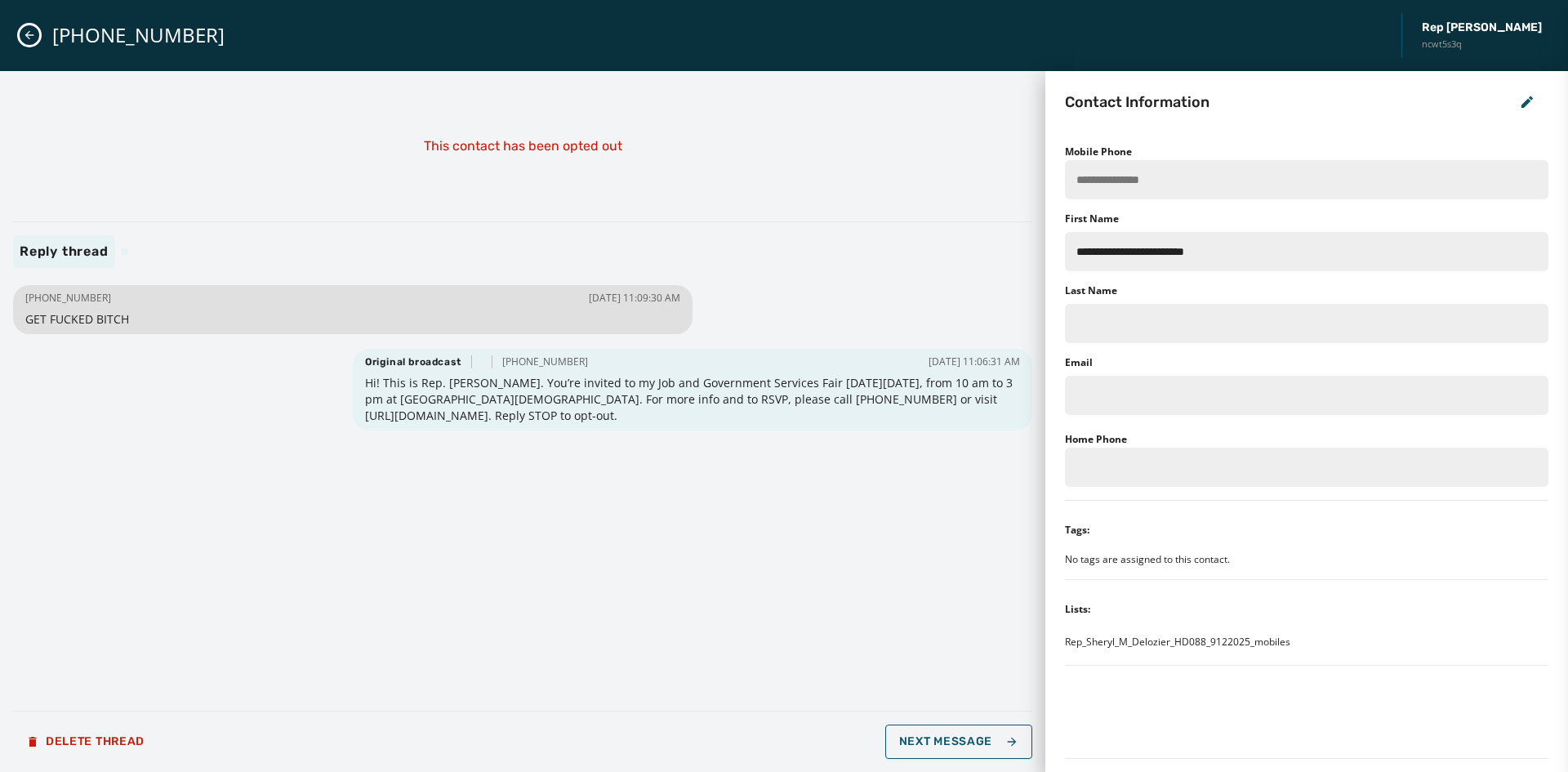
click at [28, 25] on button "Close admin drawer" at bounding box center [29, 35] width 20 height 20
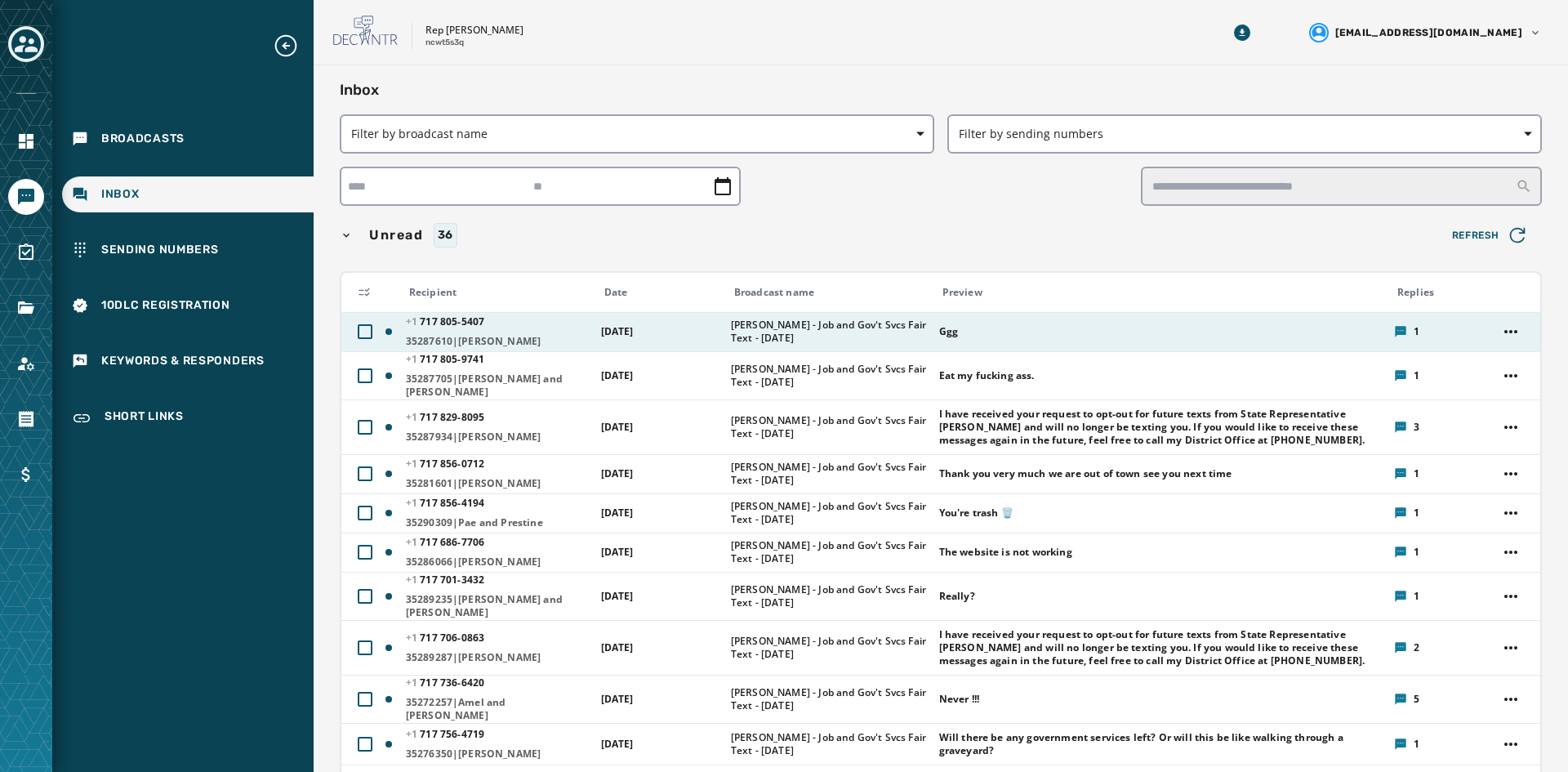
click at [653, 319] on td "[DATE]" at bounding box center [656, 332] width 130 height 39
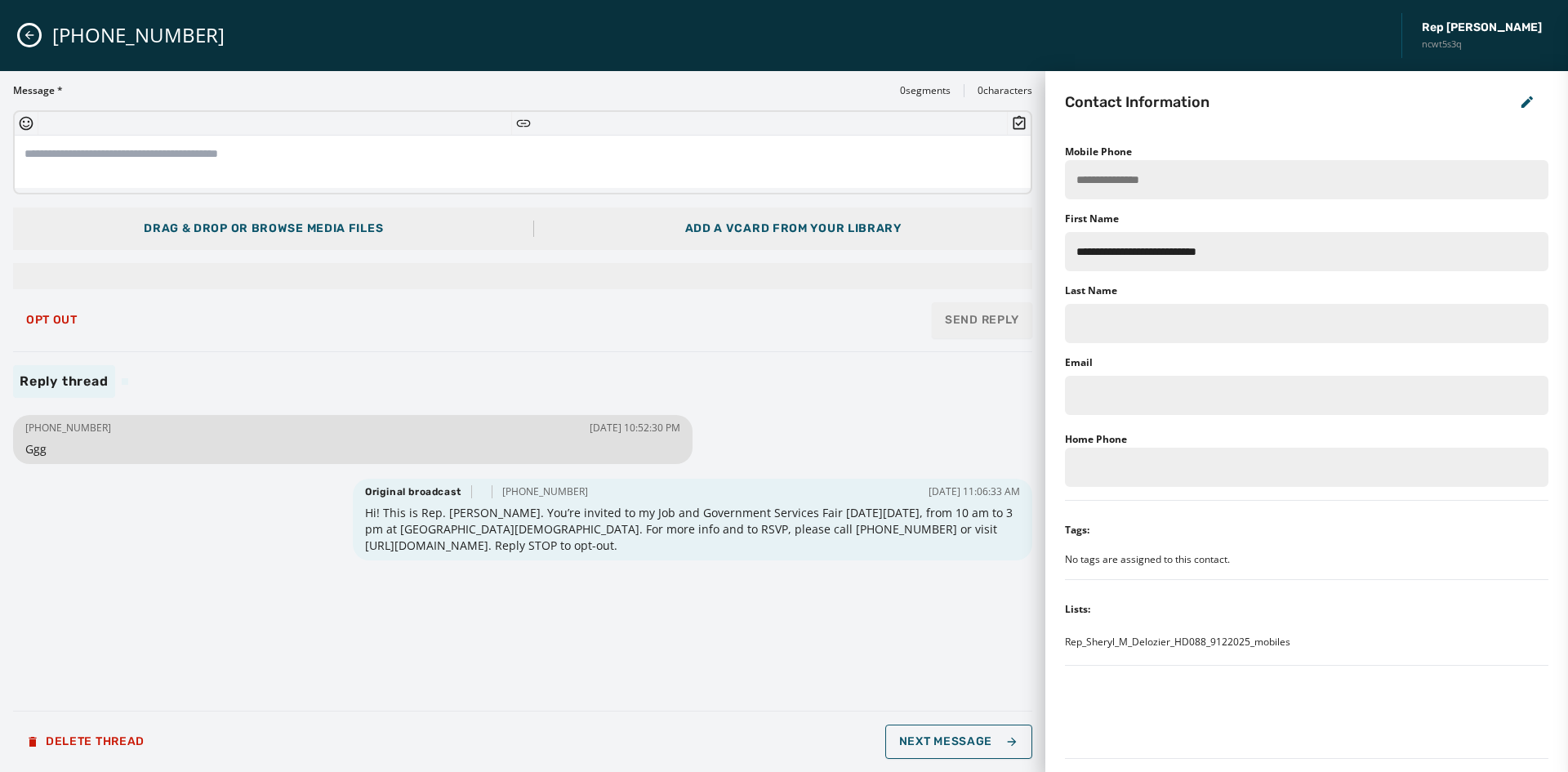
drag, startPoint x: 535, startPoint y: 507, endPoint x: 635, endPoint y: 538, distance: 104.7
click at [635, 538] on span "Hi! This is Rep. [PERSON_NAME]. You’re invited to my Job and Government Service…" at bounding box center [693, 530] width 655 height 49
click at [34, 32] on button "Close admin drawer" at bounding box center [29, 35] width 20 height 20
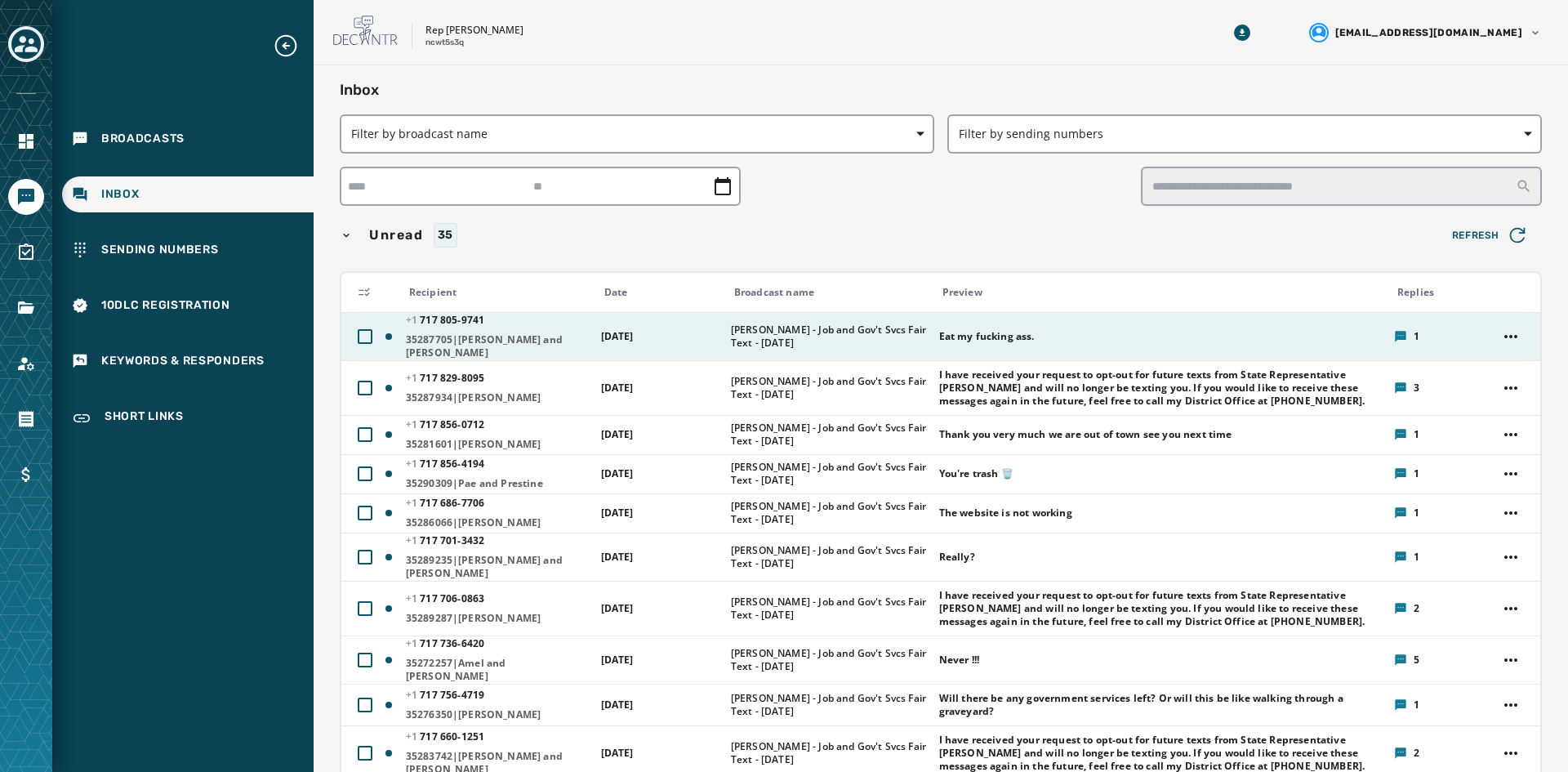
click at [614, 330] on span "[DATE]" at bounding box center [617, 336] width 32 height 14
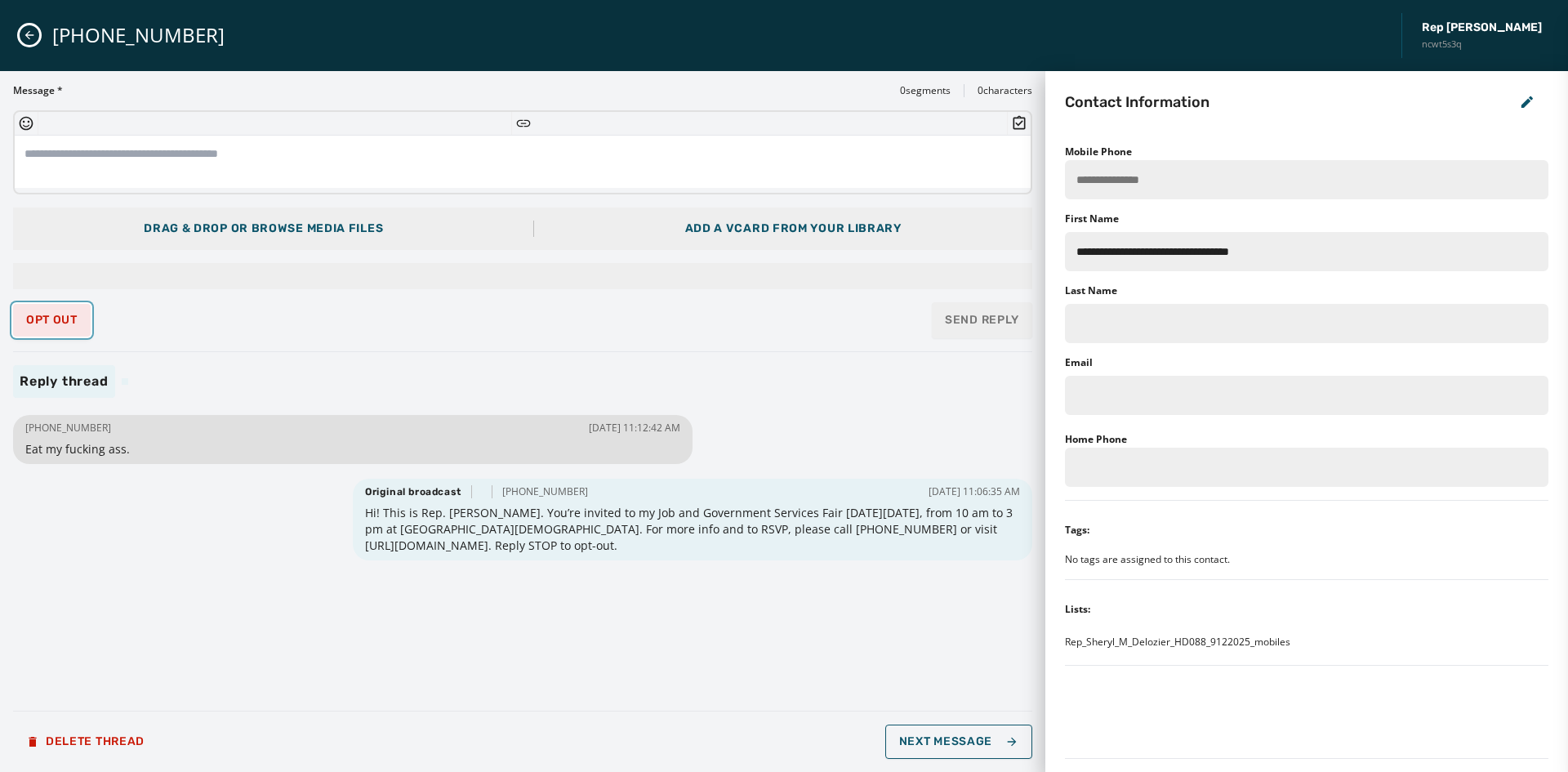
click at [71, 321] on span "Opt Out" at bounding box center [52, 319] width 52 height 13
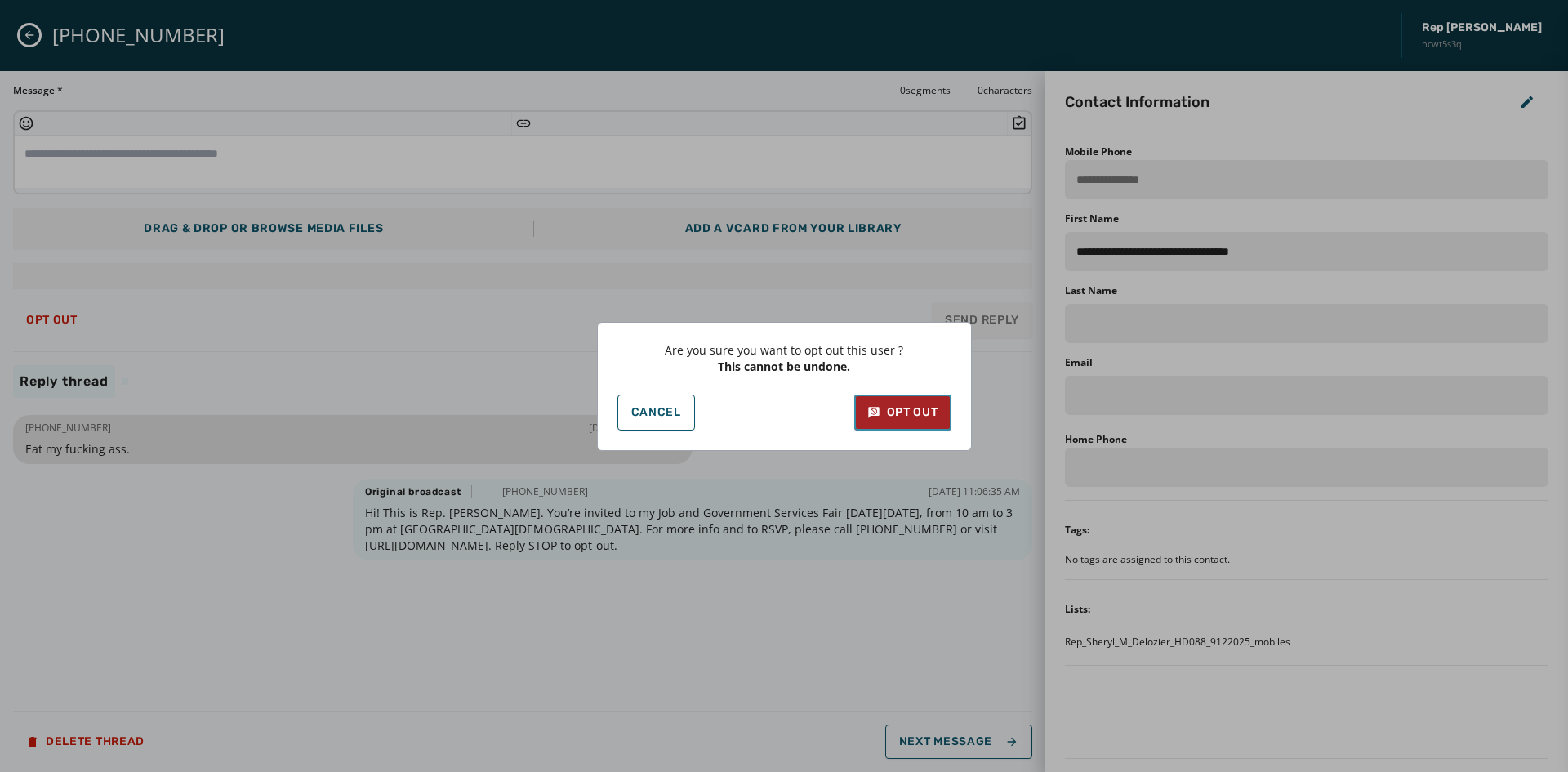
click at [919, 398] on button "Opt Out" at bounding box center [902, 413] width 97 height 36
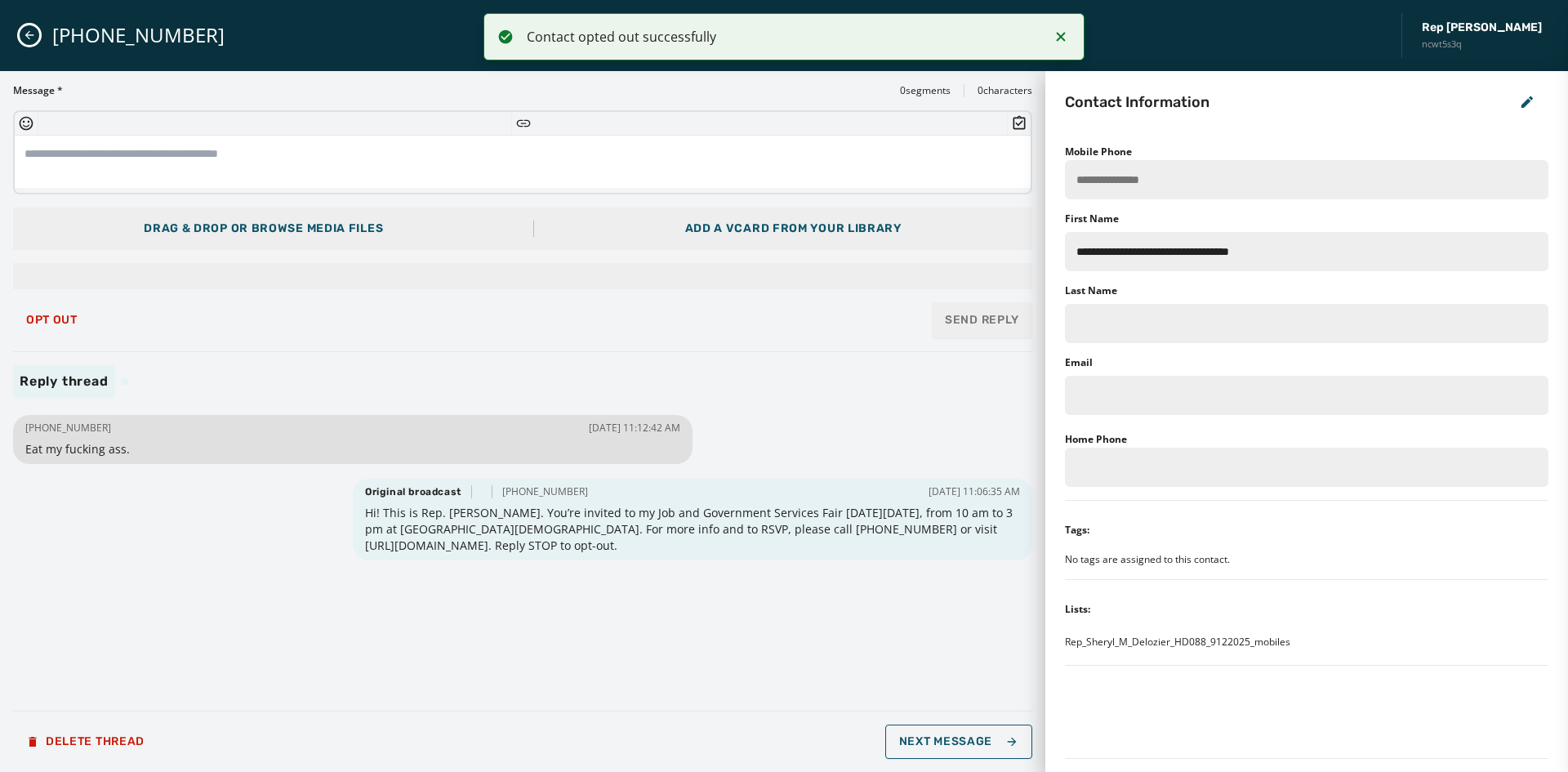
click at [28, 25] on button "Close admin drawer" at bounding box center [29, 35] width 20 height 20
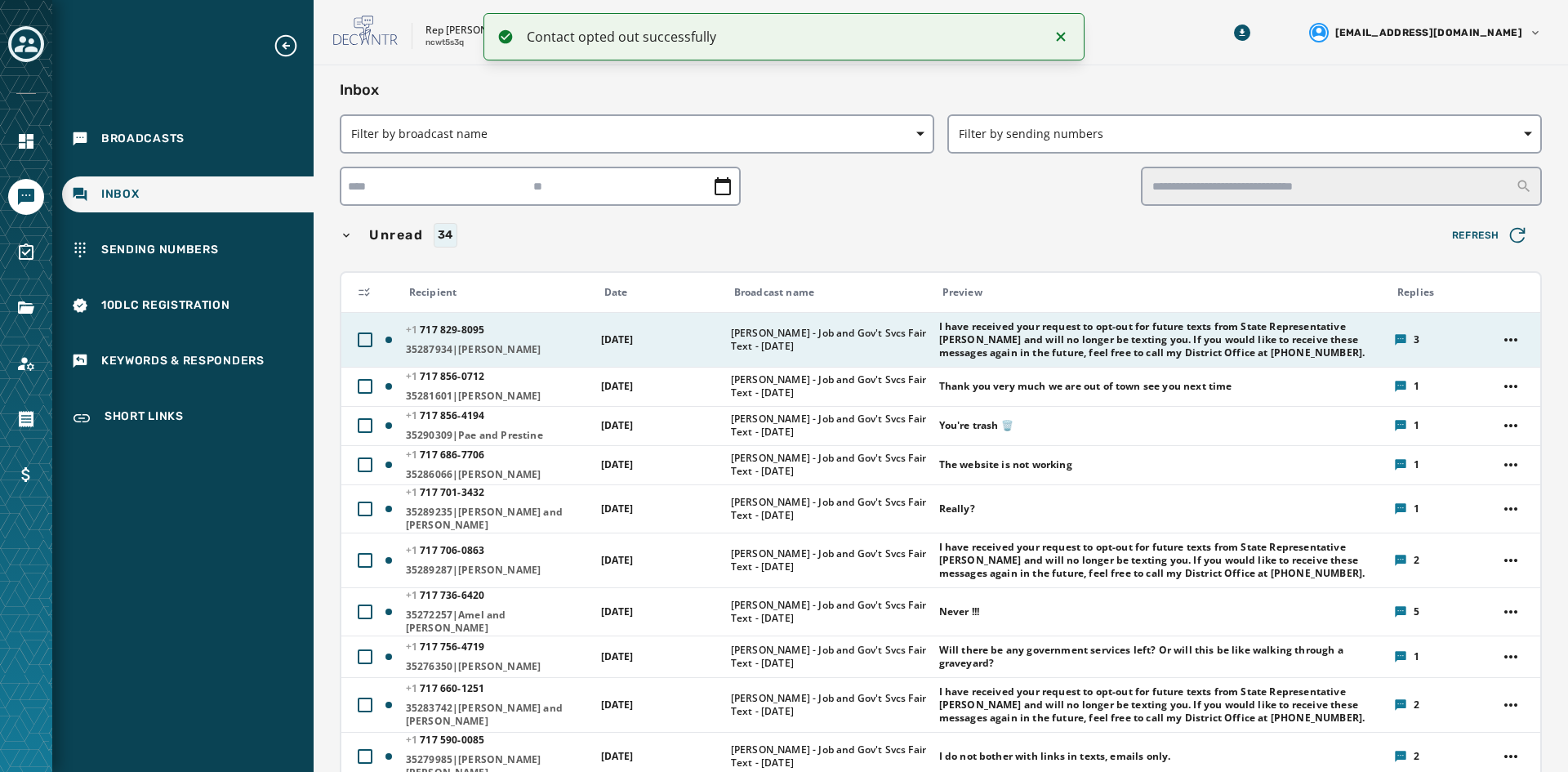
click at [745, 350] on span "[PERSON_NAME] - Job and Gov't Svcs Fair Text - [DATE]" at bounding box center [829, 340] width 198 height 26
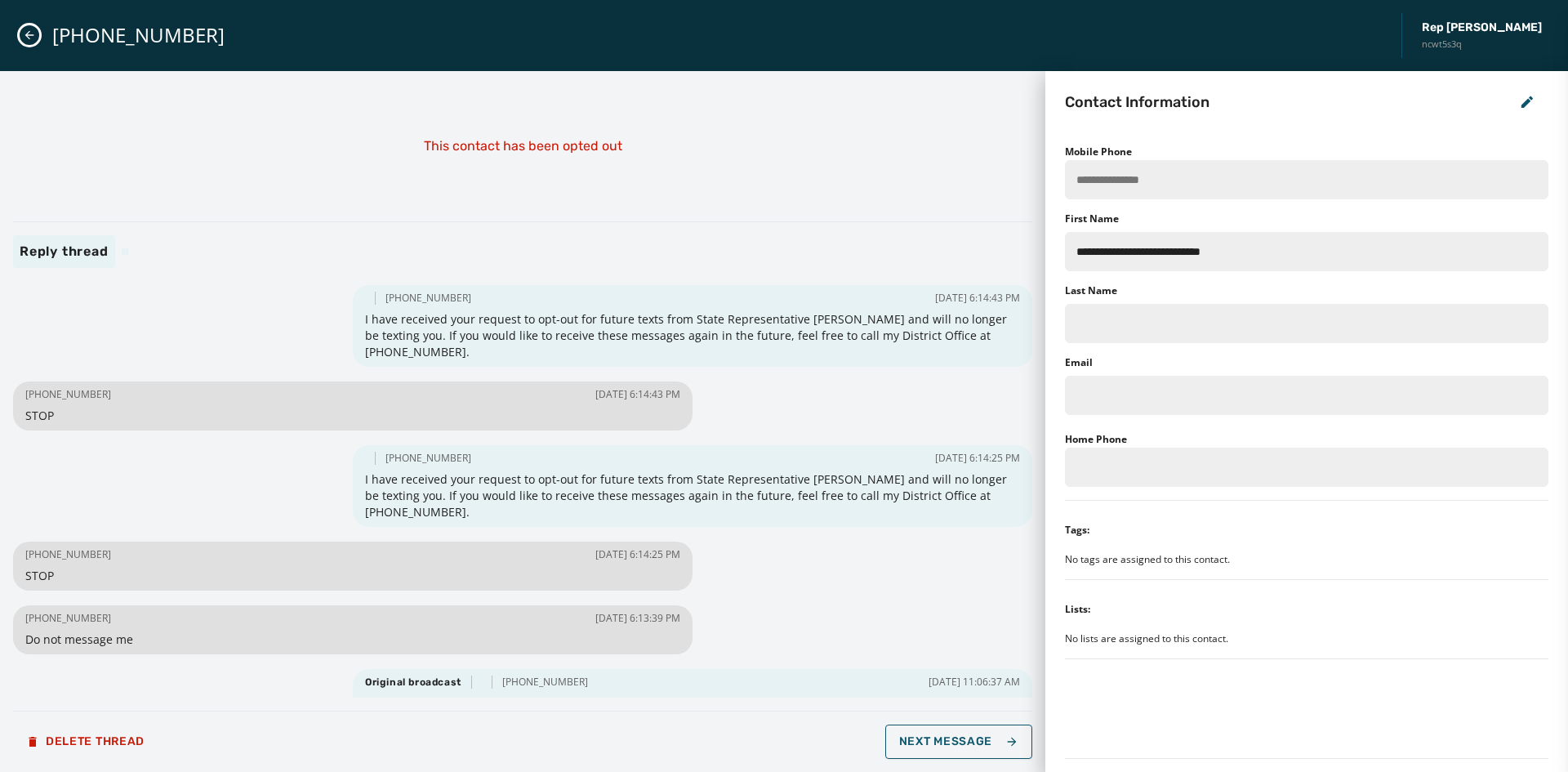
click at [30, 28] on button "Close admin drawer" at bounding box center [29, 35] width 20 height 20
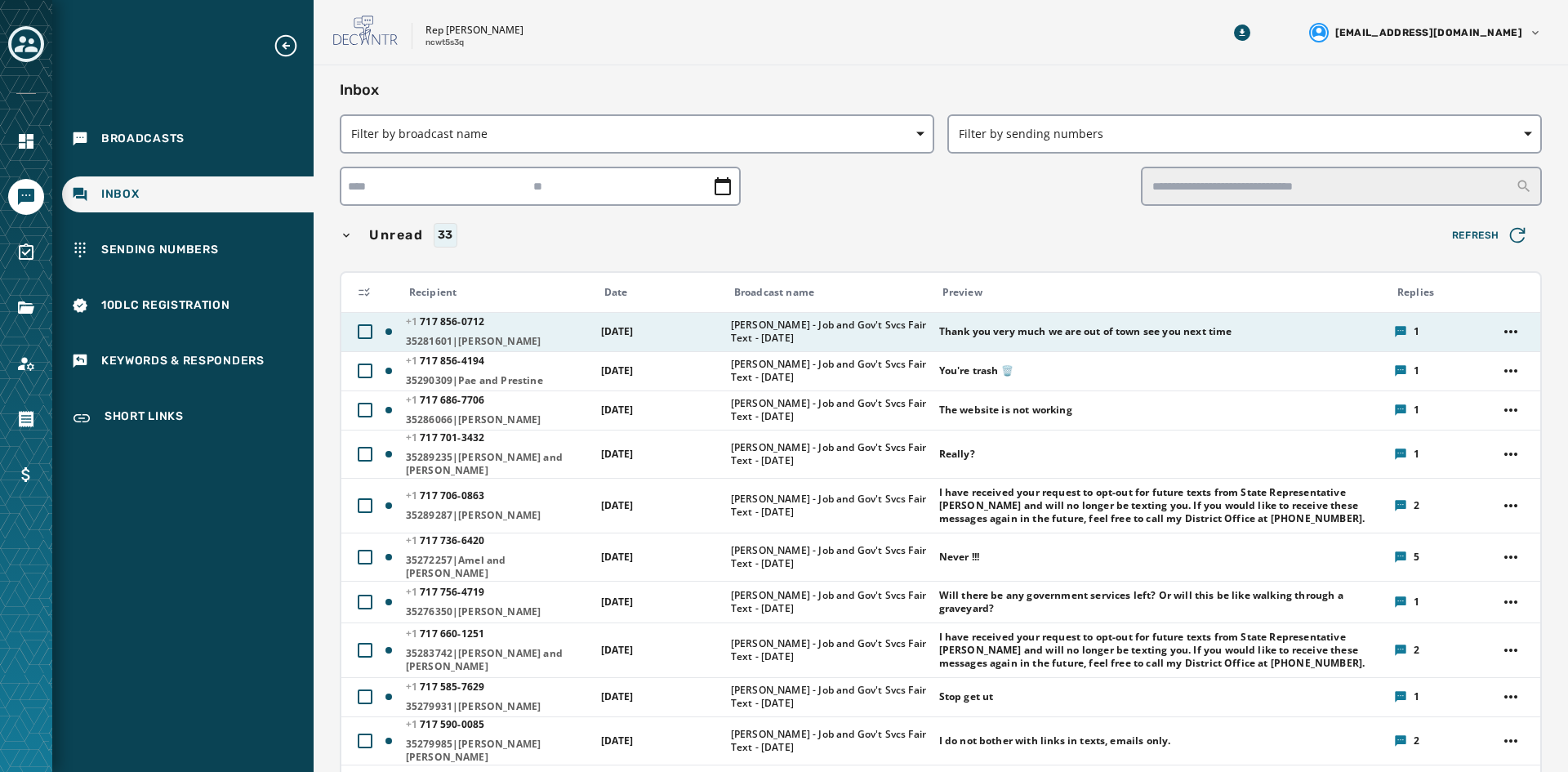
click at [481, 332] on div "[PHONE_NUMBER] - [PHONE_NUMBER]|[PERSON_NAME]" at bounding box center [497, 331] width 184 height 32
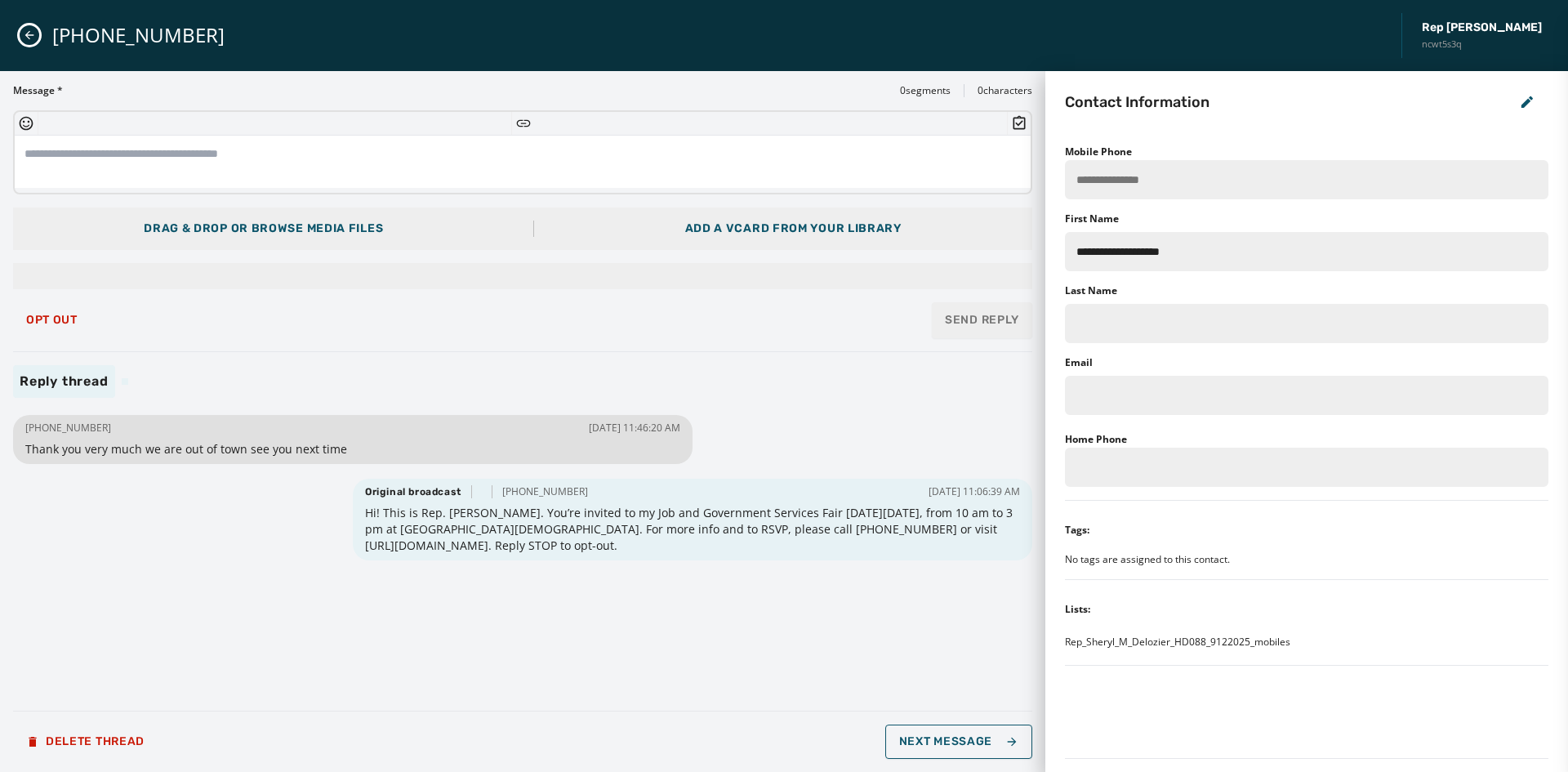
click at [24, 30] on icon "Close admin drawer" at bounding box center [29, 35] width 13 height 13
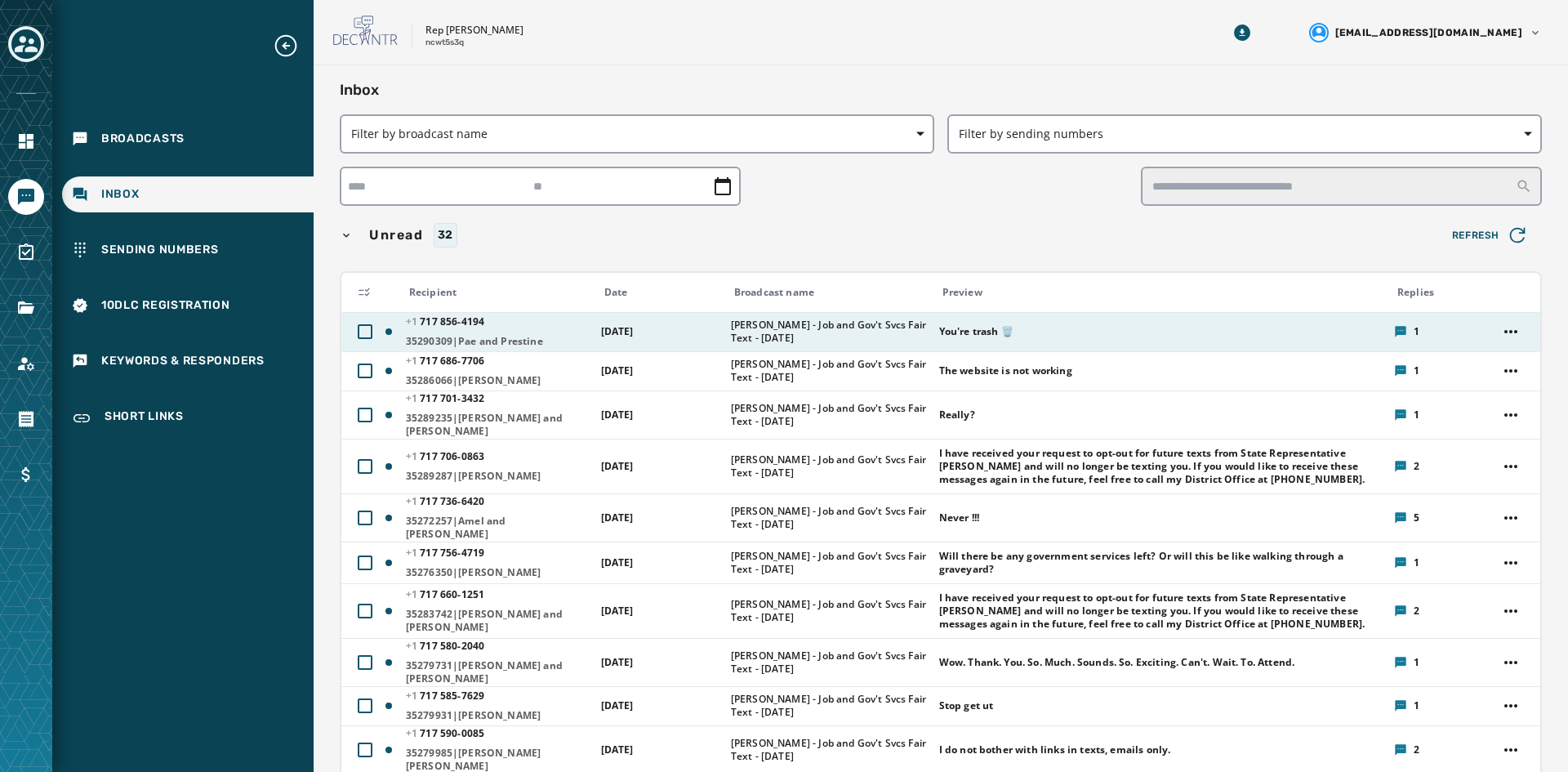
click at [570, 338] on span "35290309|Pae and Prestine" at bounding box center [497, 341] width 184 height 13
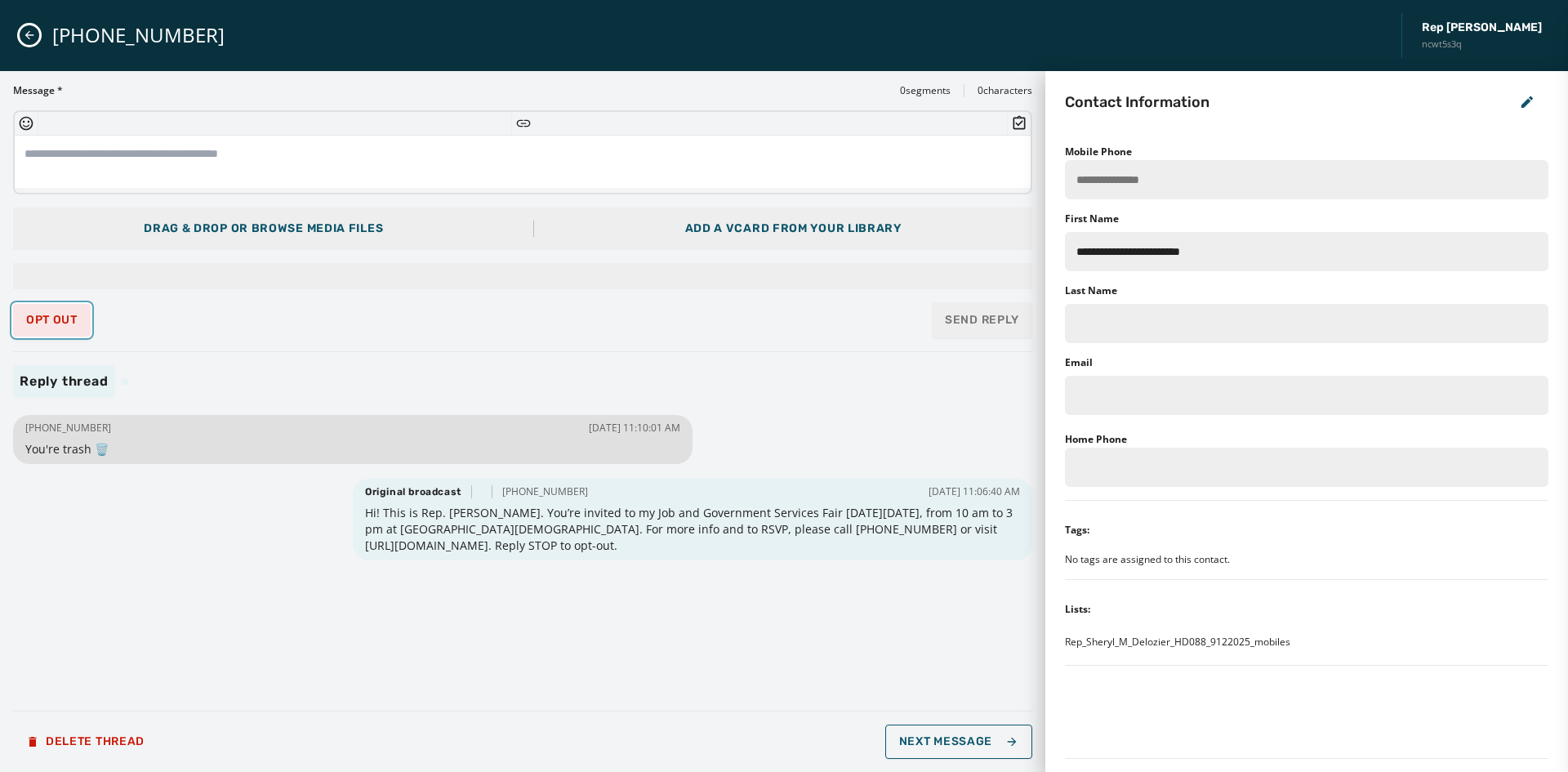
click at [70, 319] on span "Opt Out" at bounding box center [52, 319] width 52 height 13
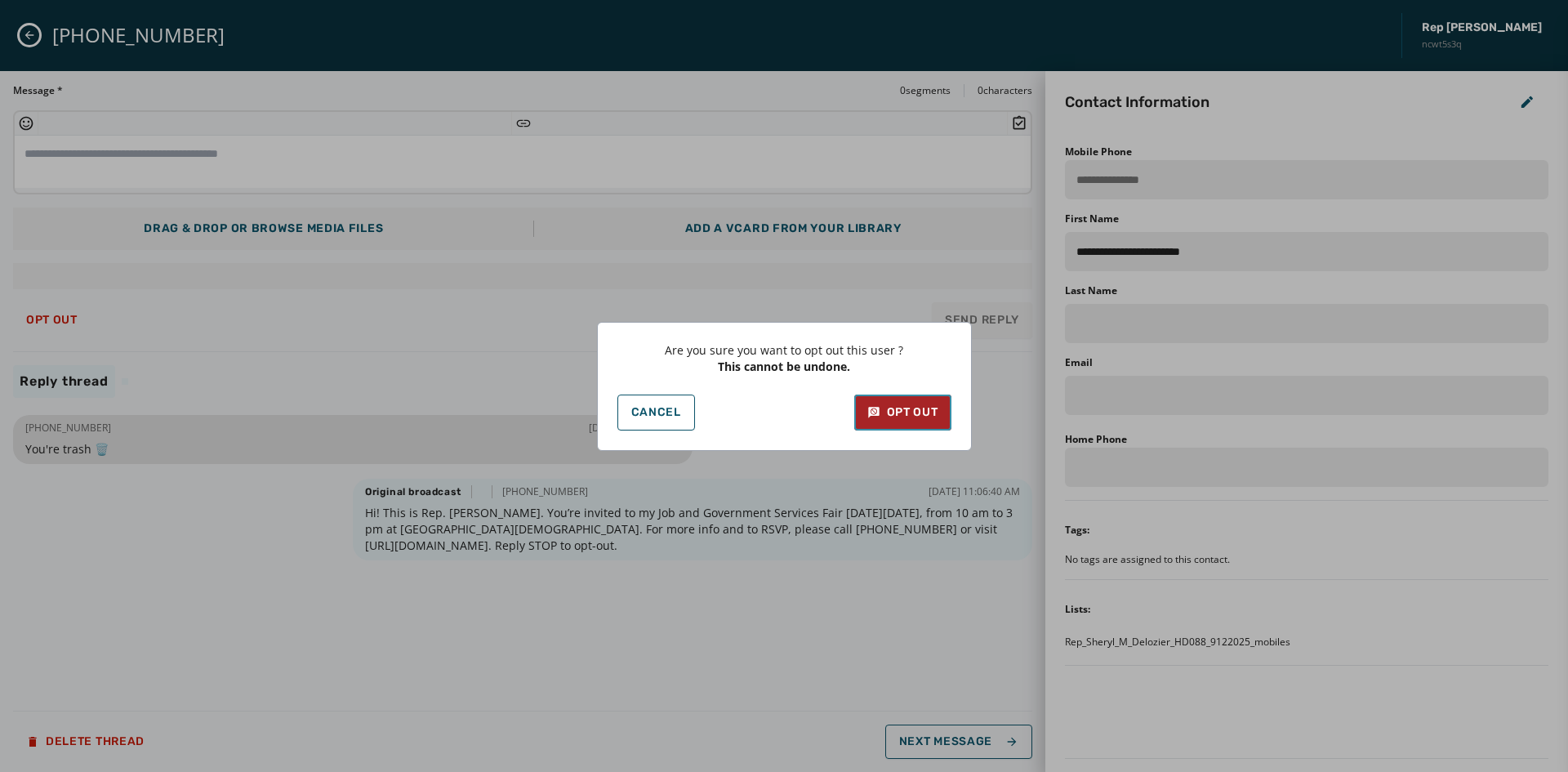
click at [925, 415] on div "Opt Out" at bounding box center [903, 412] width 71 height 16
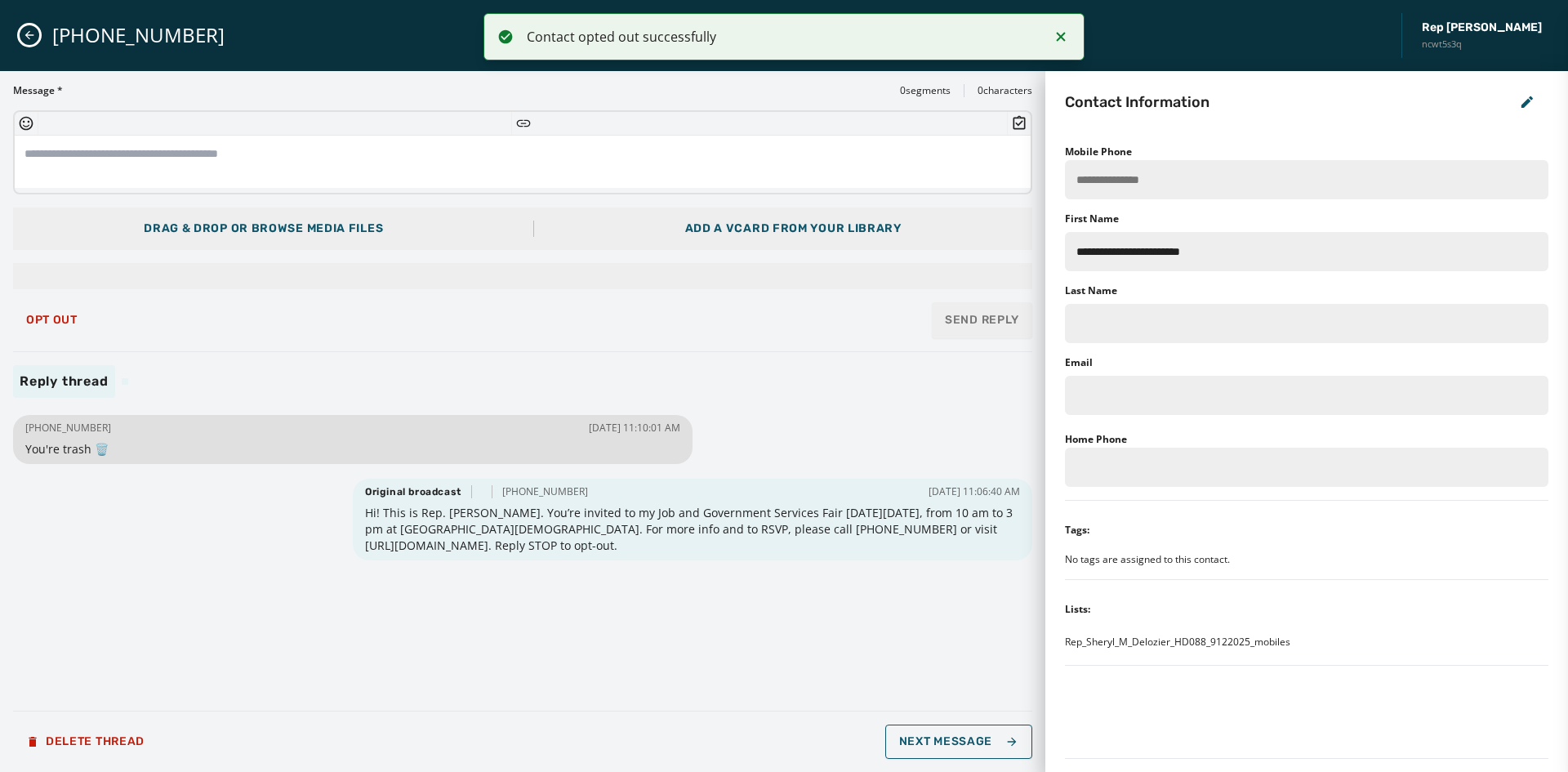
click at [25, 31] on icon "Close admin drawer" at bounding box center [29, 35] width 13 height 13
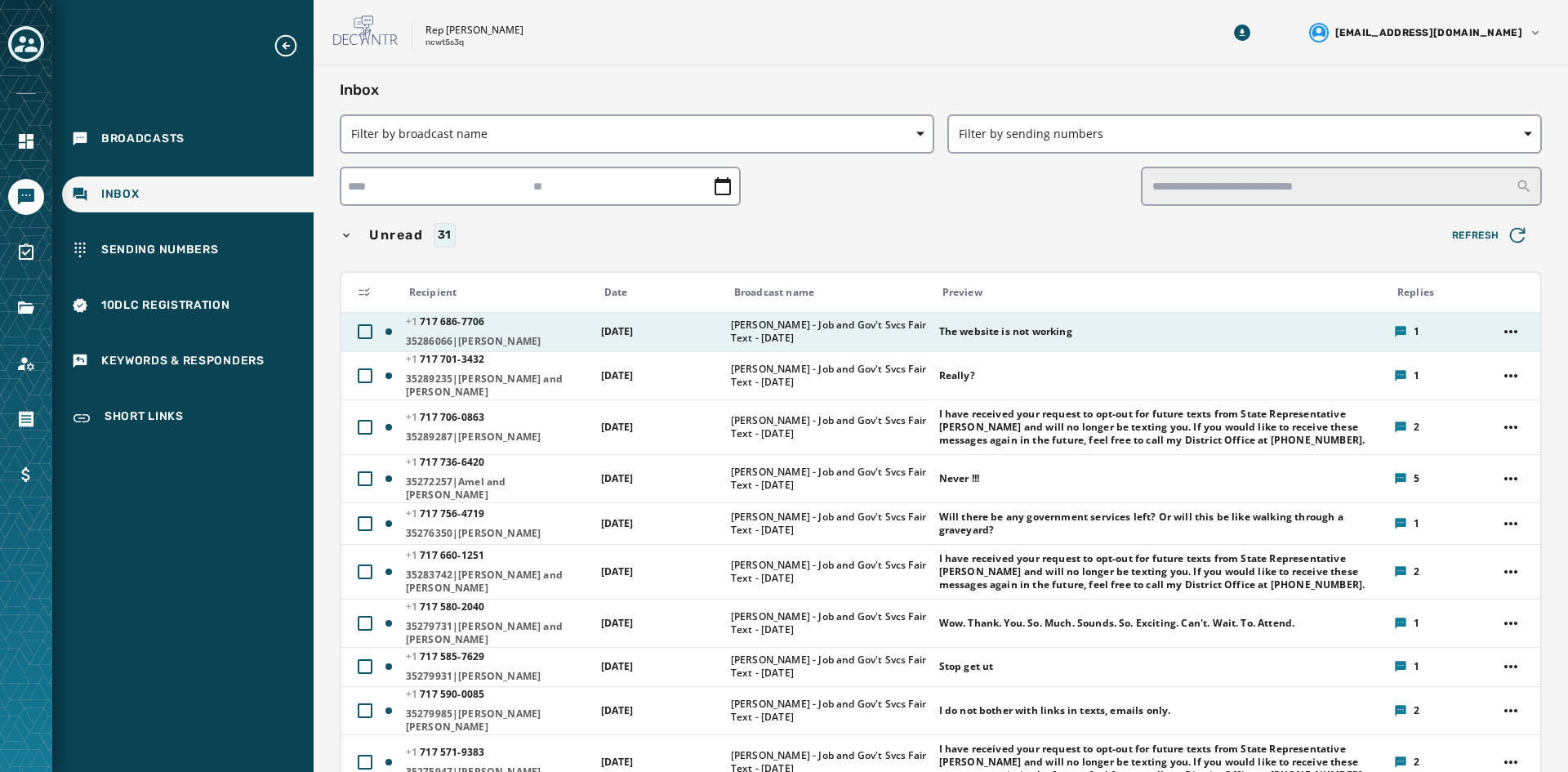
click at [648, 324] on td "[DATE]" at bounding box center [656, 332] width 130 height 39
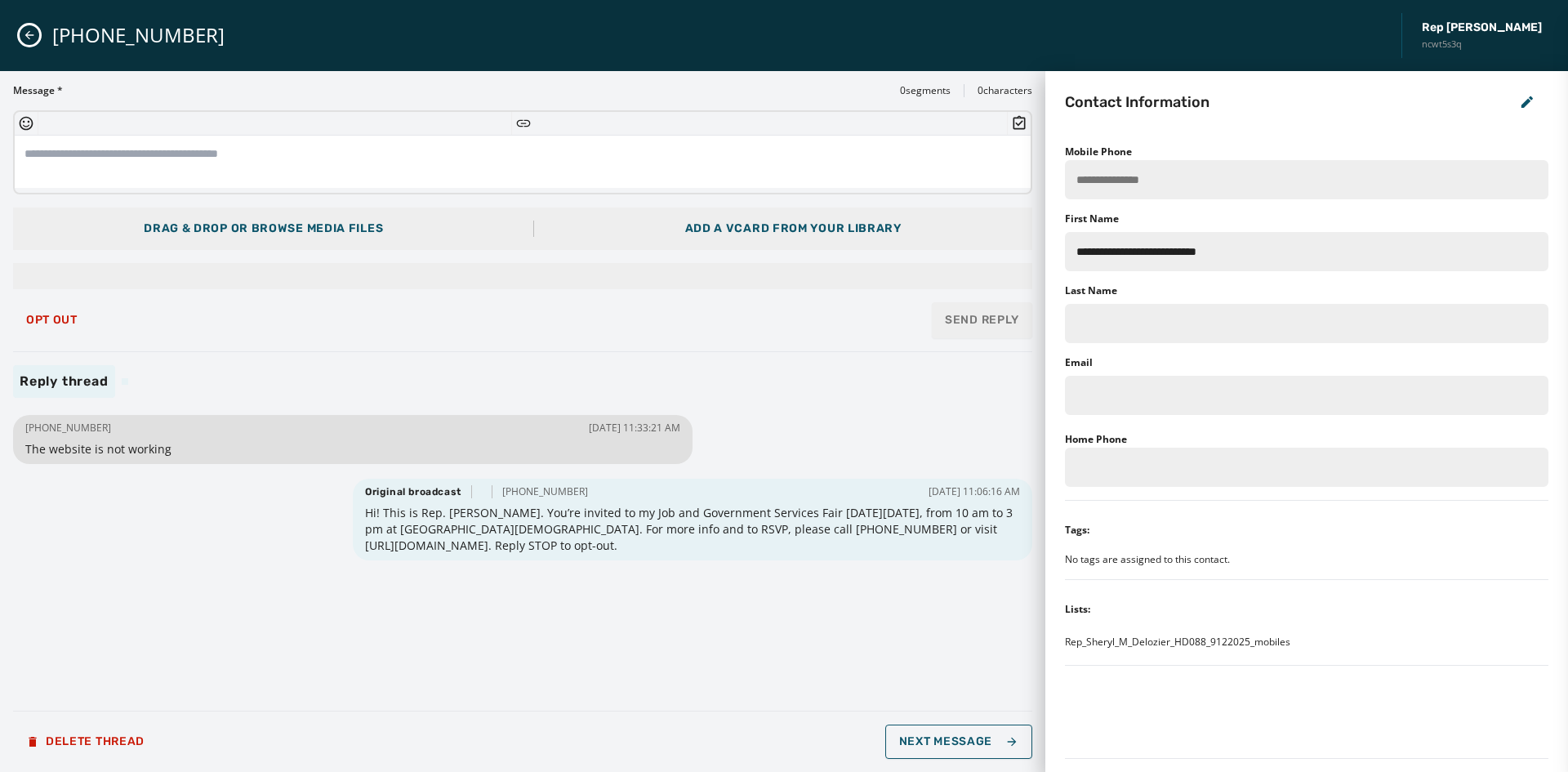
click at [23, 41] on icon "Close admin drawer" at bounding box center [29, 35] width 13 height 13
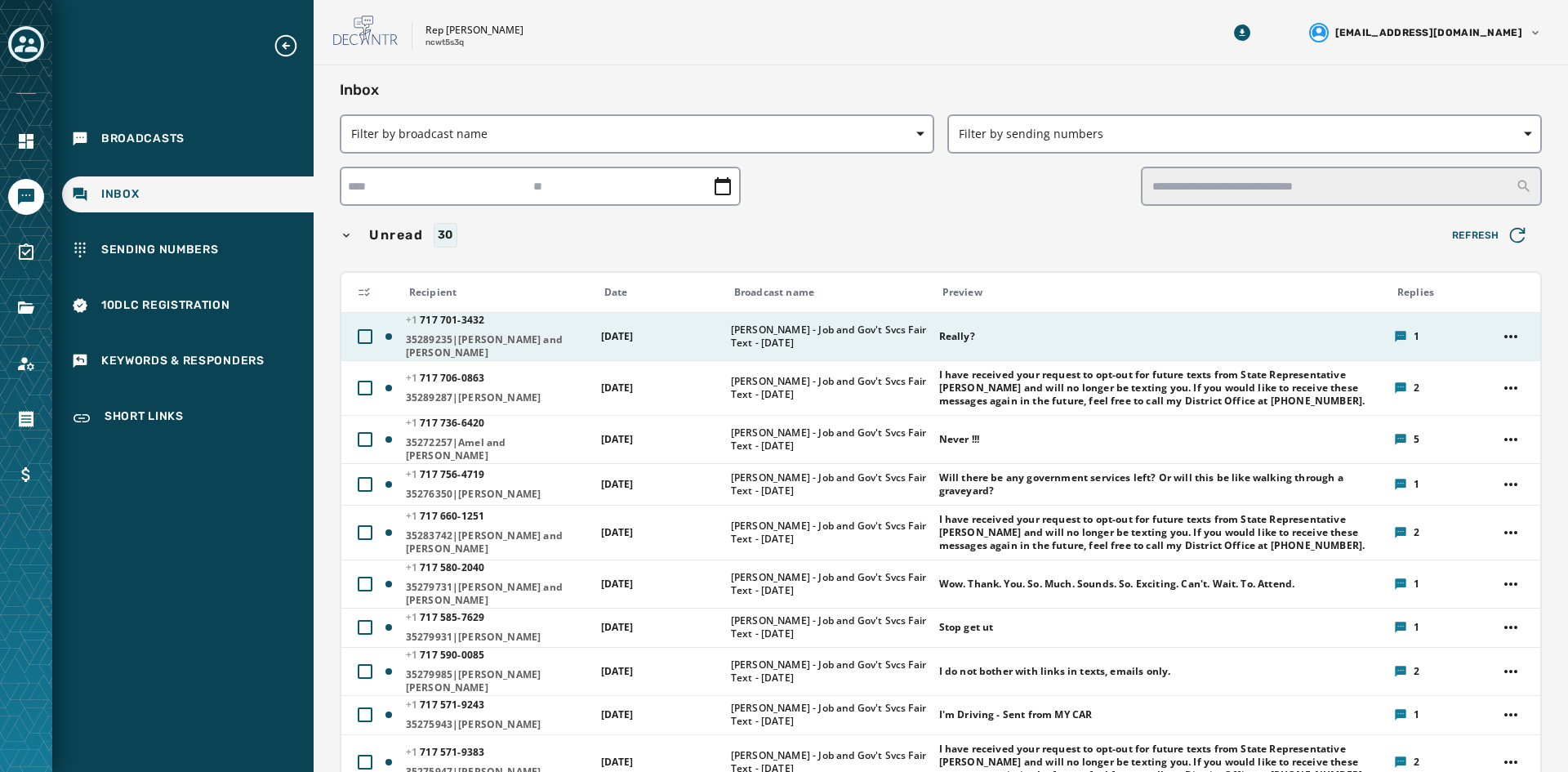
click at [919, 341] on span "[PERSON_NAME] - Job and Gov't Svcs Fair Text - [DATE]" at bounding box center [829, 336] width 198 height 26
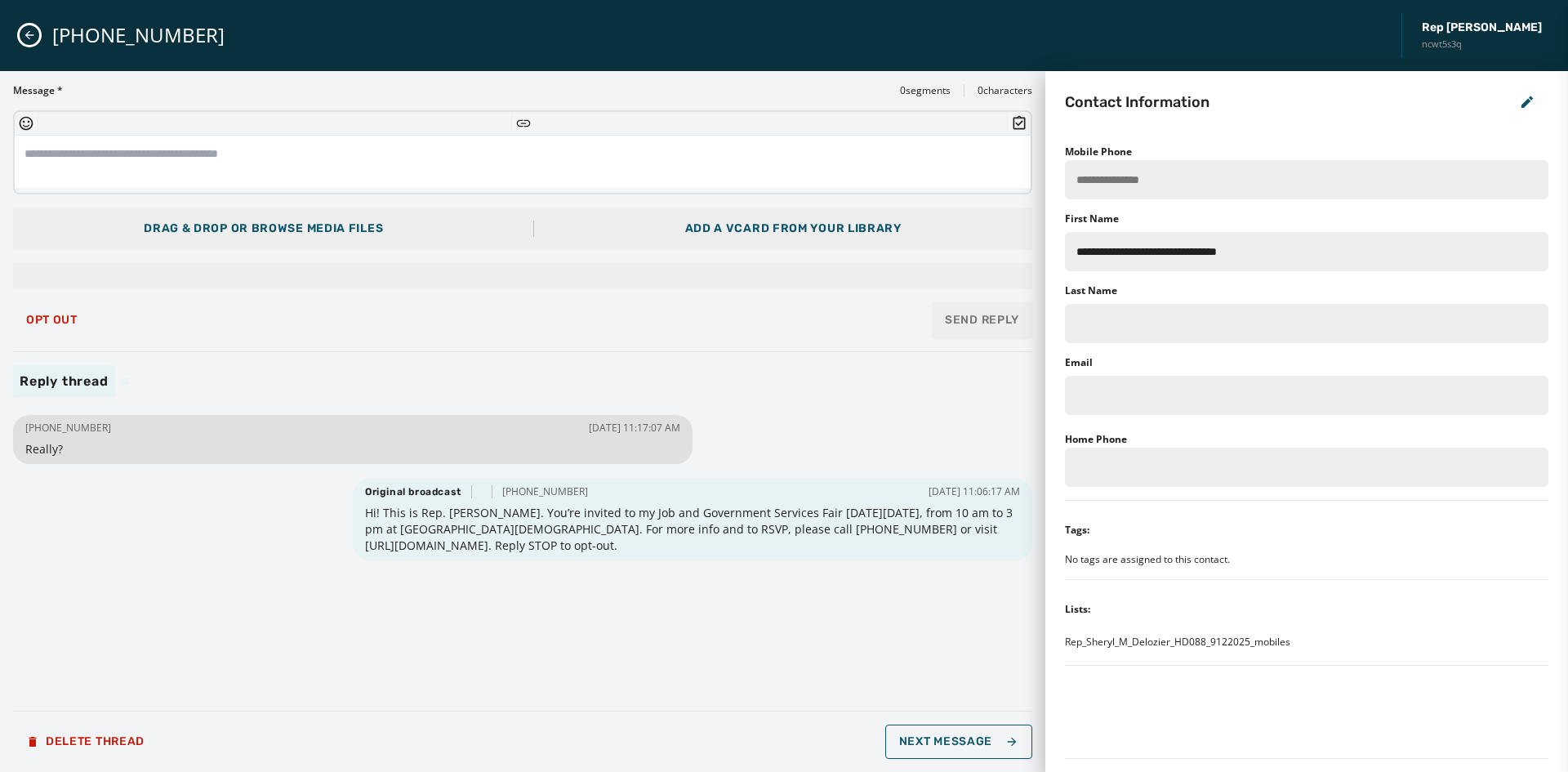
click at [31, 41] on icon "Close admin drawer" at bounding box center [29, 35] width 13 height 13
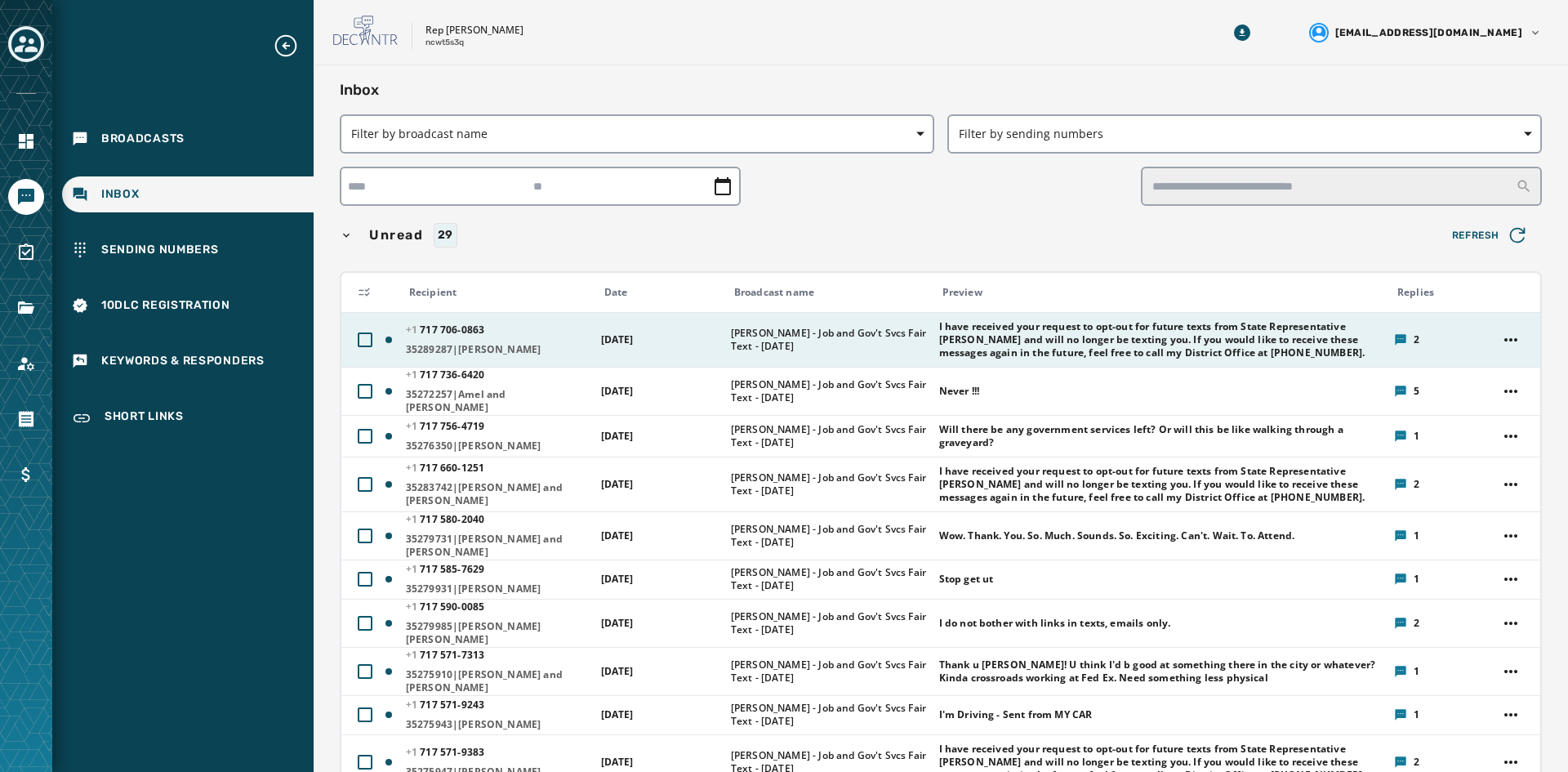
click at [580, 335] on span "[PHONE_NUMBER] - 0863" at bounding box center [497, 330] width 184 height 13
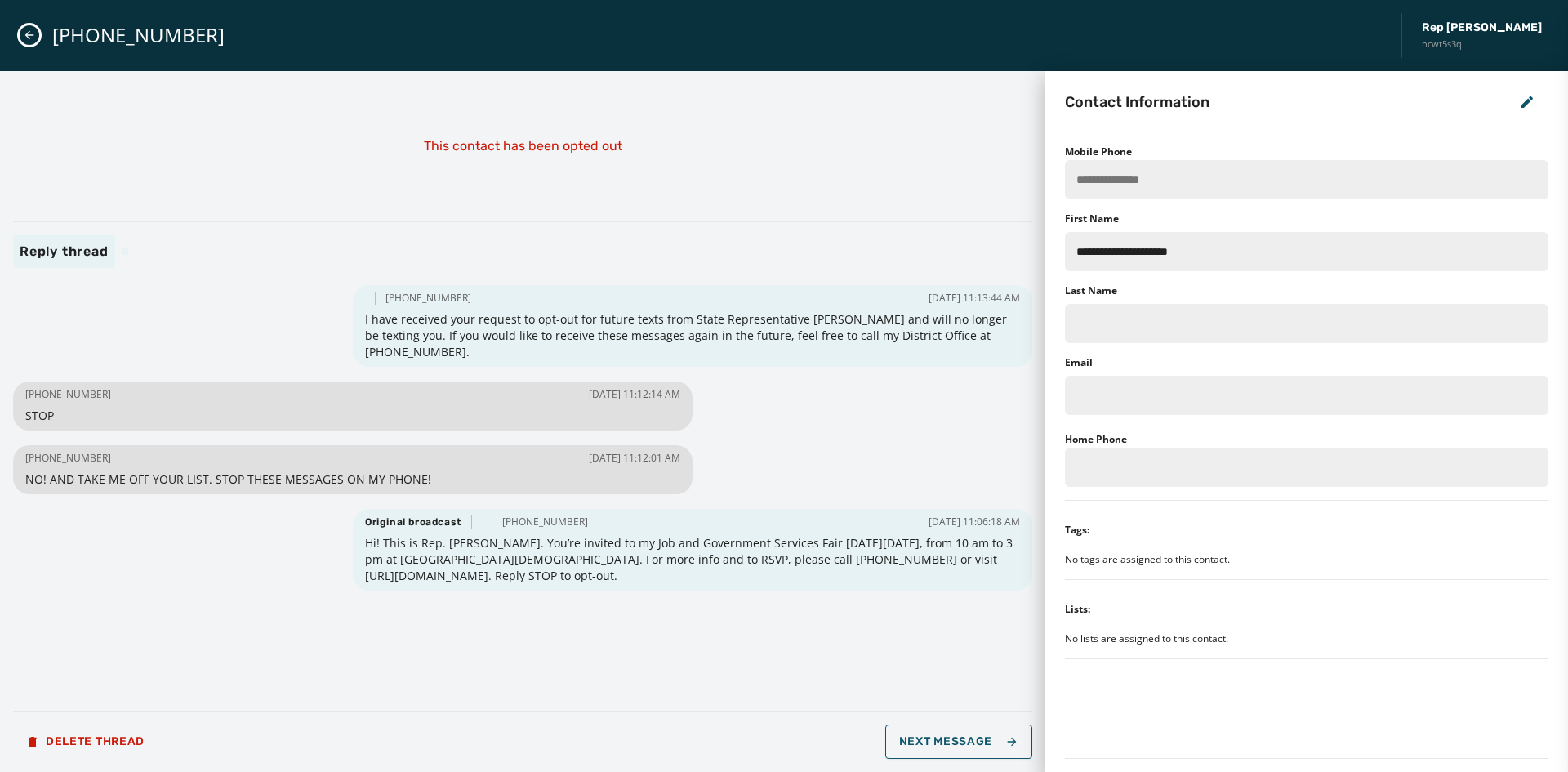
click at [28, 36] on icon "Close admin drawer" at bounding box center [29, 35] width 13 height 13
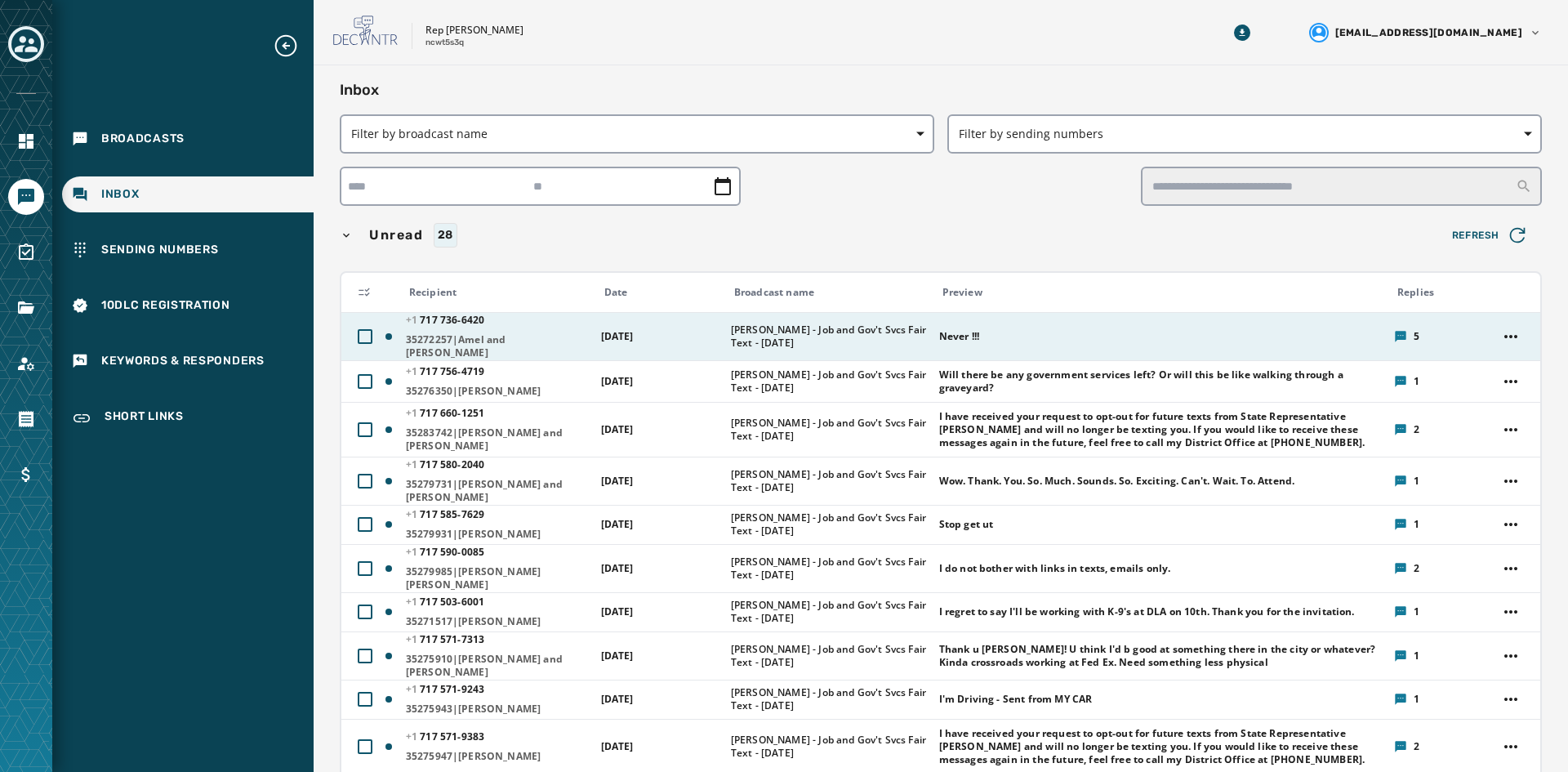
click at [711, 328] on td "[DATE]" at bounding box center [656, 336] width 130 height 48
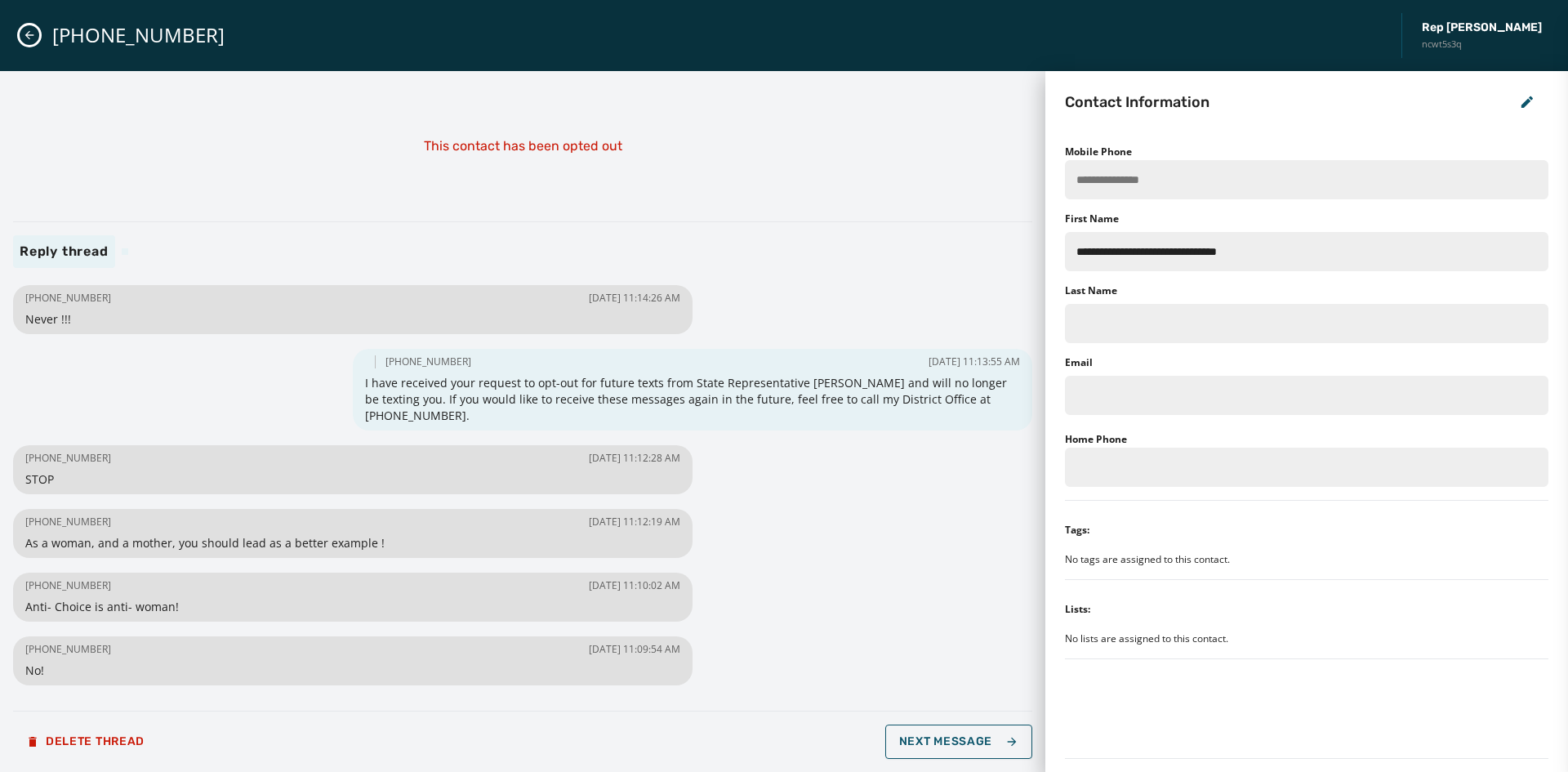
click at [29, 26] on button "Close admin drawer" at bounding box center [29, 35] width 20 height 20
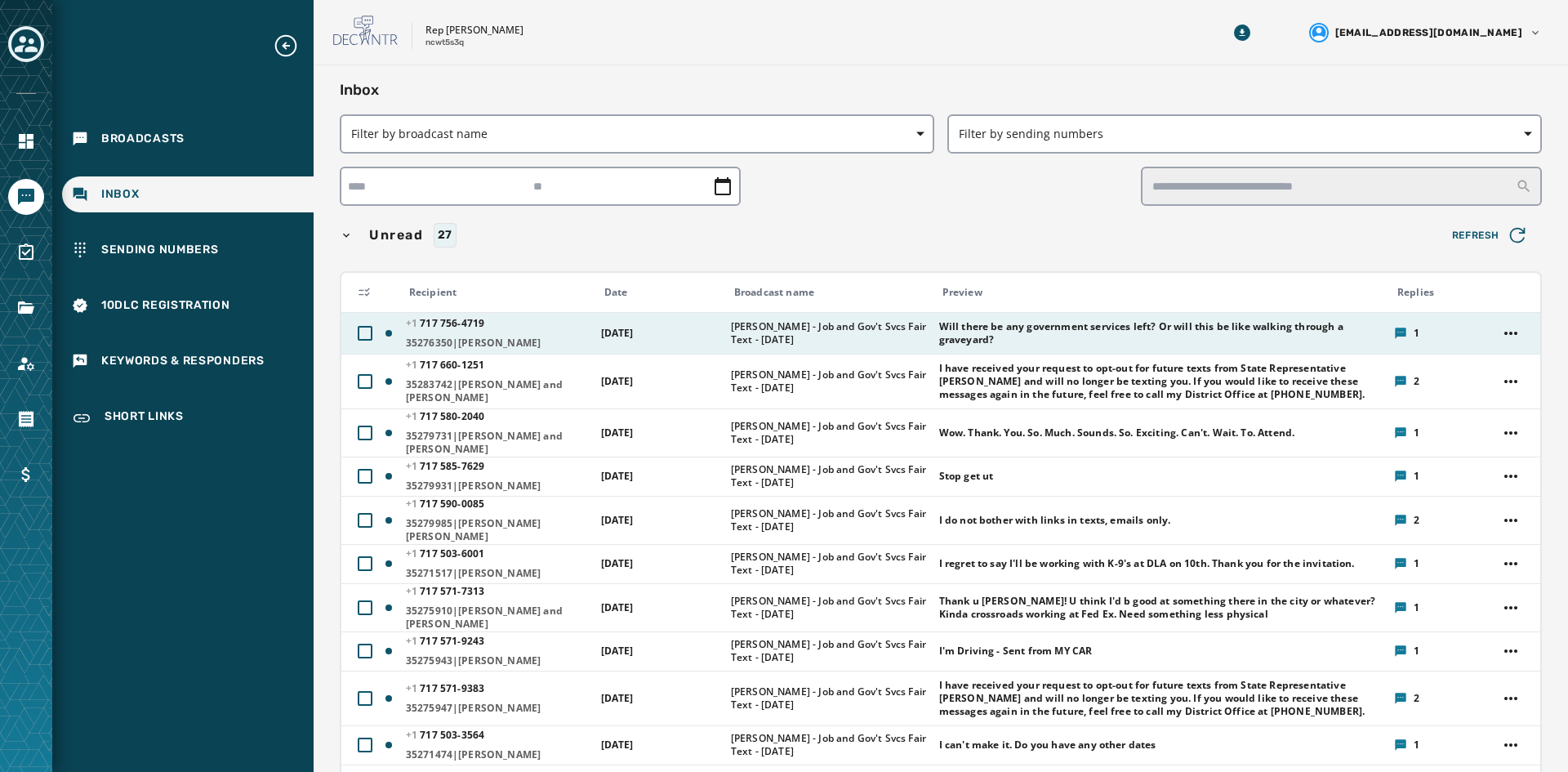
click at [777, 335] on span "[PERSON_NAME] - Job and Gov't Svcs Fair Text - [DATE]" at bounding box center [829, 333] width 198 height 26
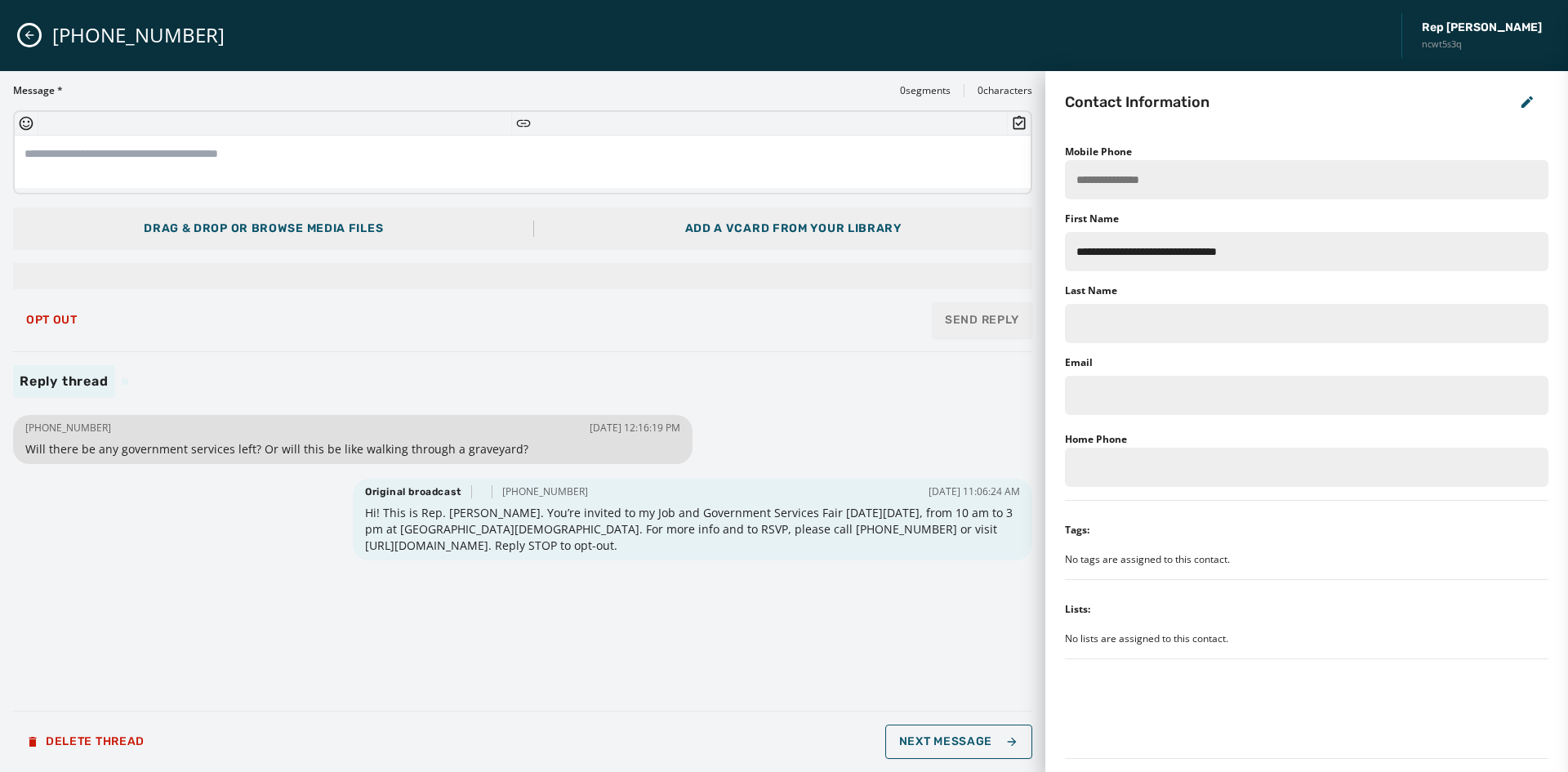
click at [32, 34] on icon "Close admin drawer" at bounding box center [29, 35] width 13 height 13
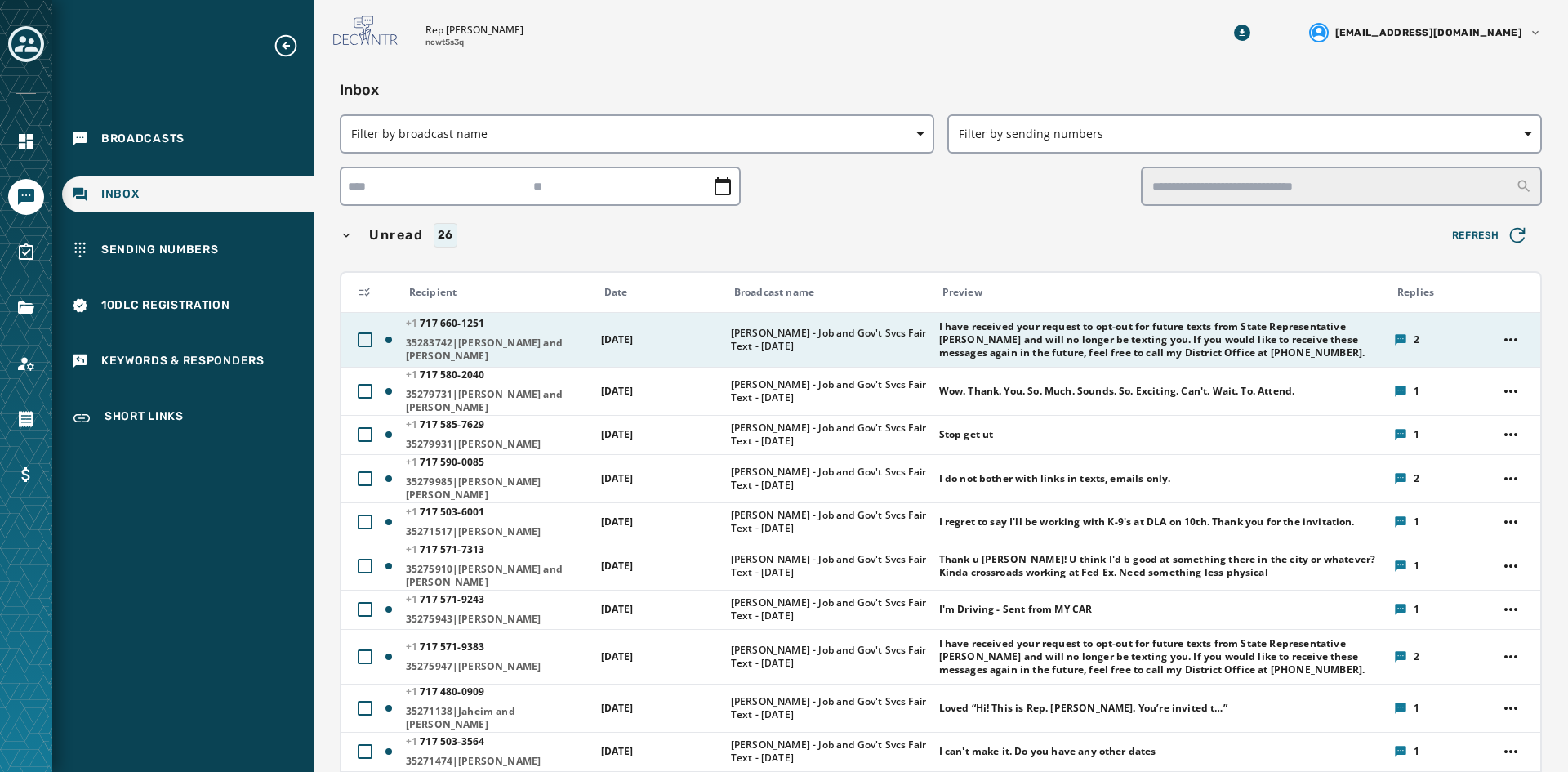
click at [695, 331] on td "[DATE]" at bounding box center [656, 340] width 130 height 54
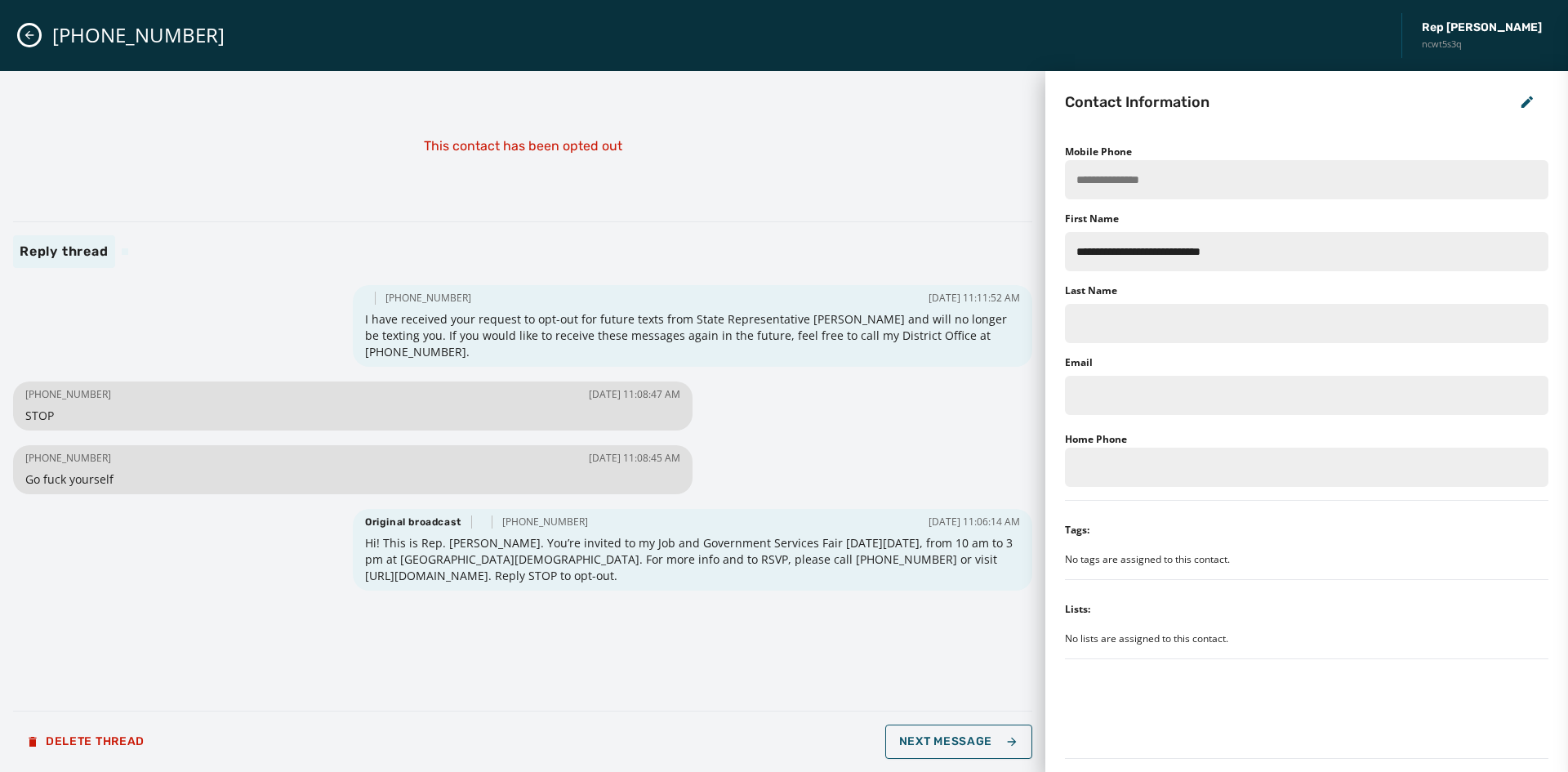
click at [29, 39] on icon "Close admin drawer" at bounding box center [29, 35] width 13 height 13
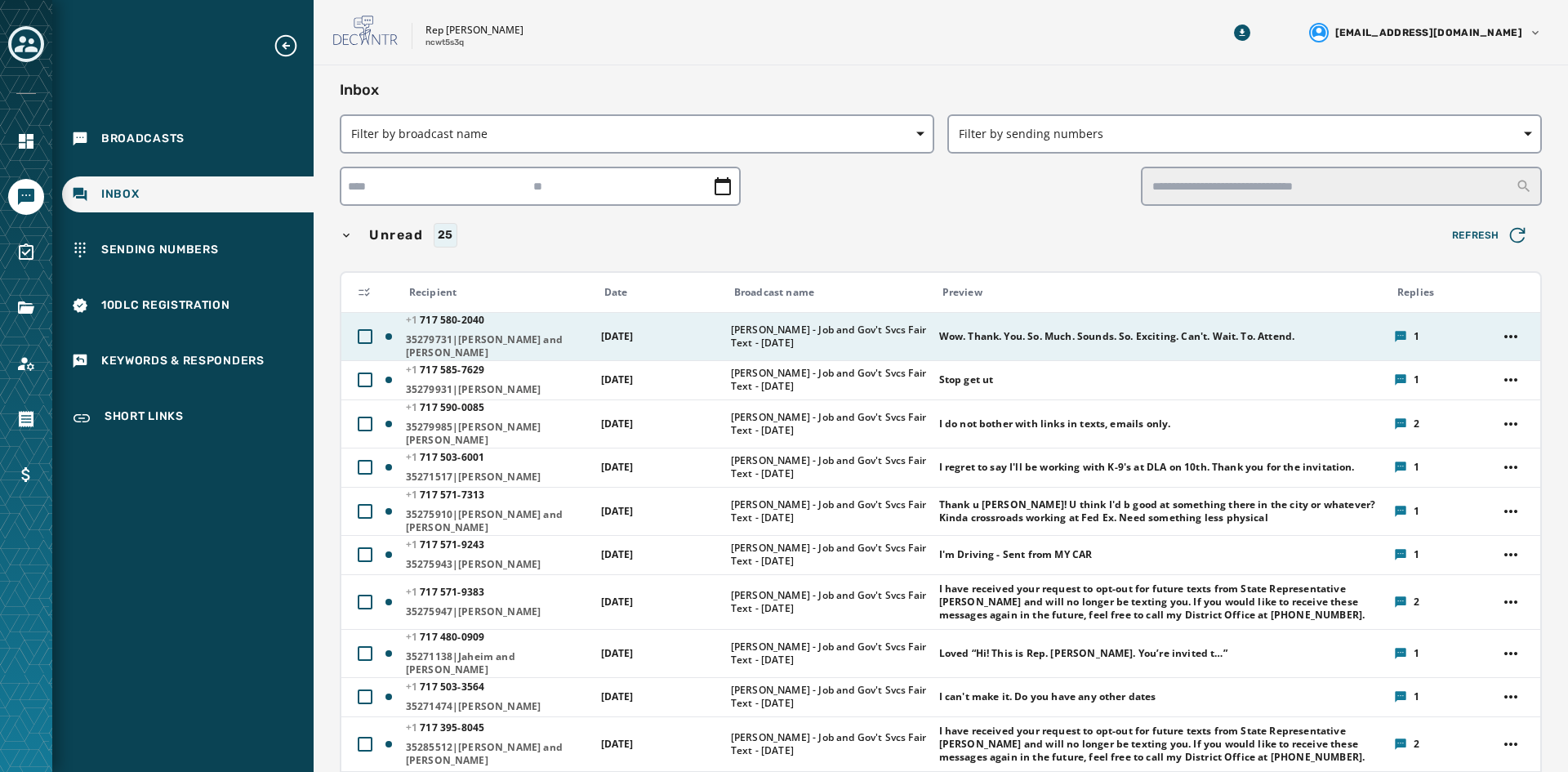
click at [705, 333] on td "[DATE]" at bounding box center [656, 336] width 130 height 48
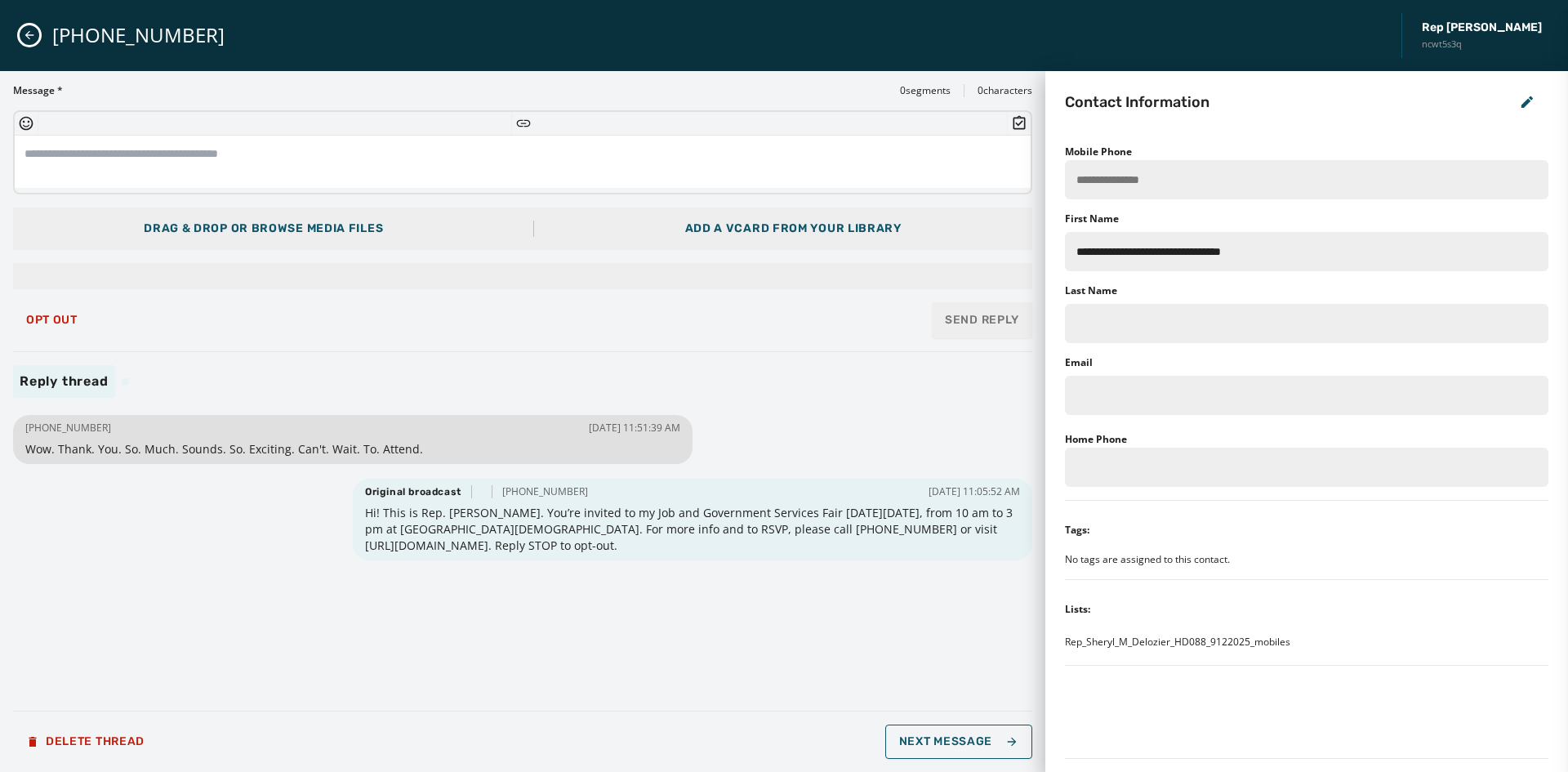
click at [31, 36] on icon "Close admin drawer" at bounding box center [29, 35] width 13 height 13
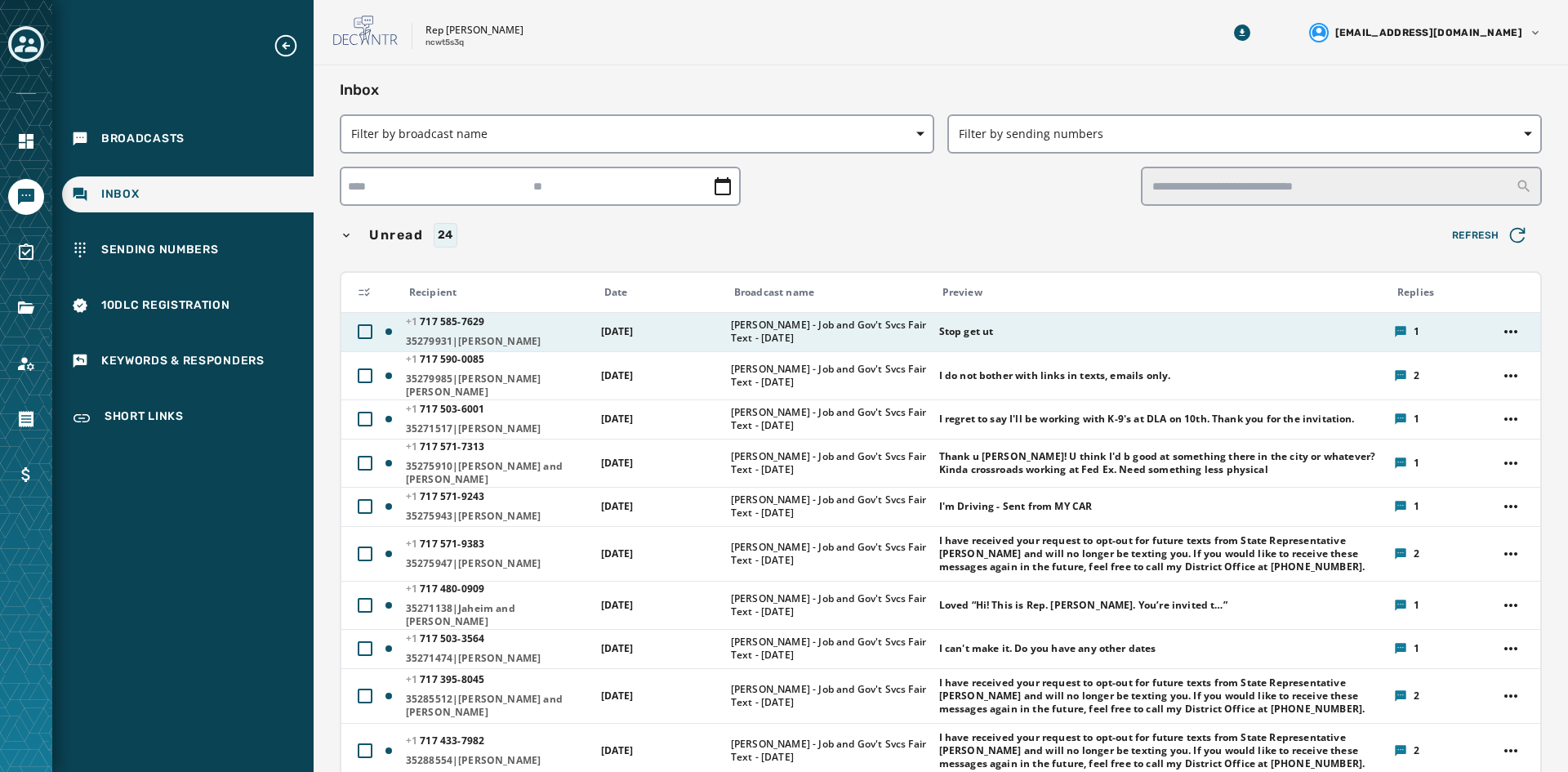
click at [601, 324] on span "[DATE]" at bounding box center [617, 331] width 32 height 14
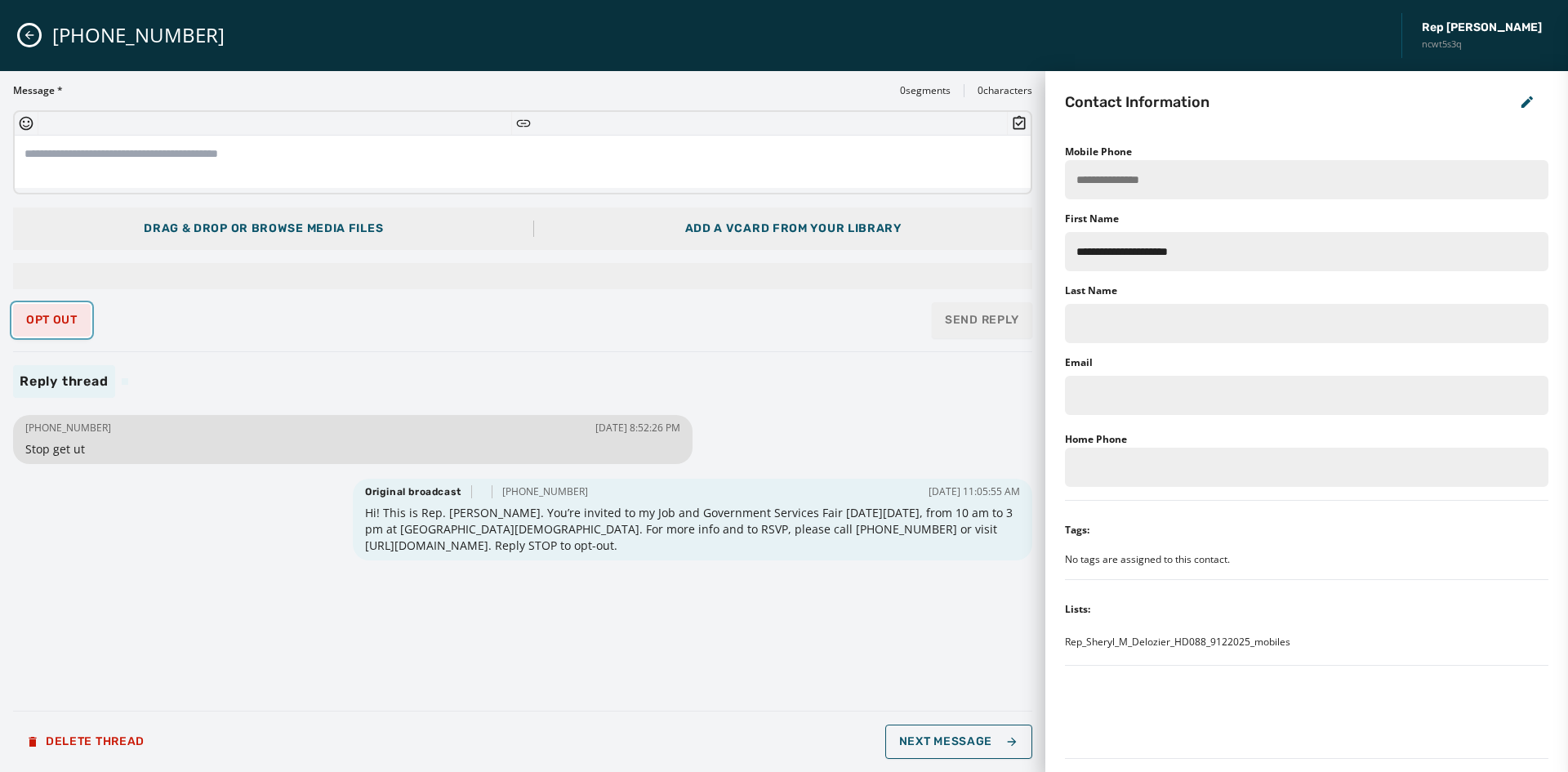
click at [76, 317] on span "Opt Out" at bounding box center [52, 319] width 52 height 13
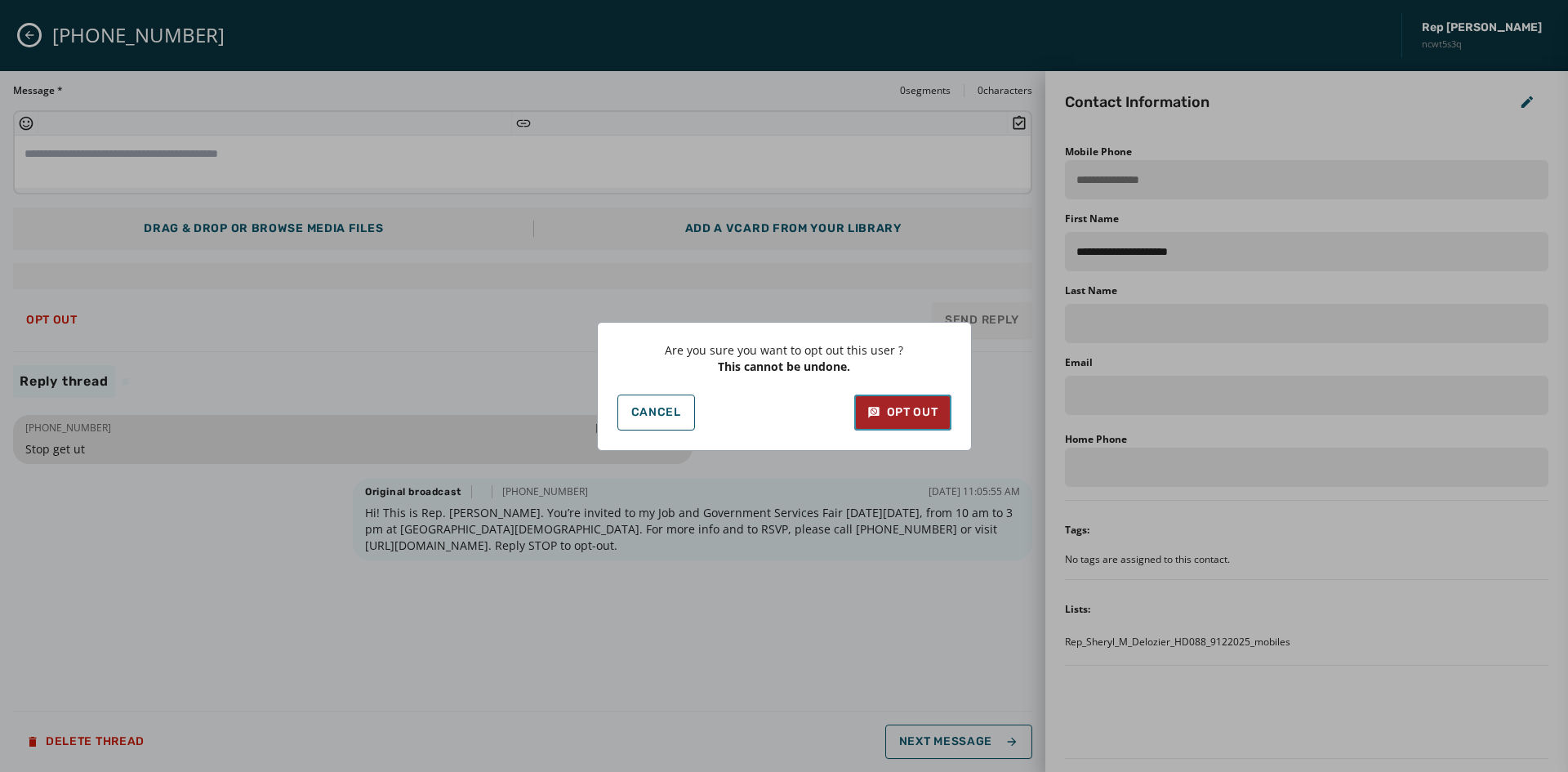
click at [894, 410] on div "Opt Out" at bounding box center [903, 412] width 71 height 16
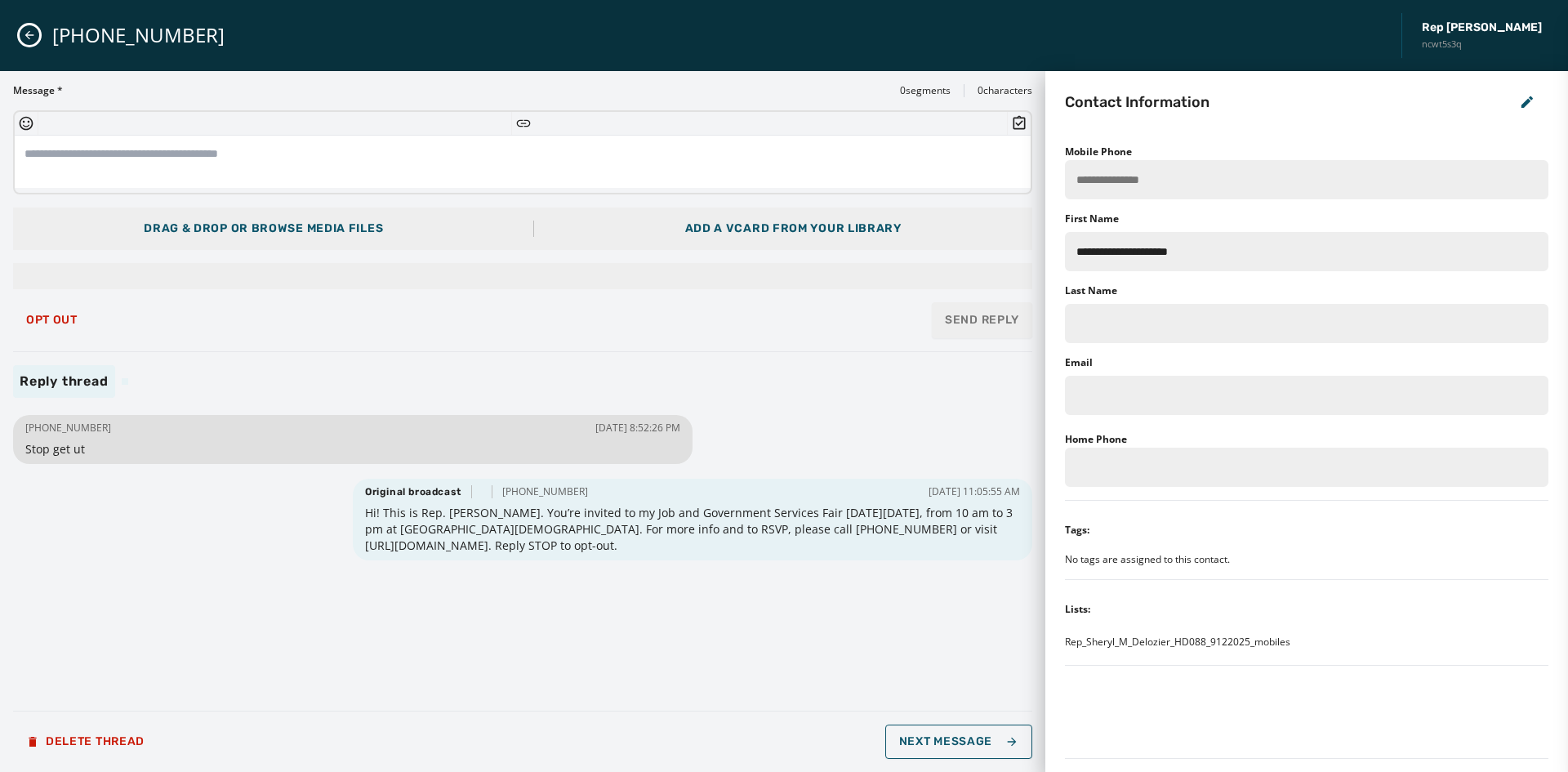
click at [30, 36] on icon "Close admin drawer" at bounding box center [29, 35] width 13 height 13
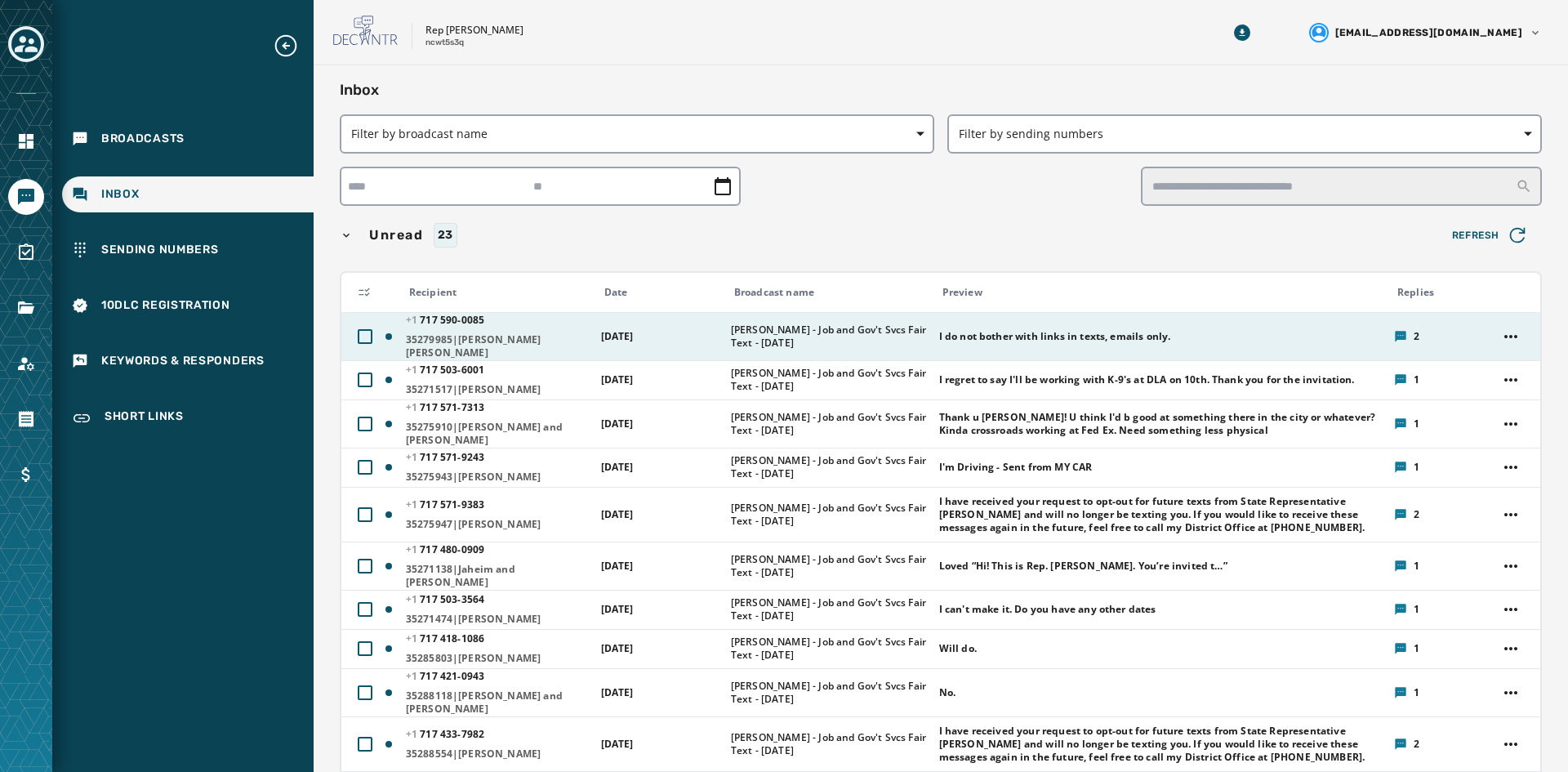
click at [868, 328] on span "[PERSON_NAME] - Job and Gov't Svcs Fair Text - [DATE]" at bounding box center [829, 336] width 198 height 26
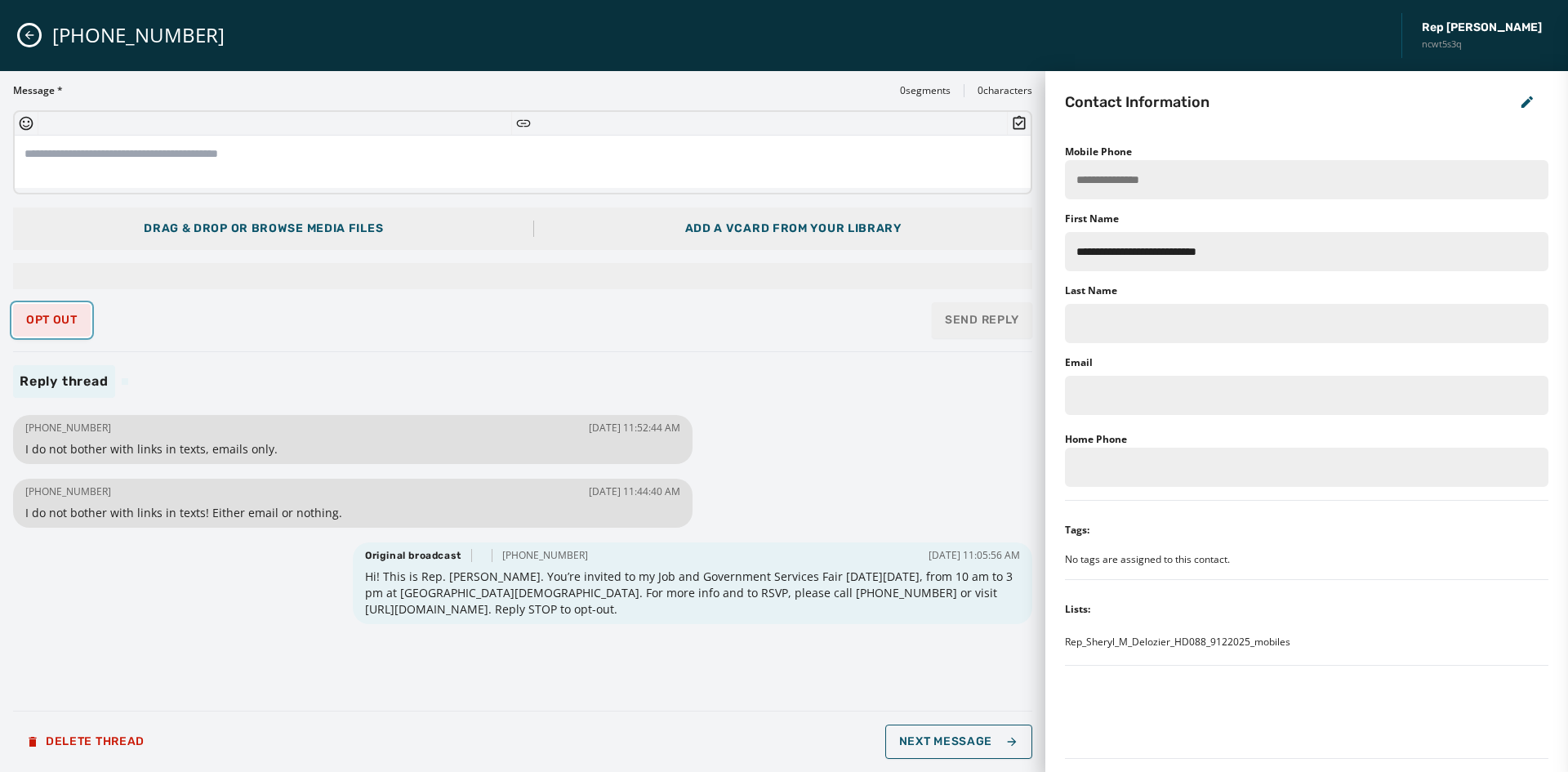
click at [70, 333] on button "Opt Out" at bounding box center [51, 320] width 77 height 32
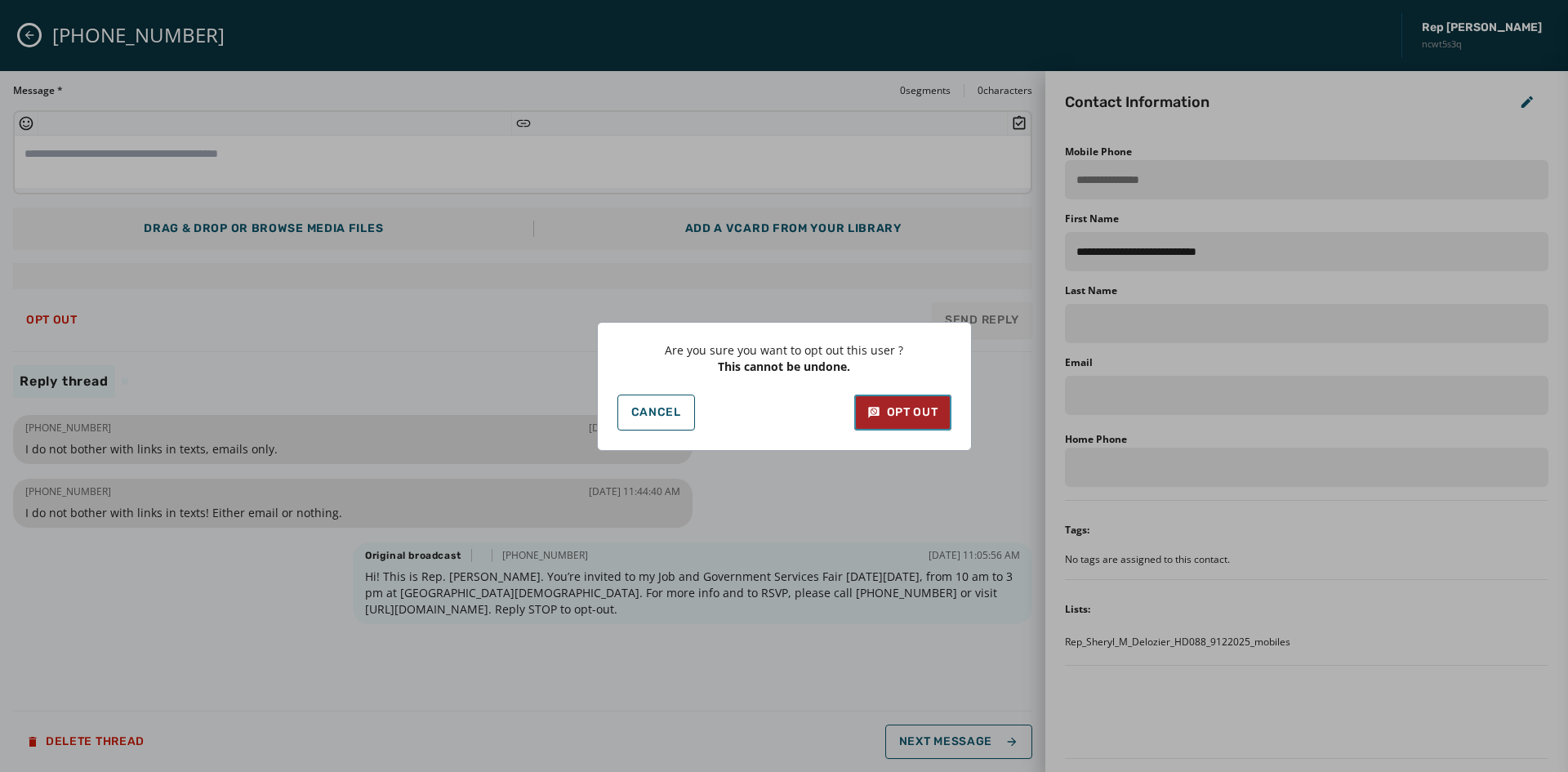
click at [896, 414] on div "Opt Out" at bounding box center [903, 412] width 71 height 16
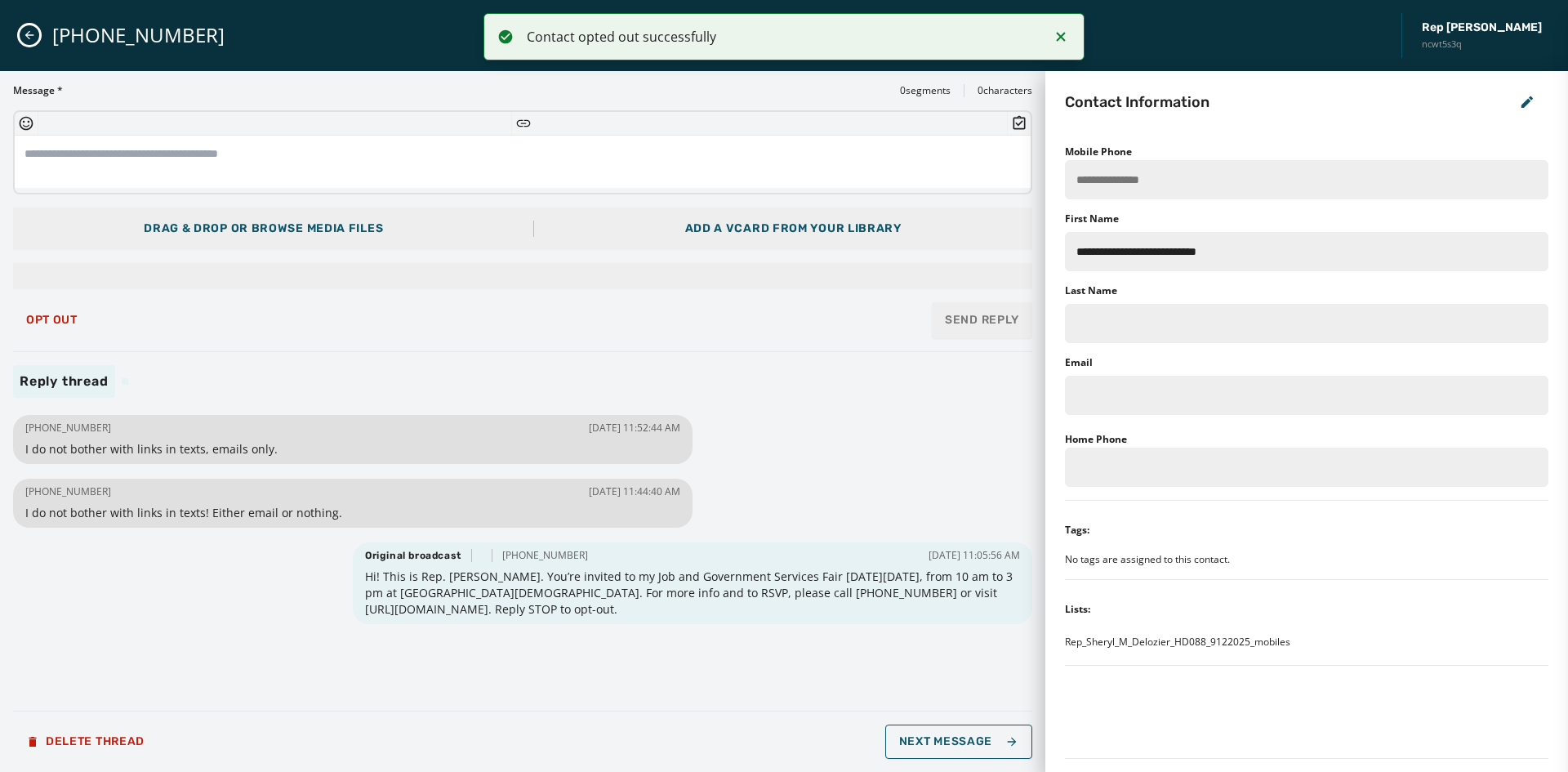
click at [33, 38] on icon "Close admin drawer" at bounding box center [29, 35] width 13 height 13
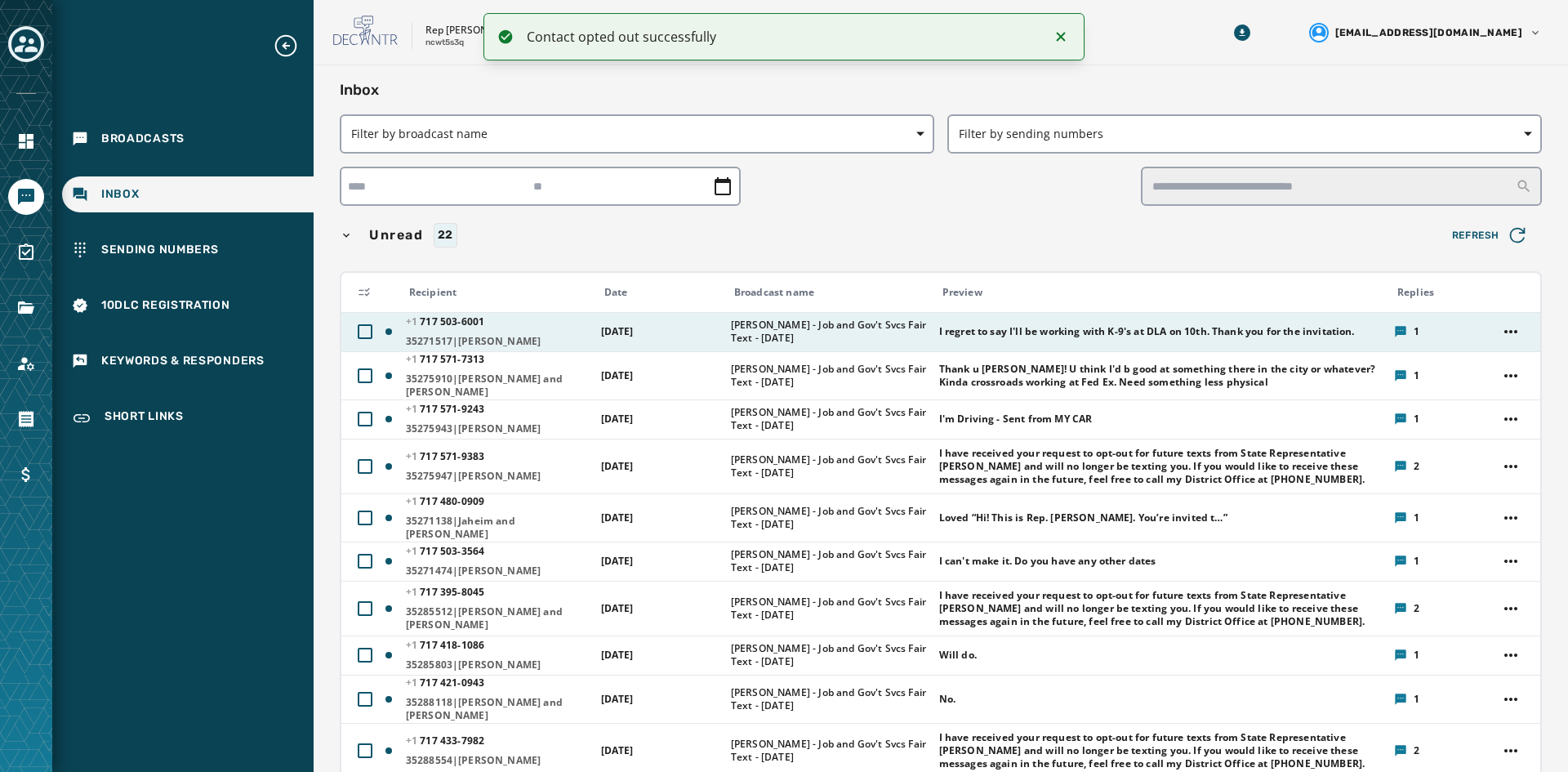
click at [634, 335] on span "[DATE]" at bounding box center [617, 331] width 32 height 14
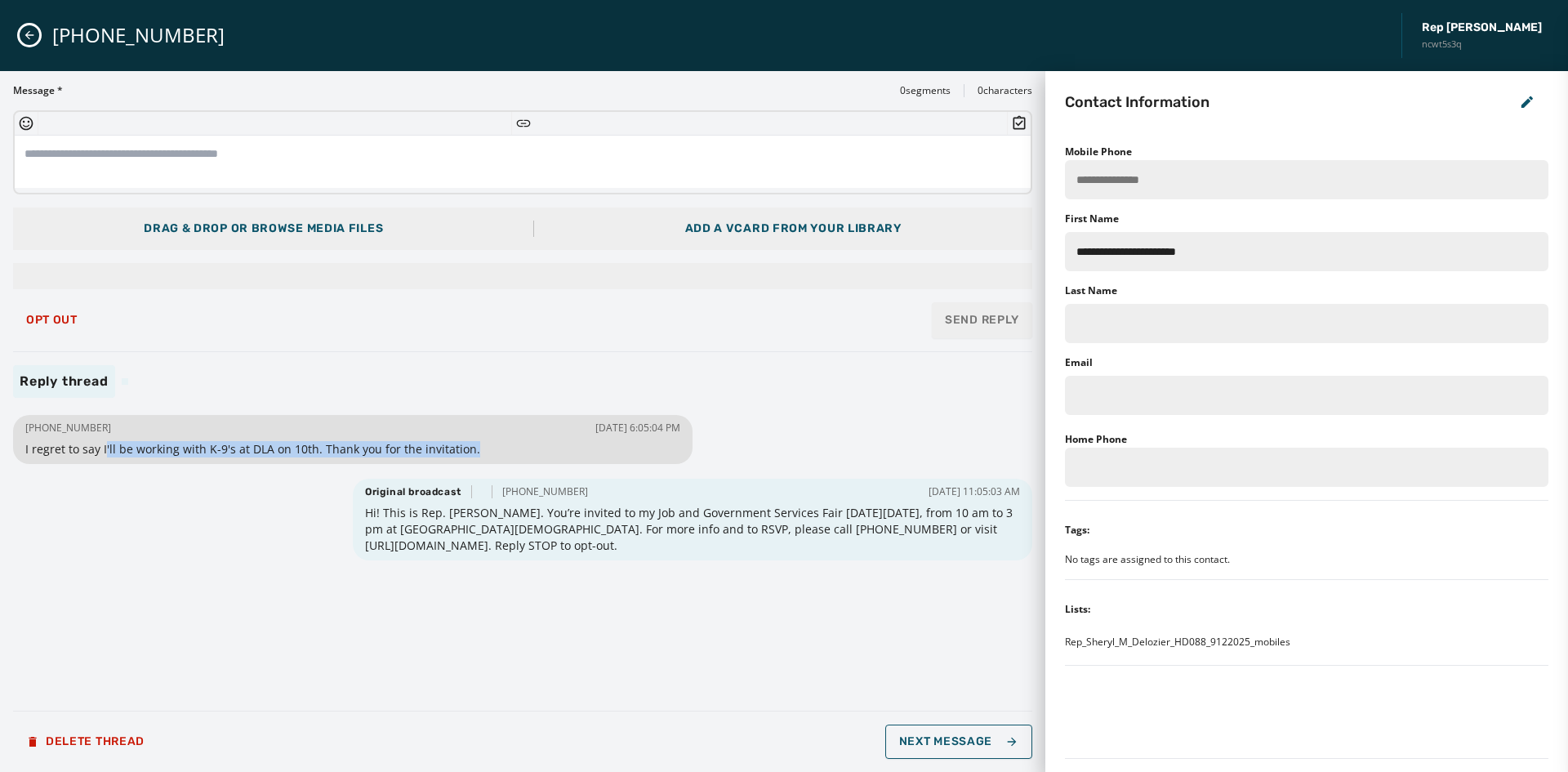
drag, startPoint x: 110, startPoint y: 450, endPoint x: 527, endPoint y: 444, distance: 417.0
click at [527, 444] on span "I regret to say I'll be working with K-9's at DLA on 10th. Thank you for the in…" at bounding box center [353, 449] width 655 height 16
click at [27, 32] on icon "Close admin drawer" at bounding box center [29, 35] width 13 height 13
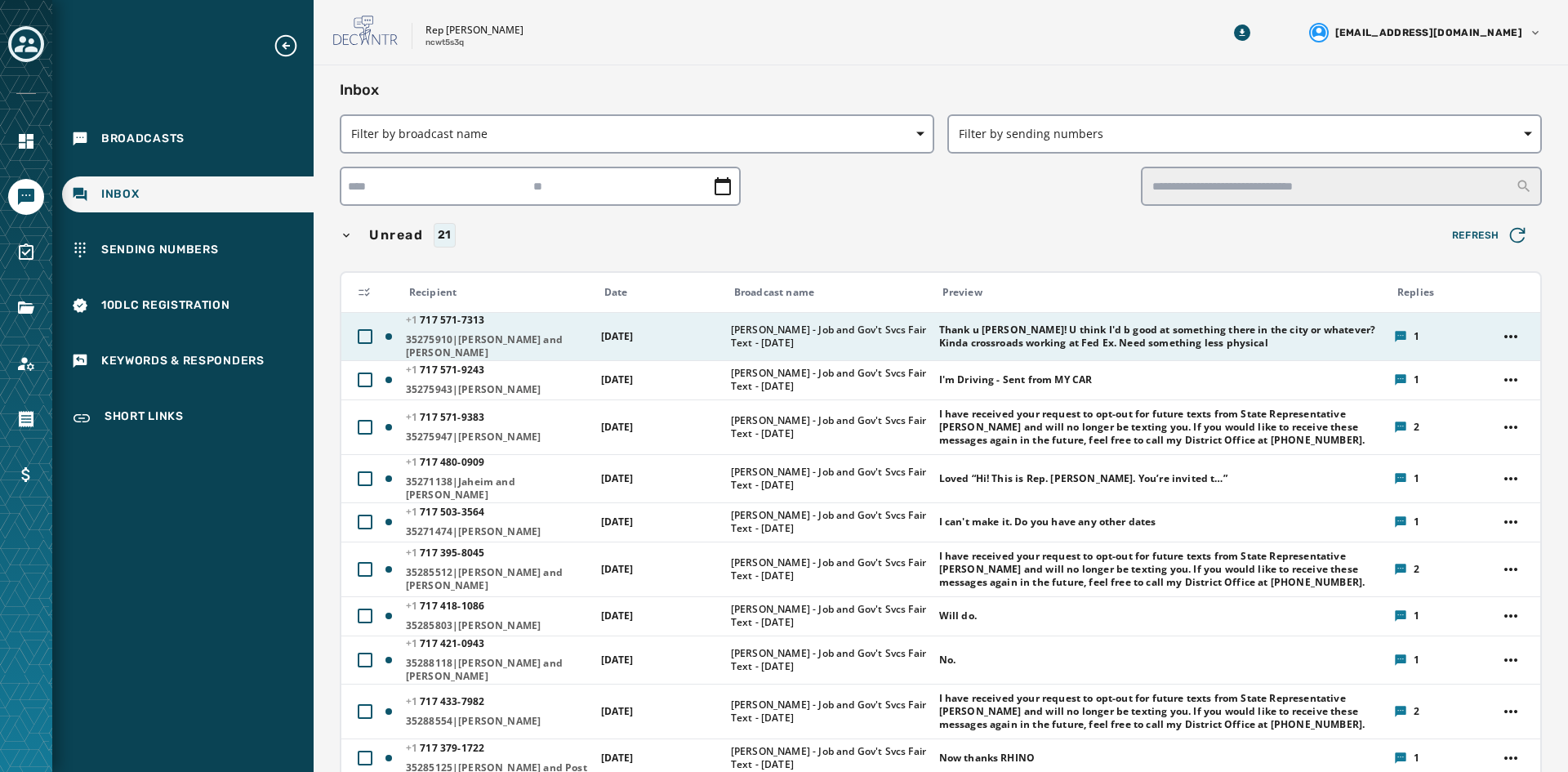
click at [667, 337] on td "[DATE]" at bounding box center [656, 336] width 130 height 48
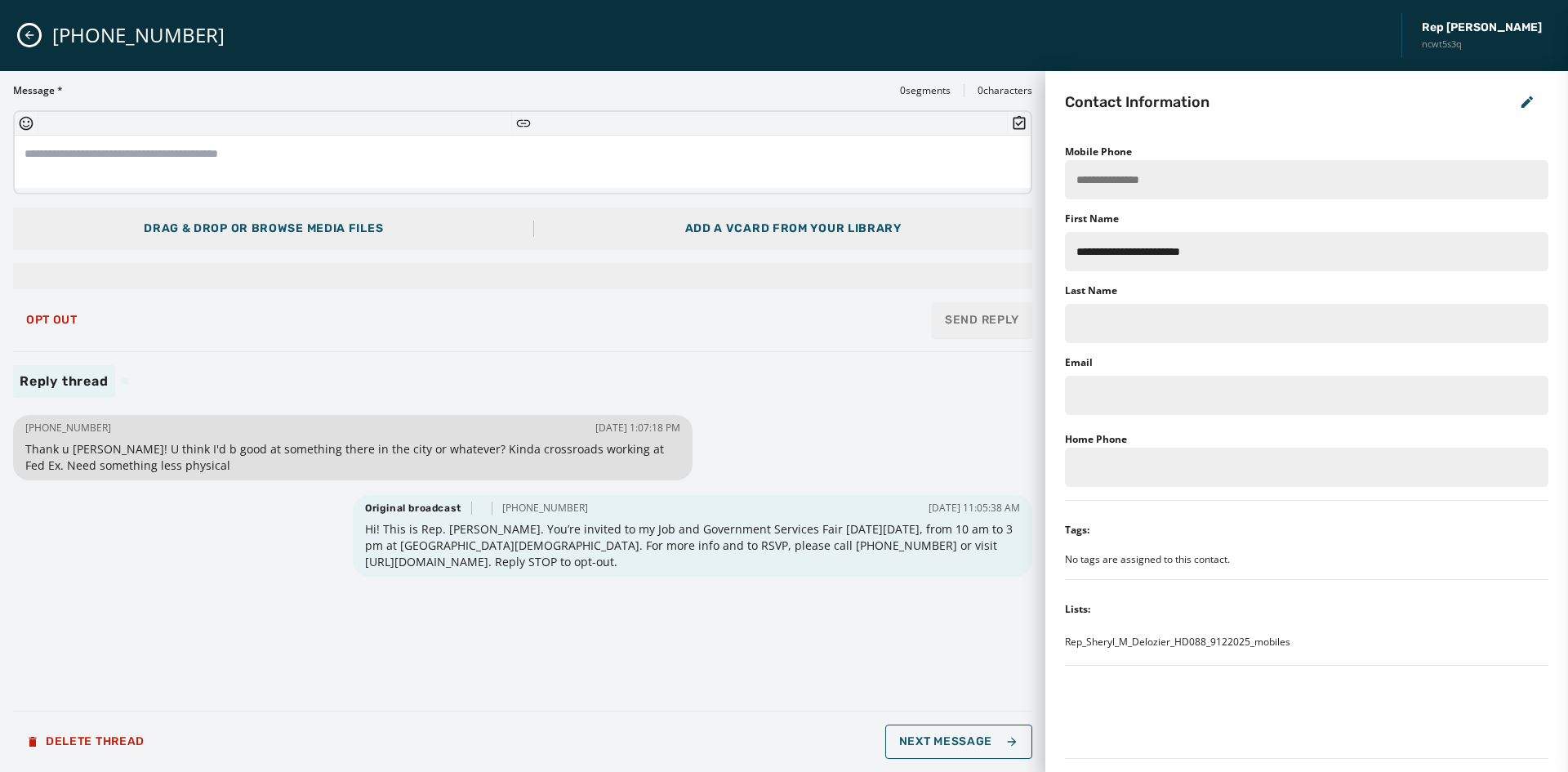
drag, startPoint x: 183, startPoint y: 448, endPoint x: 261, endPoint y: 466, distance: 80.0
click at [261, 466] on span "Thank u [PERSON_NAME]! U think I'd b good at something there in the city or wha…" at bounding box center [353, 458] width 655 height 32
click at [18, 40] on div "[PHONE_NUMBER] Rep [PERSON_NAME] ncwt5s3q" at bounding box center [784, 36] width 1568 height 71
click at [31, 33] on icon "Close admin drawer" at bounding box center [29, 35] width 13 height 13
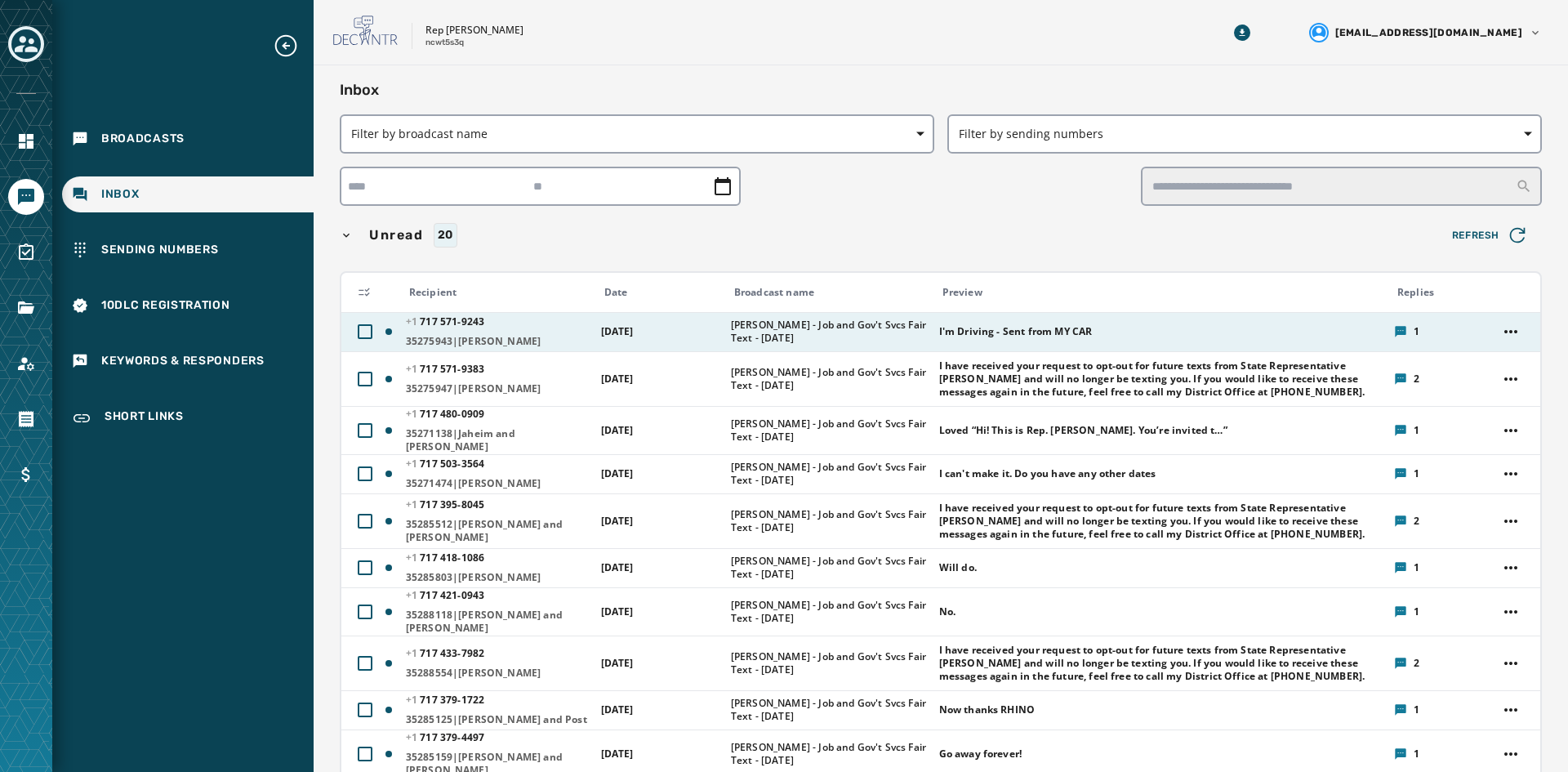
click at [567, 332] on div "[PHONE_NUMBER] - [PHONE_NUMBER]|[PERSON_NAME]" at bounding box center [497, 331] width 184 height 32
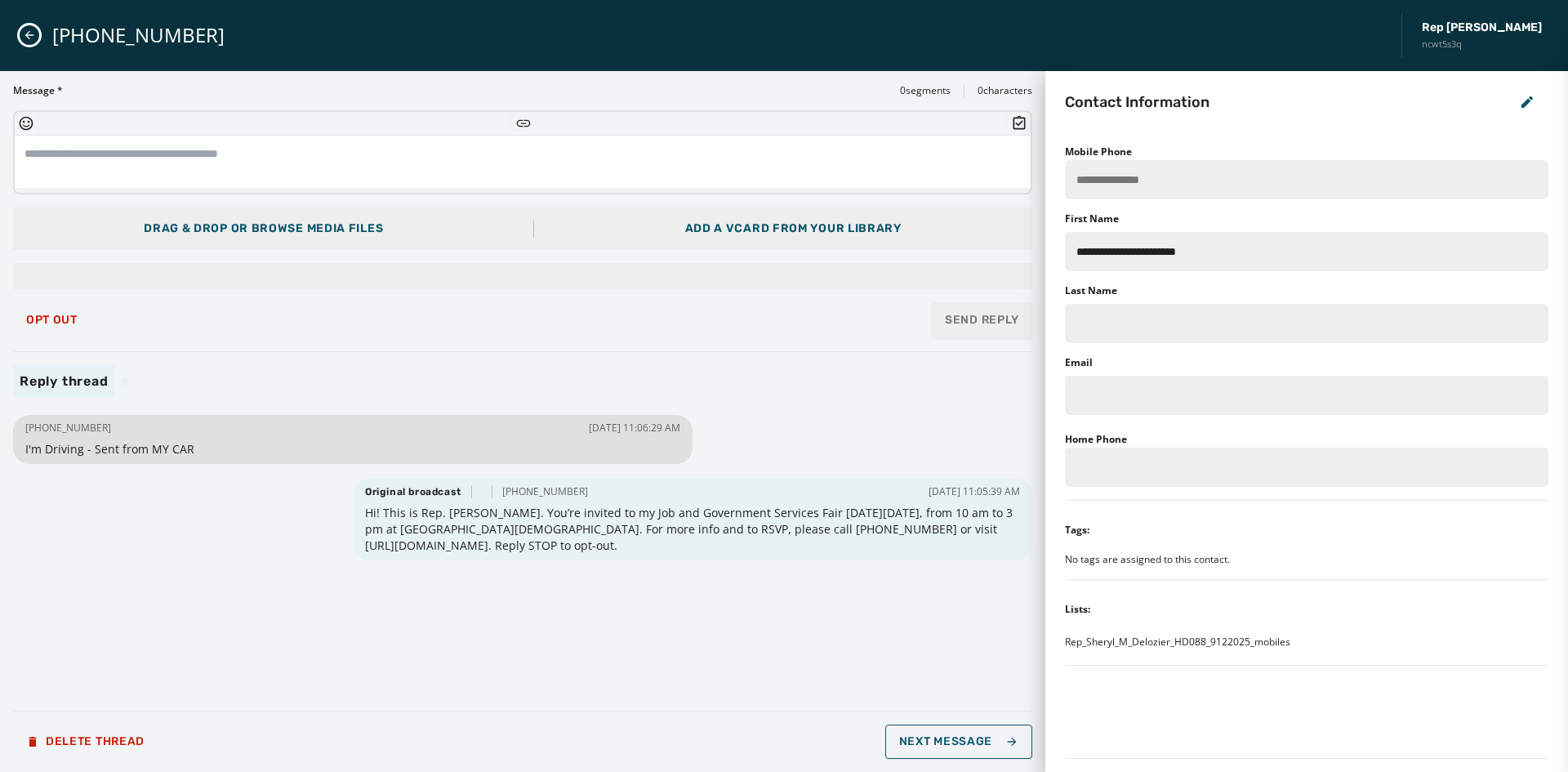
click at [27, 40] on icon "Close admin drawer" at bounding box center [29, 35] width 13 height 13
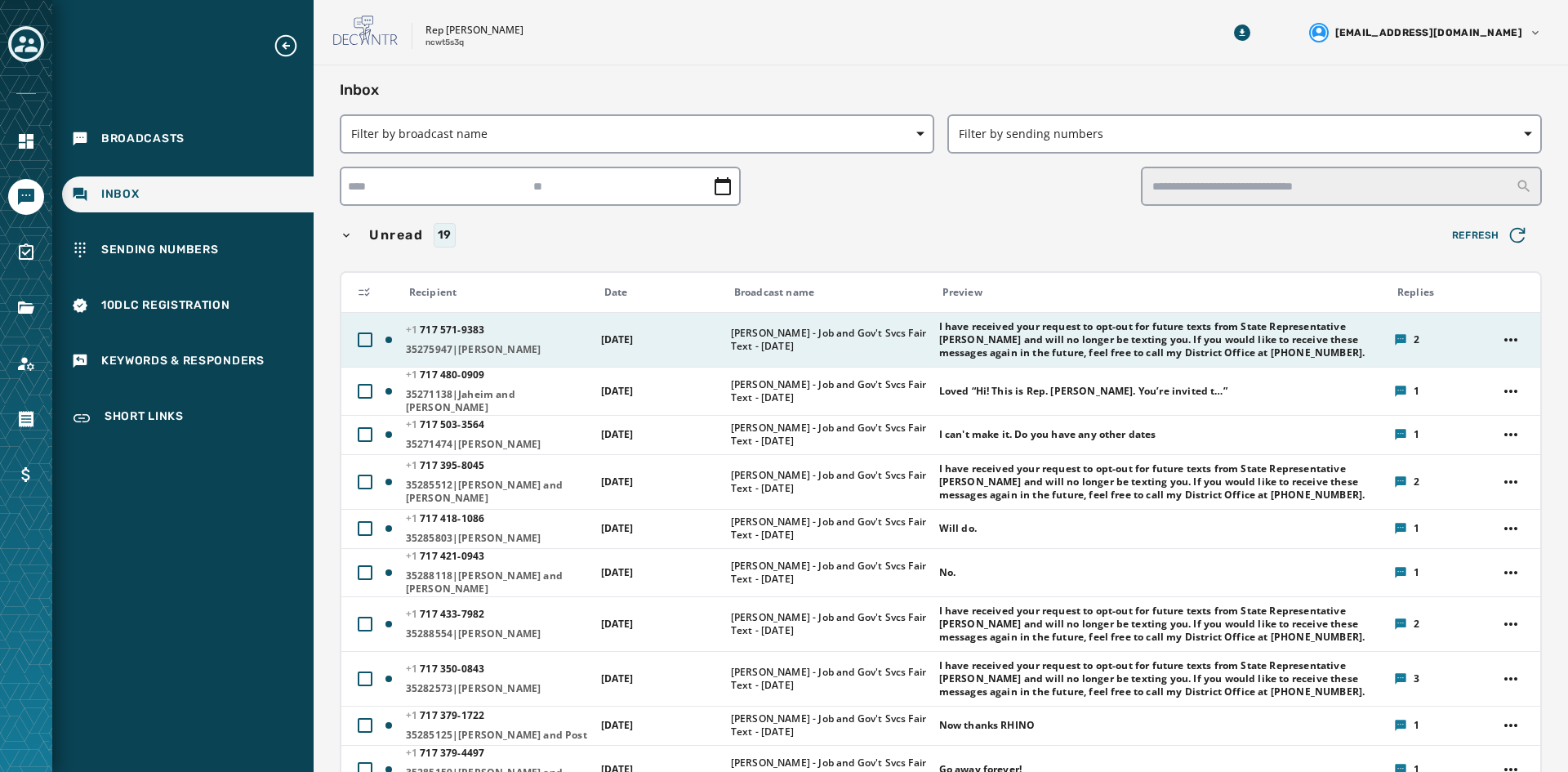
click at [464, 327] on span "[PHONE_NUMBER] - 9383" at bounding box center [445, 330] width 78 height 14
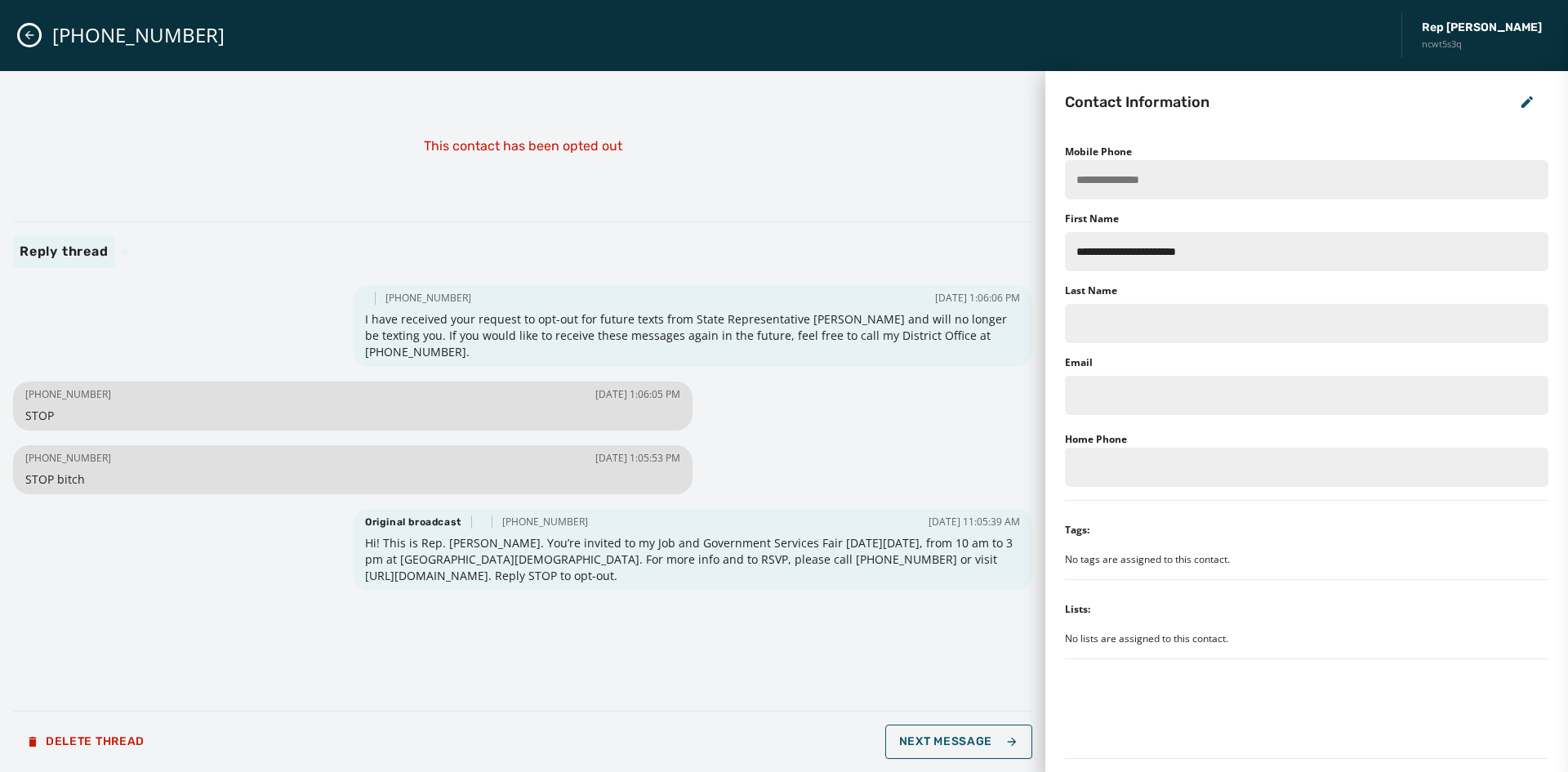
click at [32, 34] on icon "Close admin drawer" at bounding box center [29, 35] width 13 height 13
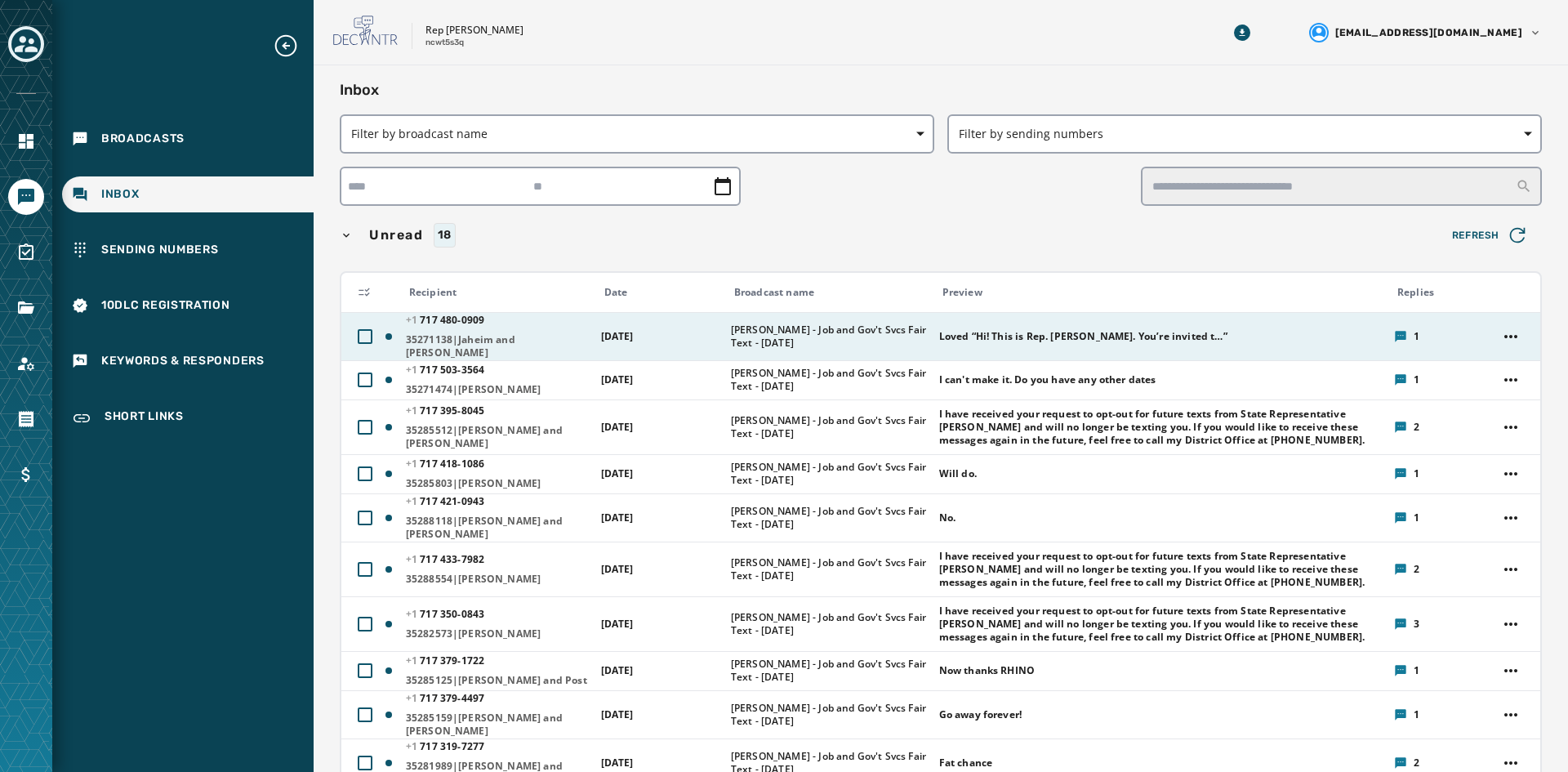
click at [855, 325] on span "[PERSON_NAME] - Job and Gov't Svcs Fair Text - [DATE]" at bounding box center [829, 336] width 198 height 26
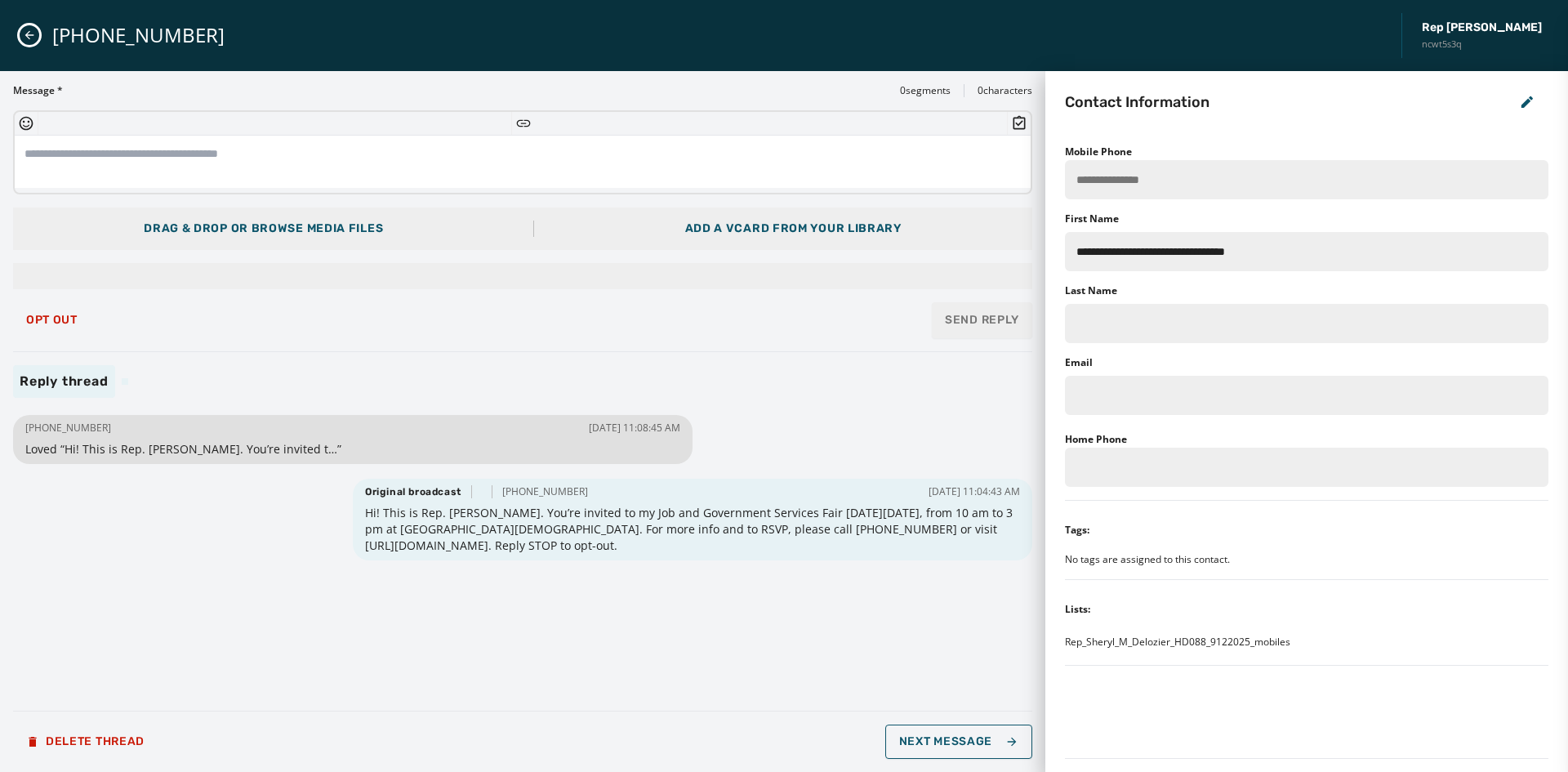
click at [31, 31] on icon "Close admin drawer" at bounding box center [29, 35] width 13 height 13
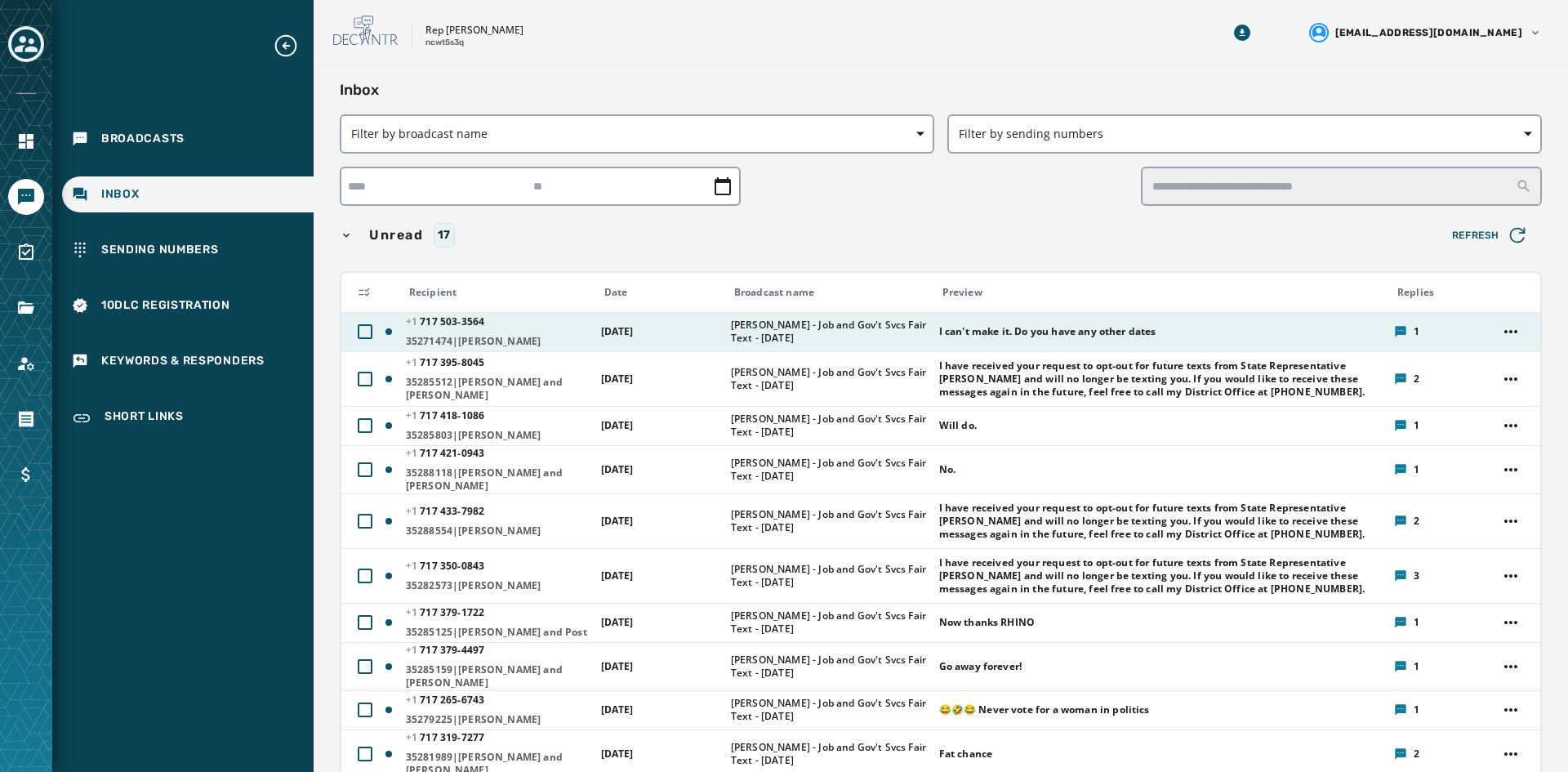
click at [634, 336] on span "[DATE]" at bounding box center [617, 331] width 32 height 14
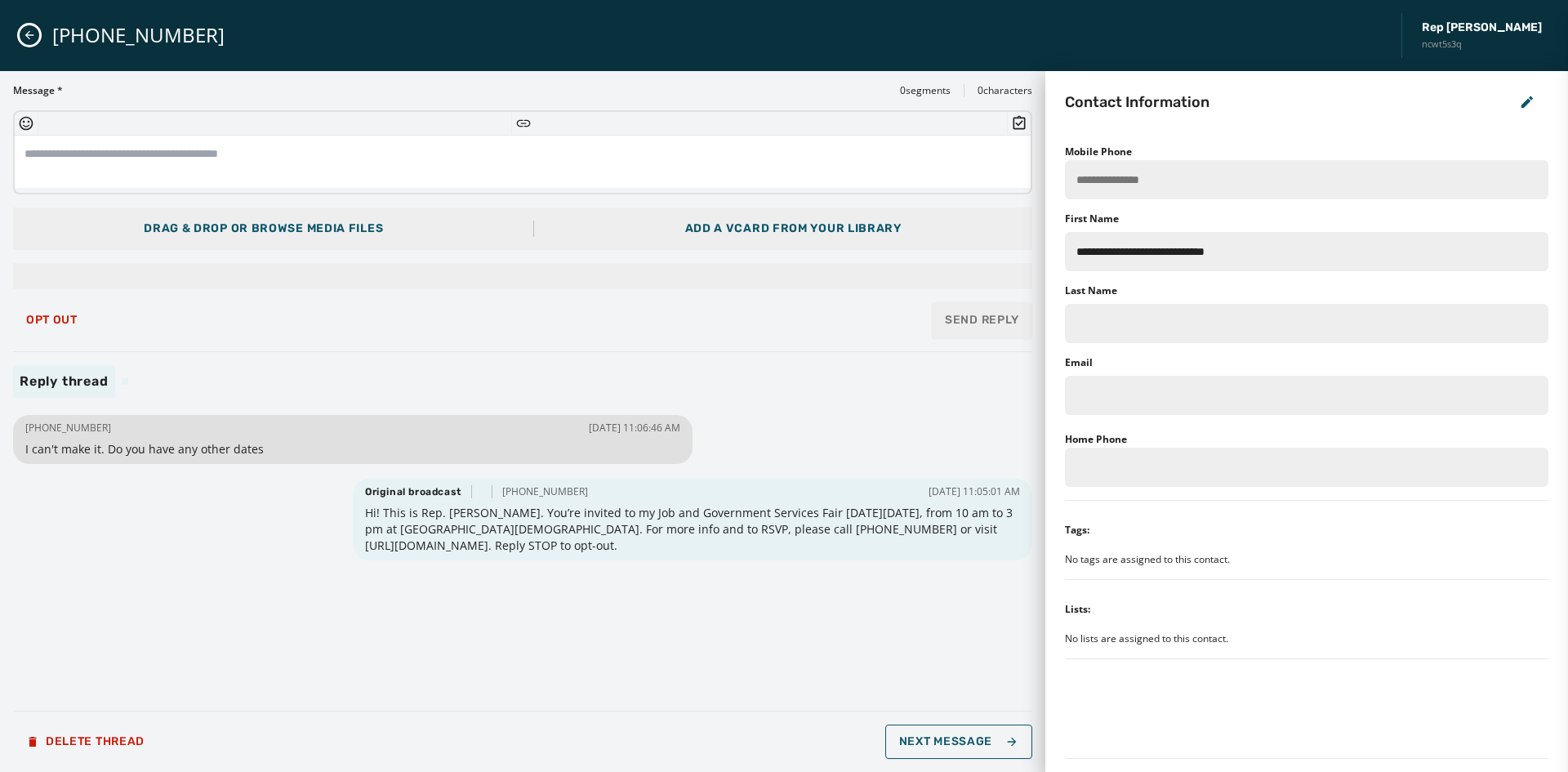
click at [37, 26] on div "[PHONE_NUMBER] Rep [PERSON_NAME] ncwt5s3q" at bounding box center [784, 36] width 1568 height 71
click at [33, 31] on icon "Close admin drawer" at bounding box center [29, 35] width 13 height 13
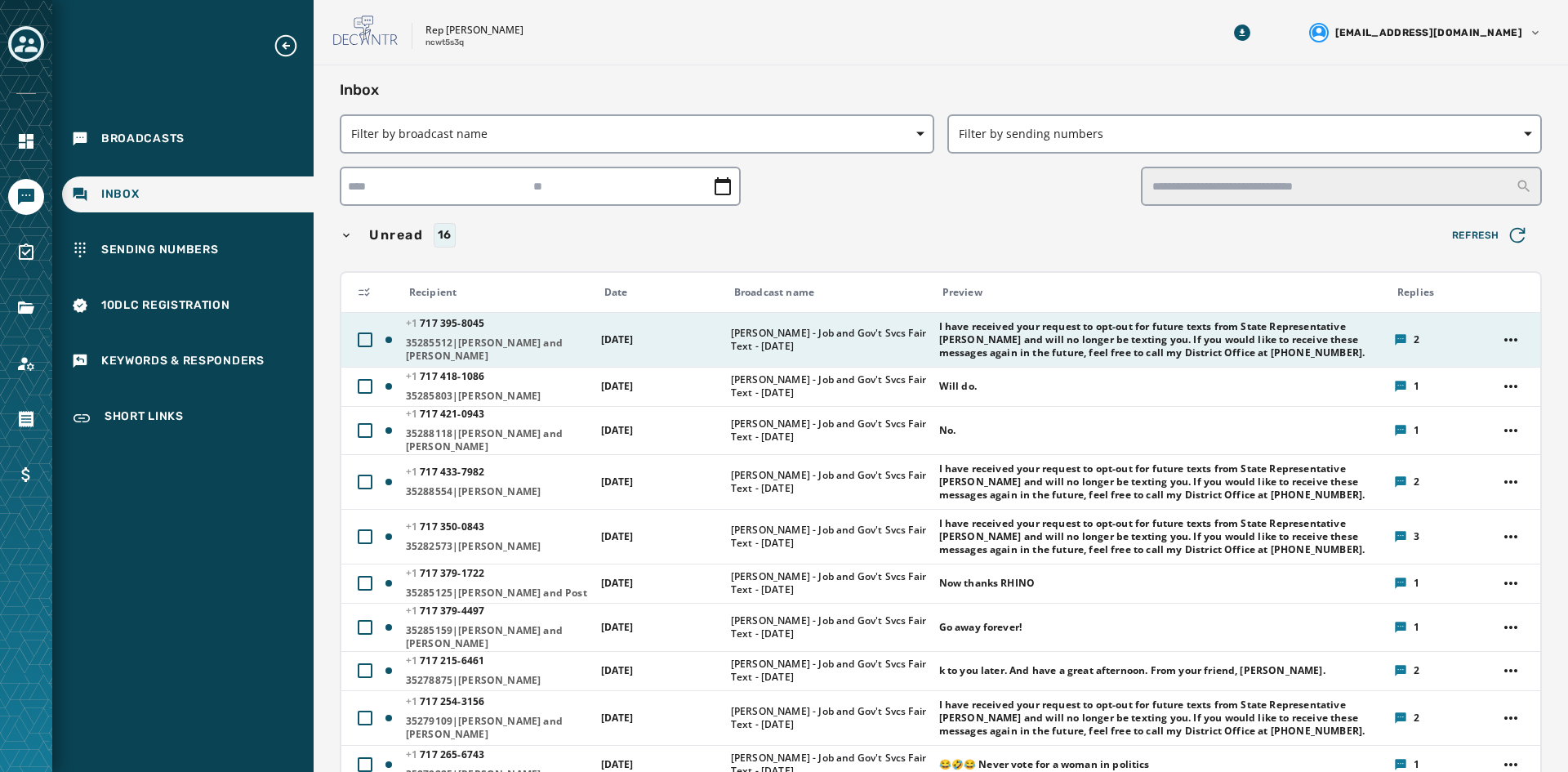
click at [615, 347] on td "[DATE]" at bounding box center [656, 340] width 130 height 54
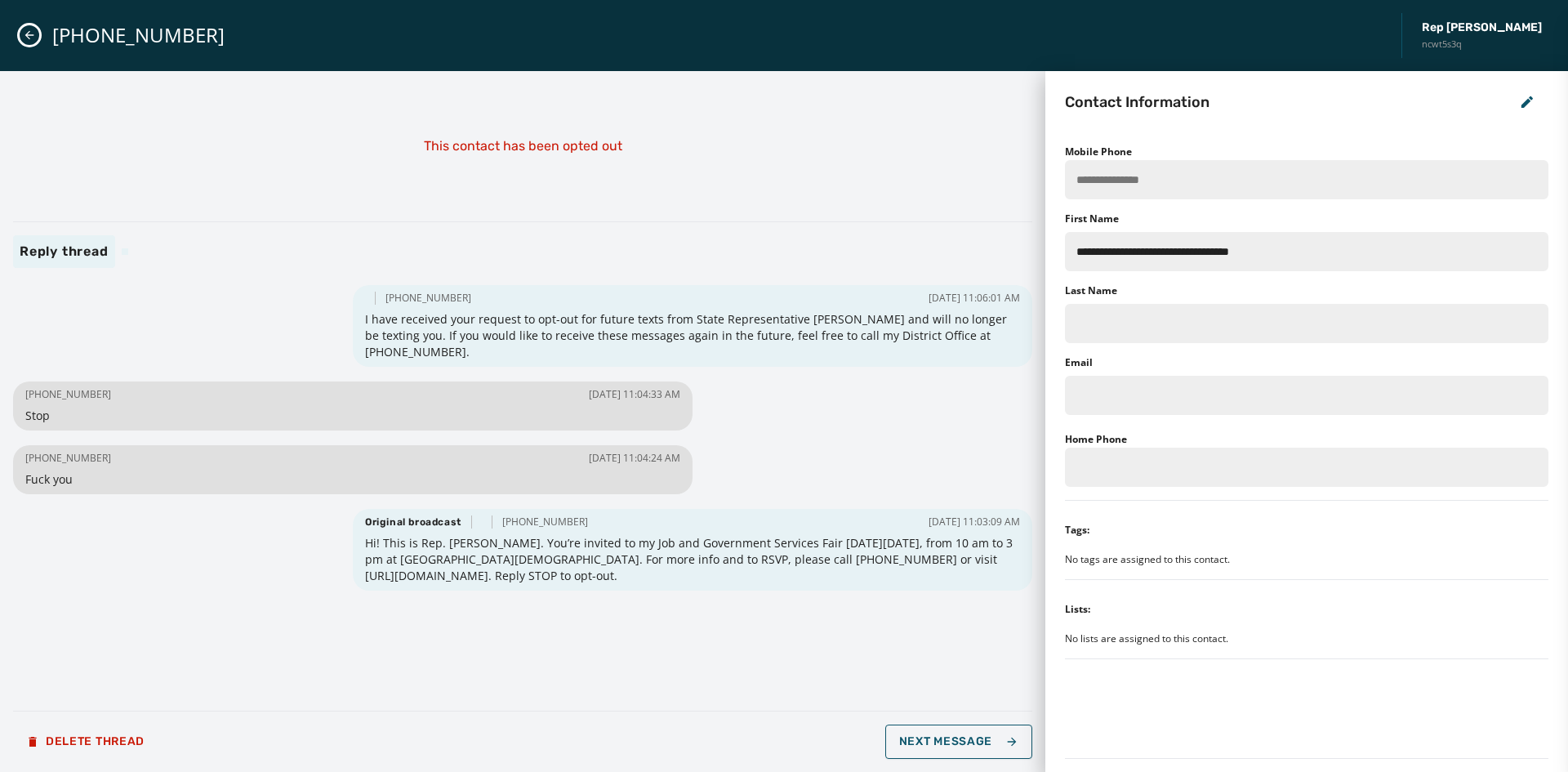
drag, startPoint x: 23, startPoint y: 31, endPoint x: 32, endPoint y: 32, distance: 9.1
click at [24, 31] on icon "Close admin drawer" at bounding box center [29, 35] width 13 height 13
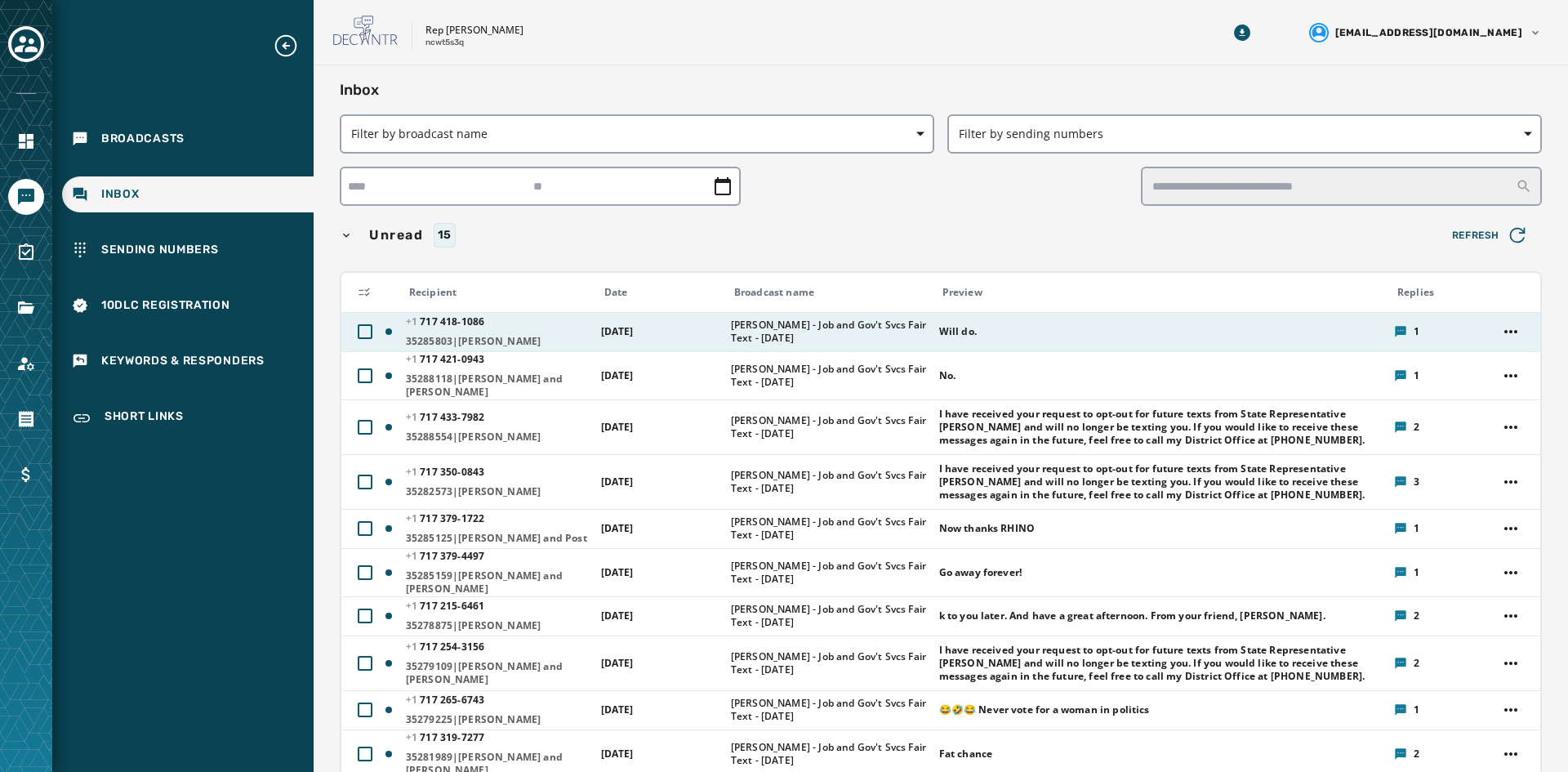
click at [625, 334] on span "[DATE]" at bounding box center [617, 331] width 32 height 14
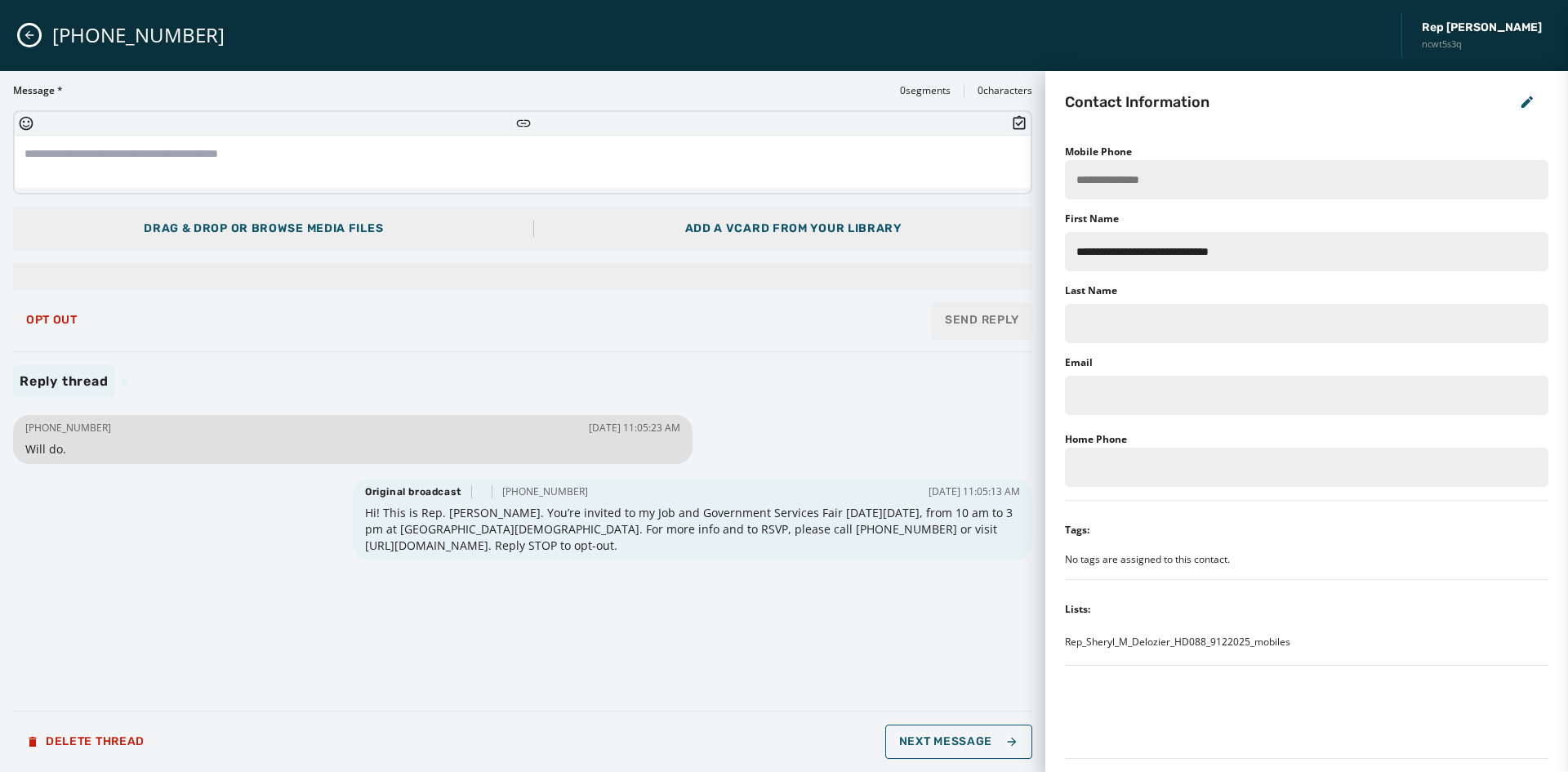
click at [38, 39] on div "[PHONE_NUMBER] Rep [PERSON_NAME] ncwt5s3q" at bounding box center [784, 36] width 1568 height 71
click at [32, 31] on icon "Close admin drawer" at bounding box center [29, 35] width 13 height 13
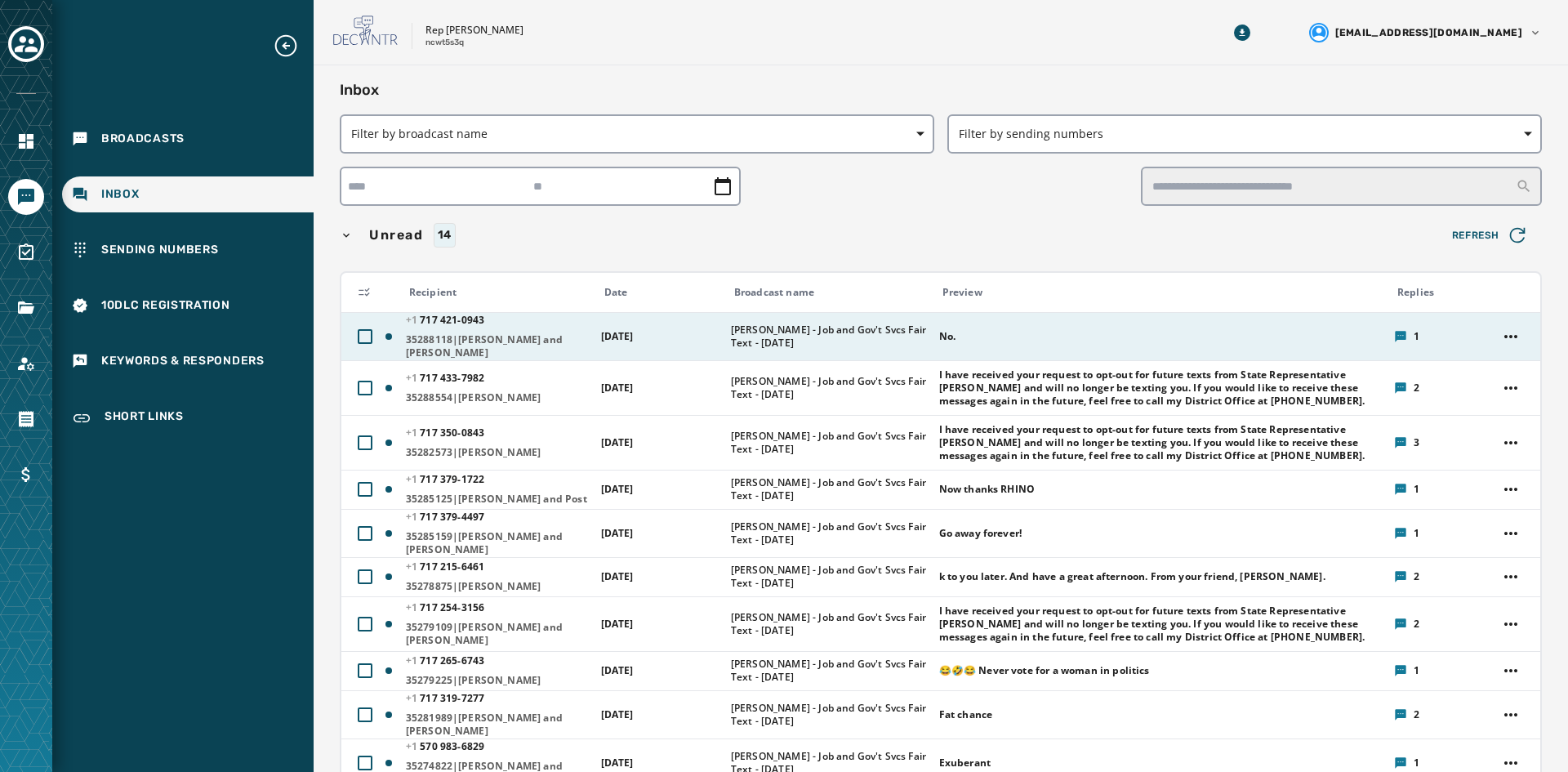
click at [620, 335] on span "[DATE]" at bounding box center [617, 336] width 32 height 14
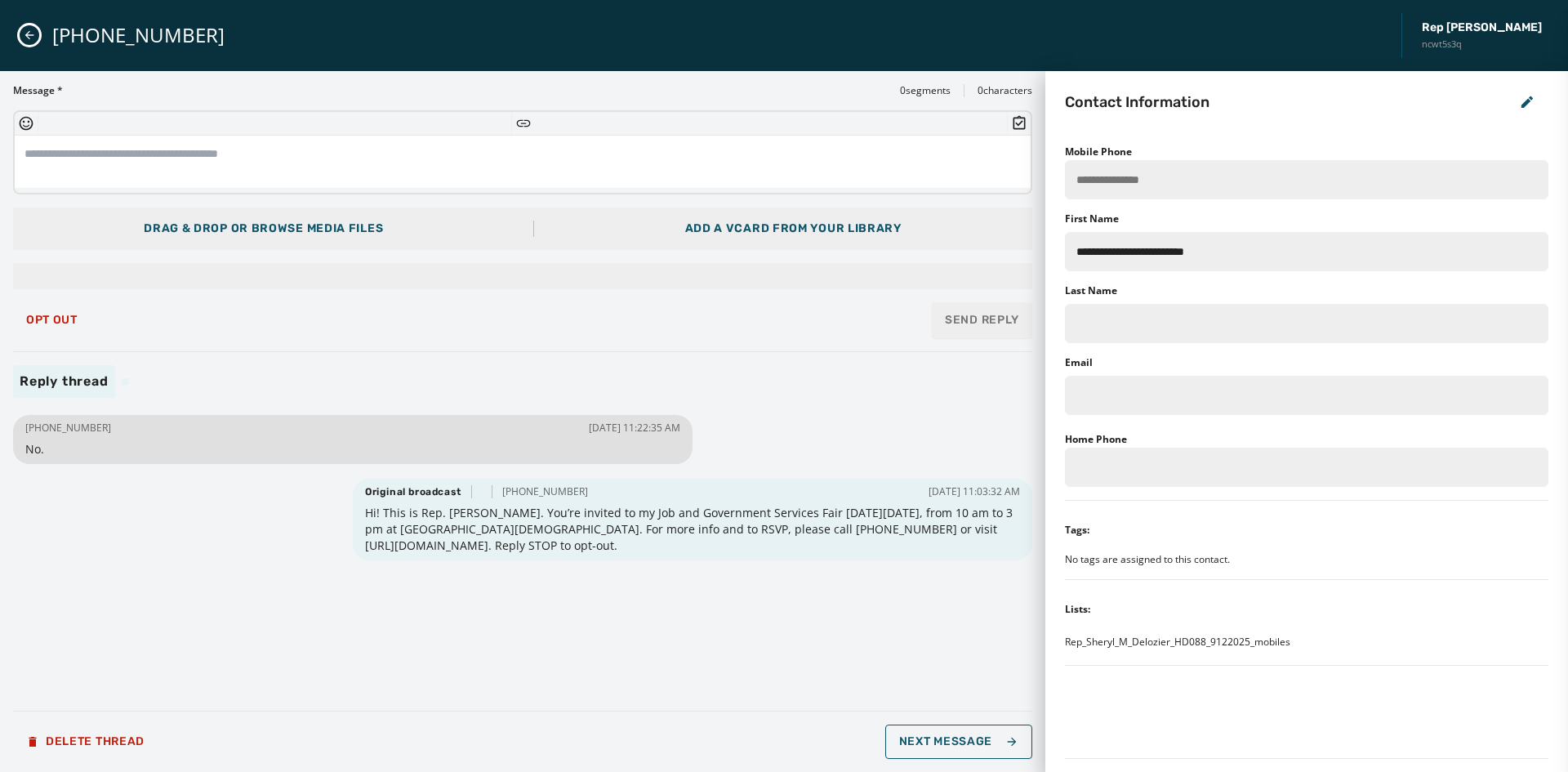
click at [31, 34] on icon "Close admin drawer" at bounding box center [29, 35] width 13 height 13
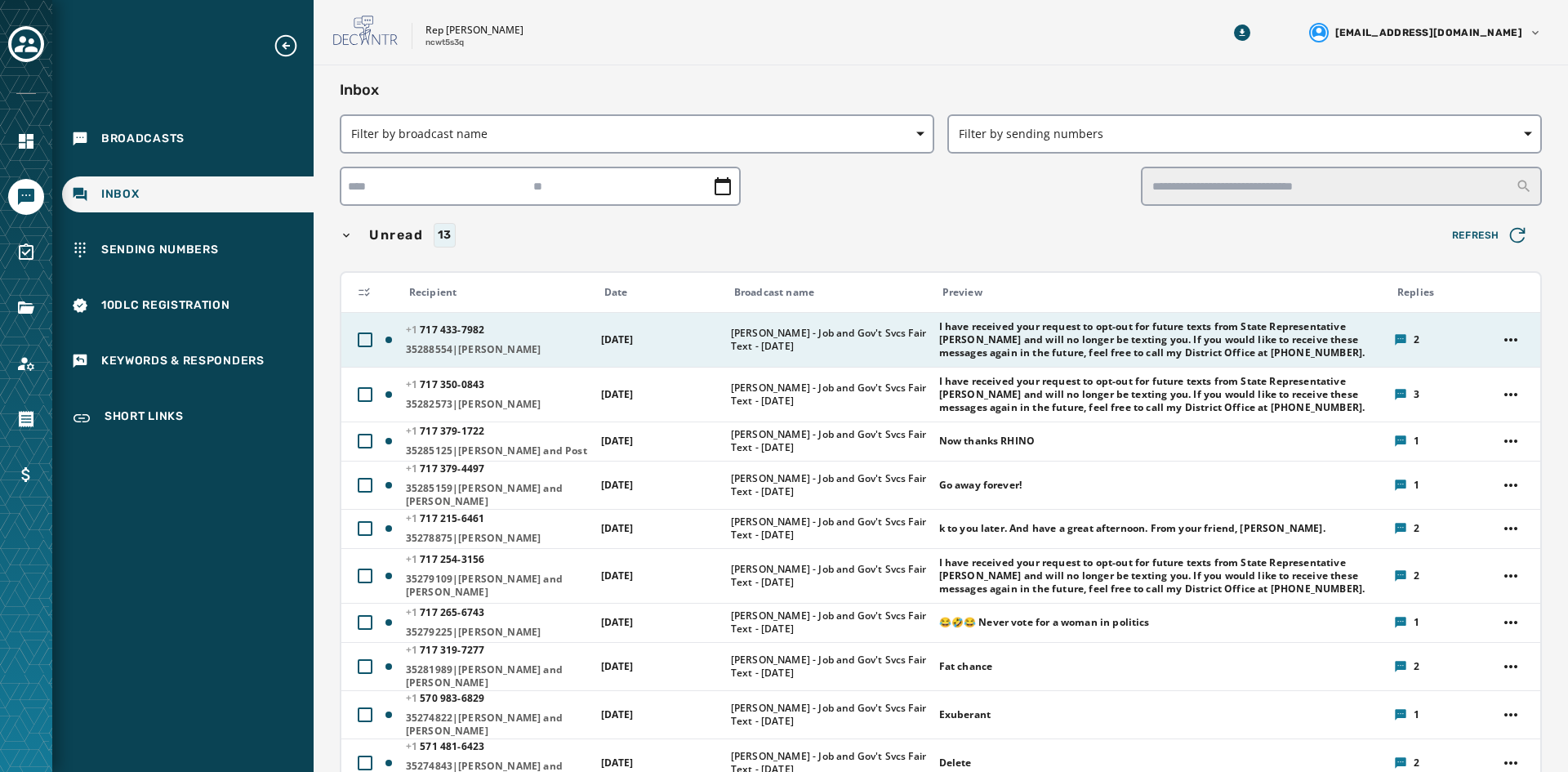
click at [517, 335] on span "[PHONE_NUMBER] - 7982" at bounding box center [497, 330] width 184 height 13
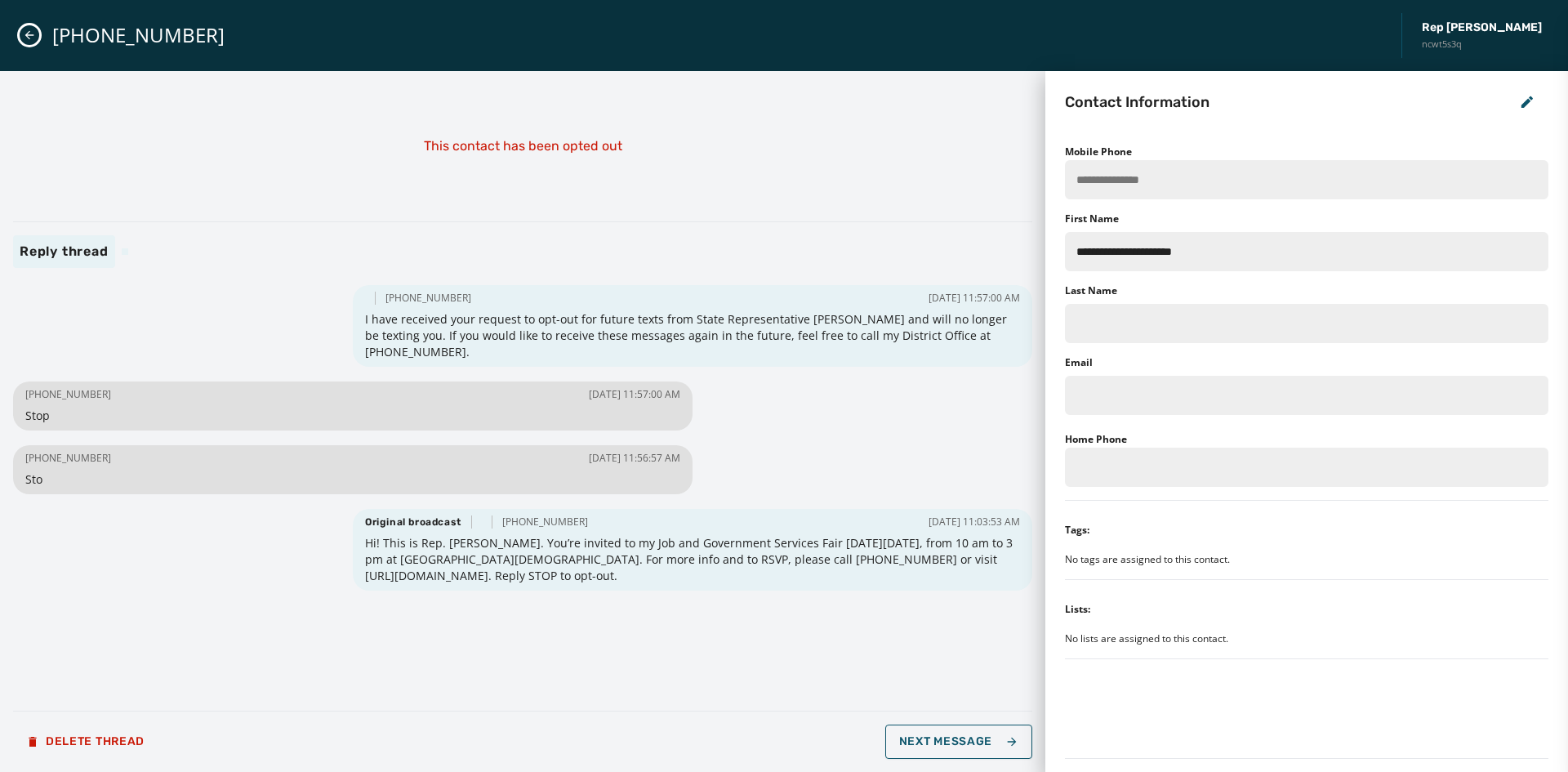
click at [27, 36] on icon "Close admin drawer" at bounding box center [30, 36] width 9 height 9
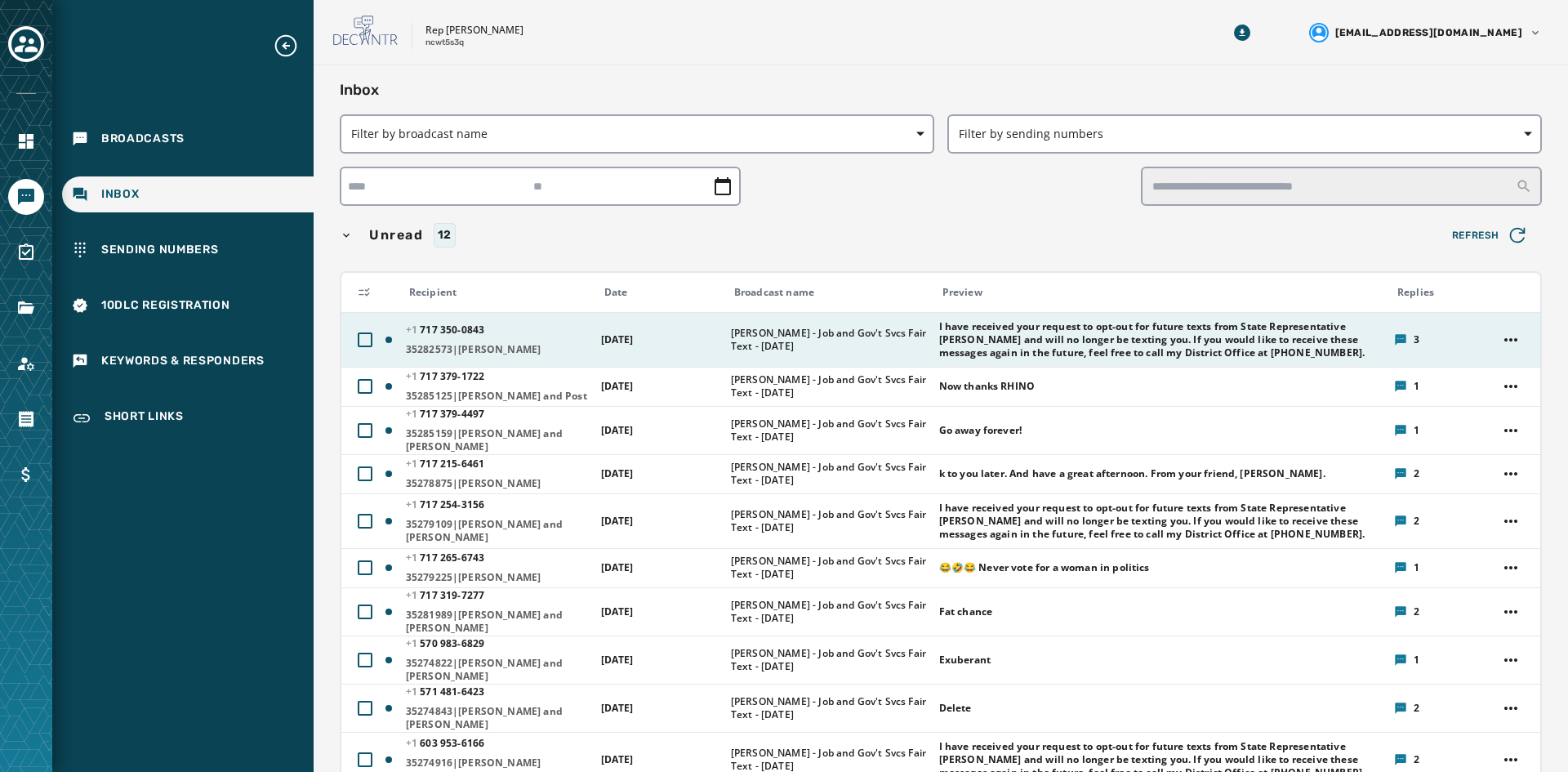
click at [930, 342] on td "I have received your request to opt-out for future texts from State Representat…" at bounding box center [1157, 340] width 455 height 54
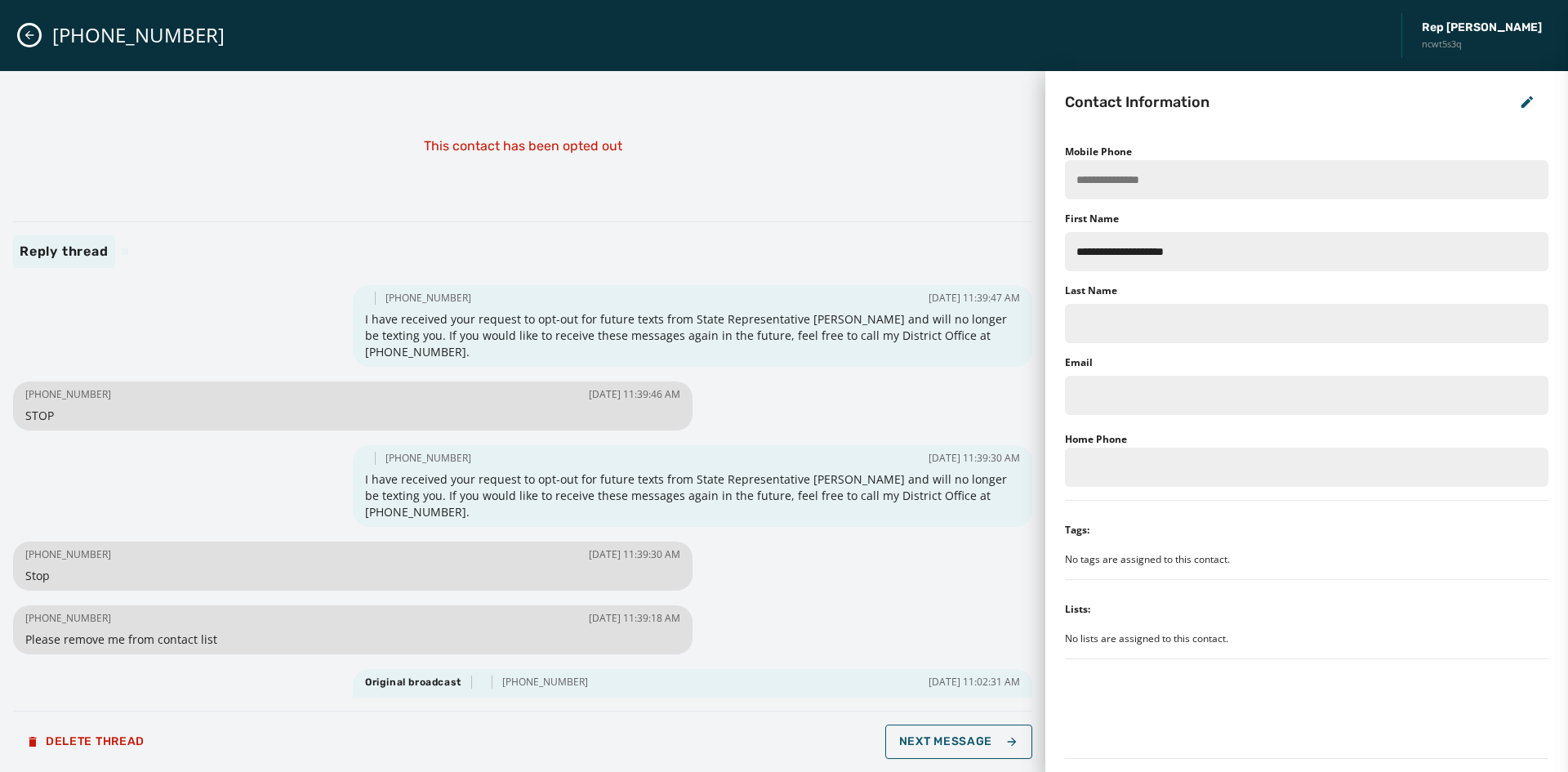
click at [25, 33] on icon "Close admin drawer" at bounding box center [29, 35] width 13 height 13
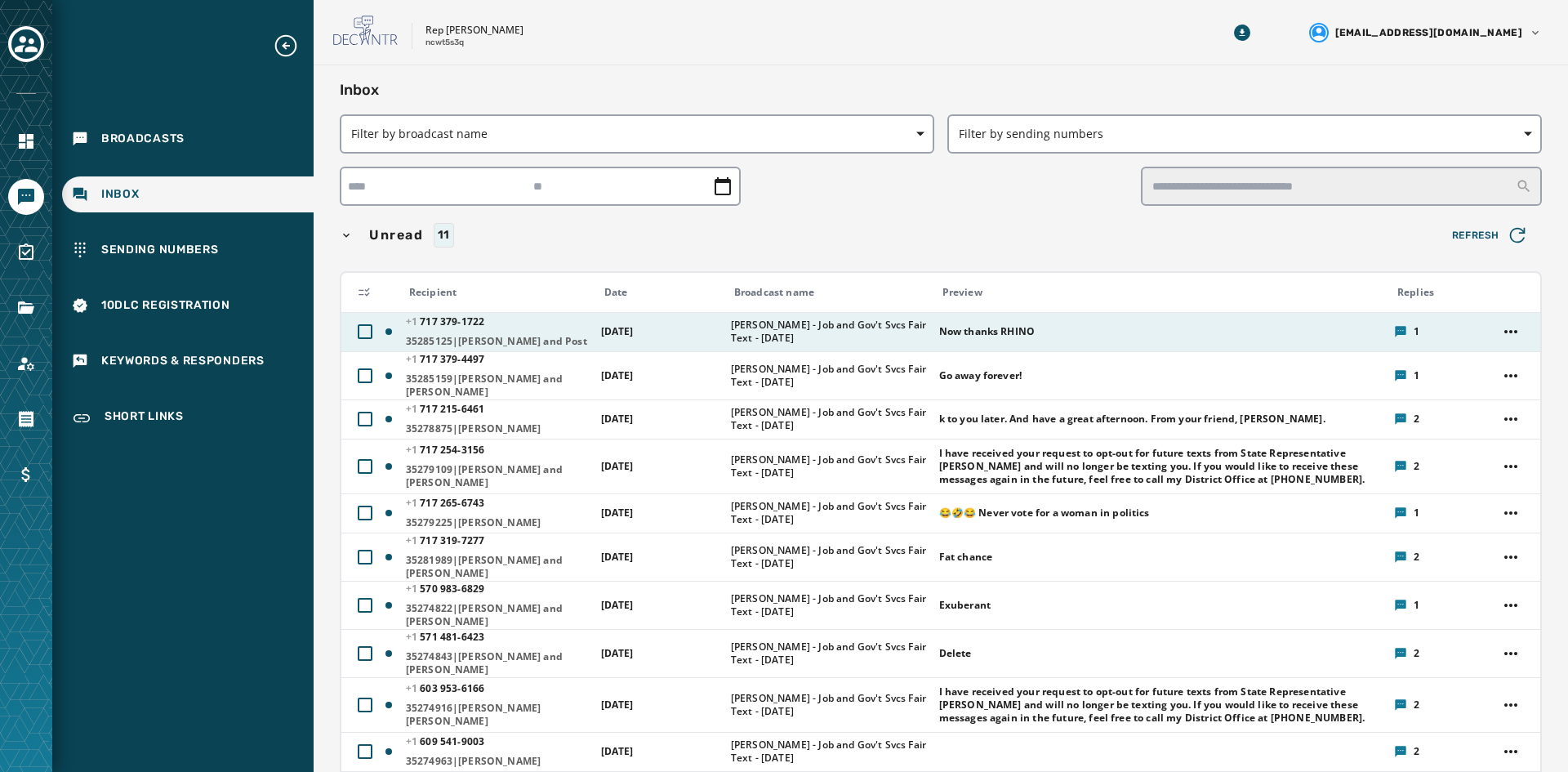
click at [699, 341] on td "[DATE]" at bounding box center [656, 332] width 130 height 39
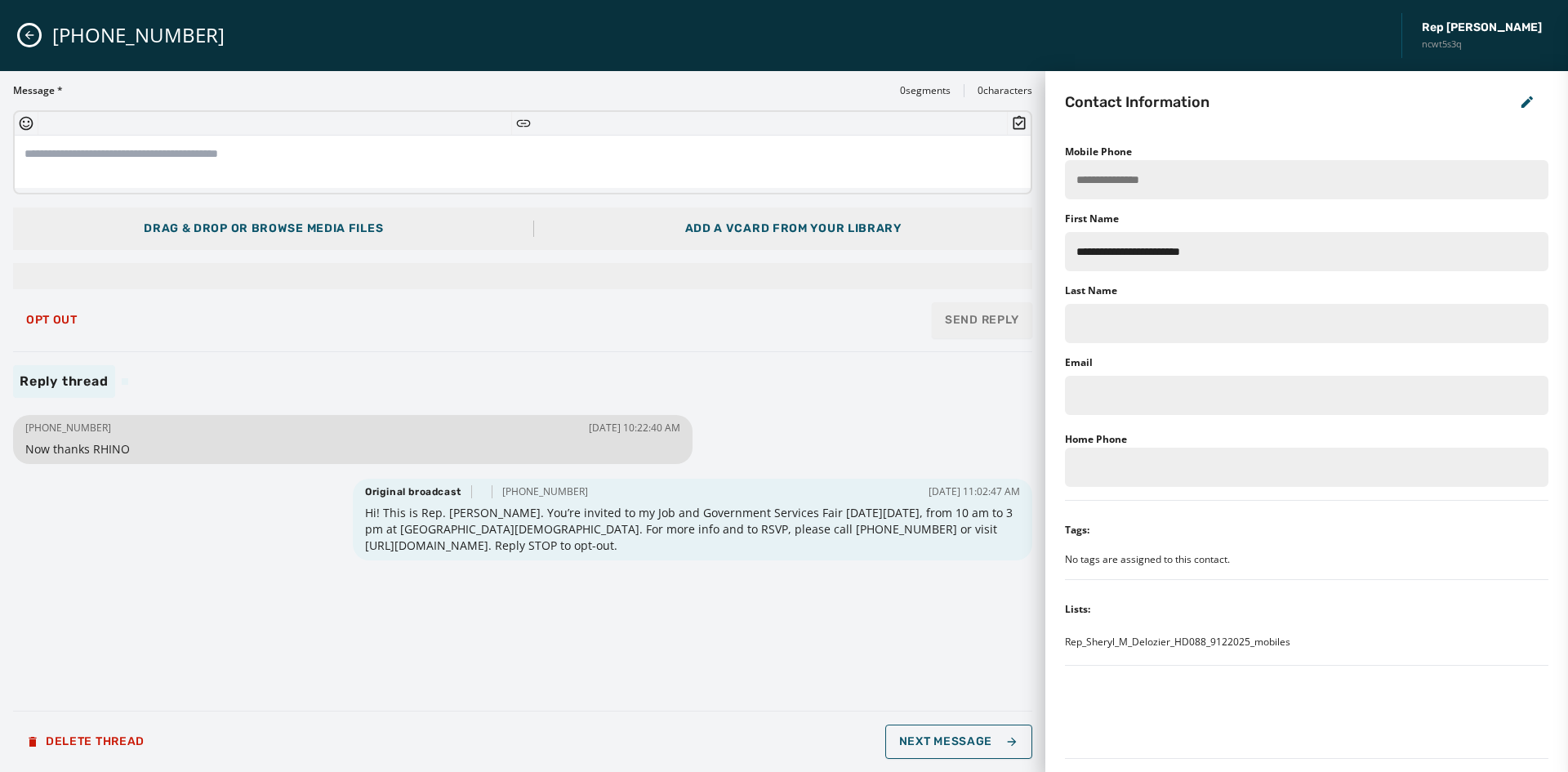
click at [41, 33] on div "[PHONE_NUMBER] Rep [PERSON_NAME] ncwt5s3q" at bounding box center [784, 36] width 1568 height 71
click at [31, 34] on icon "Close admin drawer" at bounding box center [29, 35] width 13 height 13
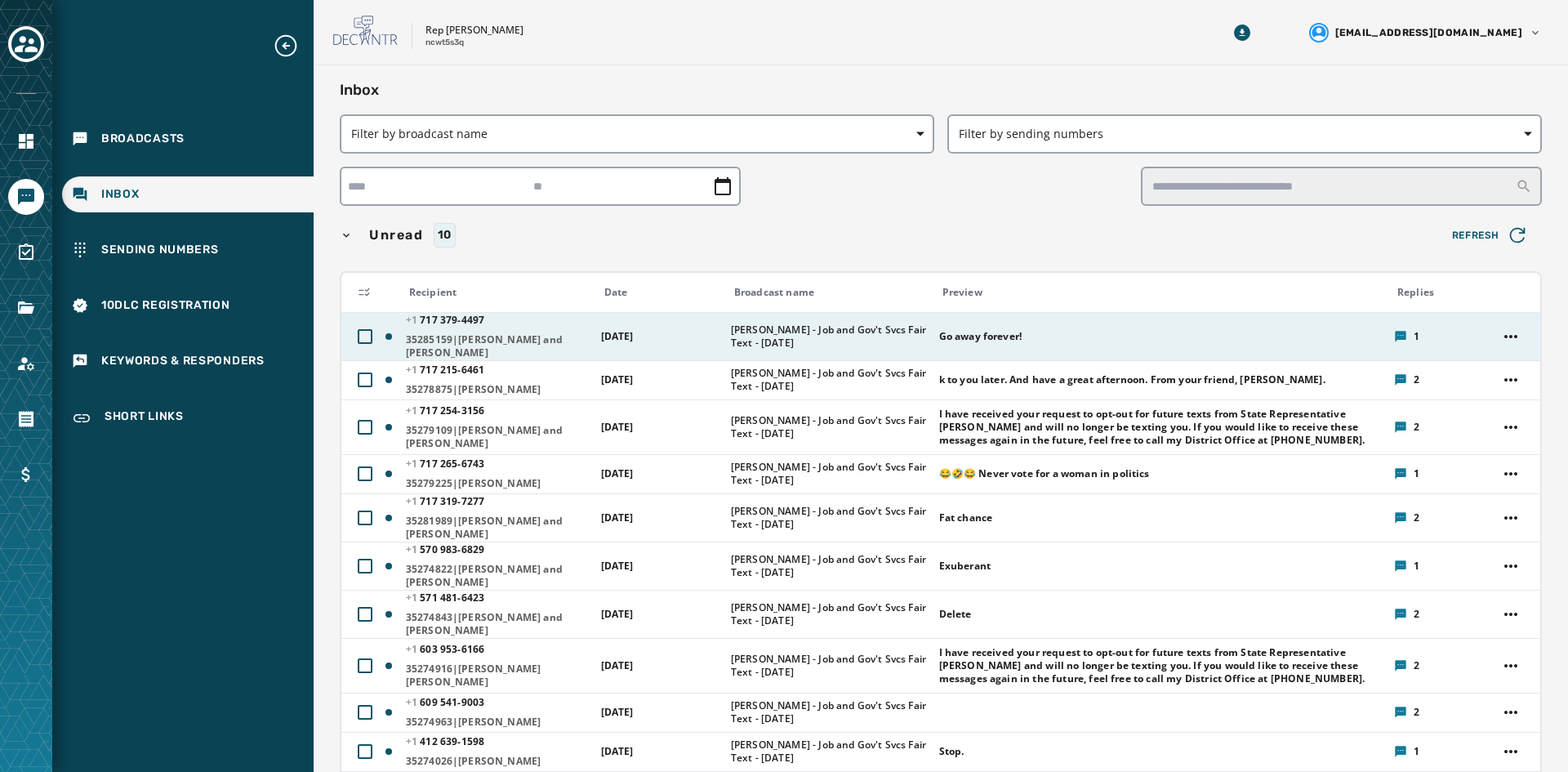
click at [616, 318] on td "[DATE]" at bounding box center [656, 336] width 130 height 48
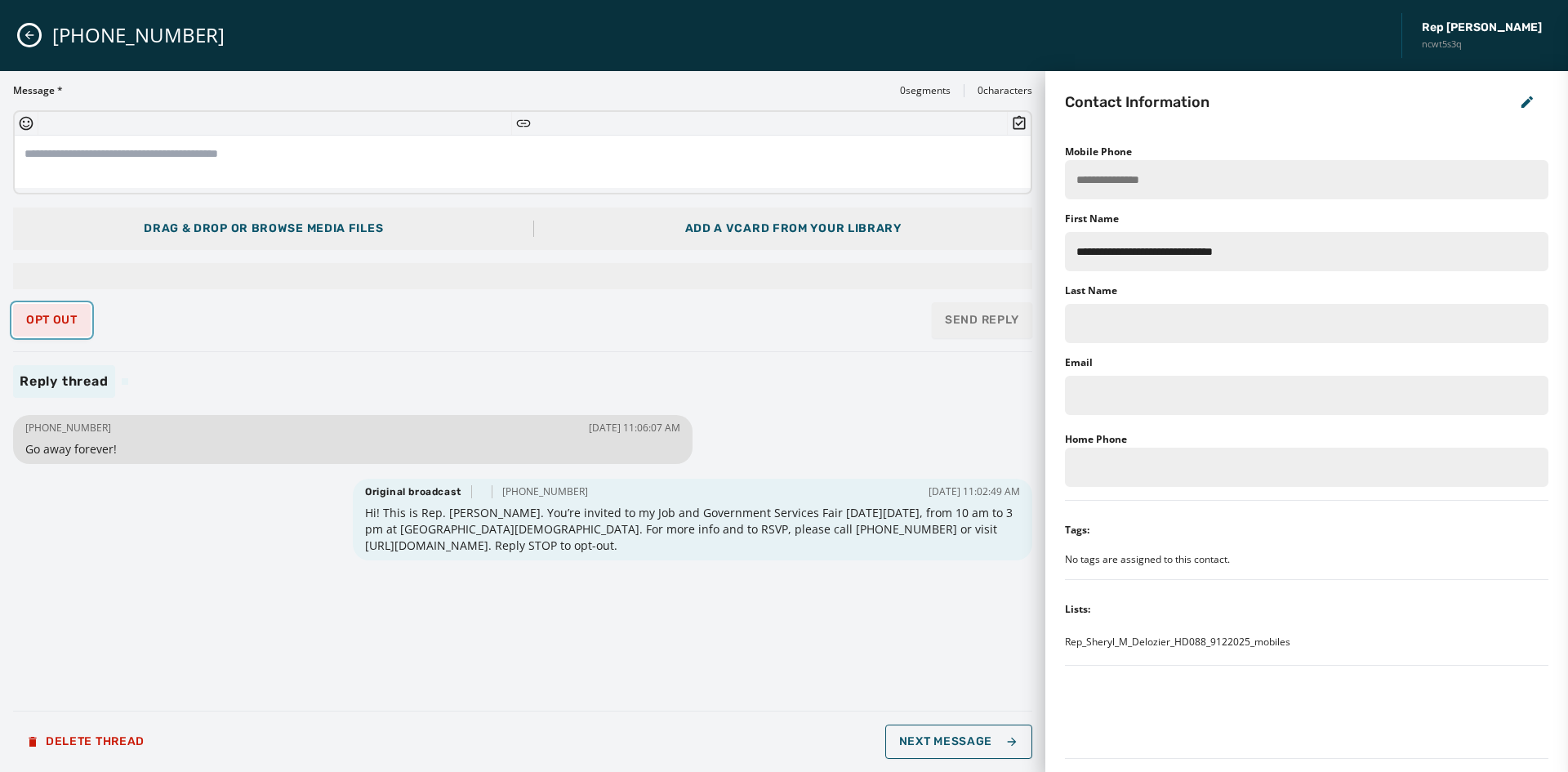
click at [64, 319] on span "Opt Out" at bounding box center [52, 319] width 52 height 13
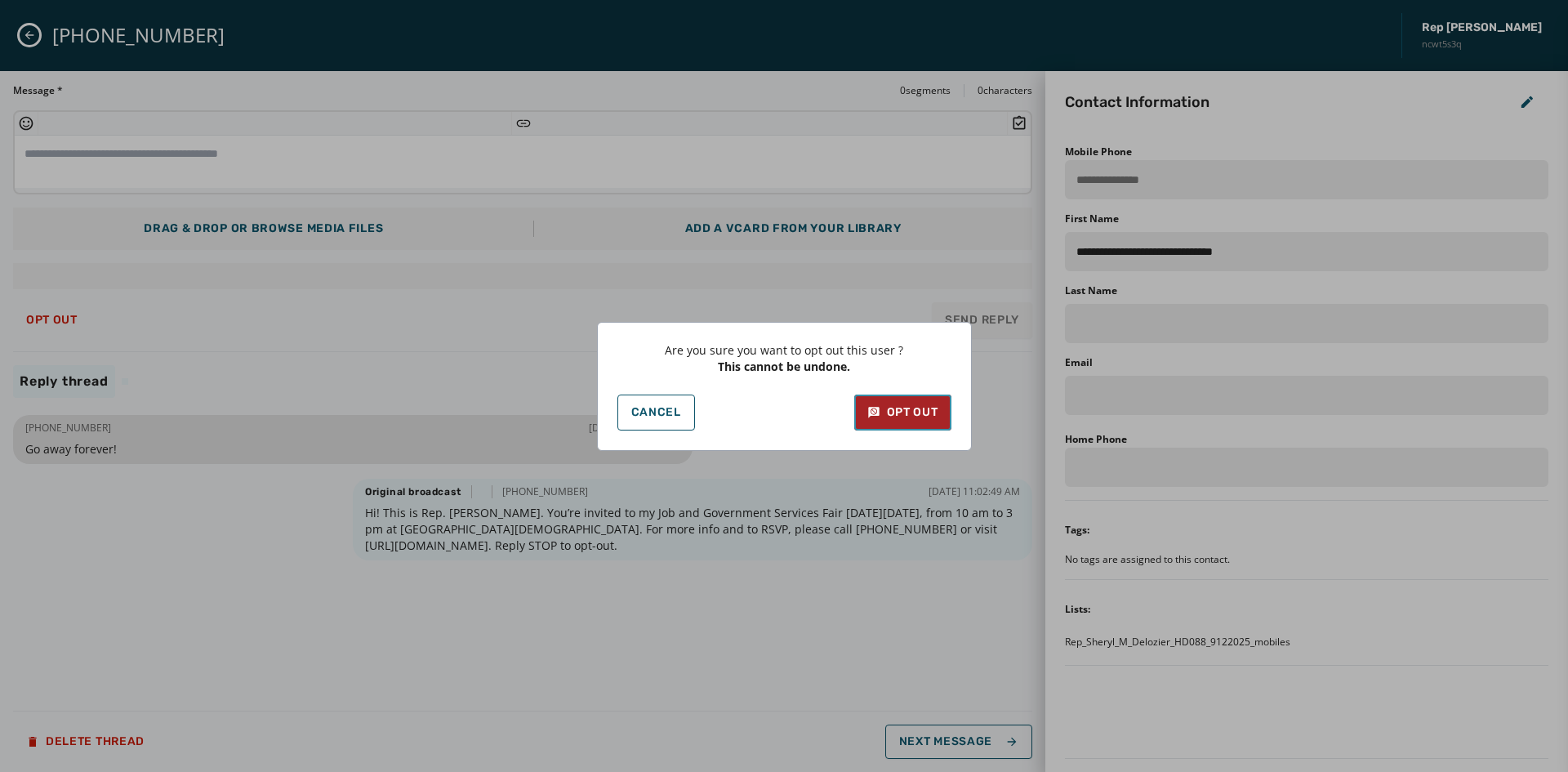
click at [901, 420] on div "Opt Out" at bounding box center [903, 412] width 71 height 16
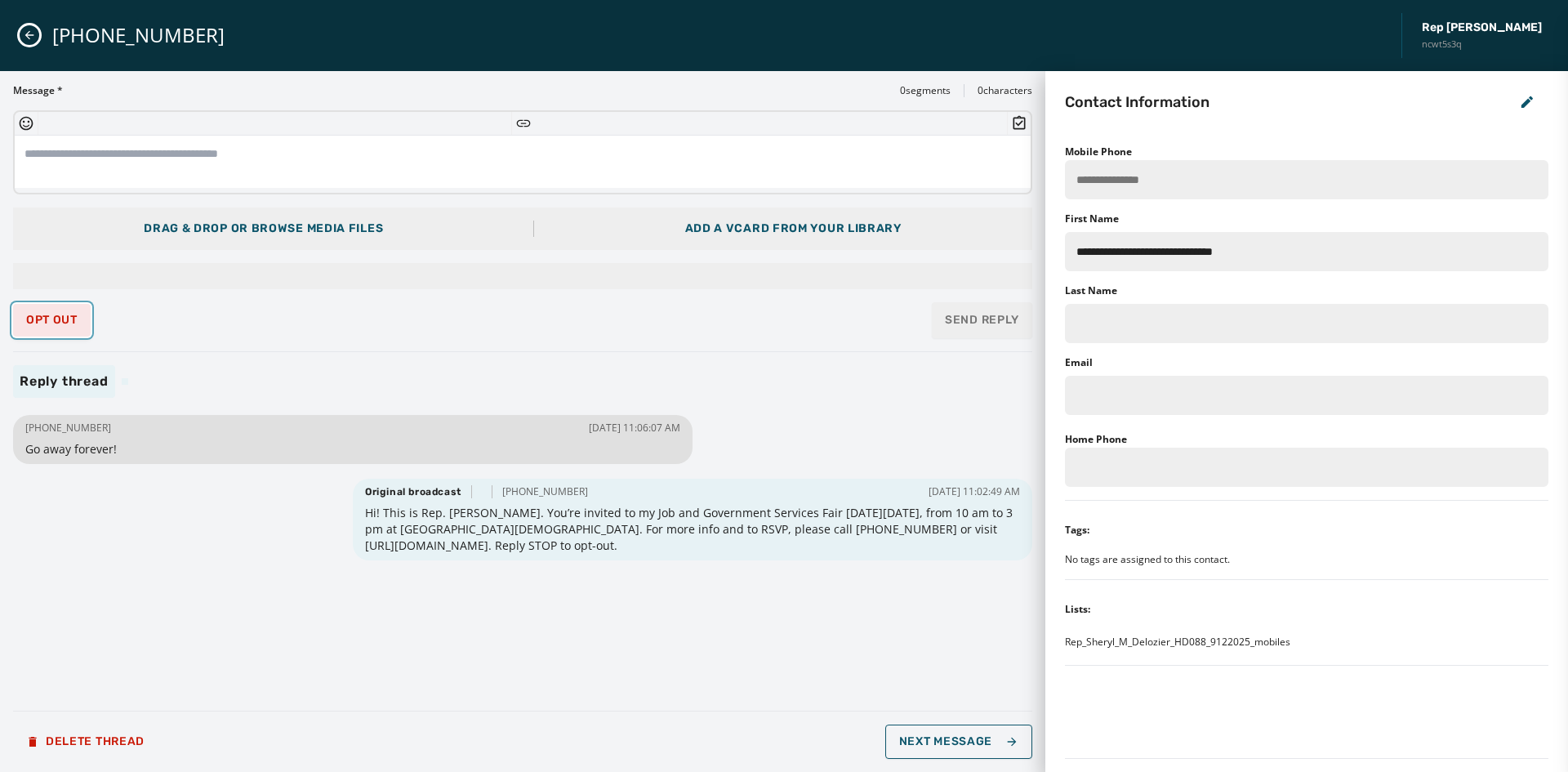
click at [72, 324] on span "Opt Out" at bounding box center [52, 319] width 52 height 13
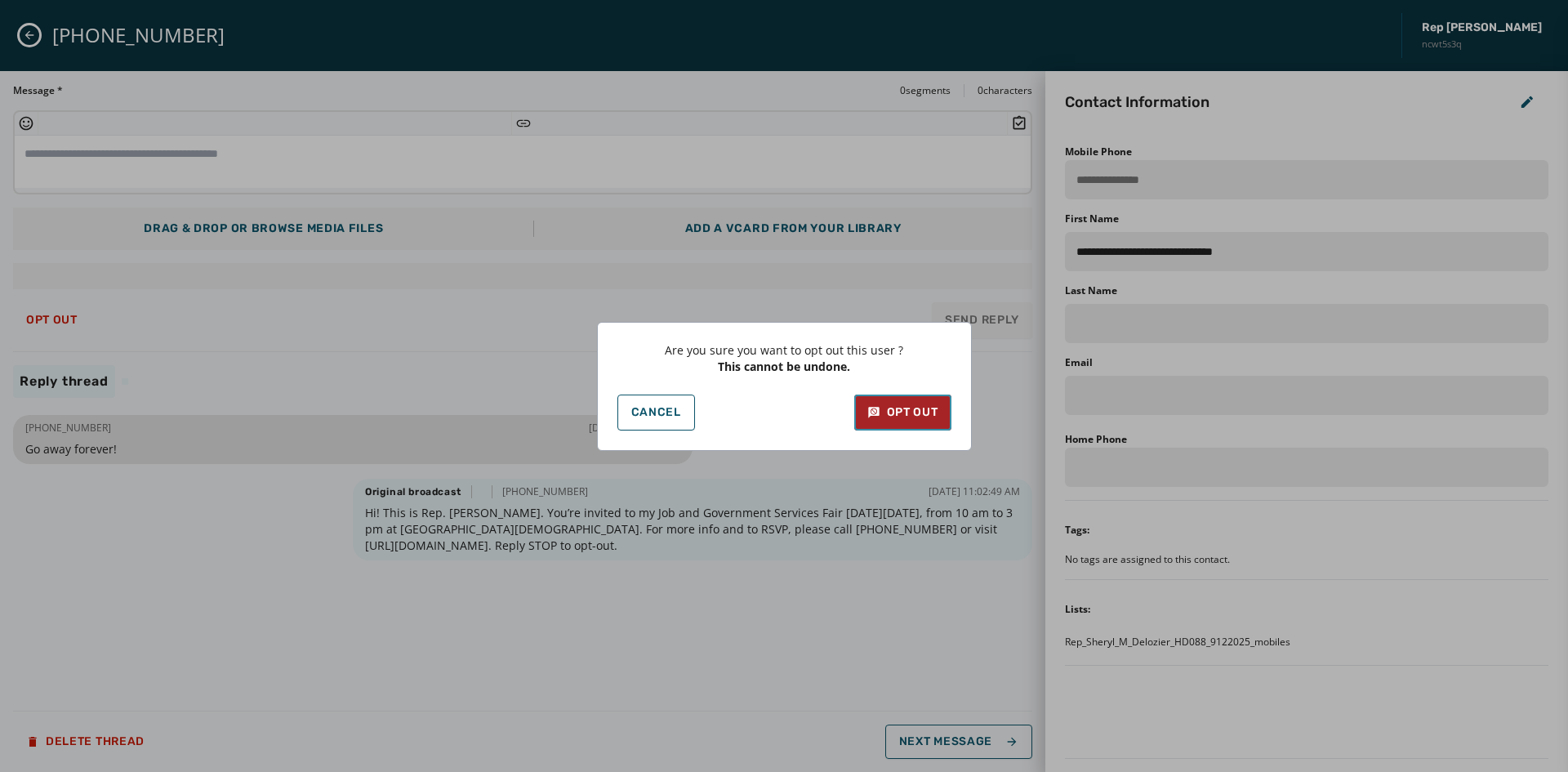
click at [887, 416] on div "Opt Out" at bounding box center [903, 412] width 71 height 16
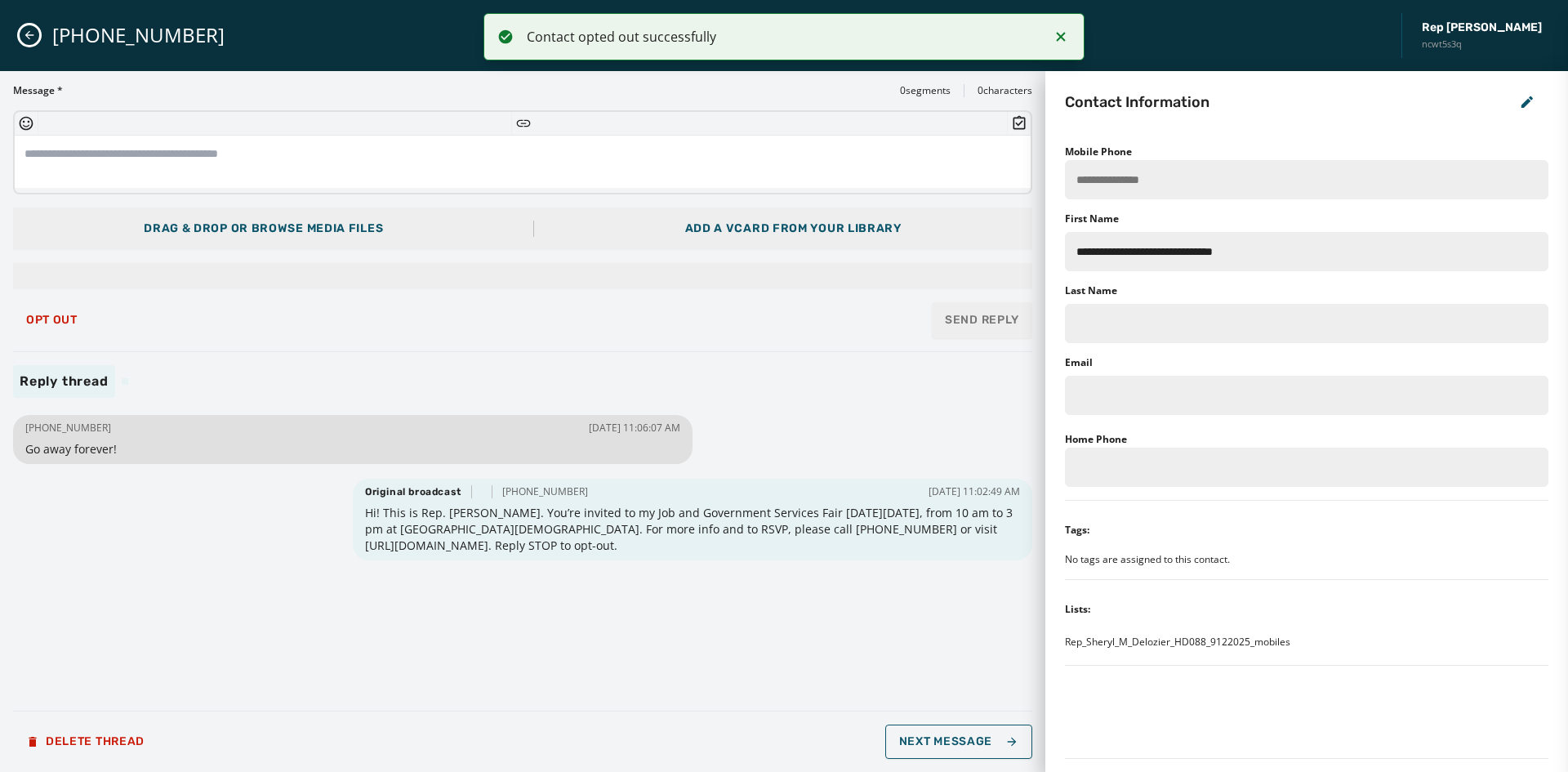
click at [27, 28] on button "Close admin drawer" at bounding box center [29, 35] width 20 height 20
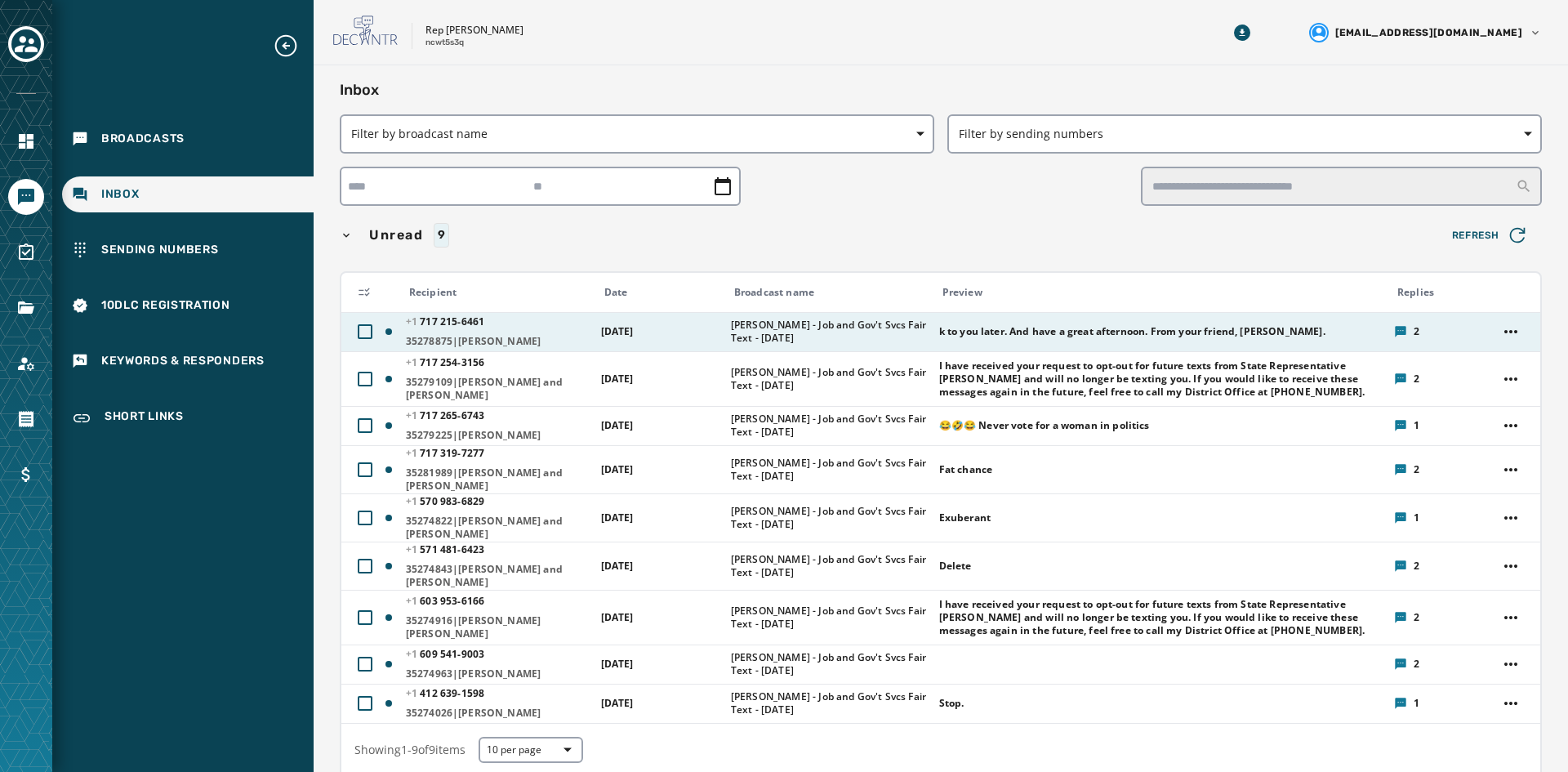
click at [634, 329] on span "[DATE]" at bounding box center [617, 331] width 32 height 14
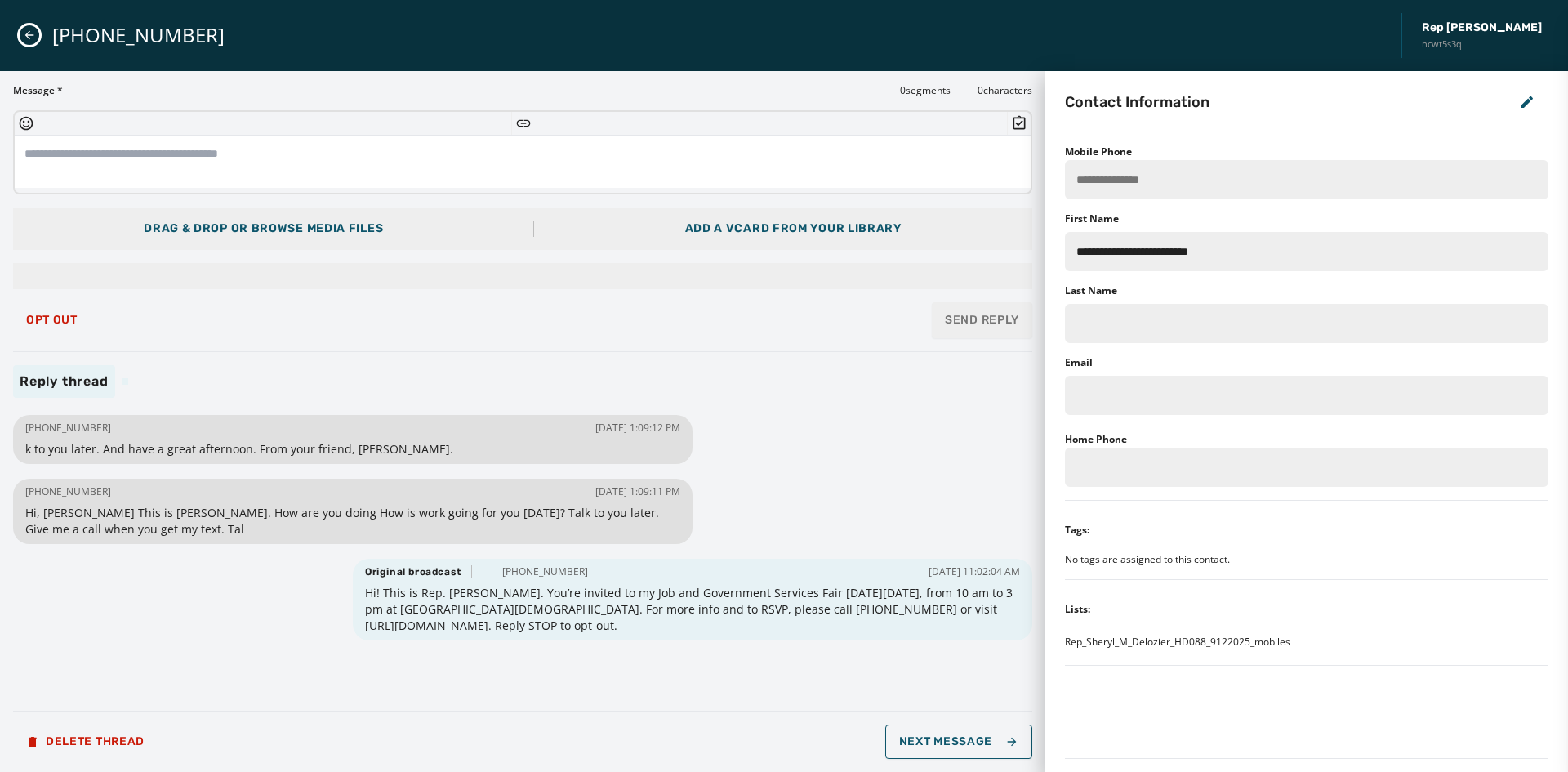
click at [33, 32] on icon "Close admin drawer" at bounding box center [29, 35] width 13 height 13
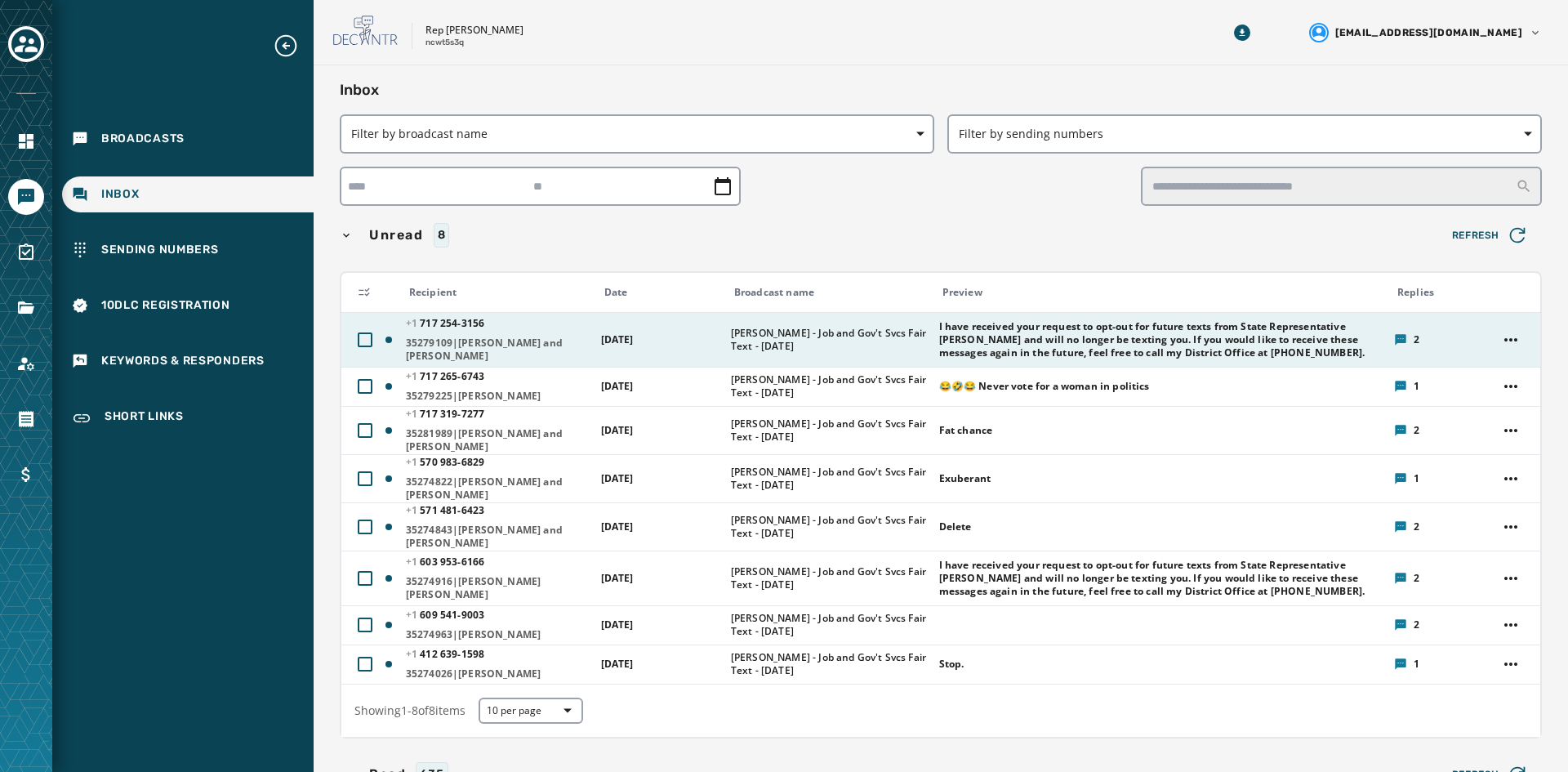
click at [541, 330] on span "[PHONE_NUMBER] - 3156" at bounding box center [497, 323] width 184 height 13
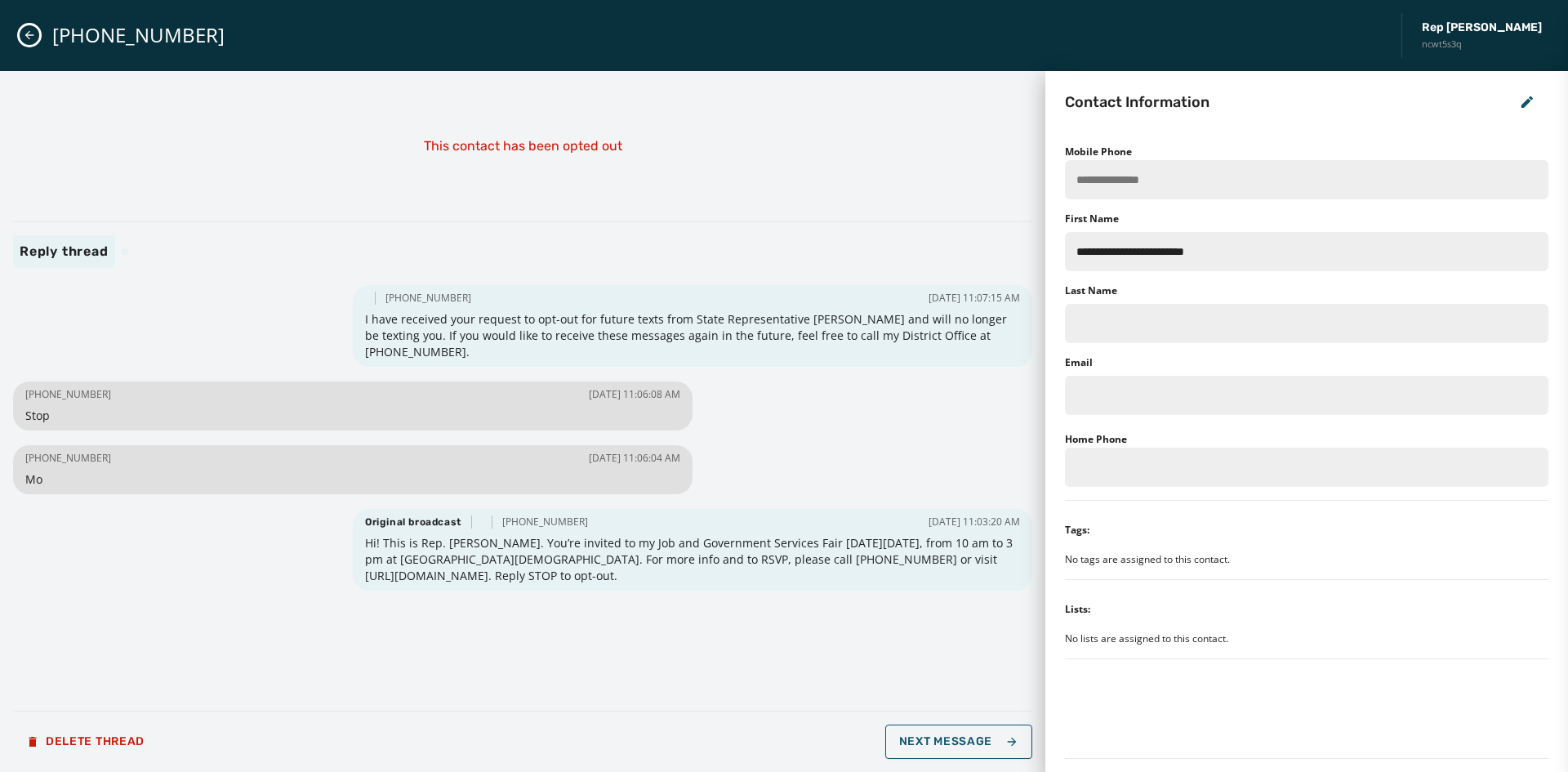
click at [33, 29] on icon "Close admin drawer" at bounding box center [29, 35] width 13 height 13
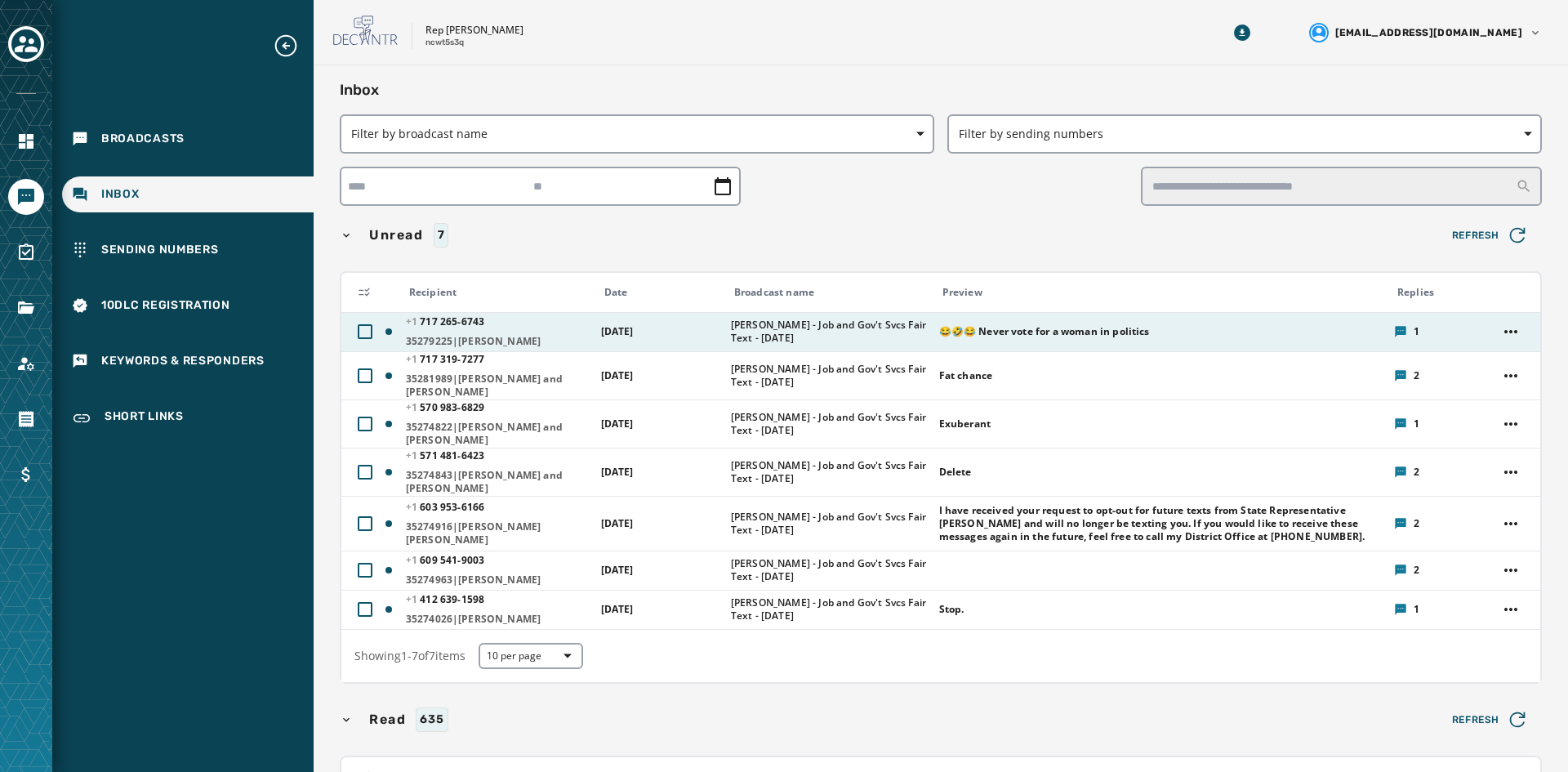
click at [680, 338] on td "[DATE]" at bounding box center [656, 332] width 130 height 39
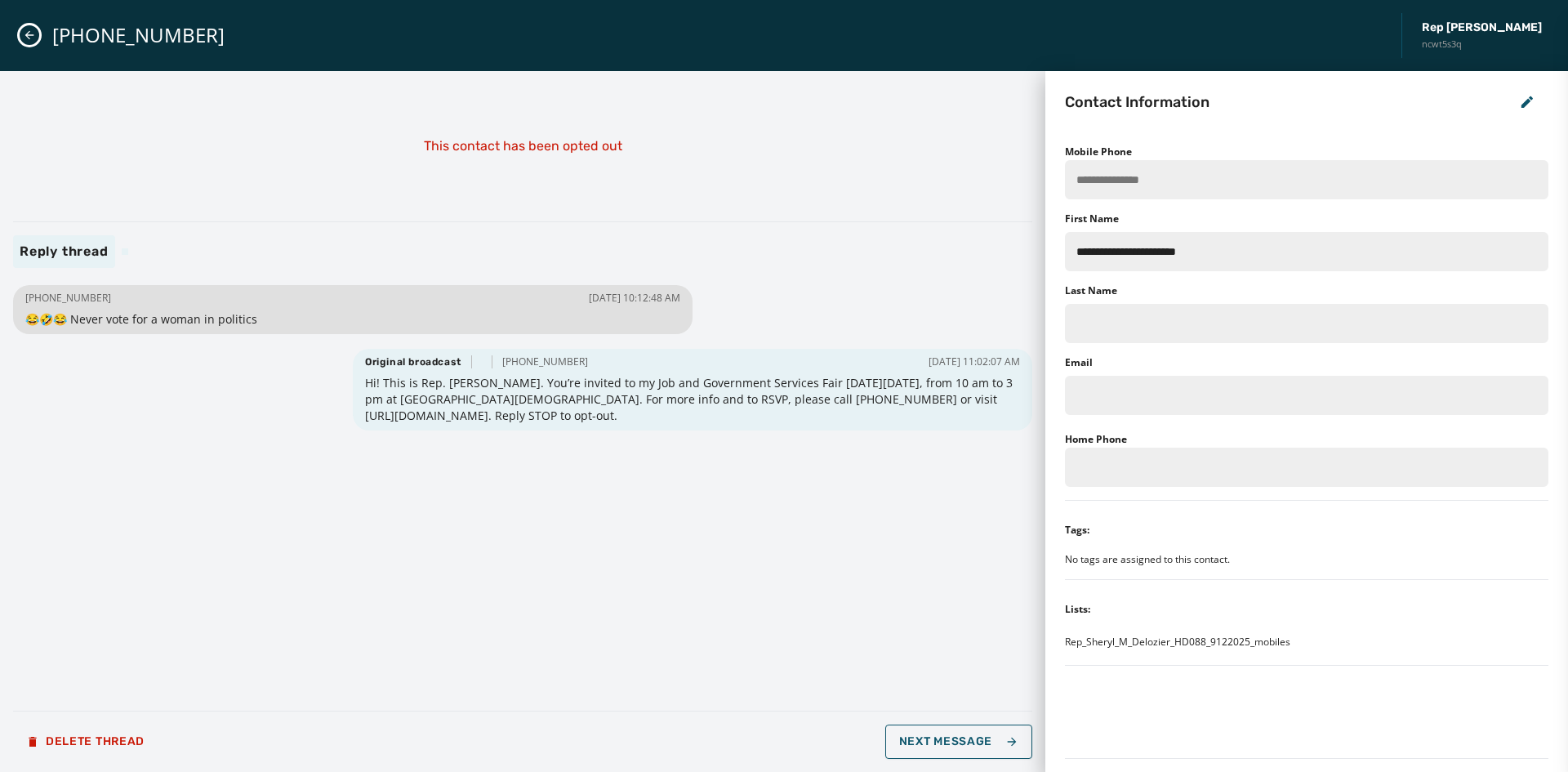
click at [30, 31] on icon "Close admin drawer" at bounding box center [29, 35] width 13 height 13
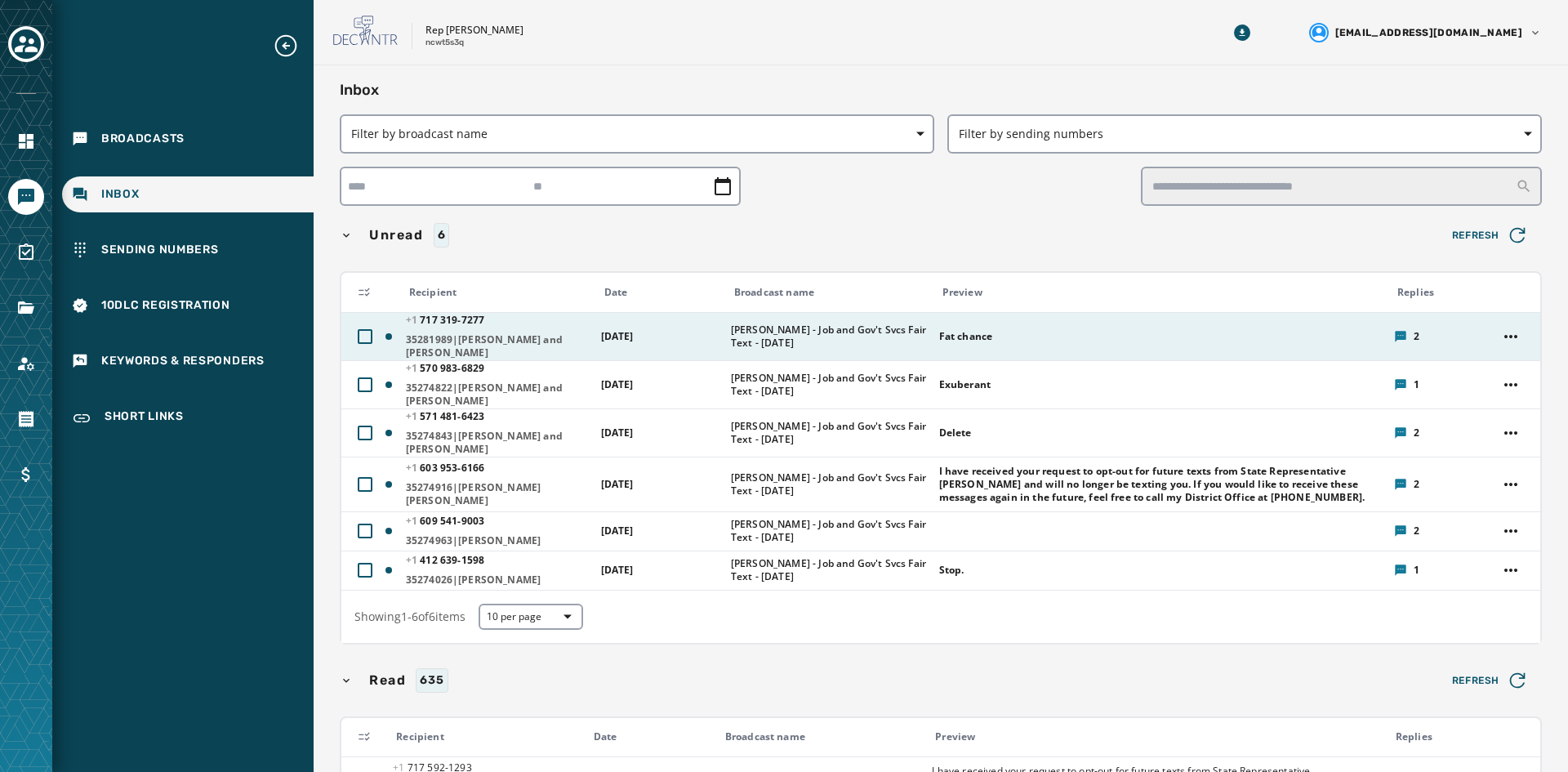
click at [585, 330] on div "[PHONE_NUMBER] - [PHONE_NUMBER]|[PERSON_NAME] and [PERSON_NAME]" at bounding box center [497, 336] width 184 height 46
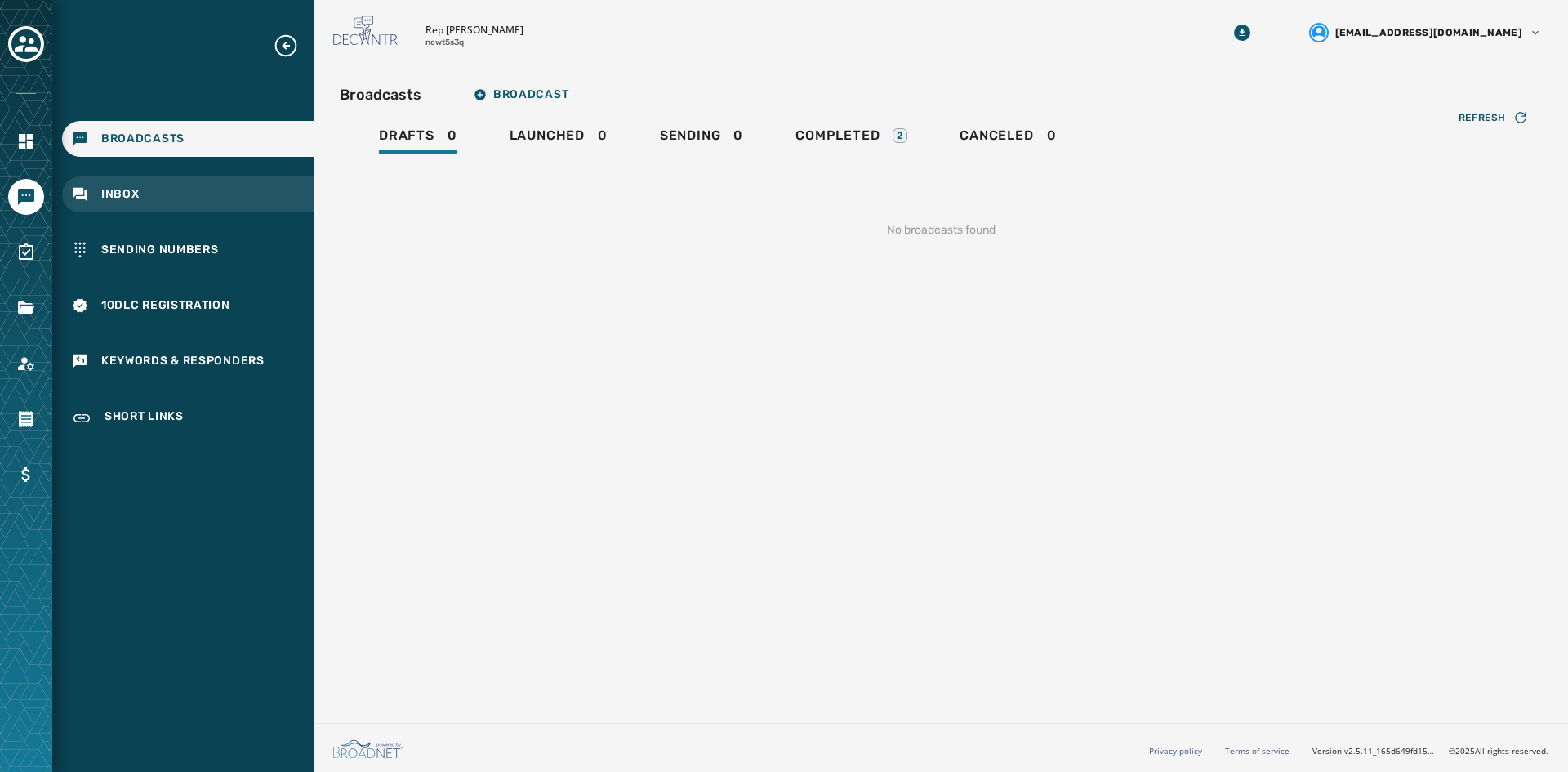
click at [165, 189] on div "Inbox" at bounding box center [188, 194] width 251 height 36
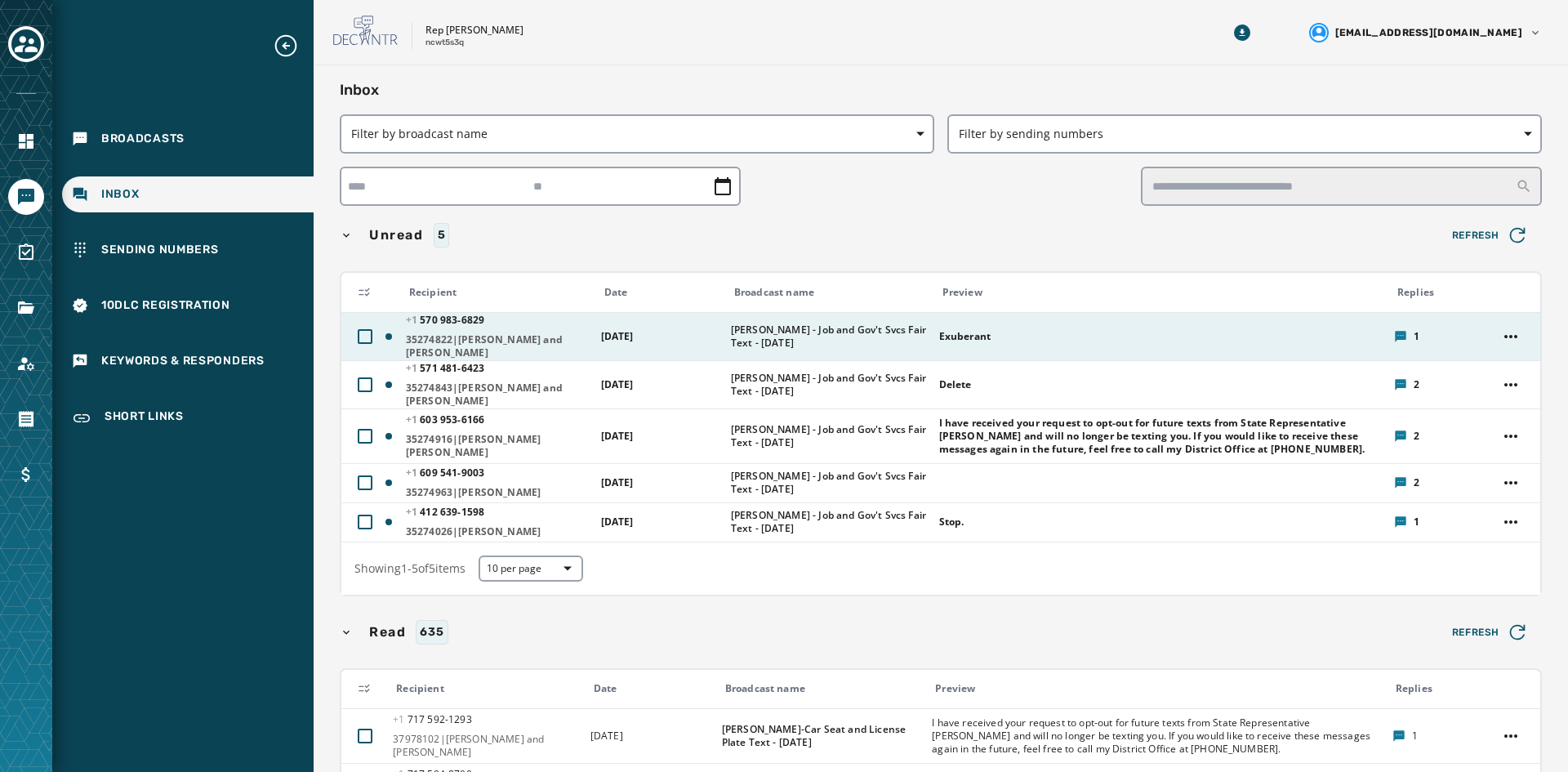
click at [771, 340] on span "[PERSON_NAME] - Job and Gov't Svcs Fair Text - [DATE]" at bounding box center [829, 336] width 198 height 26
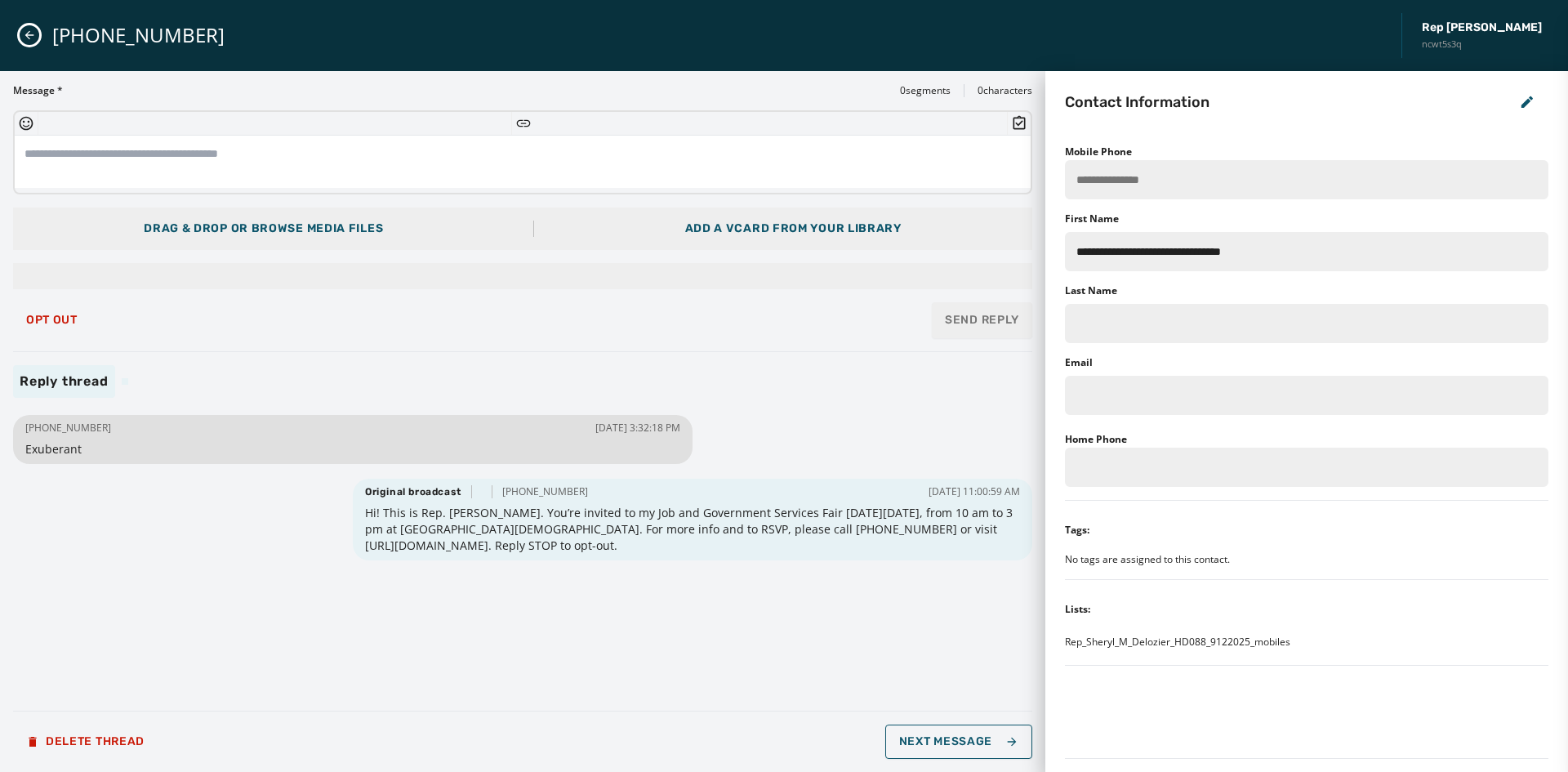
drag, startPoint x: 1093, startPoint y: 181, endPoint x: 577, endPoint y: 206, distance: 516.6
click at [594, 209] on div "Drag & Drop or browse media files Add a vCard from your library" at bounding box center [522, 228] width 1020 height 42
drag, startPoint x: 31, startPoint y: 27, endPoint x: 59, endPoint y: 58, distance: 41.8
click at [31, 27] on button "Close admin drawer" at bounding box center [29, 35] width 20 height 20
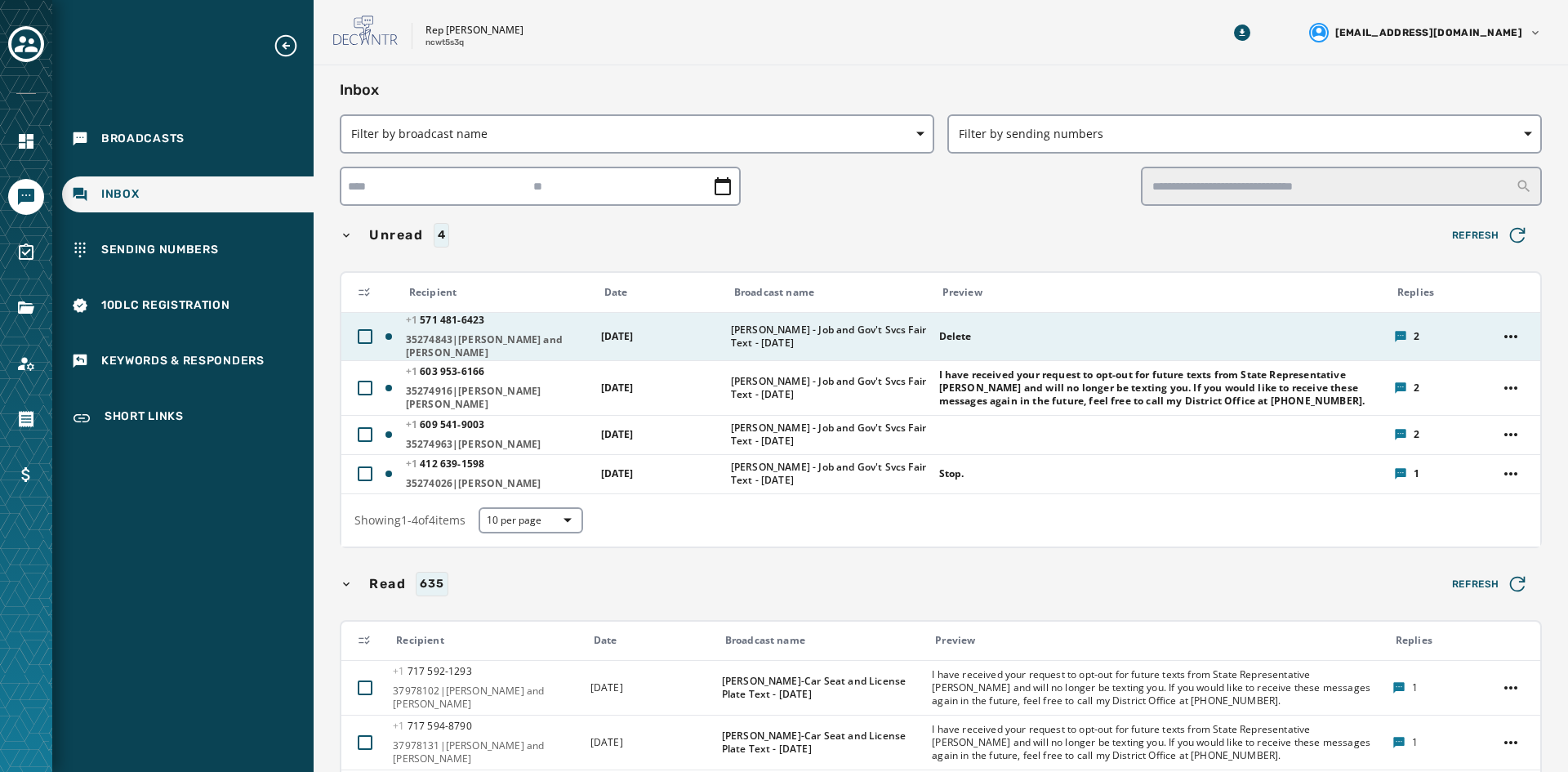
click at [733, 327] on span "[PERSON_NAME] - Job and Gov't Svcs Fair Text - [DATE]" at bounding box center [829, 336] width 198 height 26
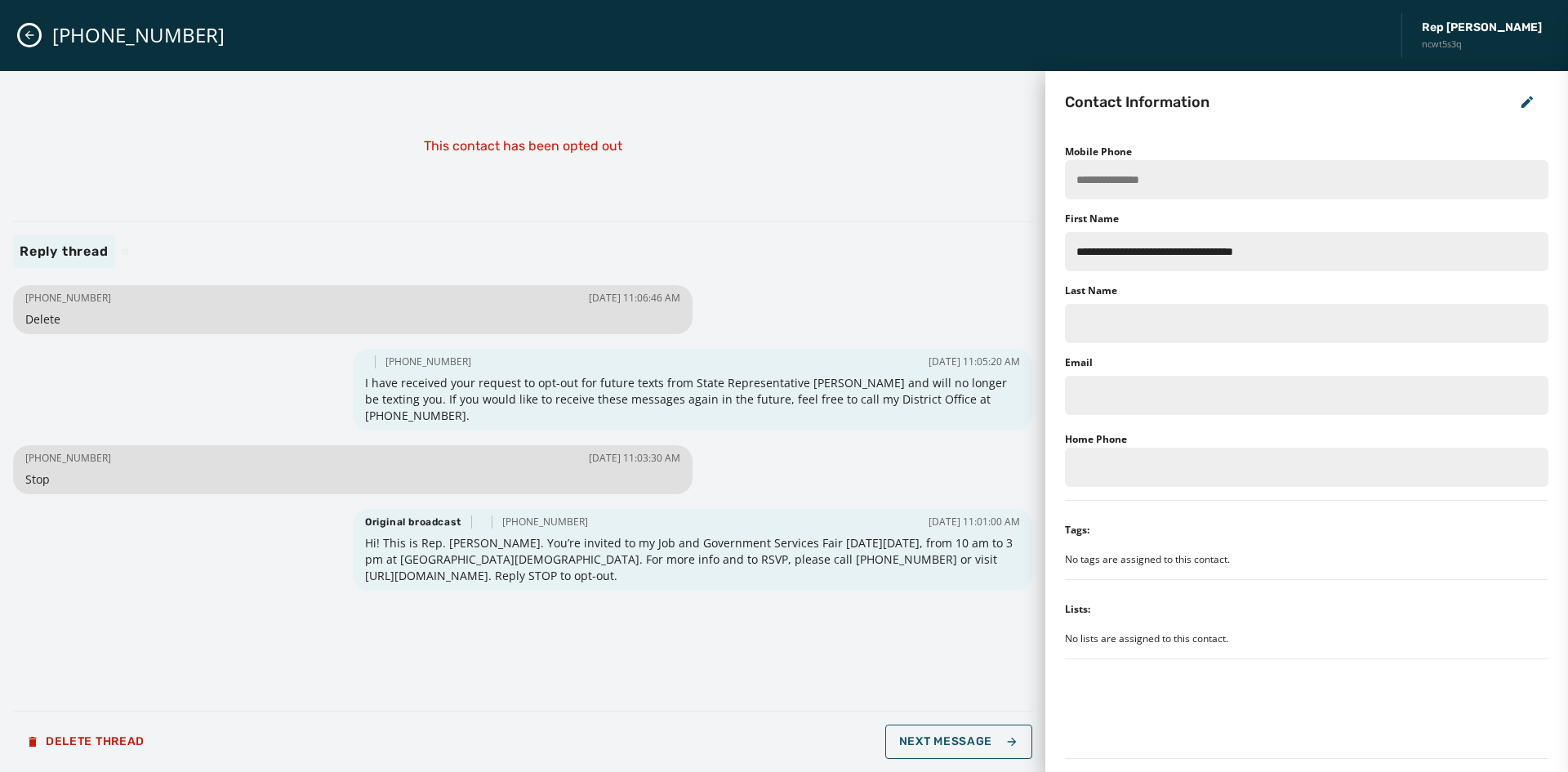
click at [36, 40] on button "Close admin drawer" at bounding box center [29, 35] width 20 height 20
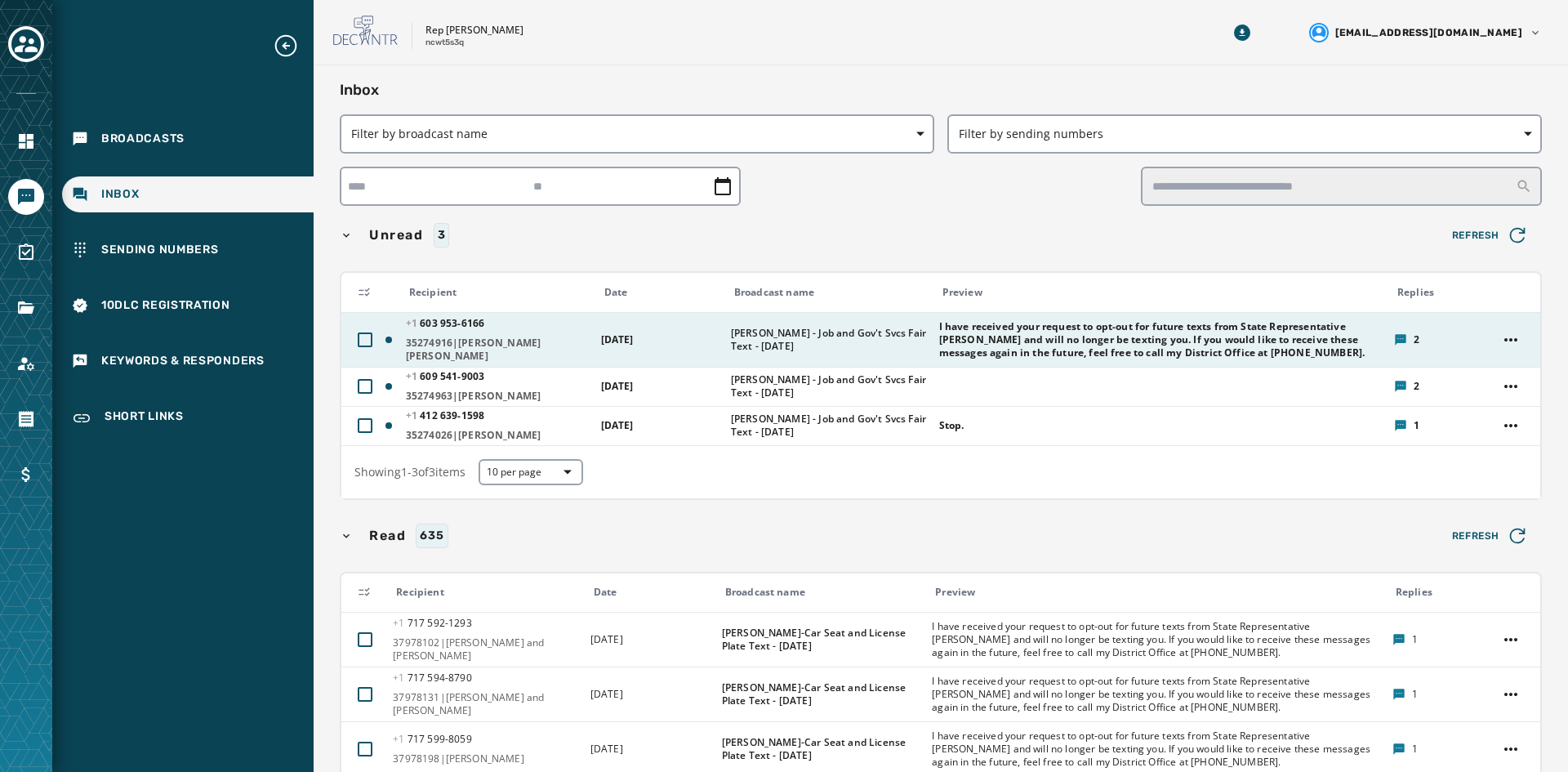
click at [683, 349] on td "[DATE]" at bounding box center [656, 340] width 130 height 54
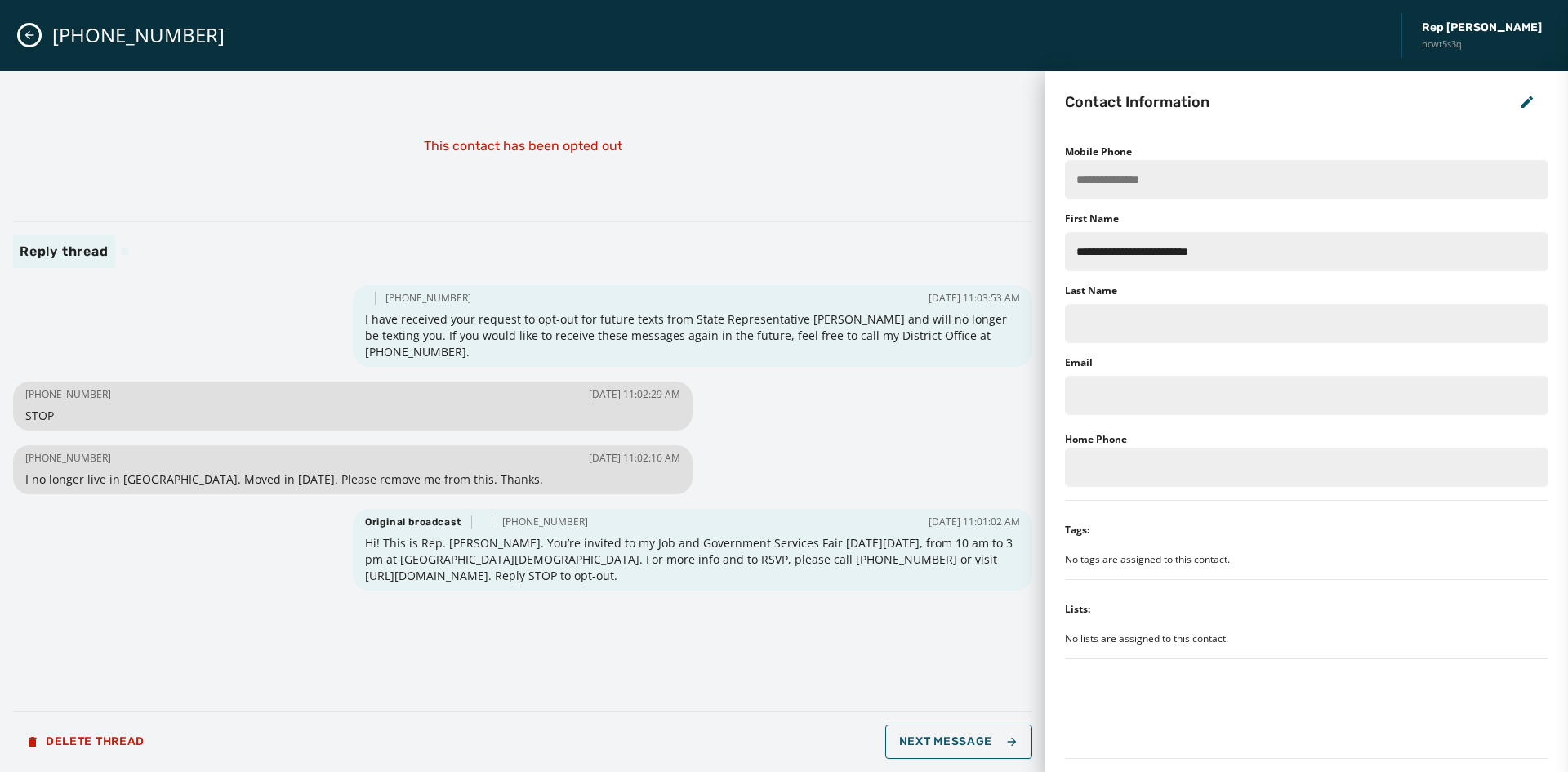
click at [27, 32] on icon "Close admin drawer" at bounding box center [29, 35] width 13 height 13
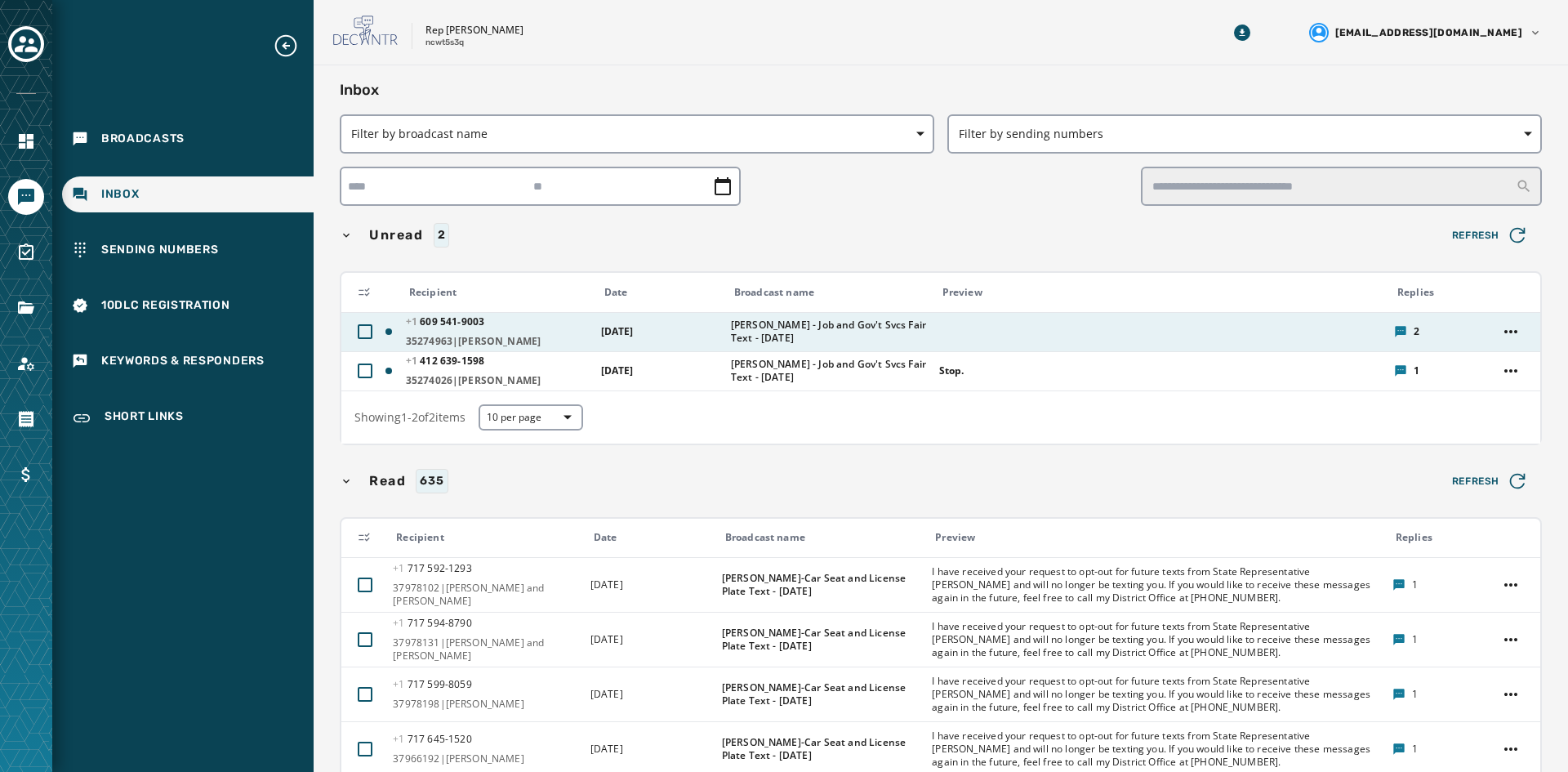
click at [692, 325] on td "[DATE]" at bounding box center [656, 332] width 130 height 39
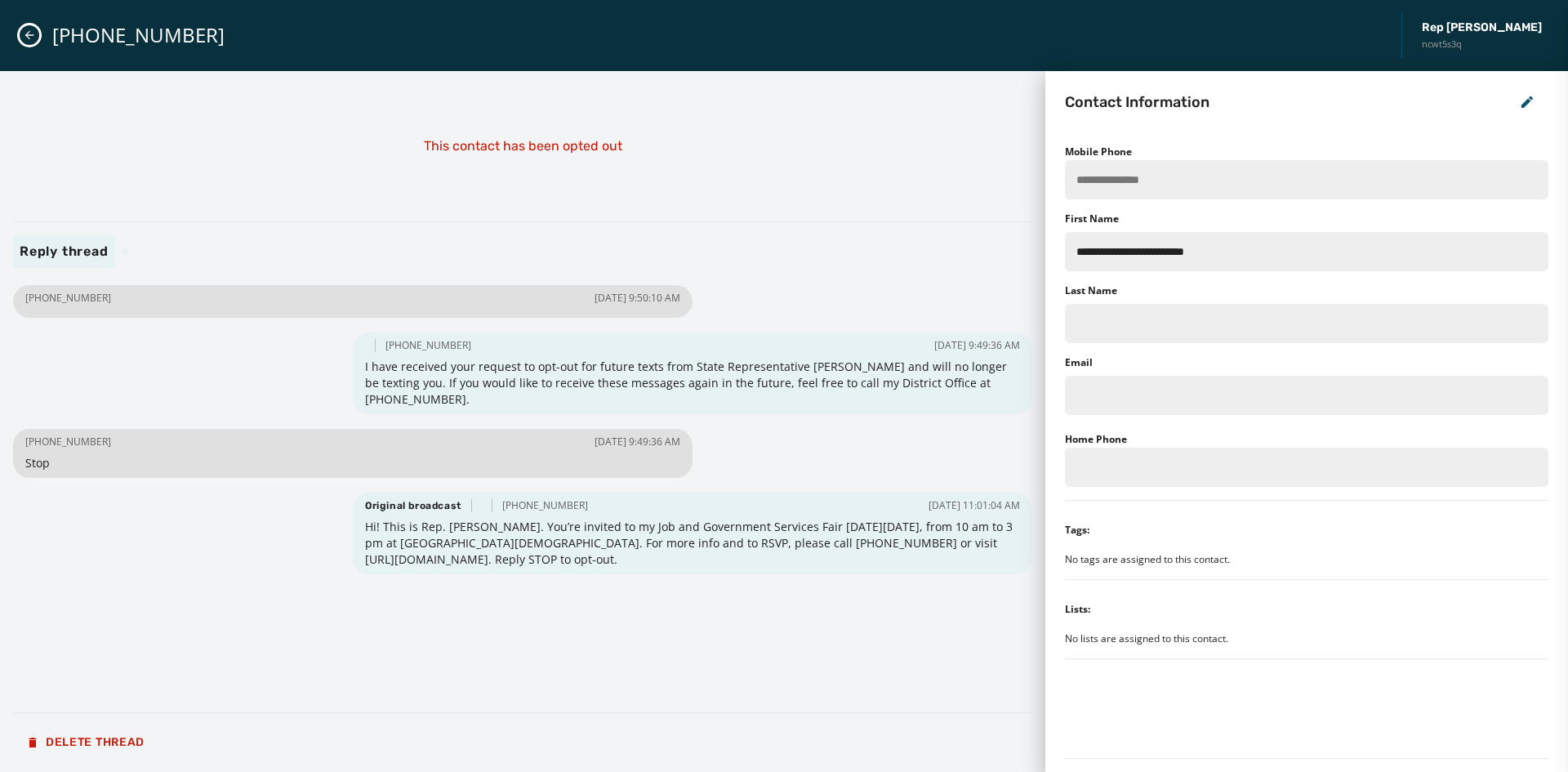
click at [26, 34] on icon "Close admin drawer" at bounding box center [30, 36] width 9 height 9
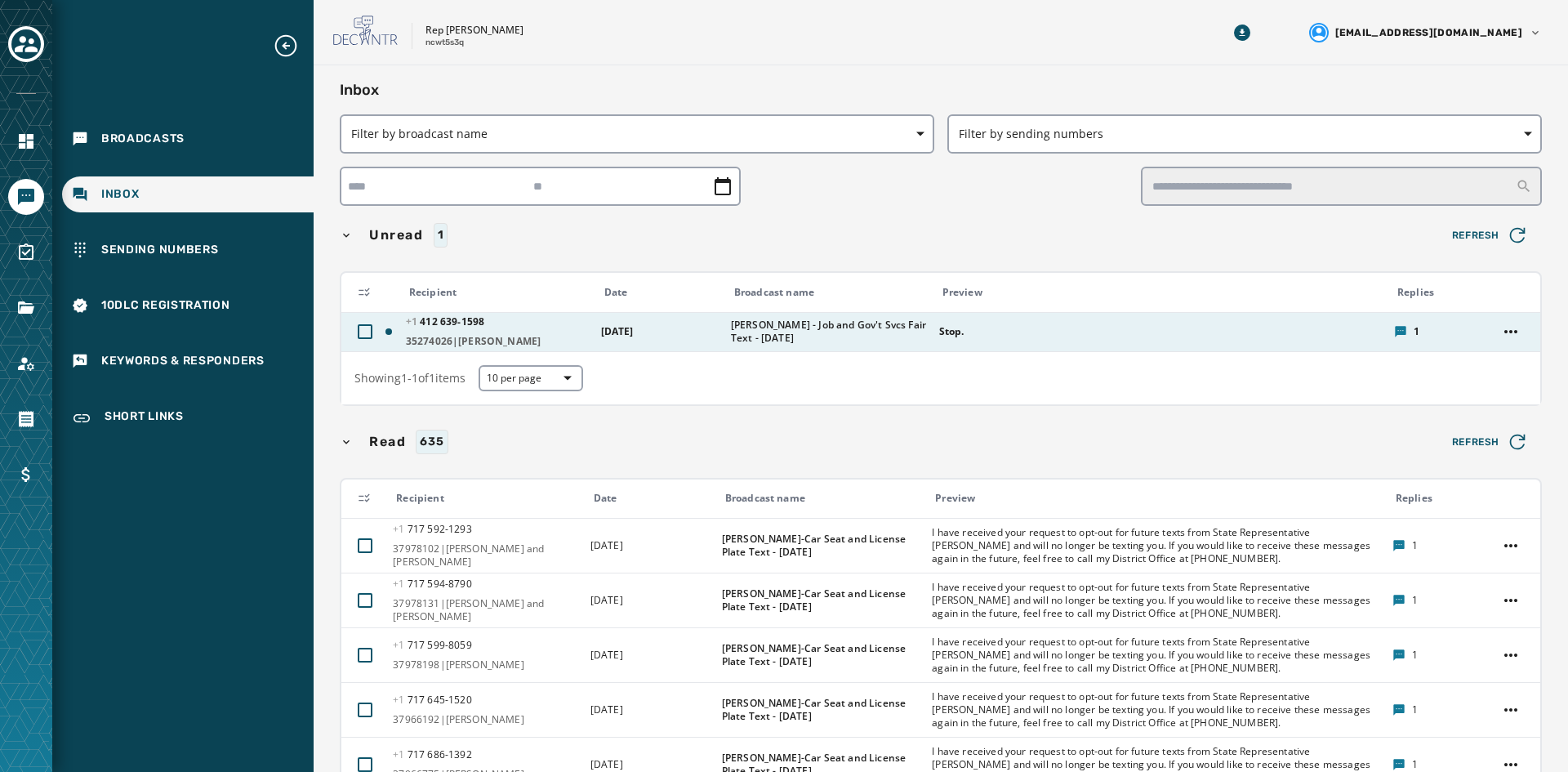
click at [642, 324] on td "[DATE]" at bounding box center [656, 332] width 130 height 39
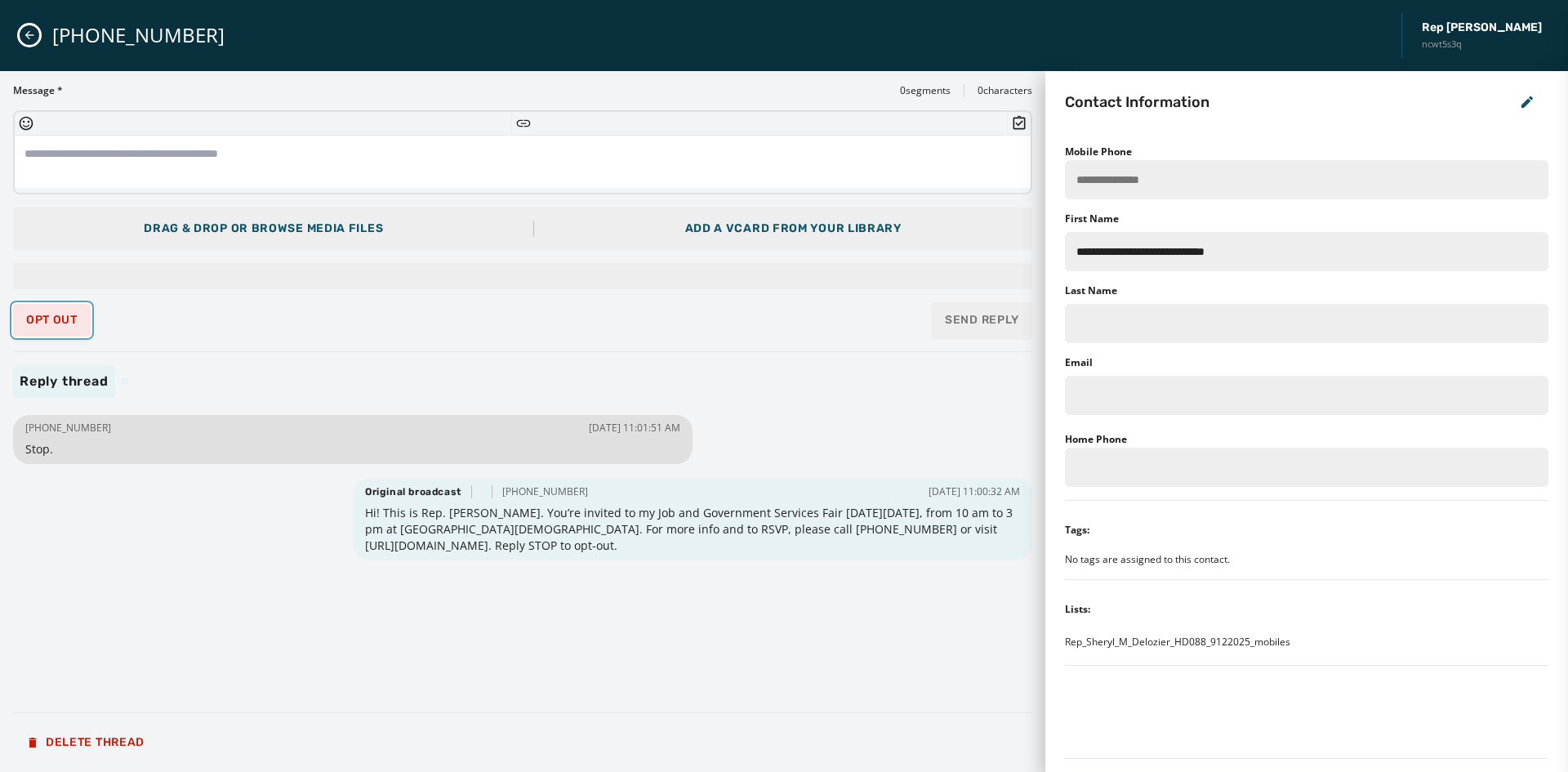
click at [54, 304] on button "Opt Out" at bounding box center [51, 320] width 77 height 32
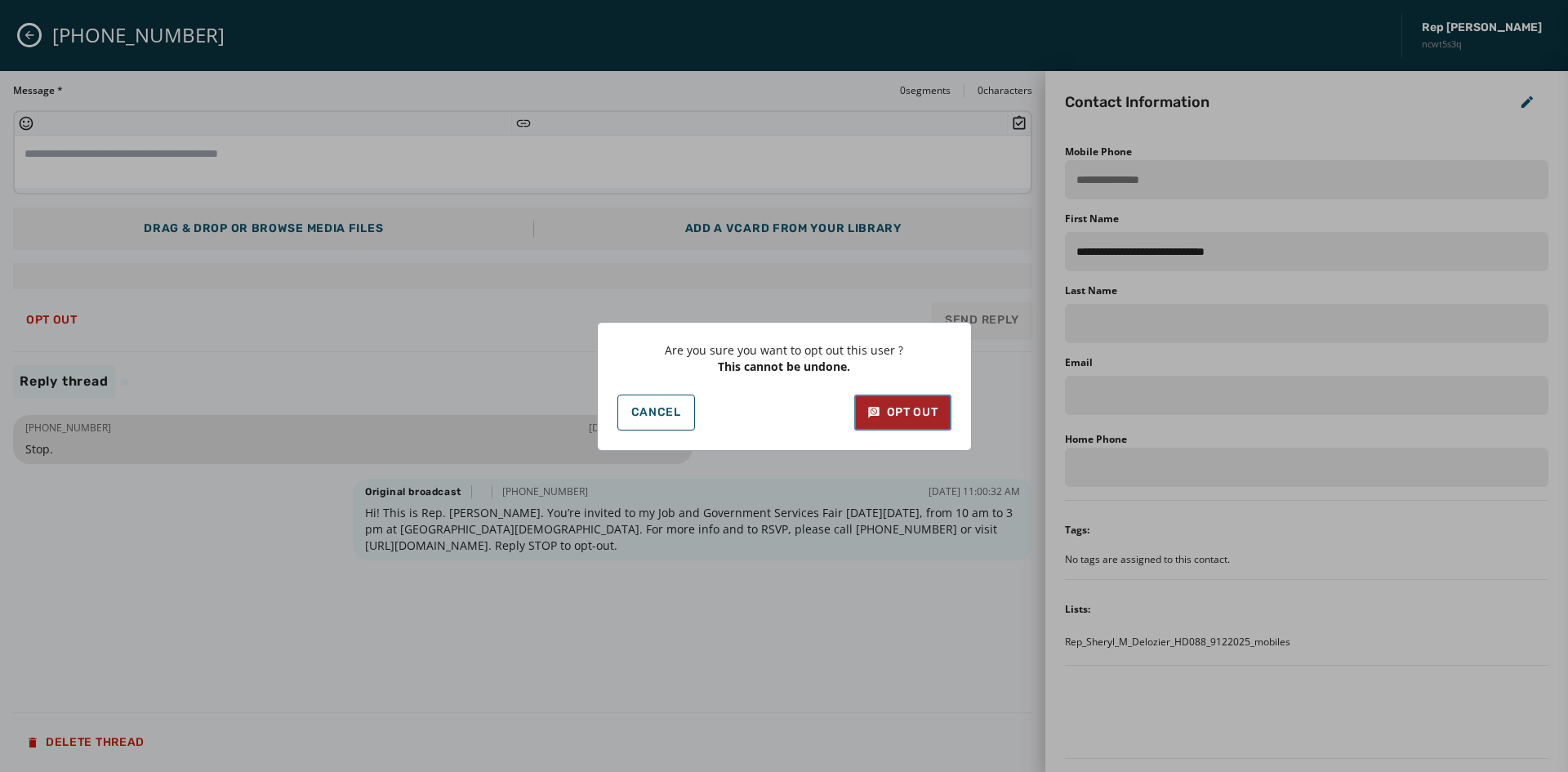
click at [907, 418] on div "Opt Out" at bounding box center [903, 412] width 71 height 16
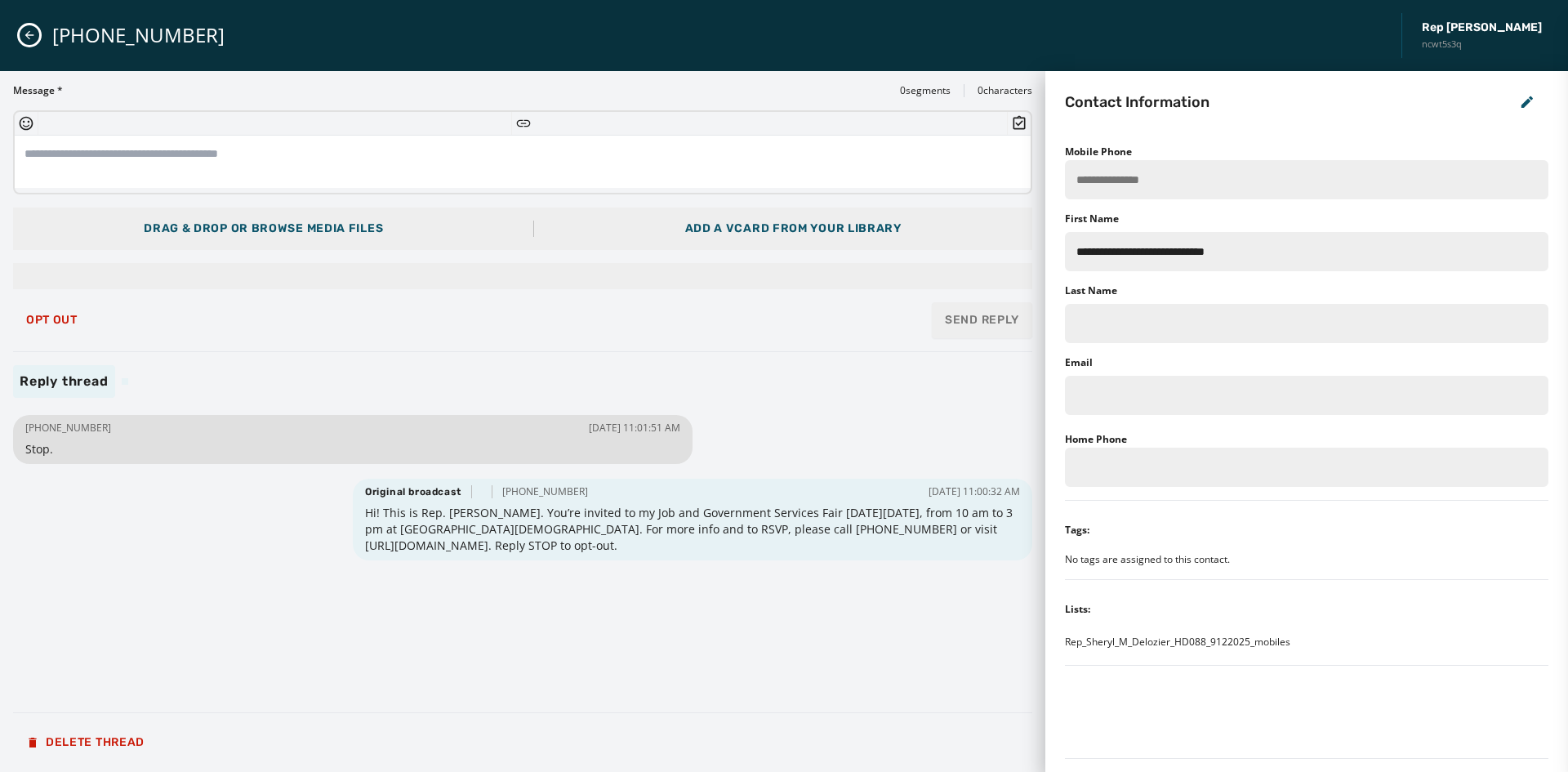
click at [32, 31] on icon "Close admin drawer" at bounding box center [29, 35] width 13 height 13
